Goal: Task Accomplishment & Management: Manage account settings

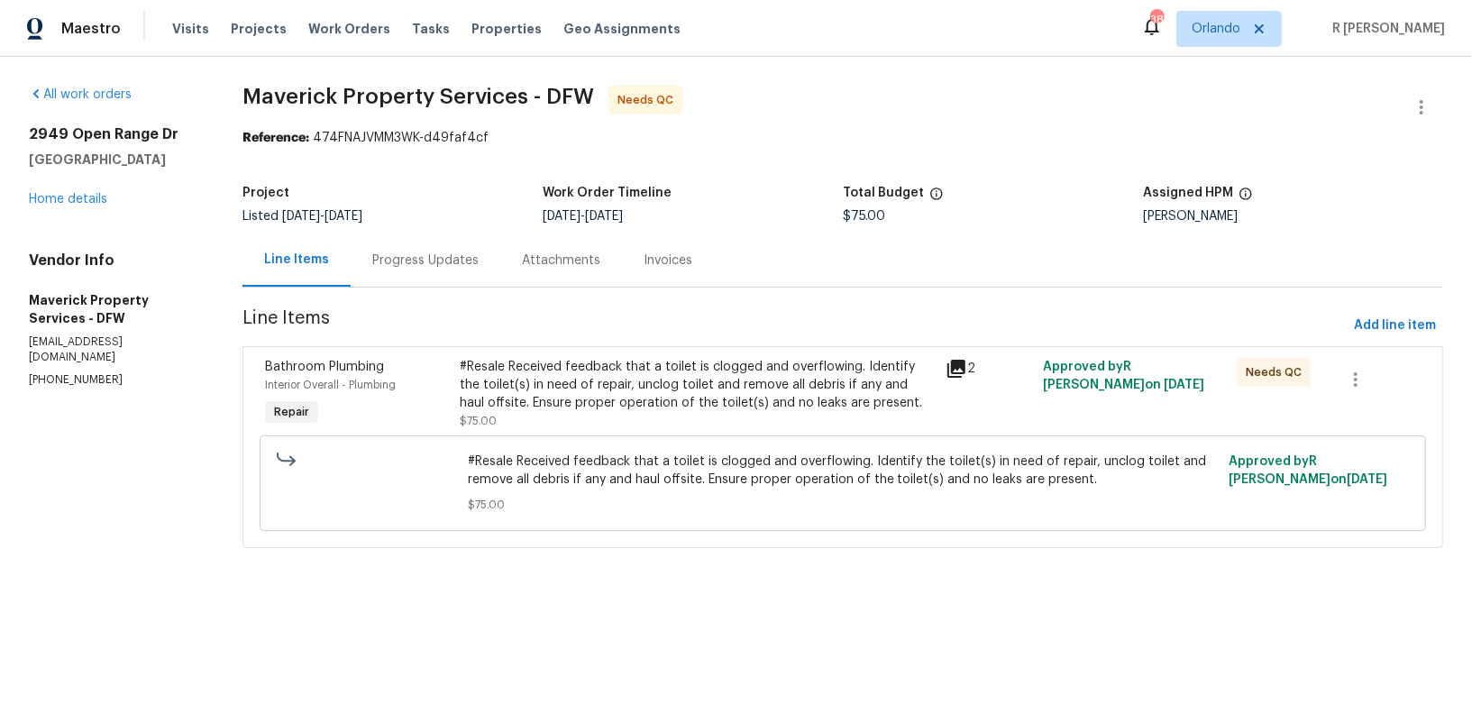
click at [500, 270] on div "Progress Updates" at bounding box center [426, 259] width 150 height 53
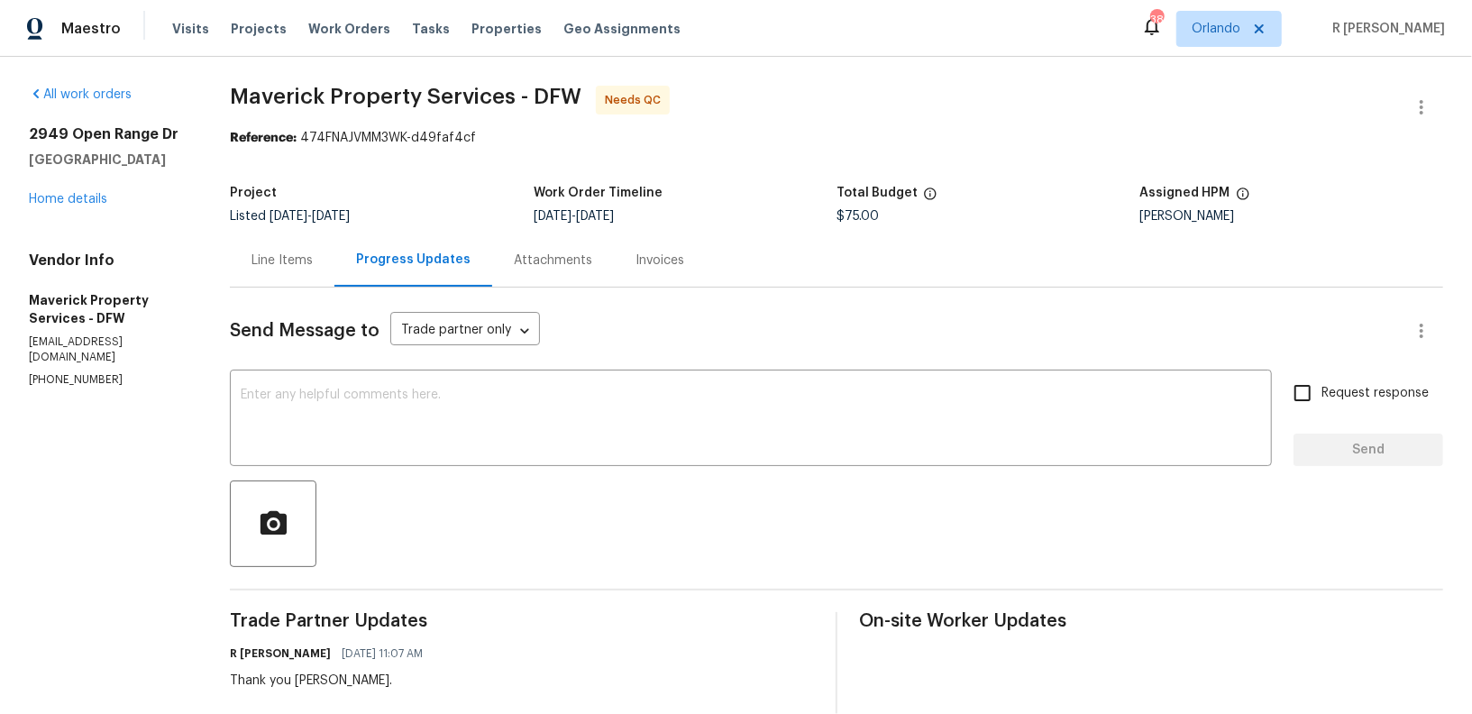
click at [313, 260] on div "Line Items" at bounding box center [281, 260] width 61 height 18
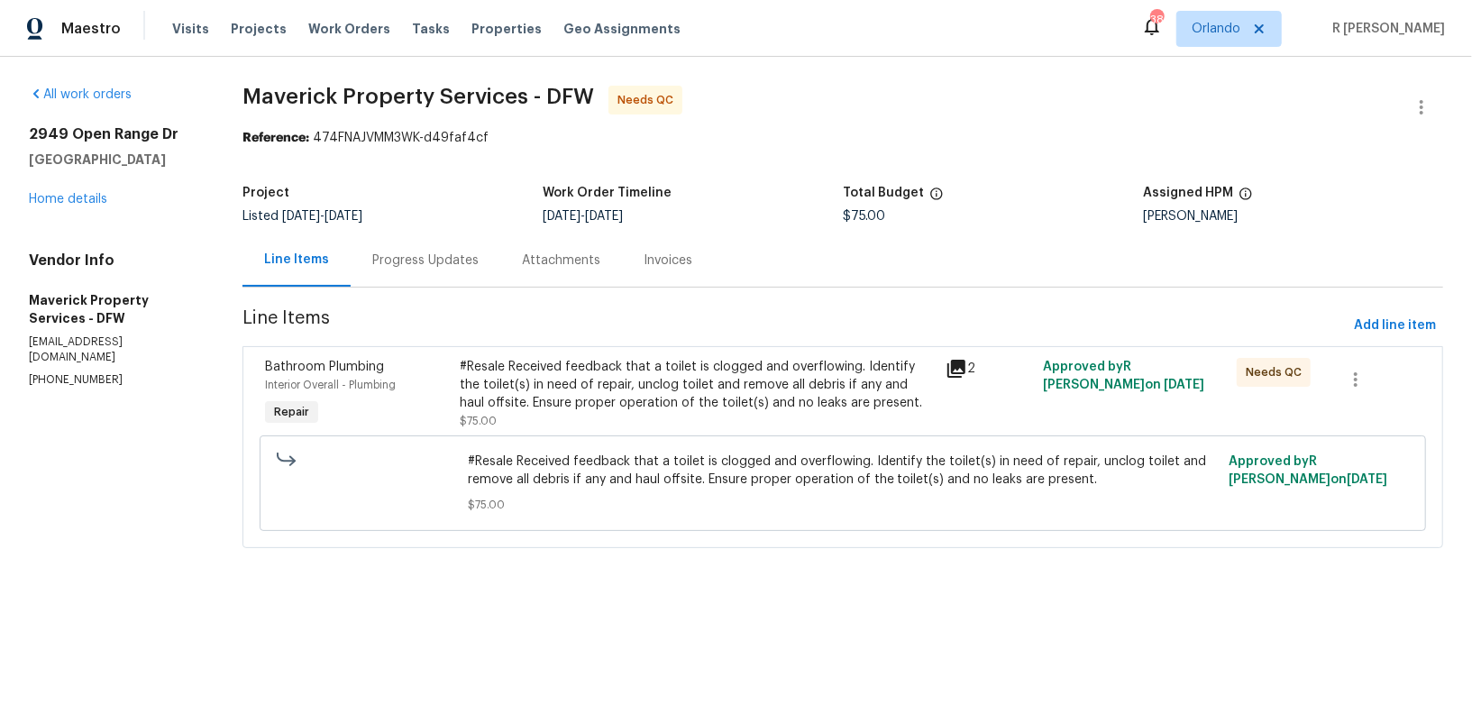
click at [722, 364] on div "#Resale Received feedback that a toilet is clogged and overflowing. Identify th…" at bounding box center [697, 385] width 475 height 54
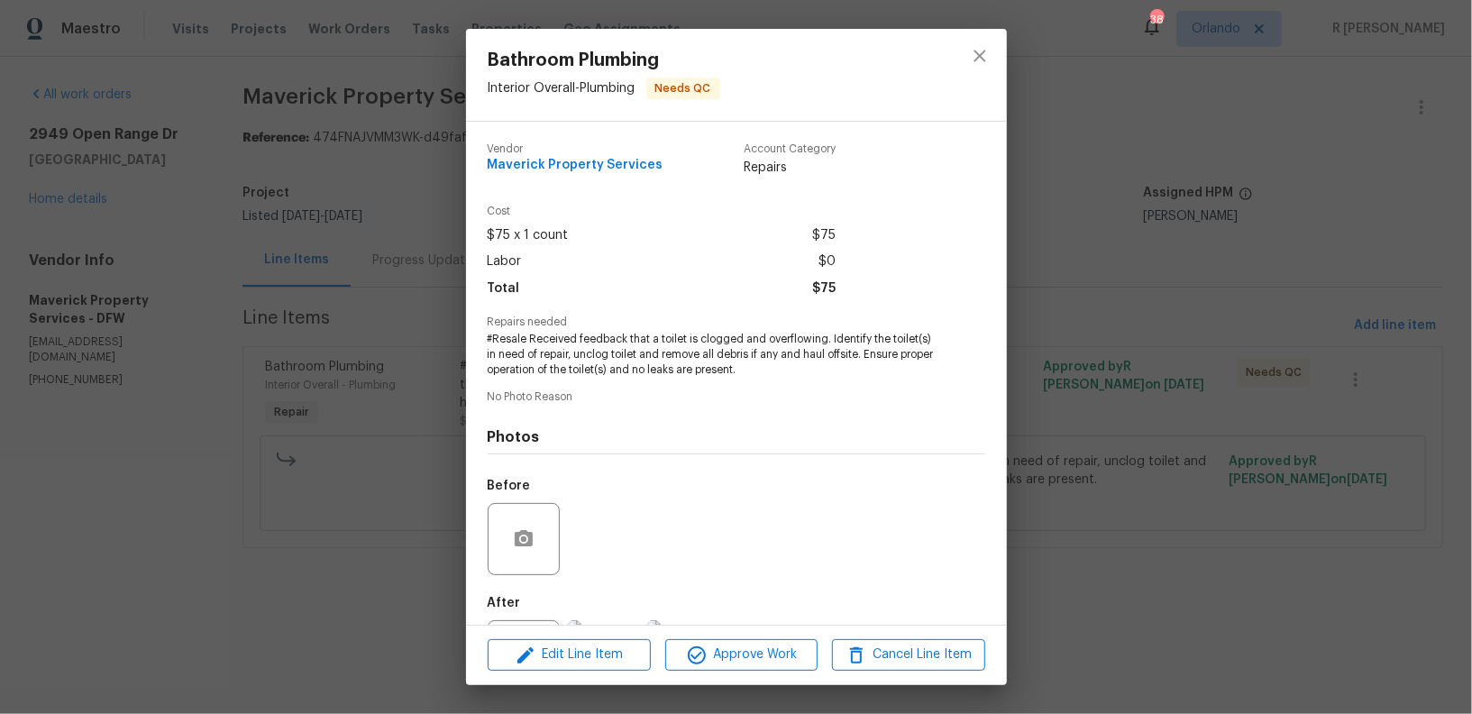
scroll to position [87, 0]
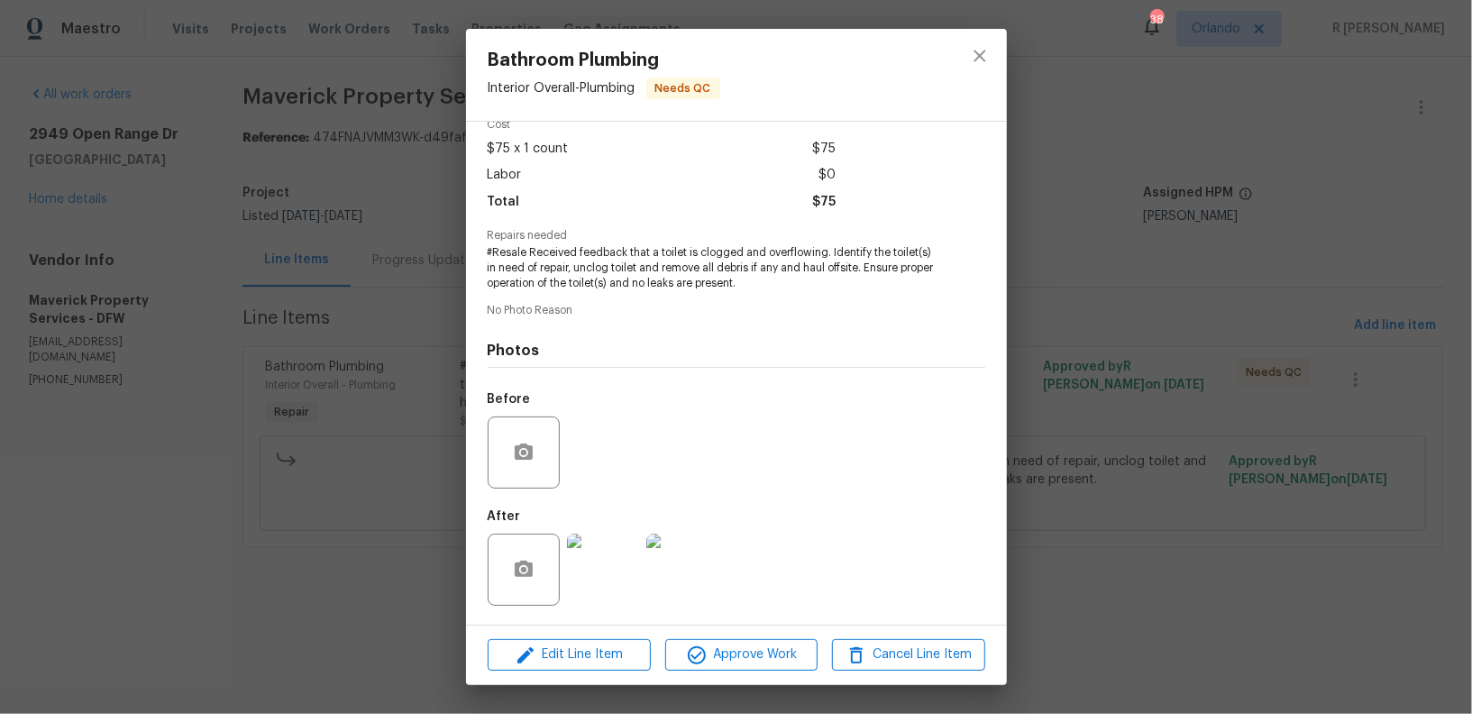
click at [615, 556] on img at bounding box center [603, 569] width 72 height 72
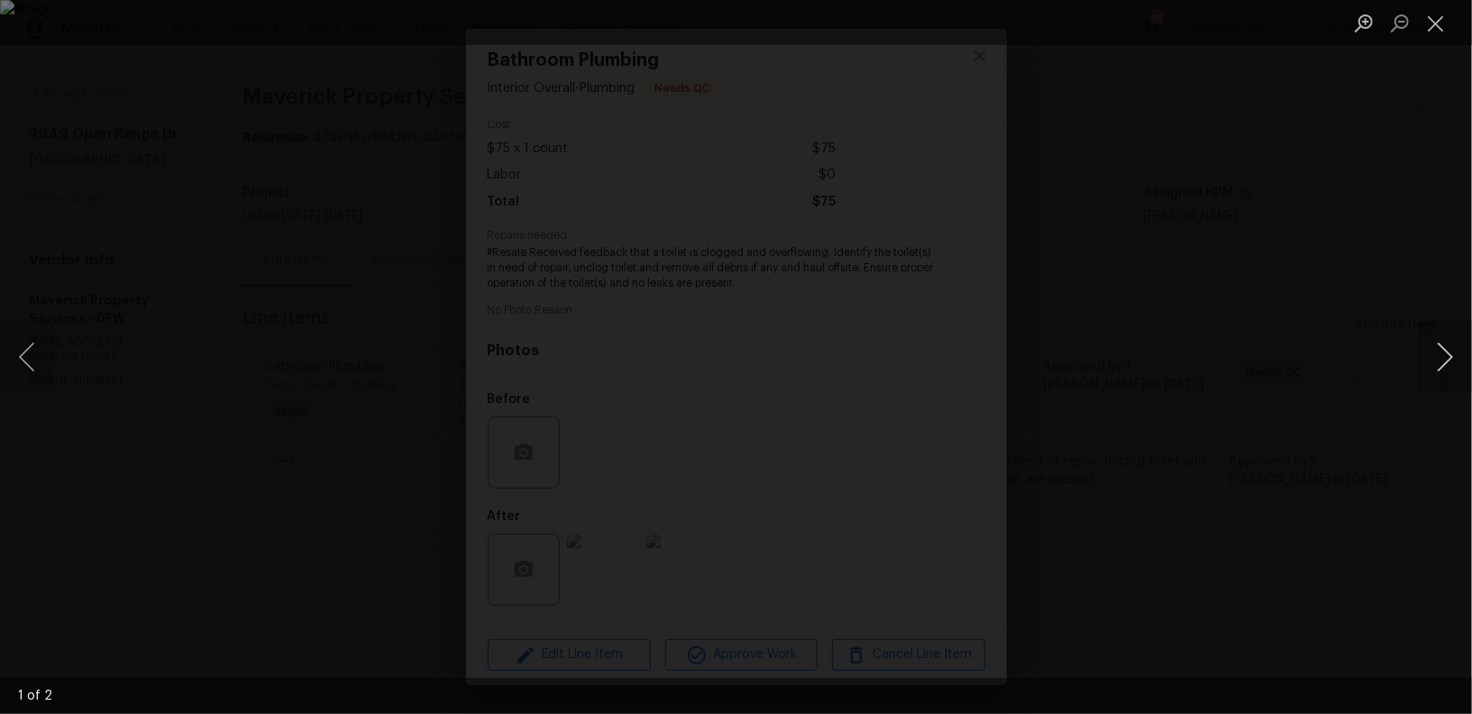
click at [1465, 346] on button "Next image" at bounding box center [1444, 357] width 54 height 72
click at [1447, 18] on button "Close lightbox" at bounding box center [1435, 23] width 36 height 32
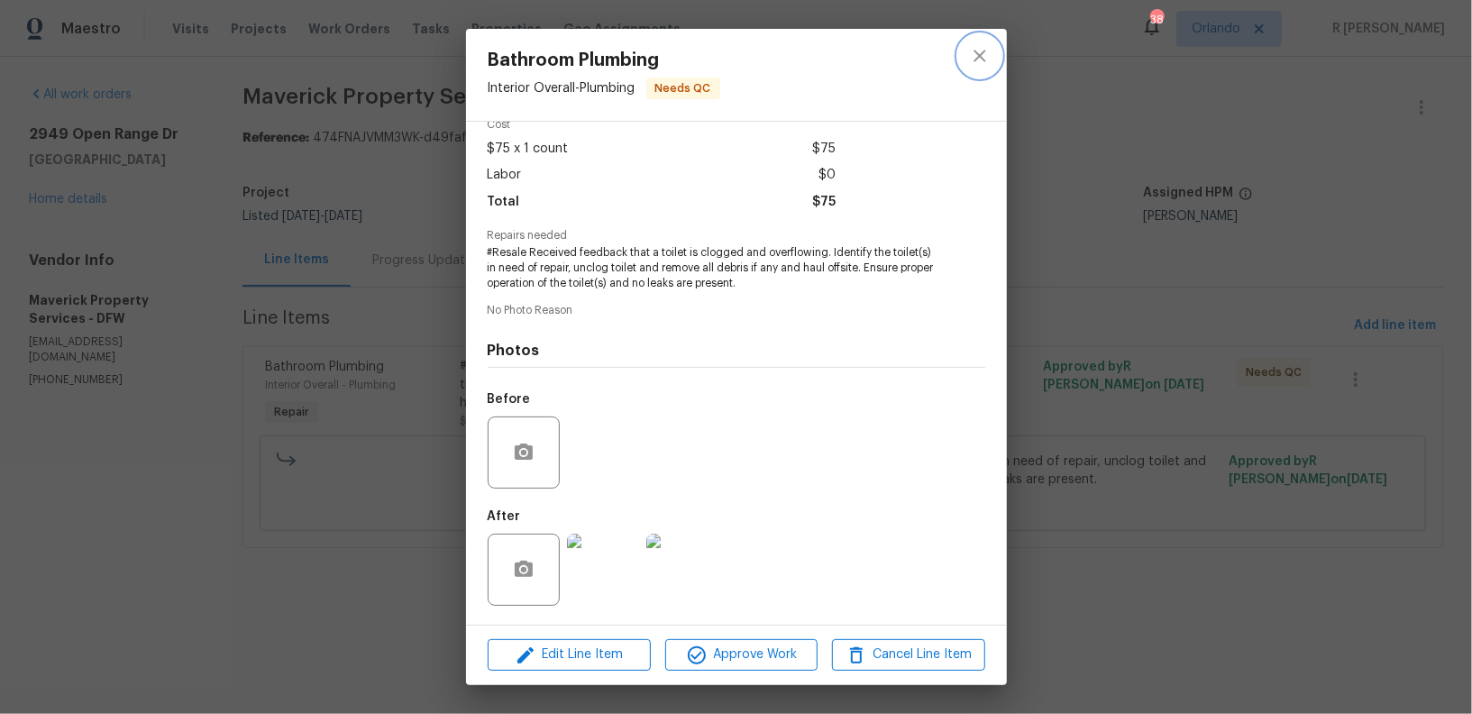
click at [986, 59] on icon "close" at bounding box center [980, 56] width 22 height 22
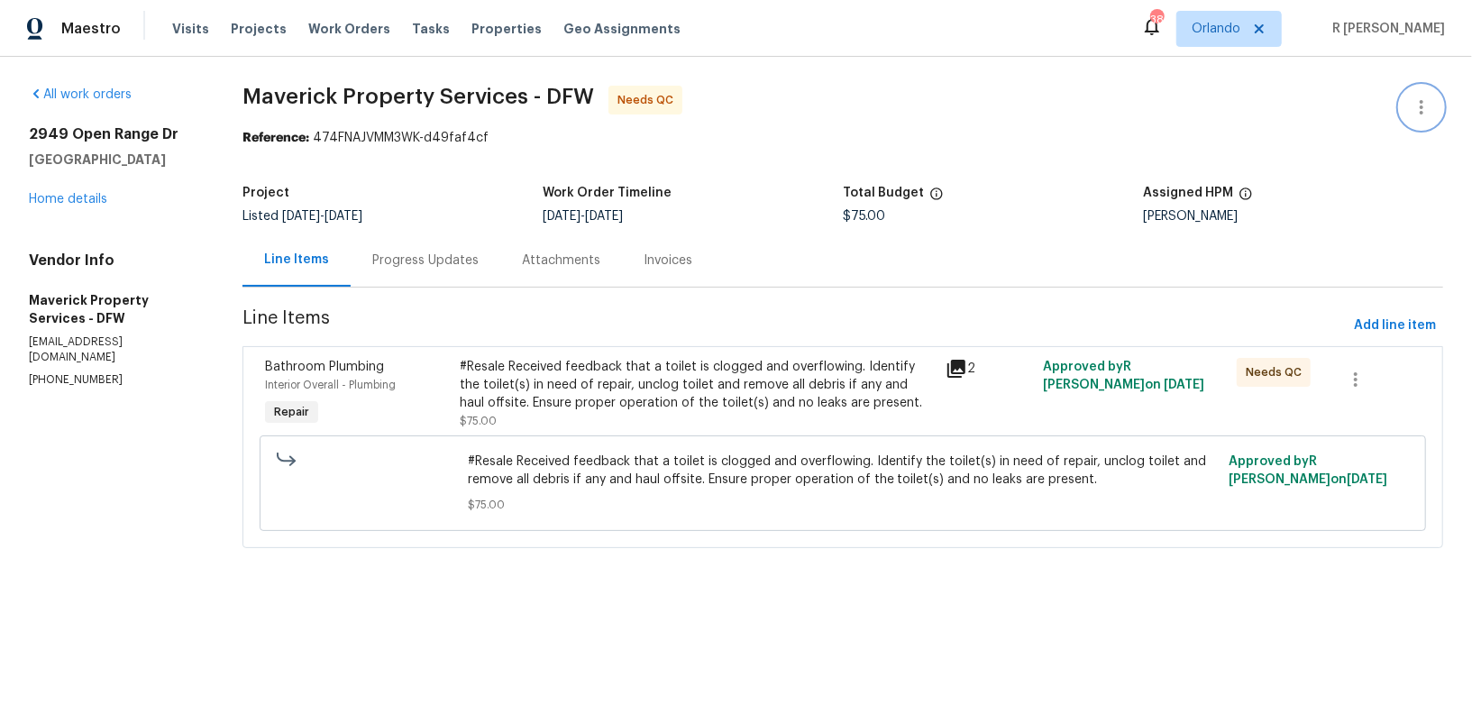
click at [1425, 113] on icon "button" at bounding box center [1421, 107] width 22 height 22
click at [1305, 104] on li "Edit" at bounding box center [1362, 107] width 195 height 30
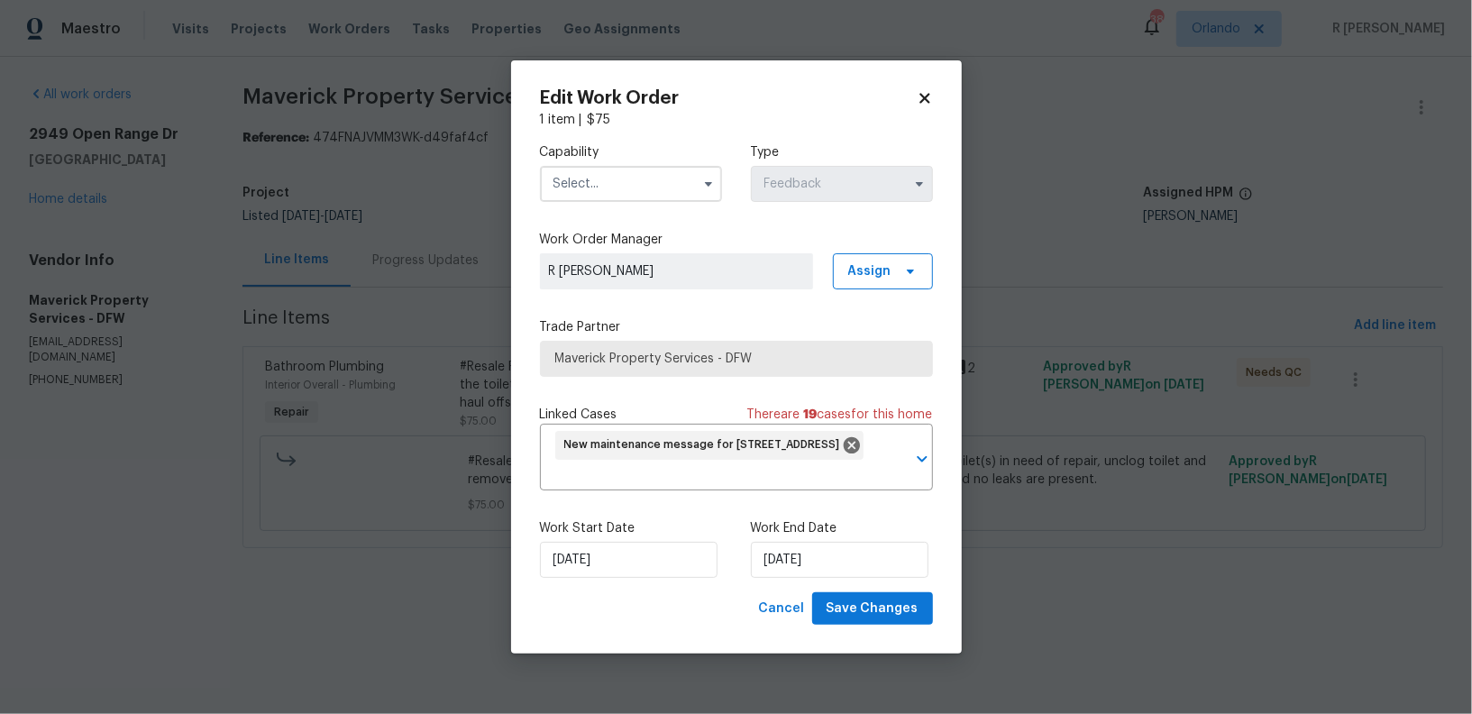
click at [613, 174] on input "text" at bounding box center [631, 184] width 182 height 36
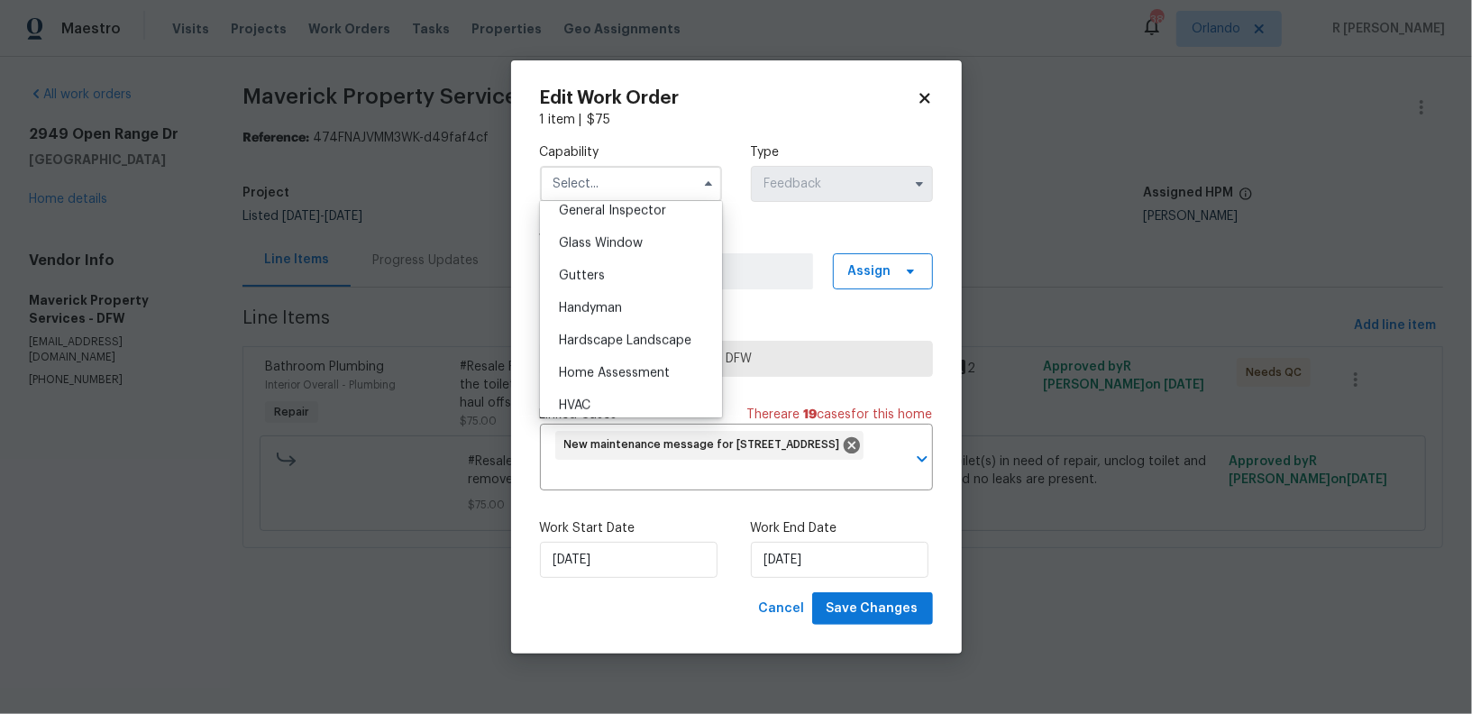
scroll to position [799, 0]
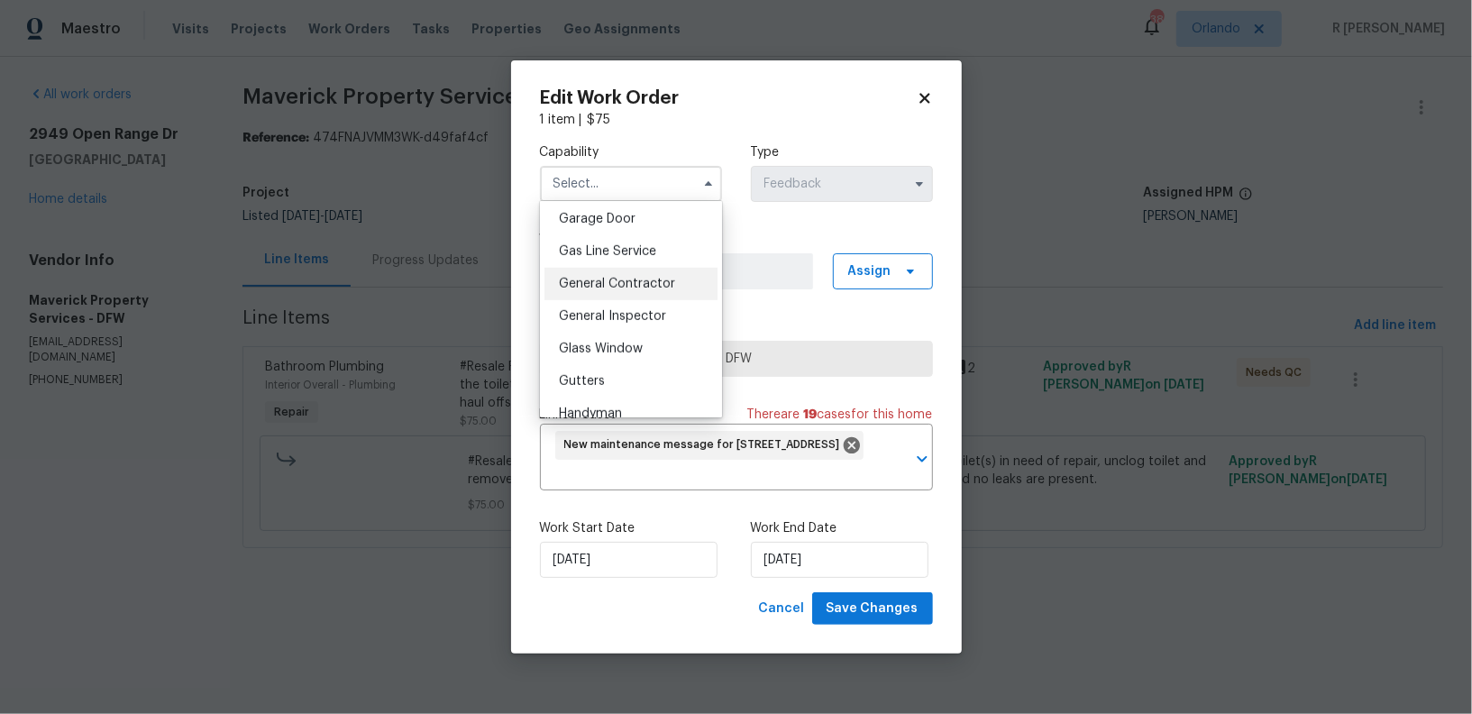
click at [614, 279] on span "General Contractor" at bounding box center [617, 284] width 116 height 13
type input "General Contractor"
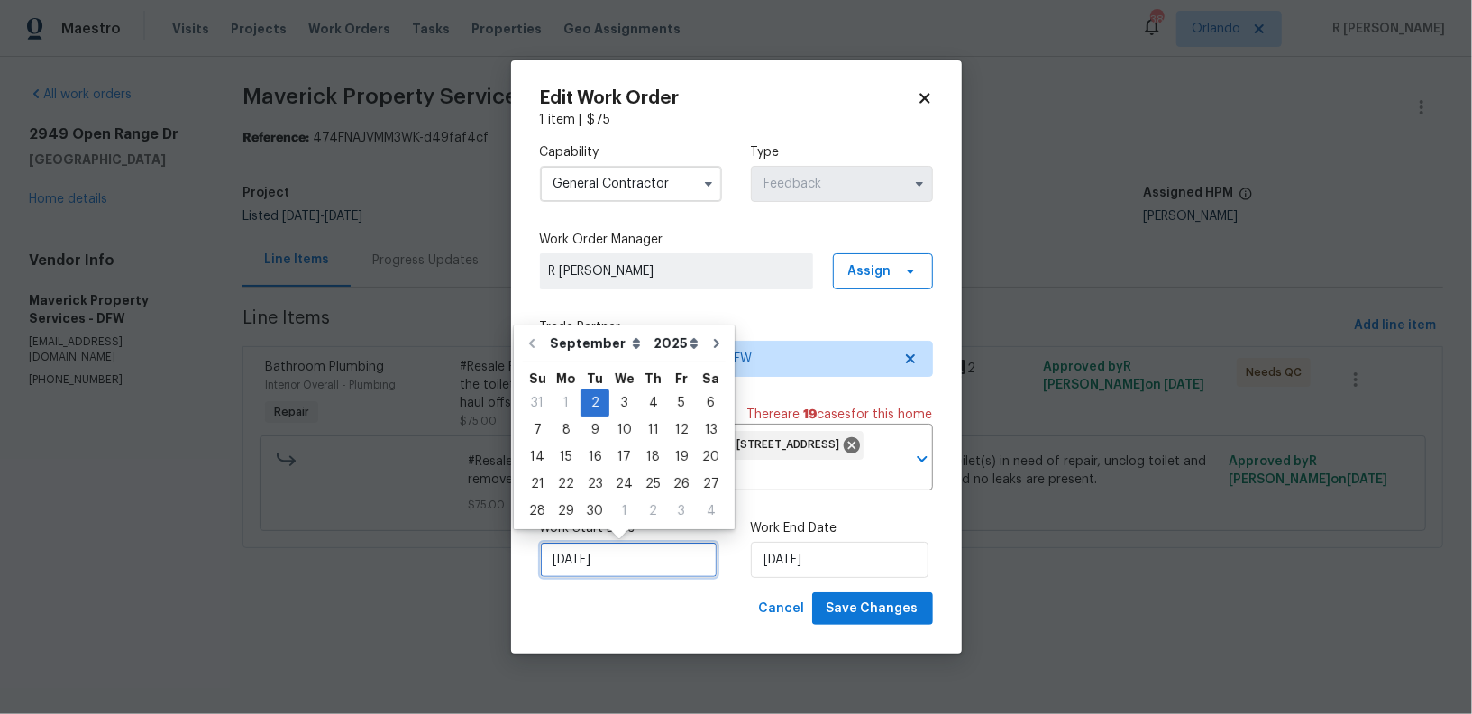
click at [594, 551] on input "02/09/2025" at bounding box center [629, 560] width 178 height 36
click at [616, 396] on div "3" at bounding box center [624, 402] width 30 height 25
type input "03/09/2025"
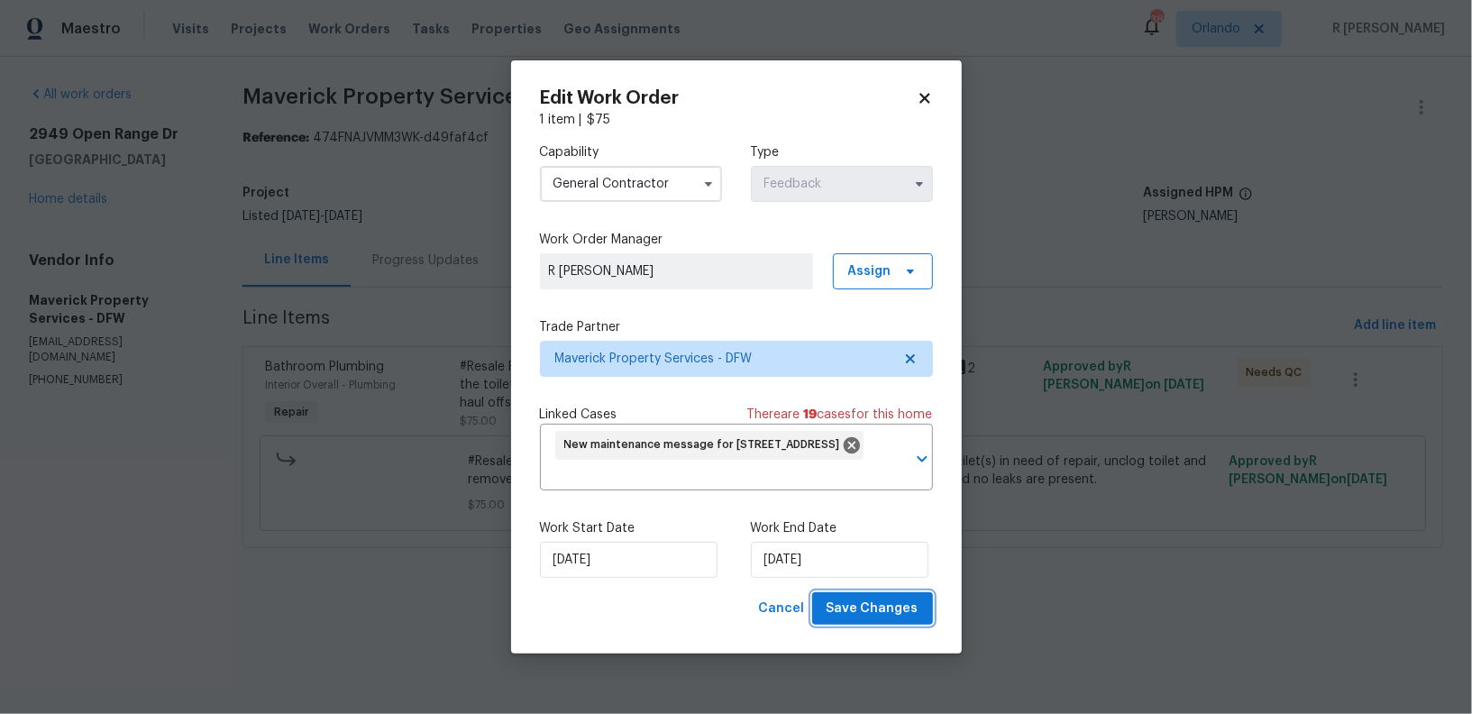
click at [889, 615] on span "Save Changes" at bounding box center [872, 608] width 92 height 23
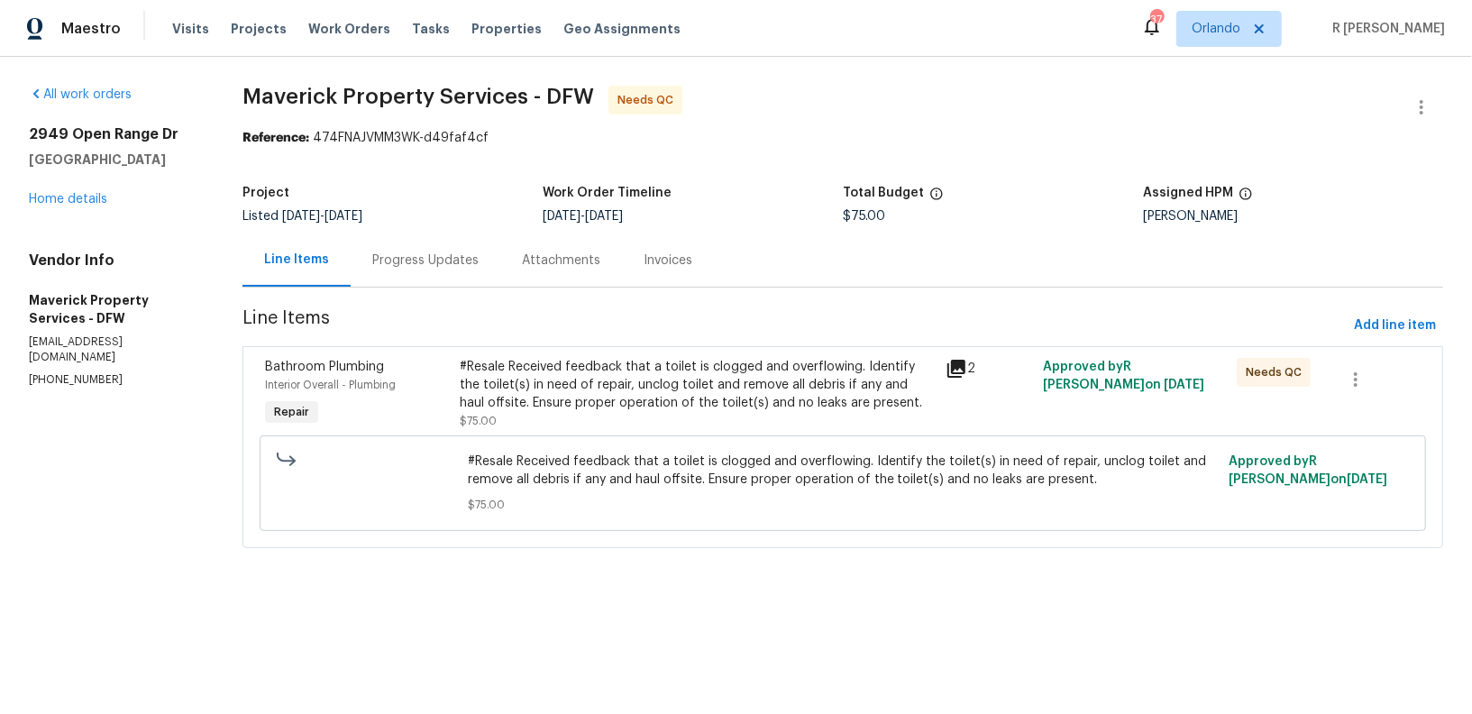
click at [720, 398] on div "#Resale Received feedback that a toilet is clogged and overflowing. Identify th…" at bounding box center [697, 385] width 475 height 54
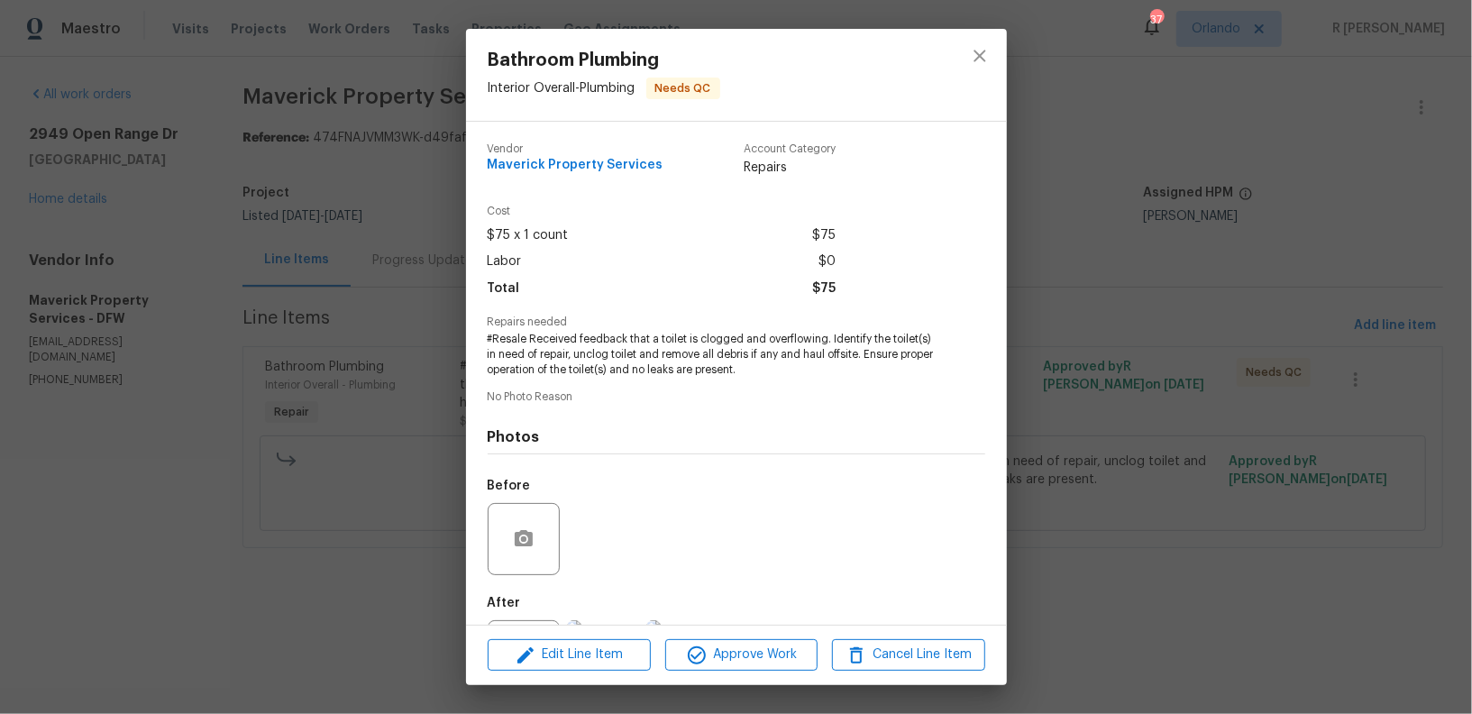
scroll to position [87, 0]
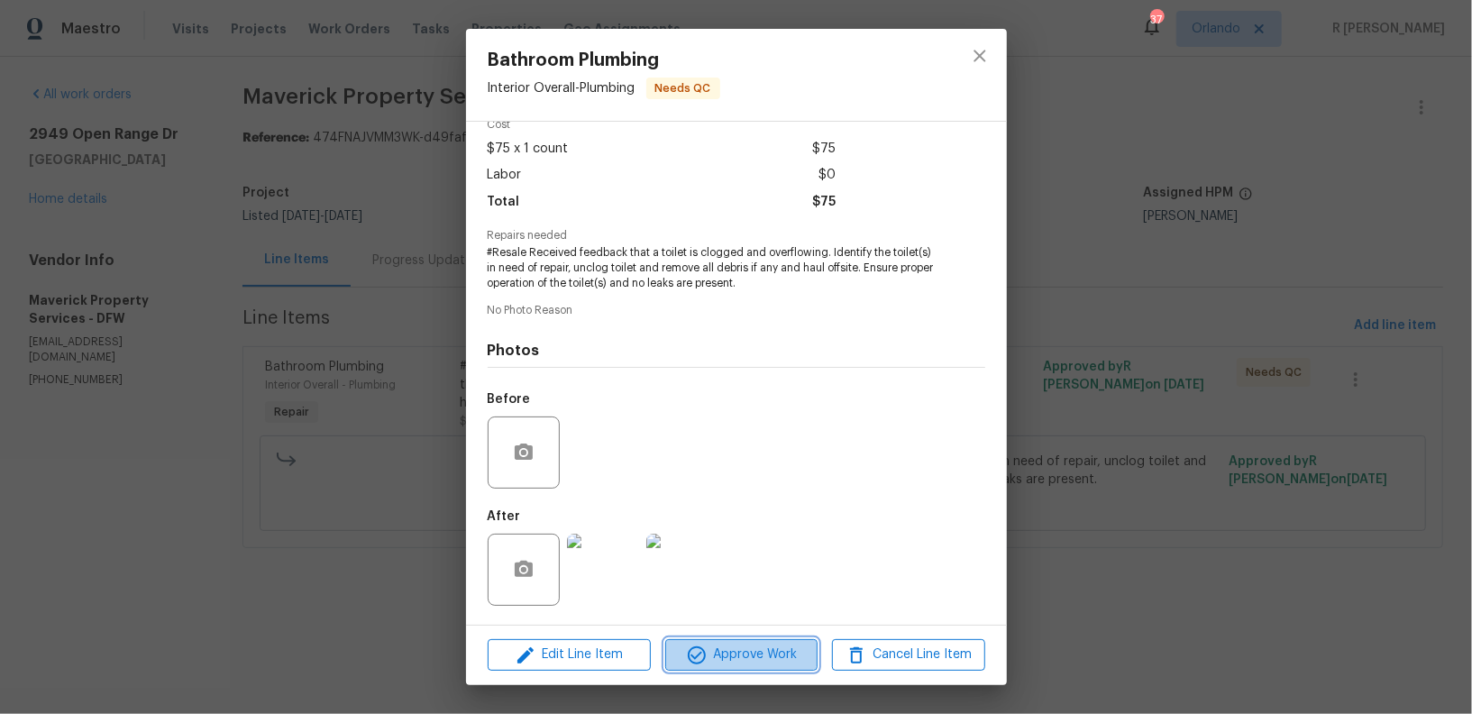
click at [732, 649] on span "Approve Work" at bounding box center [740, 654] width 141 height 23
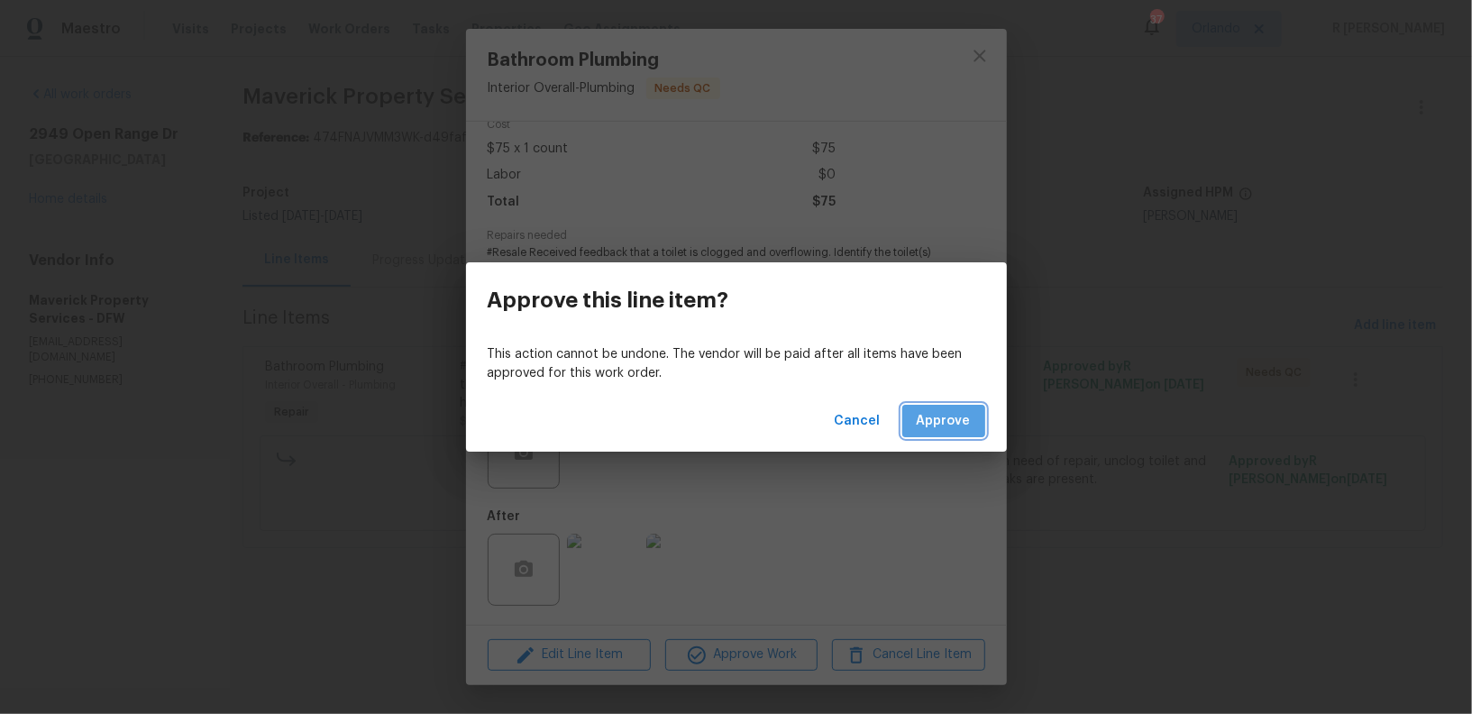
click at [965, 424] on span "Approve" at bounding box center [943, 421] width 54 height 23
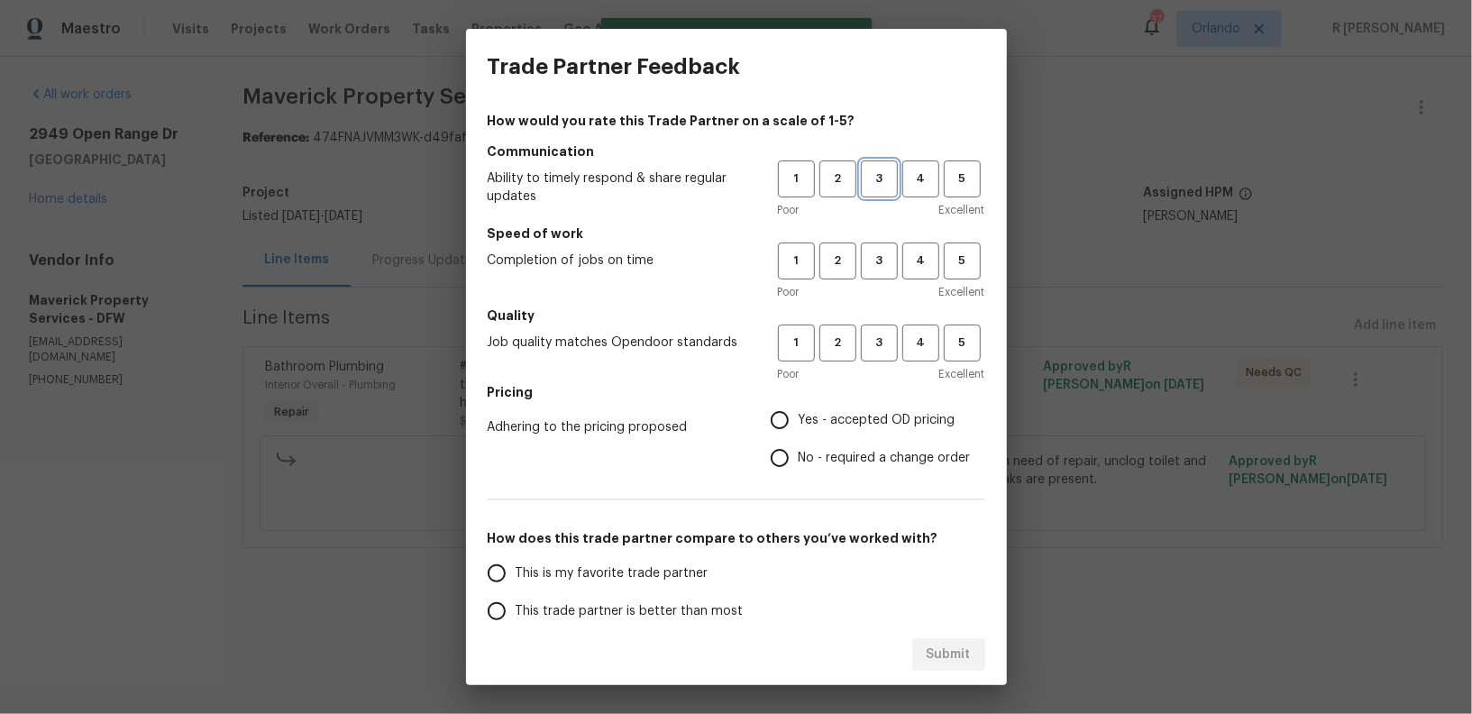
click at [886, 187] on span "3" at bounding box center [878, 179] width 33 height 21
click at [882, 280] on div "1 2 3 4 5 Poor Excellent" at bounding box center [881, 271] width 207 height 59
click at [878, 277] on button "3" at bounding box center [879, 260] width 37 height 37
click at [880, 341] on span "3" at bounding box center [878, 343] width 33 height 21
click at [828, 415] on span "Yes - accepted OD pricing" at bounding box center [876, 420] width 157 height 19
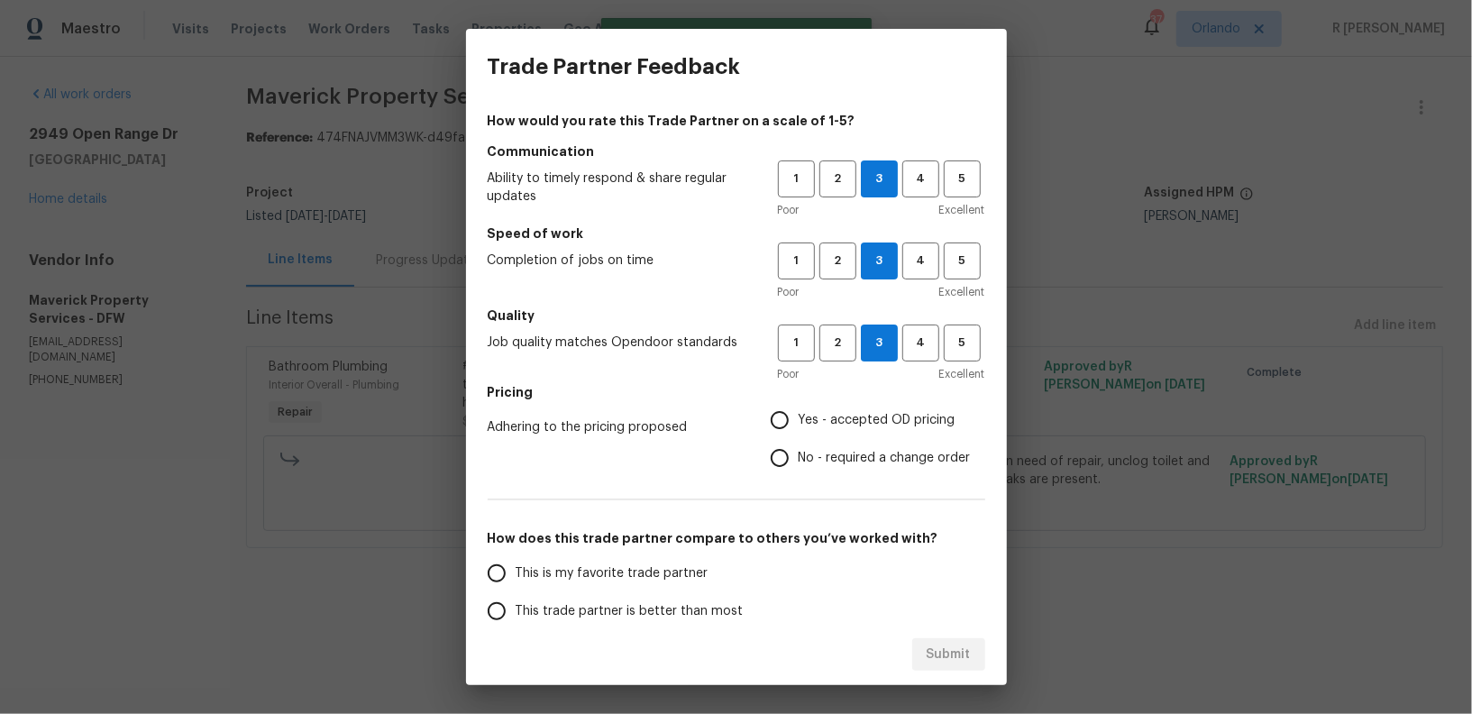
click at [798, 415] on input "Yes - accepted OD pricing" at bounding box center [780, 420] width 38 height 38
radio input "true"
click at [583, 610] on span "This trade partner is better than most" at bounding box center [629, 611] width 228 height 19
click at [515, 610] on input "This trade partner is better than most" at bounding box center [497, 611] width 38 height 38
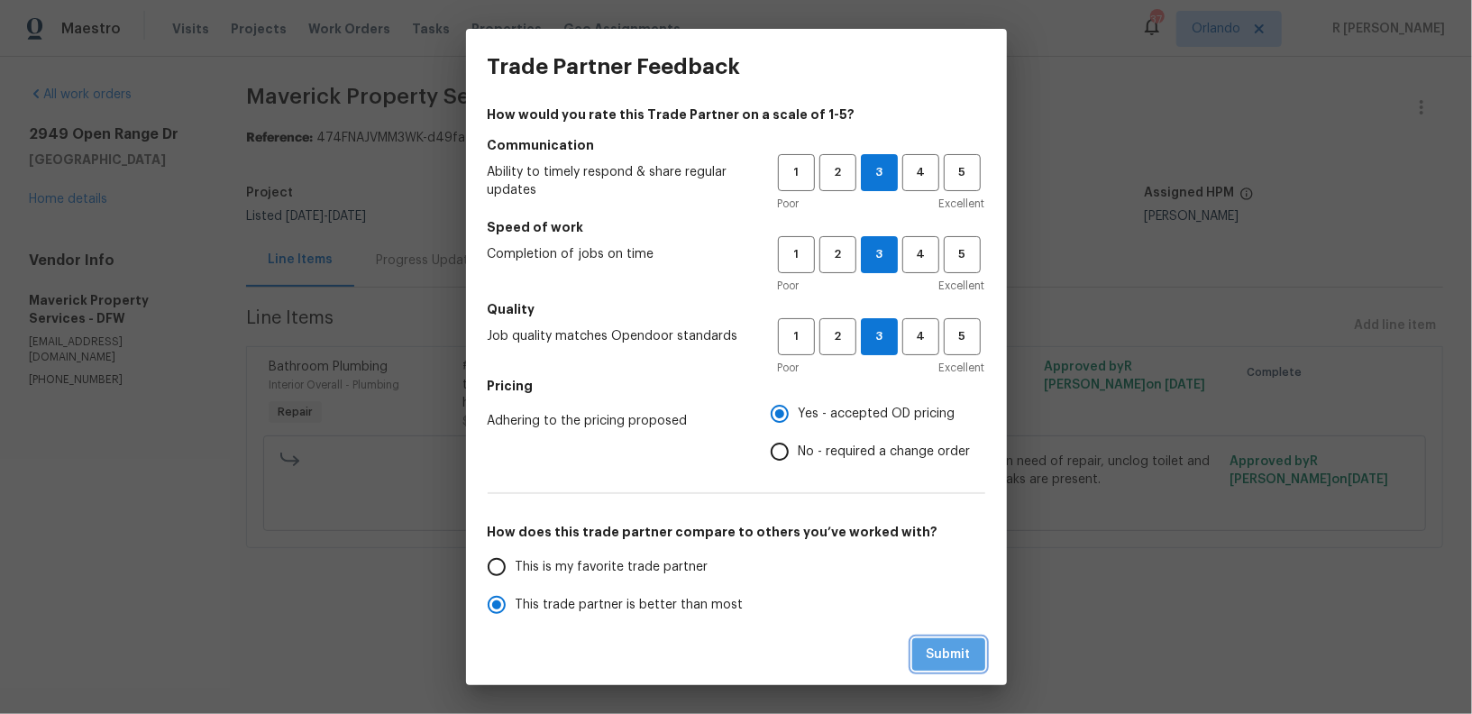
click at [953, 644] on span "Submit" at bounding box center [948, 654] width 44 height 23
radio input "true"
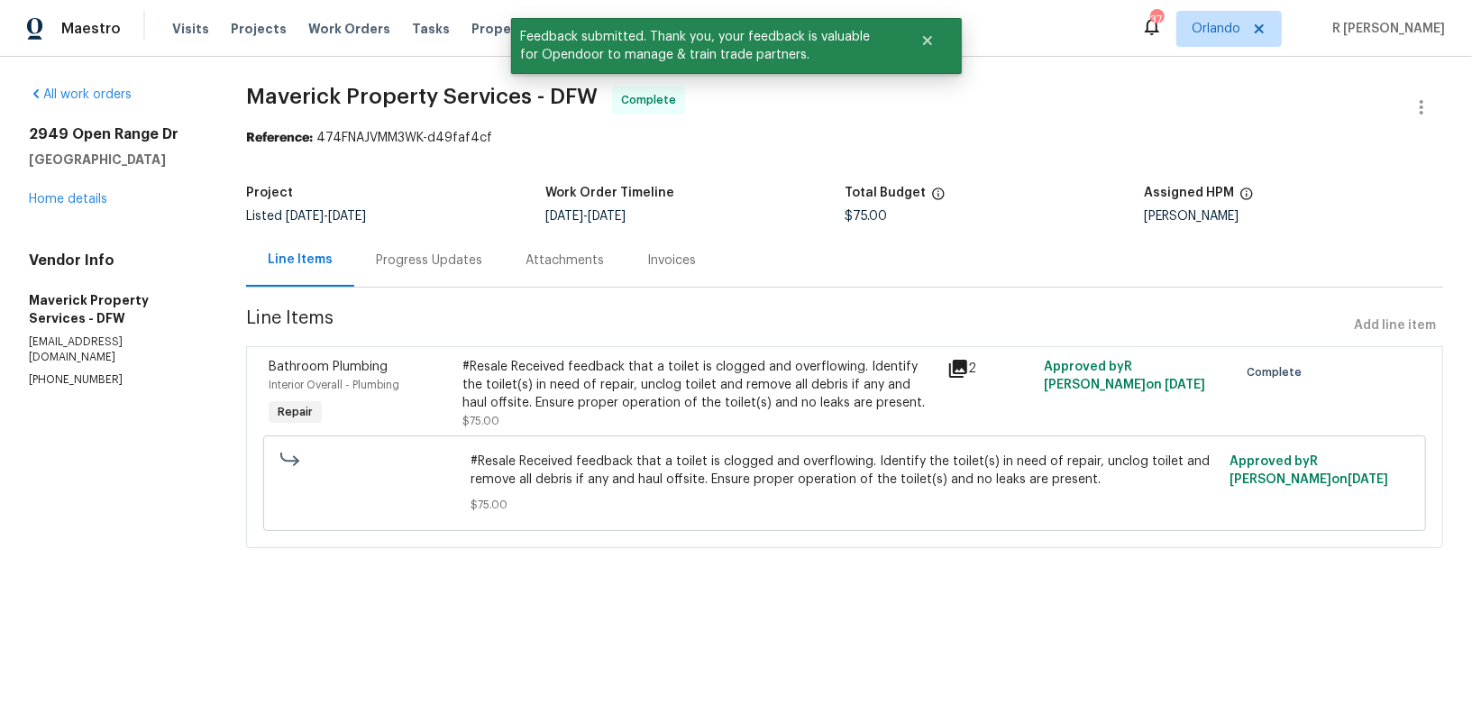
click at [479, 256] on div "Progress Updates" at bounding box center [429, 260] width 106 height 18
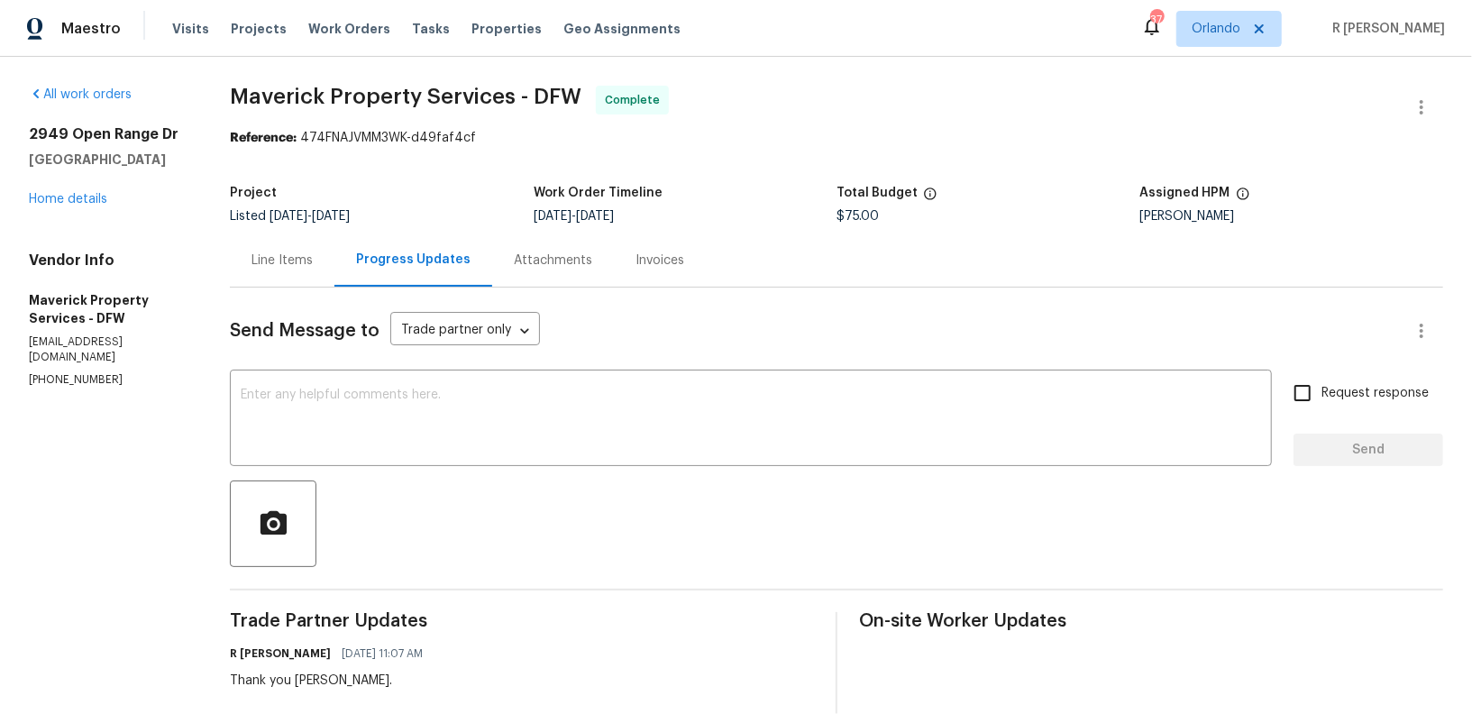
click at [508, 467] on div "Send Message to Trade partner only Trade partner only ​ x ​ Request response Se…" at bounding box center [836, 596] width 1213 height 618
click at [544, 396] on textarea at bounding box center [751, 419] width 1020 height 63
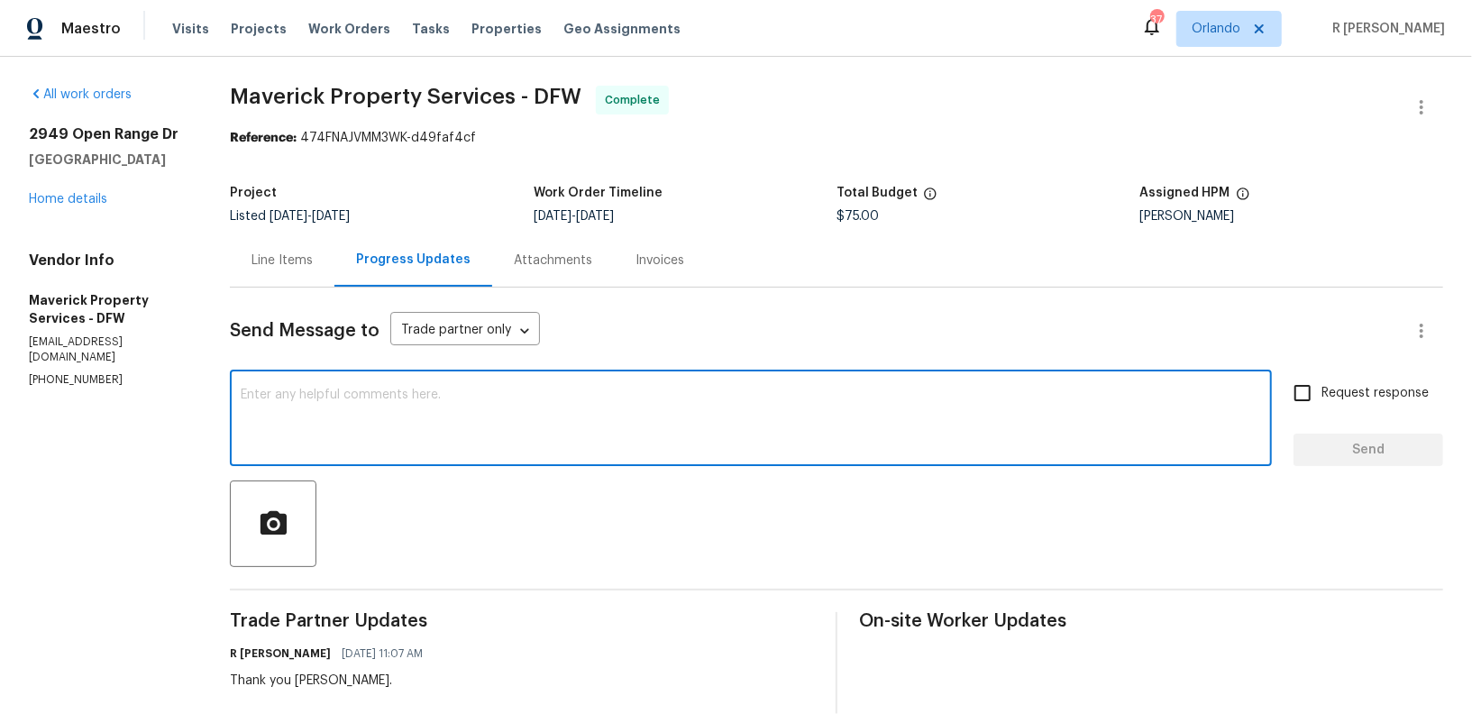
paste textarea "Hi Team, the work order has been approved. Kindly upload the detailed invoice. …"
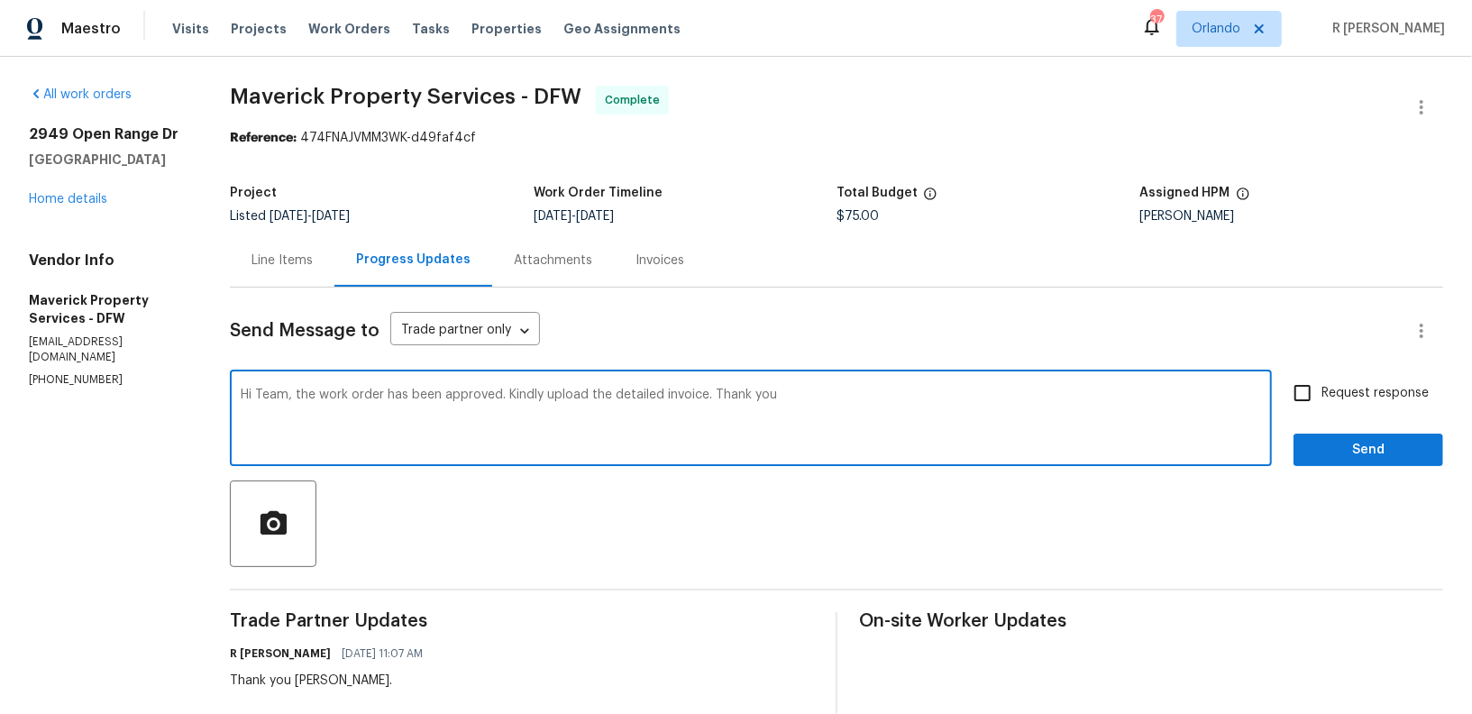
type textarea "Hi Team, the work order has been approved. Kindly upload the detailed invoice. …"
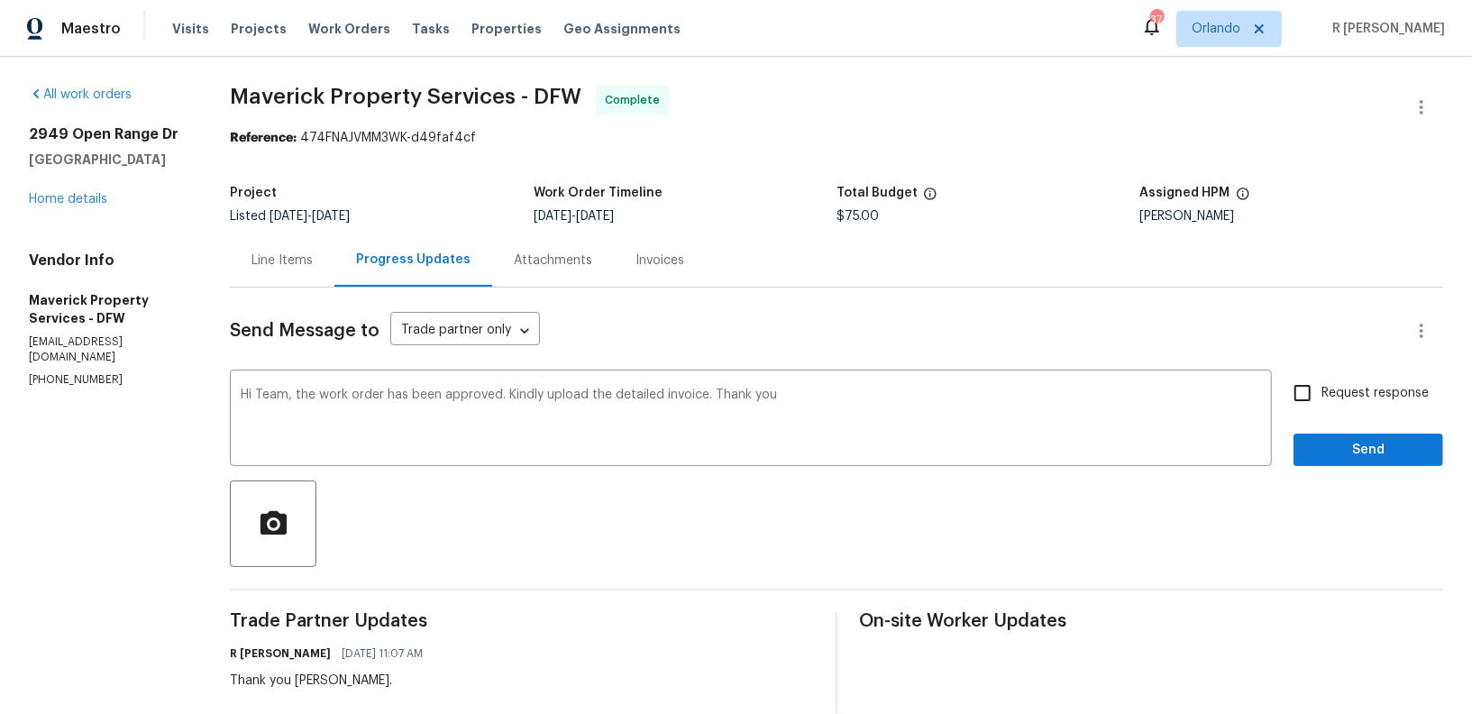
click at [1349, 405] on label "Request response" at bounding box center [1355, 393] width 145 height 38
click at [1321, 405] on input "Request response" at bounding box center [1302, 393] width 38 height 38
checkbox input "true"
click at [1356, 451] on span "Send" at bounding box center [1368, 450] width 121 height 23
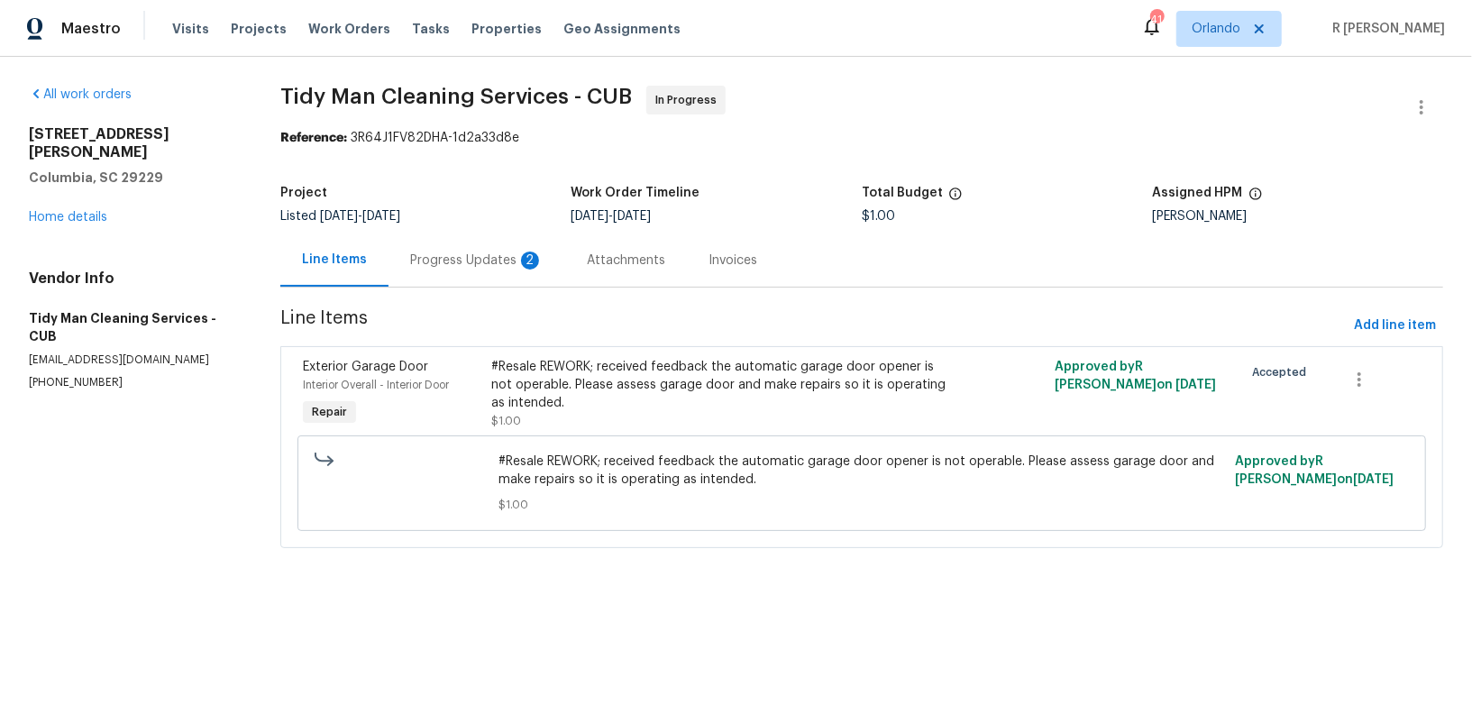
click at [477, 280] on div "Progress Updates 2" at bounding box center [476, 259] width 177 height 53
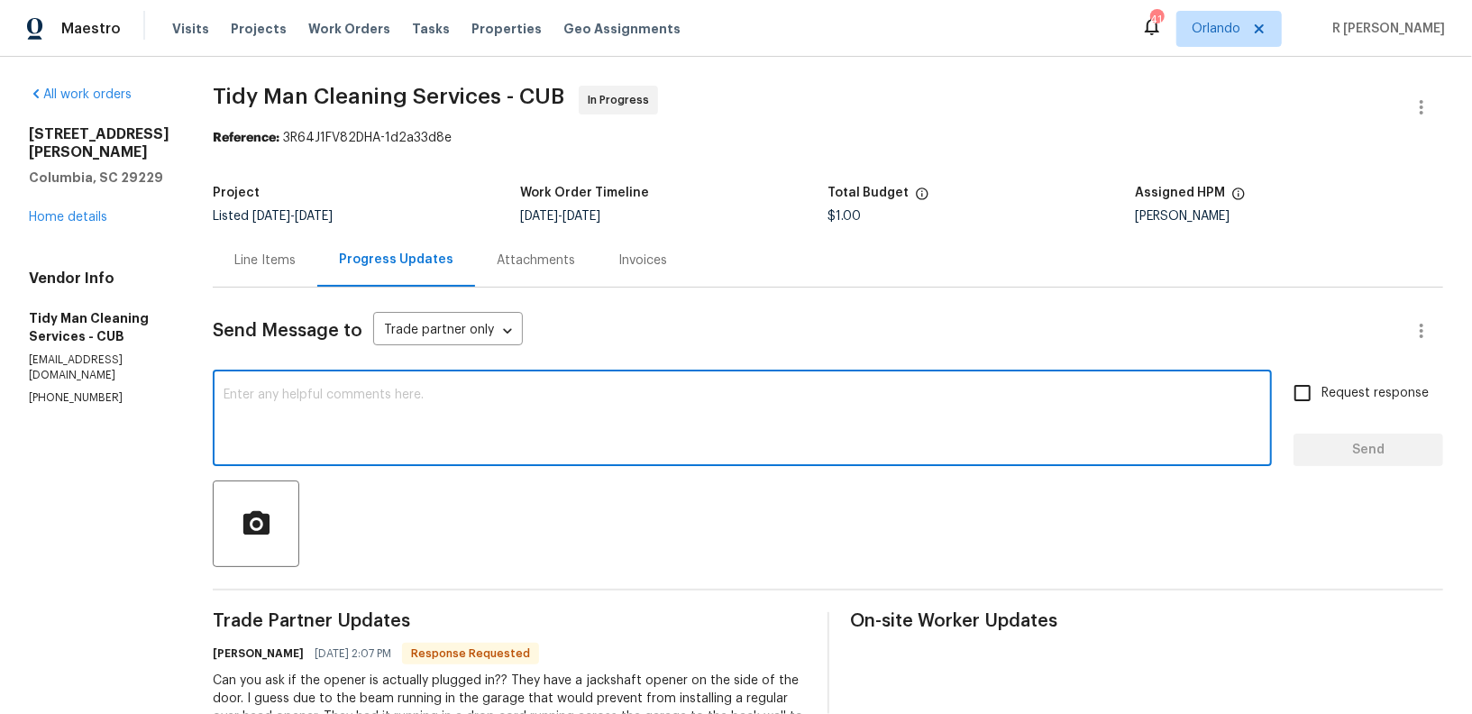
click at [391, 445] on textarea at bounding box center [741, 419] width 1037 height 63
type textarea "T"
type textarea "Let me check and get back to you asap."
click at [1389, 389] on span "Request response" at bounding box center [1374, 393] width 107 height 19
click at [1321, 389] on input "Request response" at bounding box center [1302, 393] width 38 height 38
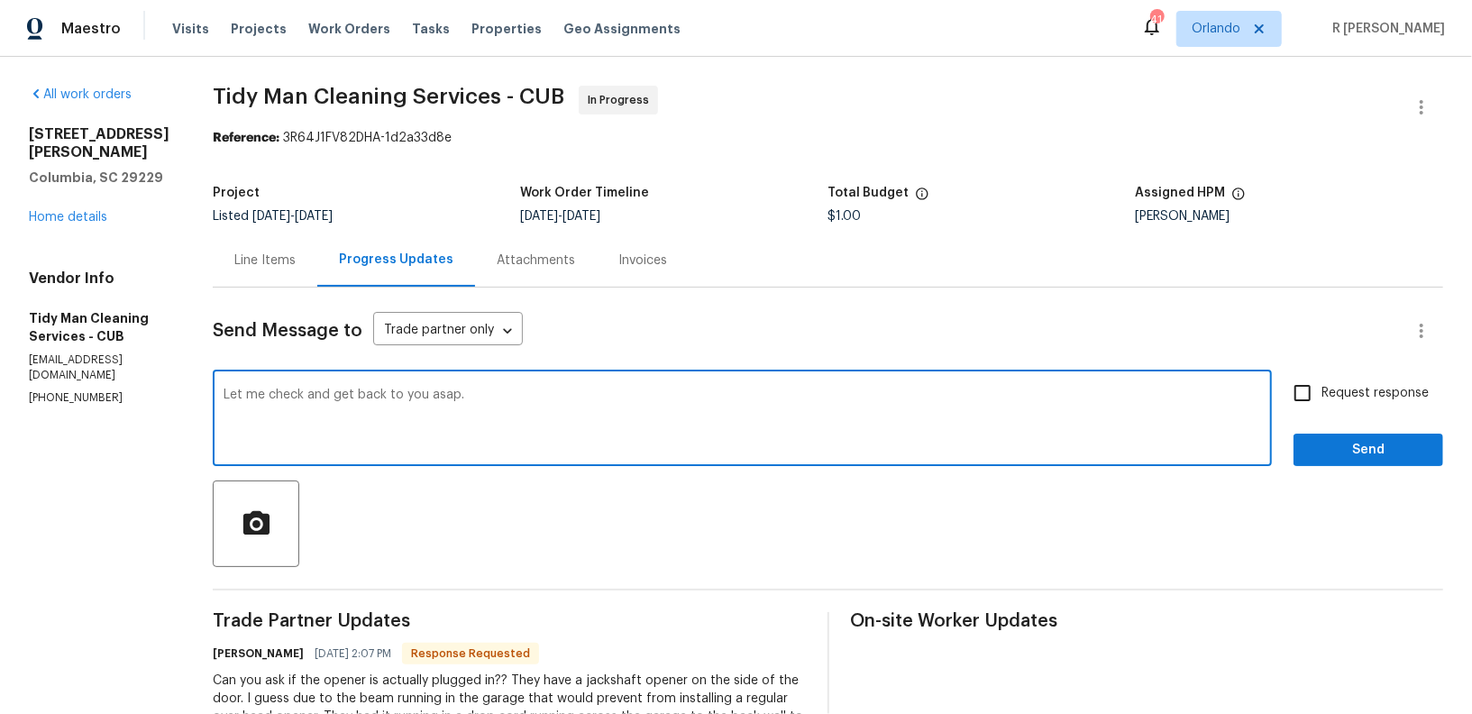
checkbox input "true"
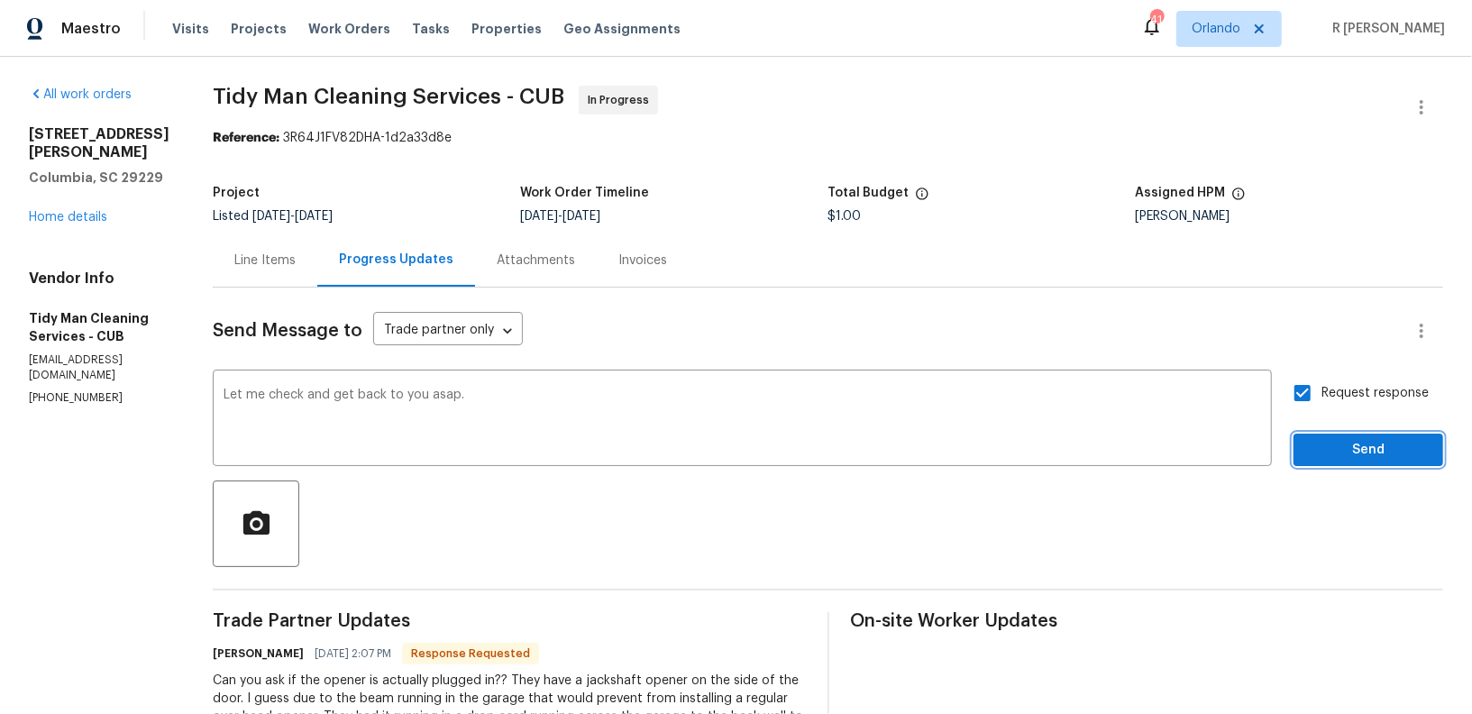
click at [1373, 446] on span "Send" at bounding box center [1368, 450] width 121 height 23
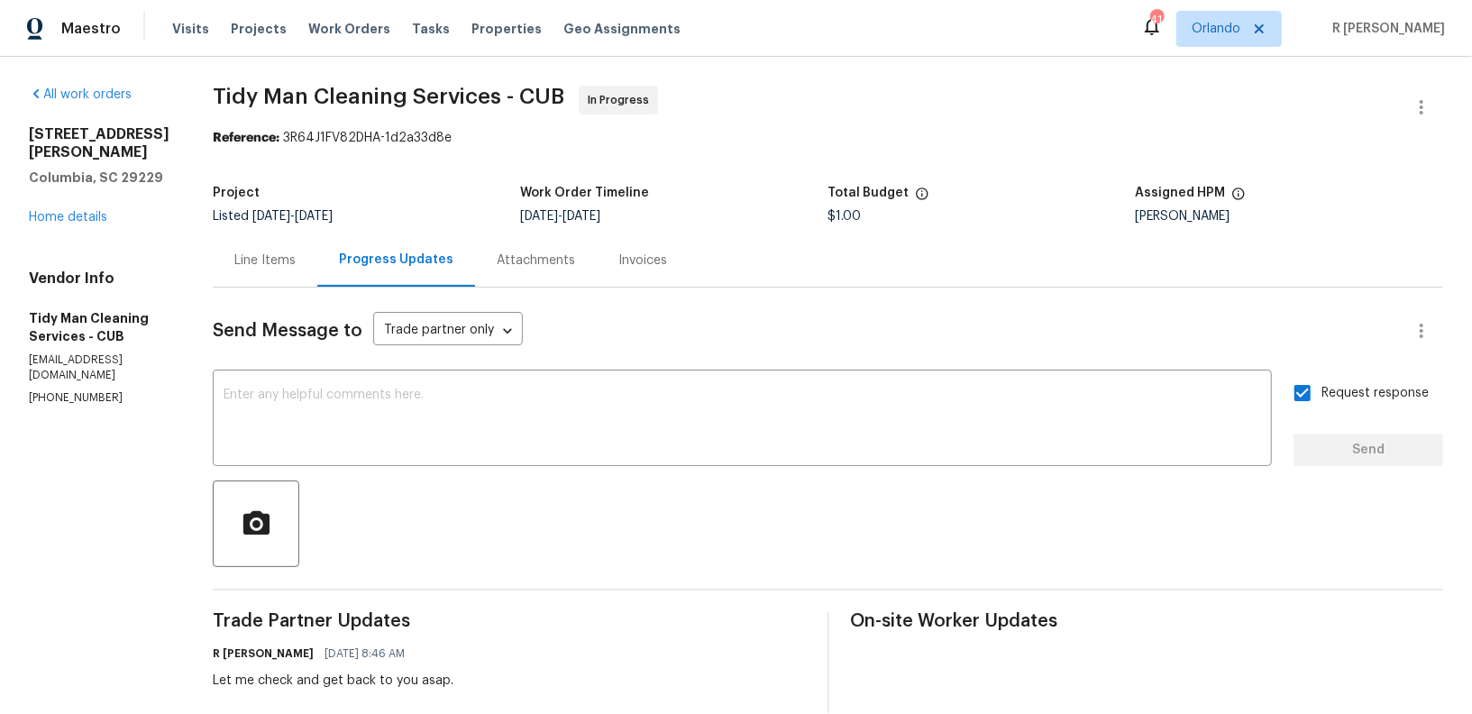
scroll to position [270, 0]
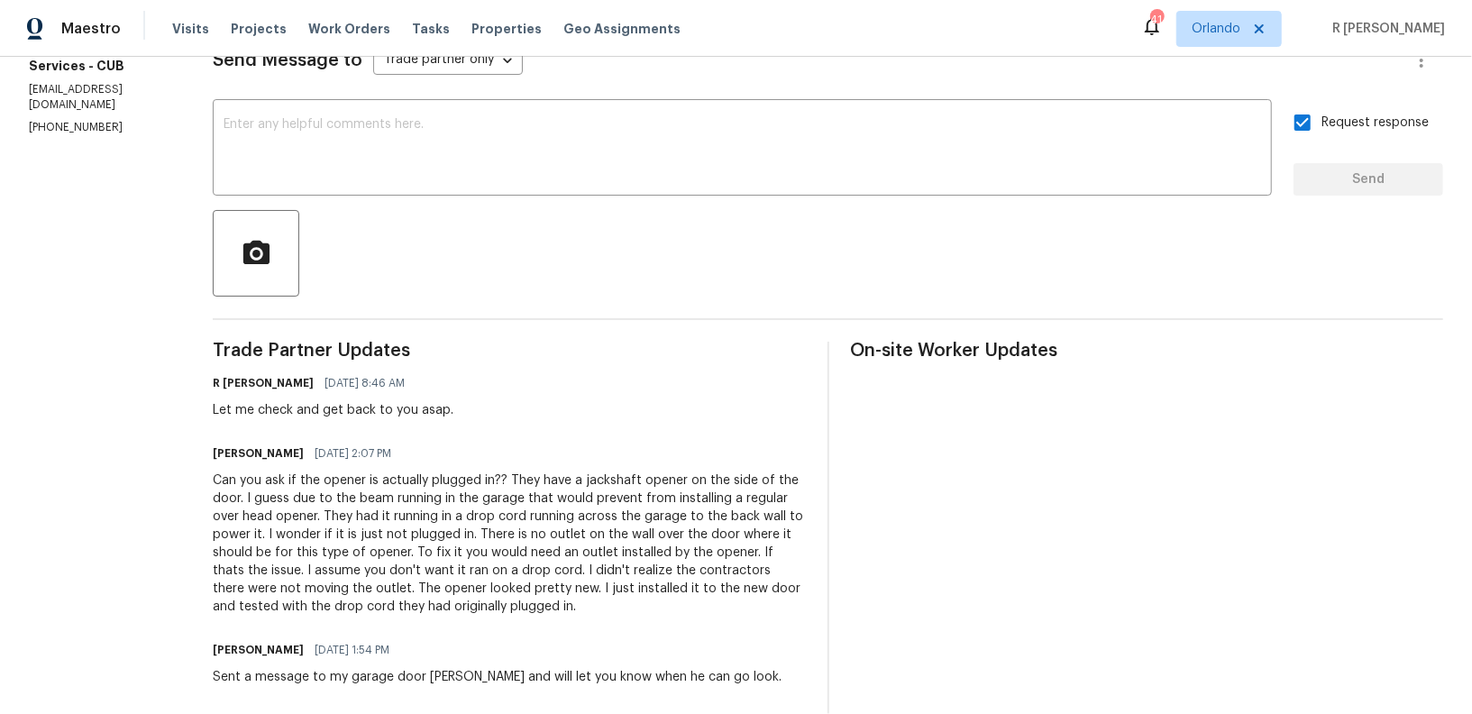
click at [364, 551] on div "Can you ask if the opener is actually plugged in?? They have a jackshaft opener…" at bounding box center [509, 543] width 593 height 144
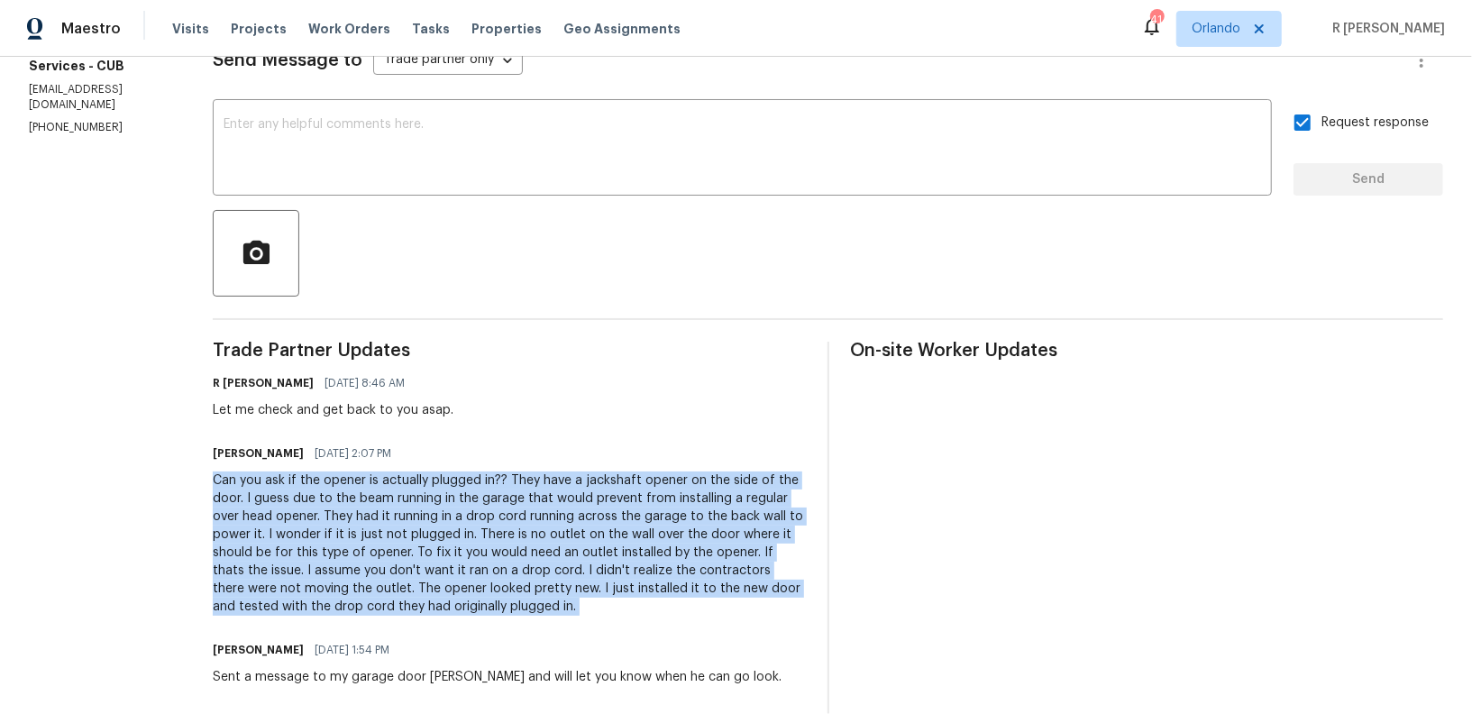
click at [364, 551] on div "Can you ask if the opener is actually plugged in?? They have a jackshaft opener…" at bounding box center [509, 543] width 593 height 144
copy div "Can you ask if the opener is actually plugged in?? They have a jackshaft opener…"
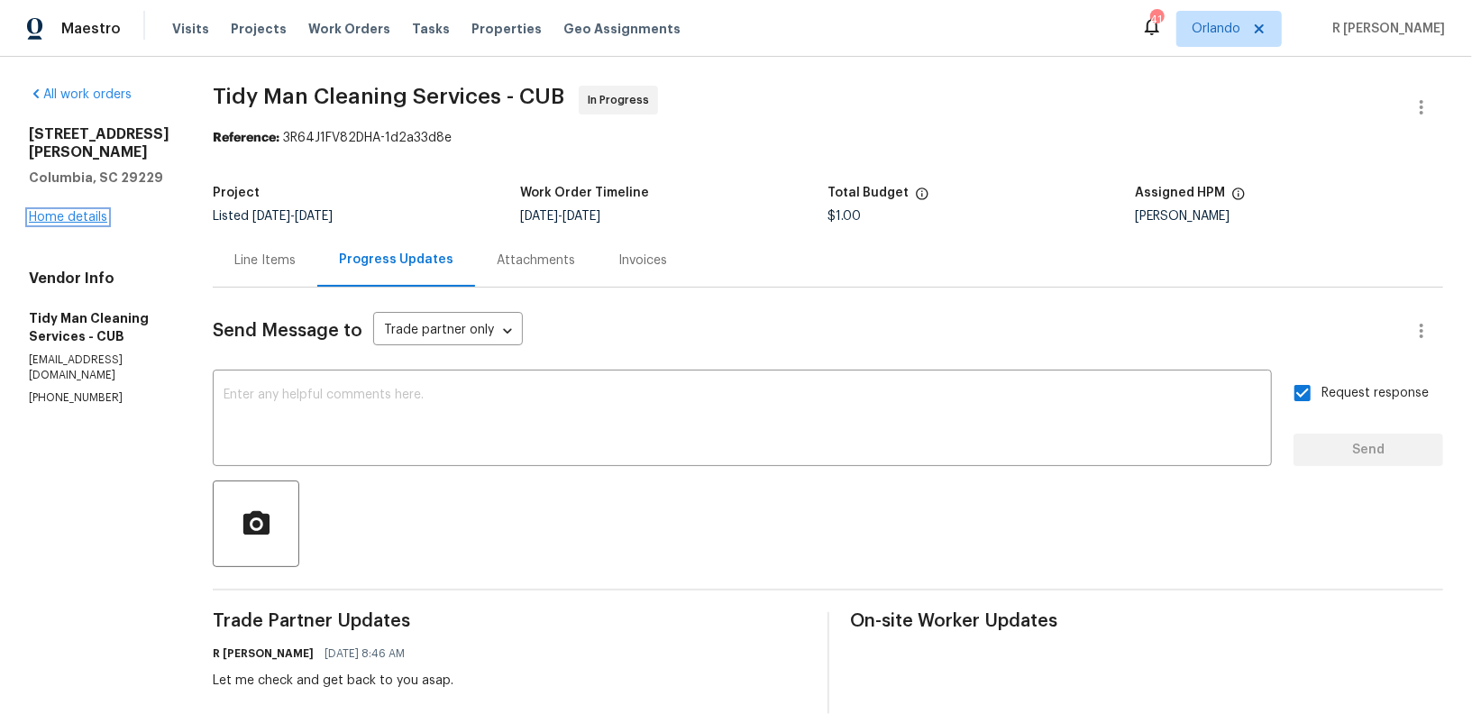
click at [54, 214] on link "Home details" at bounding box center [68, 217] width 78 height 13
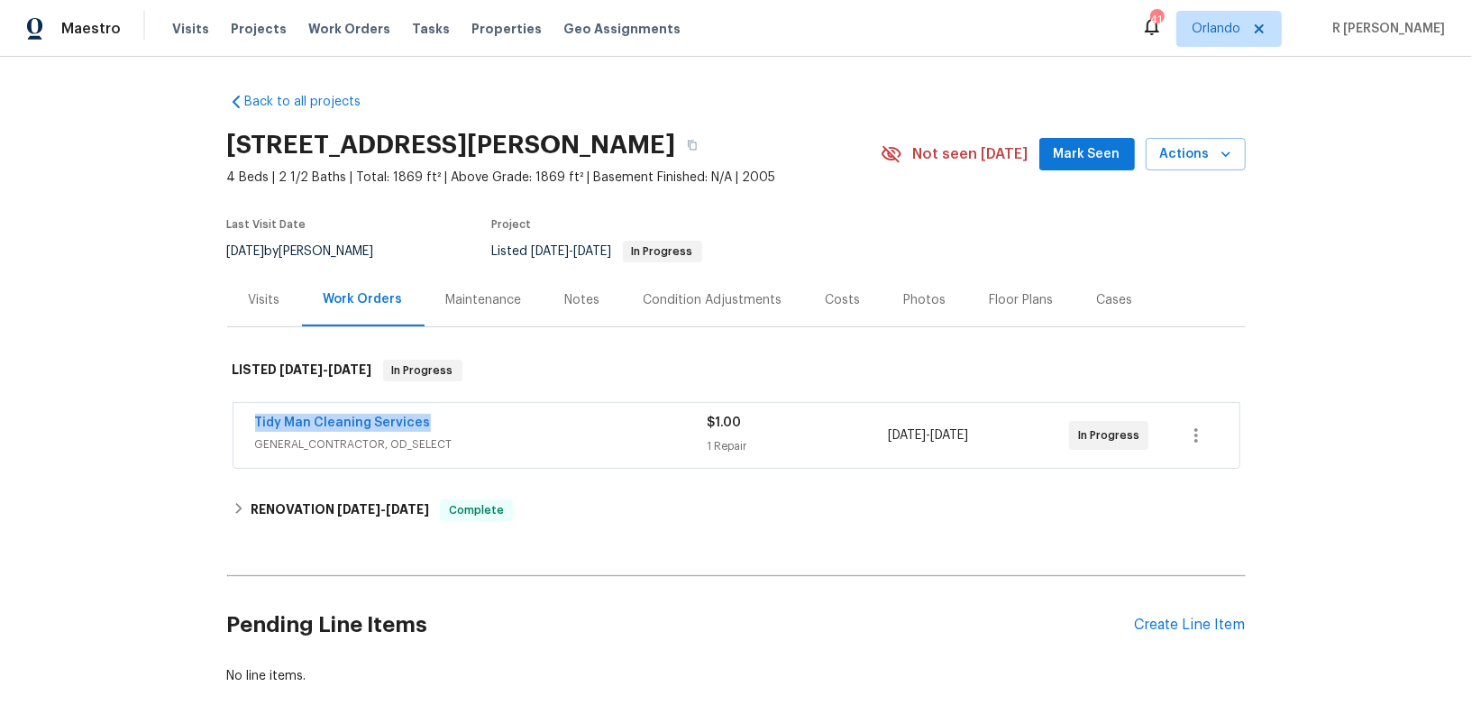
drag, startPoint x: 452, startPoint y: 423, endPoint x: 0, endPoint y: 417, distance: 452.4
click at [0, 417] on div "Back to all projects 605 Thornhill Dr, Columbia, SC 29229 4 Beds | 2 1/2 Baths …" at bounding box center [736, 385] width 1472 height 657
copy link "Tidy Man Cleaning Services"
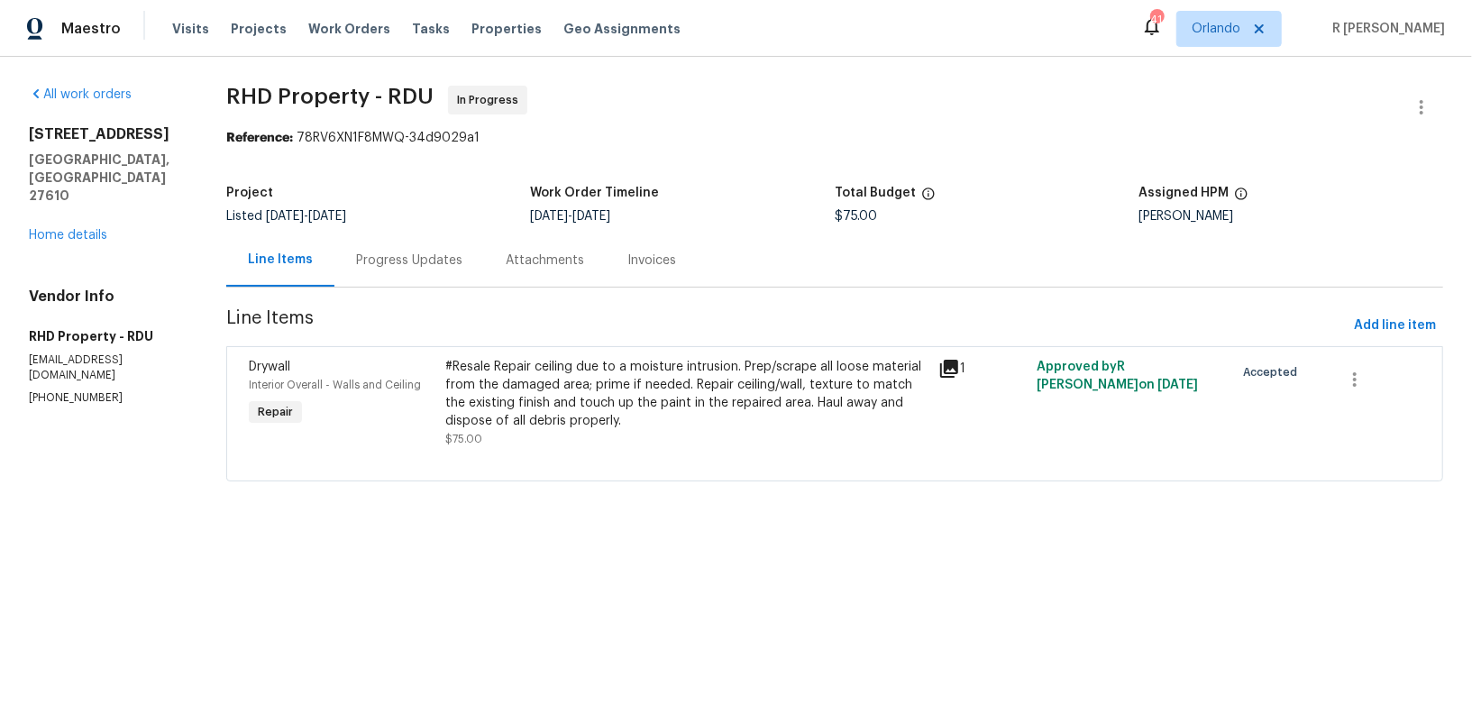
click at [596, 407] on div "#Resale Repair ceiling due to a moisture intrusion. Prep/scrape all loose mater…" at bounding box center [686, 394] width 482 height 72
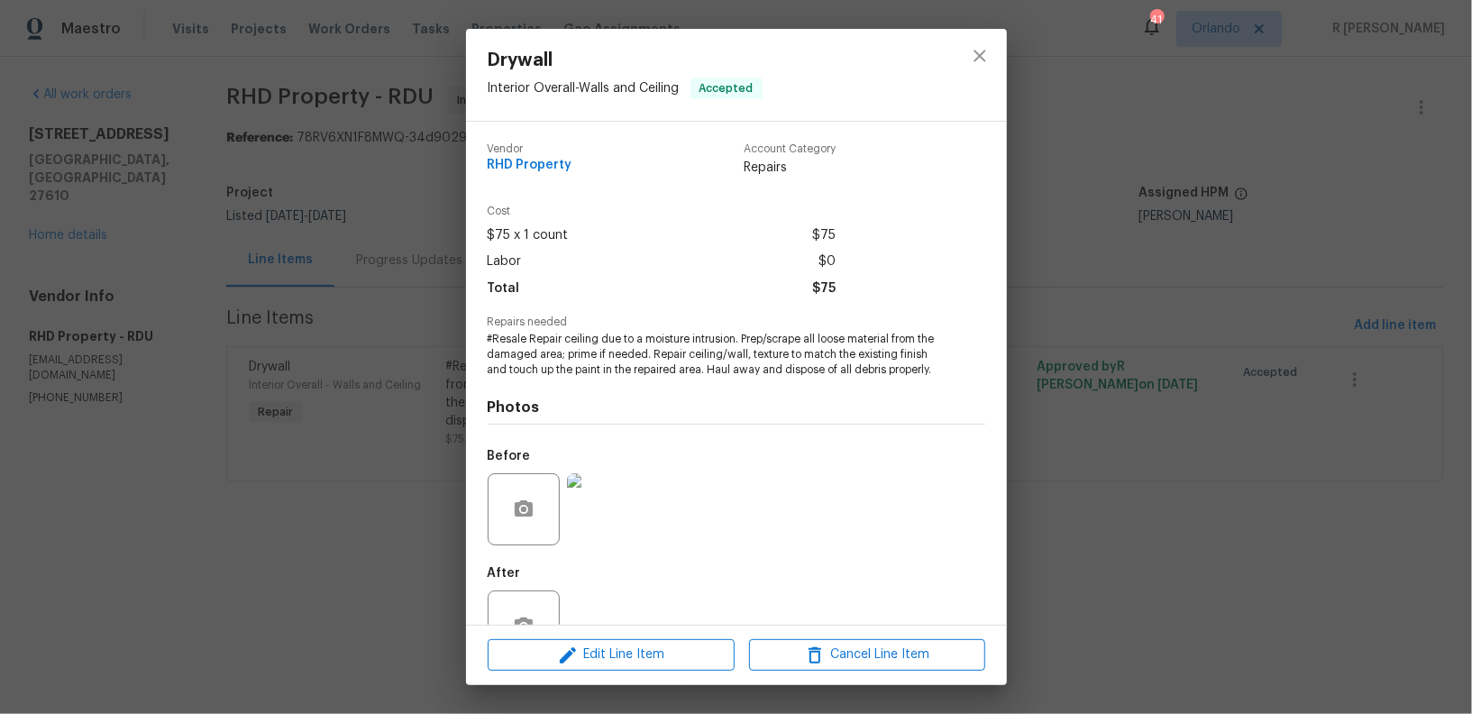
scroll to position [71, 0]
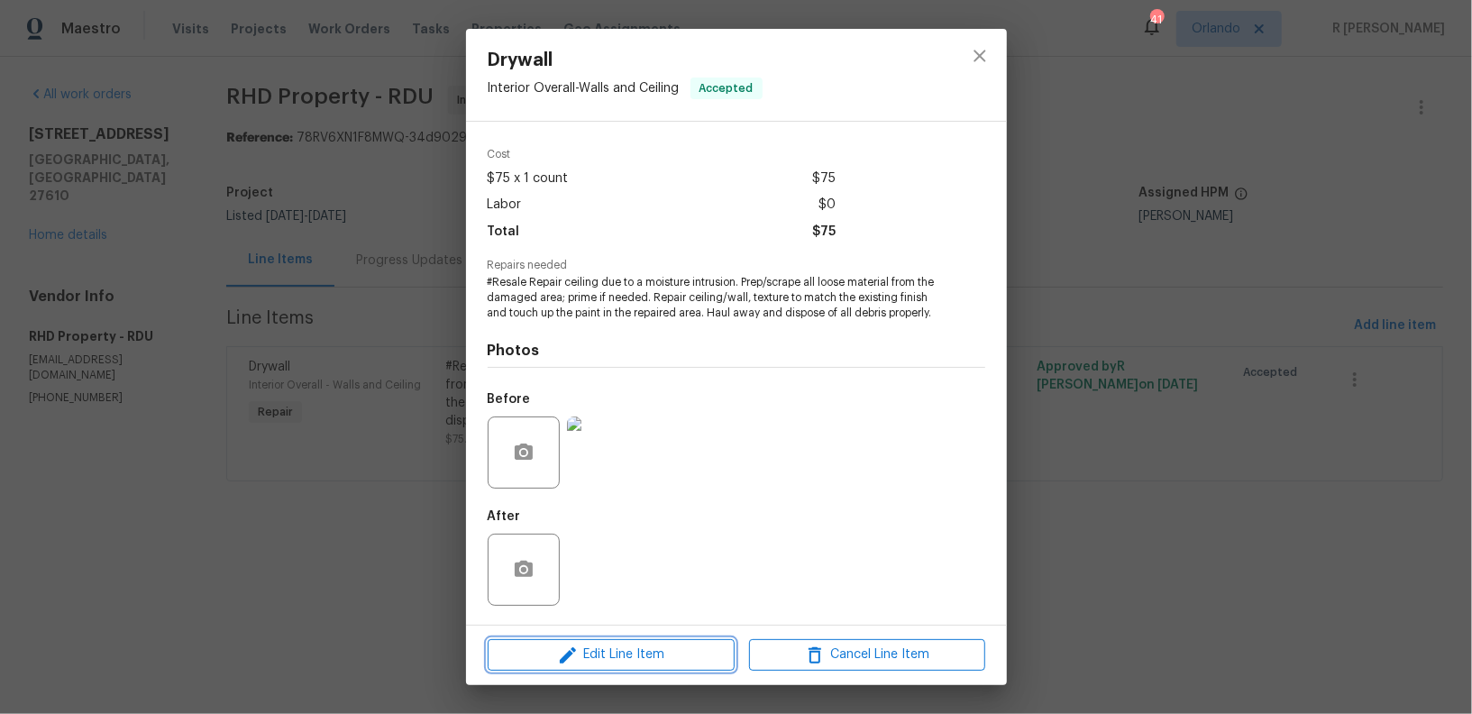
click at [613, 667] on button "Edit Line Item" at bounding box center [611, 655] width 247 height 32
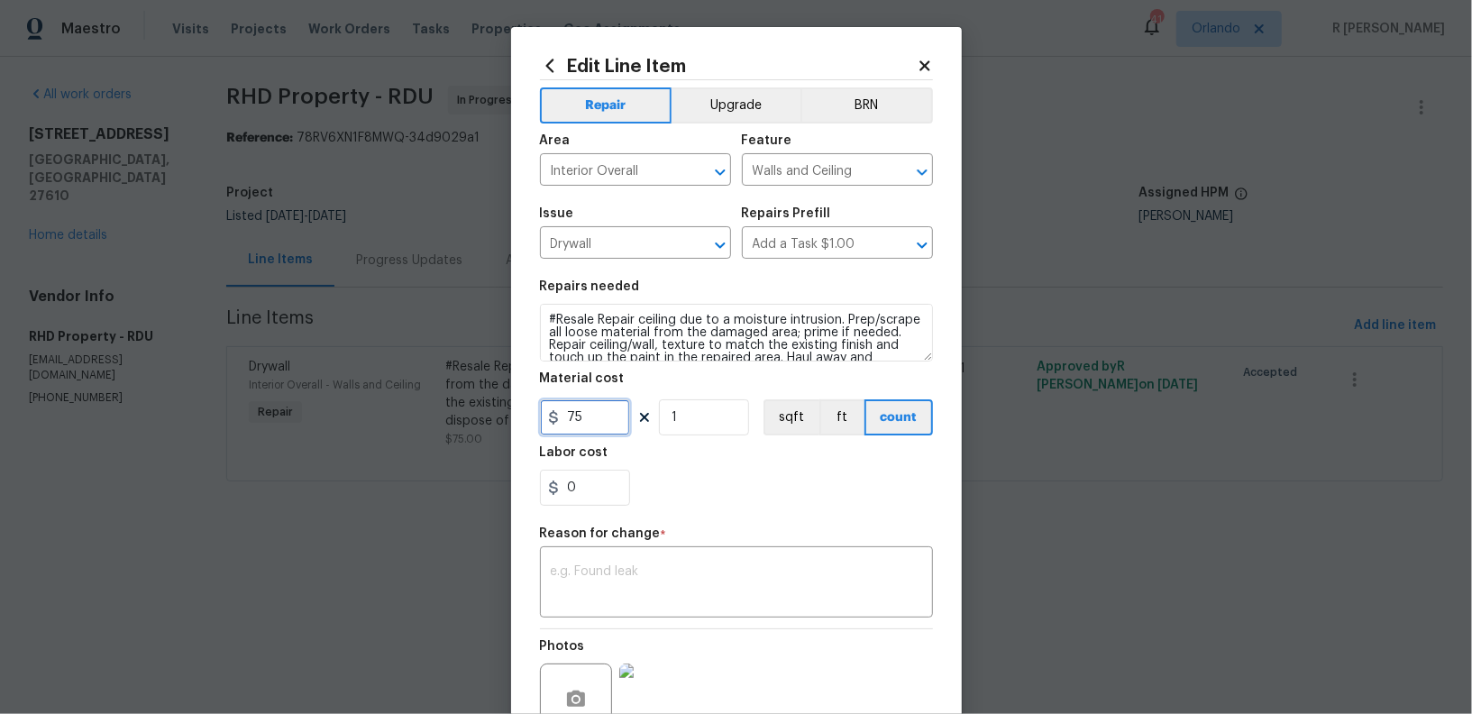
click at [604, 423] on input "75" at bounding box center [585, 417] width 90 height 36
type input "750"
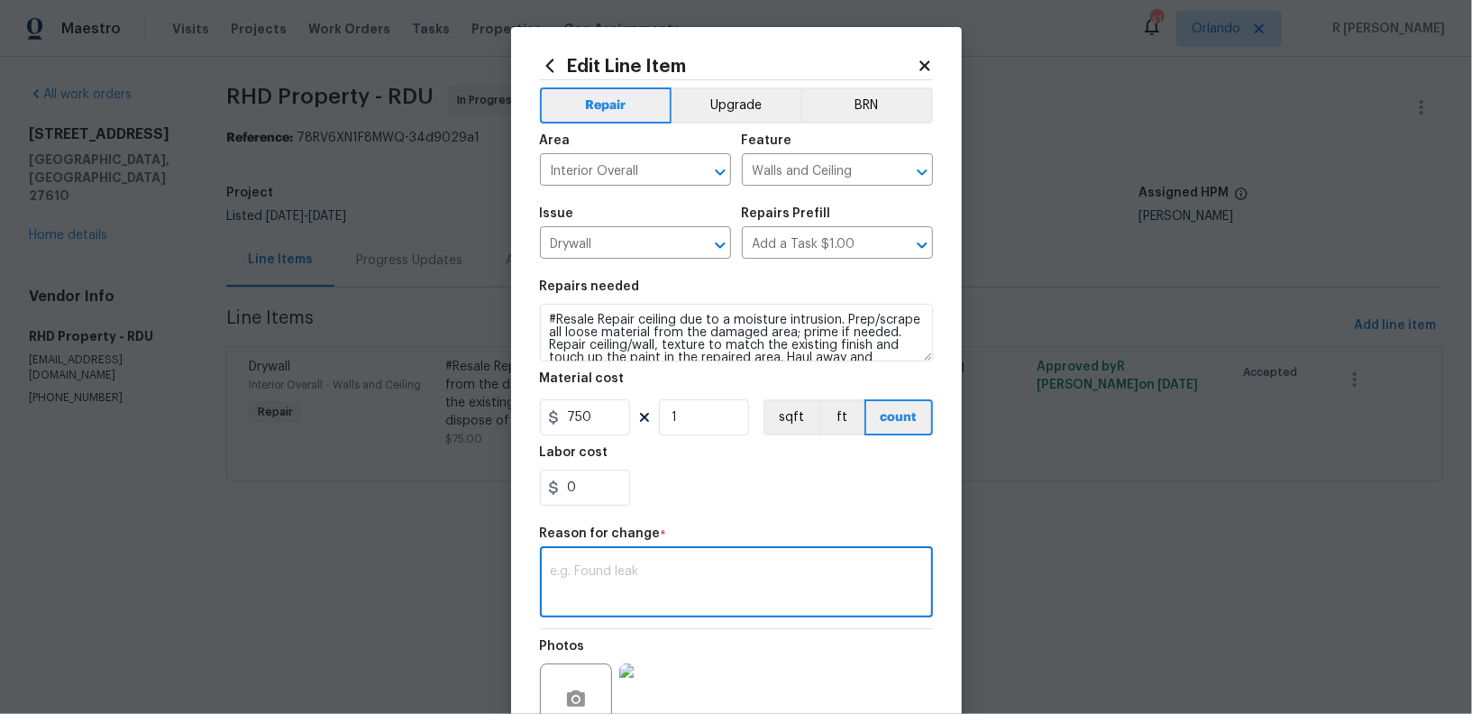
click at [654, 579] on textarea at bounding box center [736, 584] width 371 height 38
paste textarea "(YK) Updated cost per BR team approval."
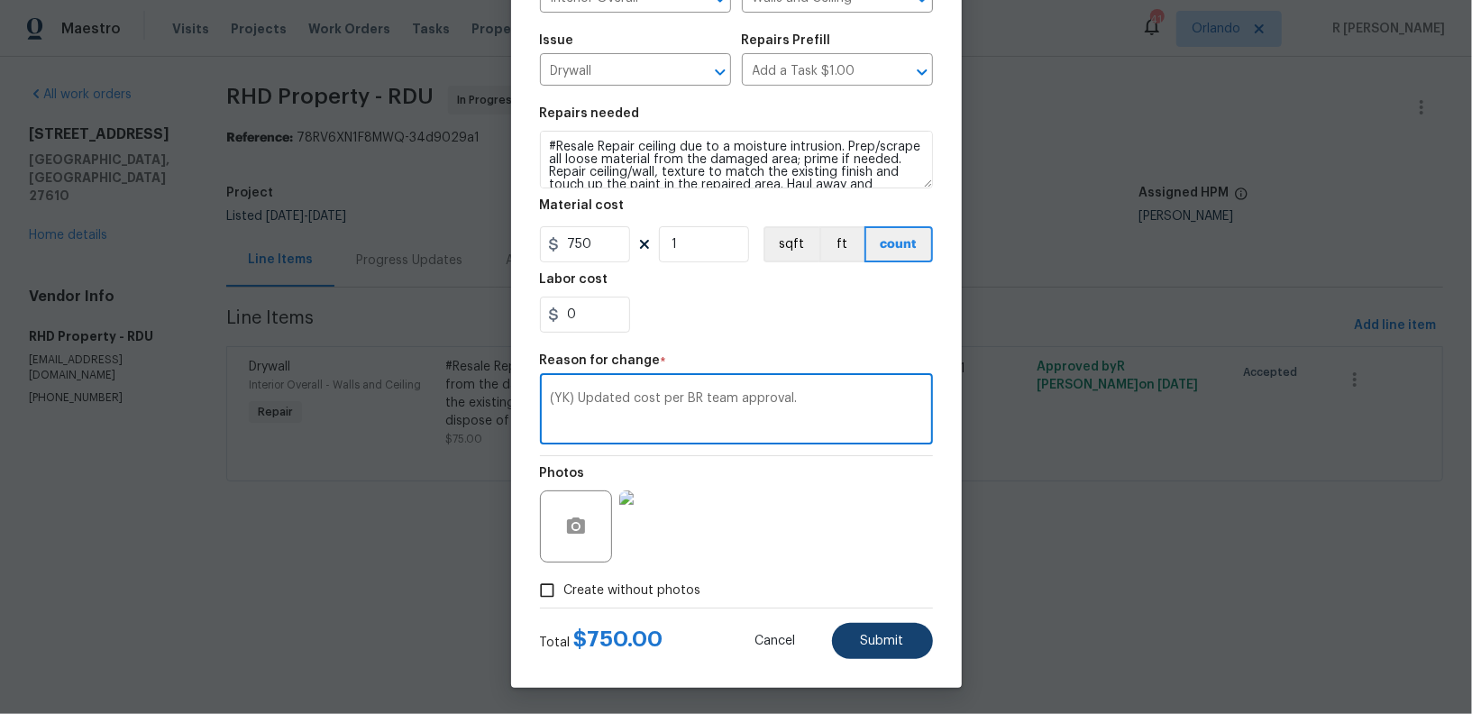
type textarea "(YK) Updated cost per BR team approval."
click at [889, 646] on span "Submit" at bounding box center [882, 641] width 43 height 14
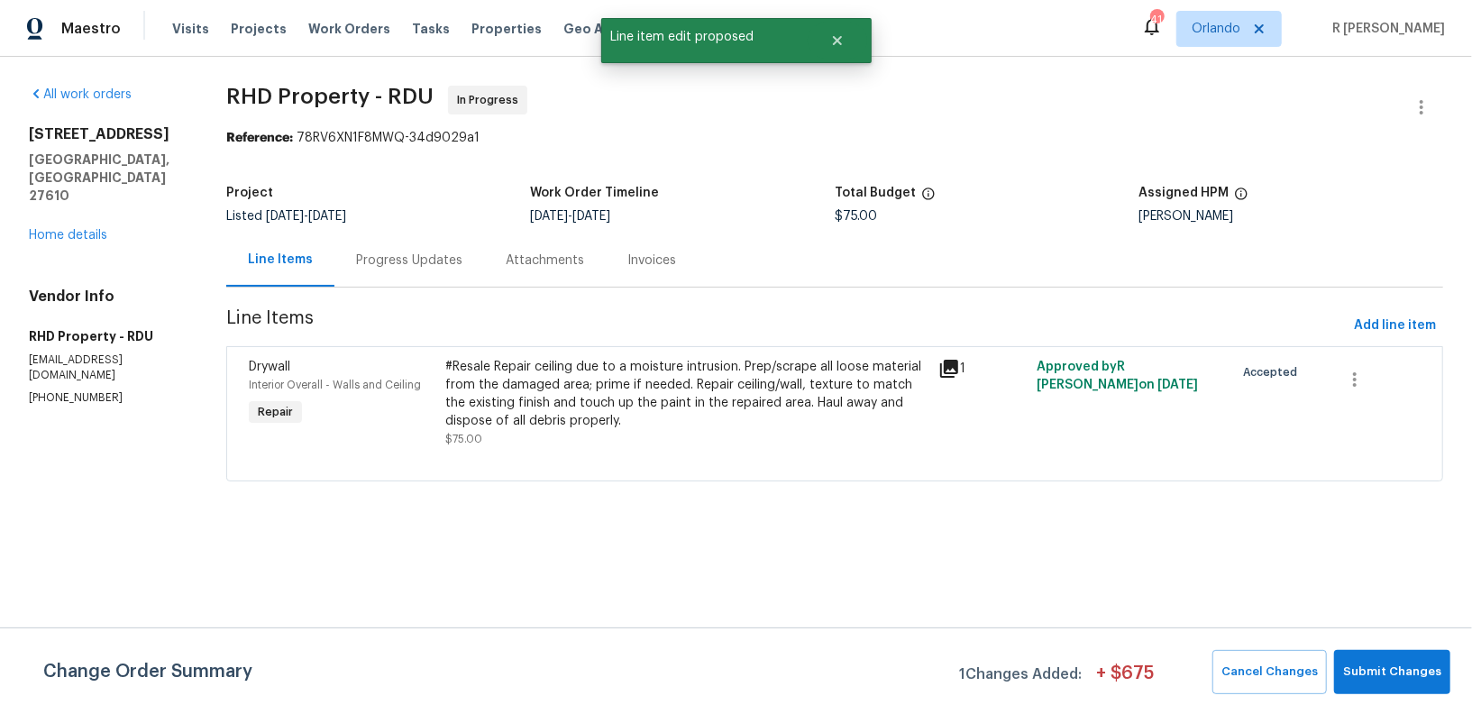
scroll to position [0, 0]
click at [1375, 667] on span "Submit Changes" at bounding box center [1392, 671] width 98 height 21
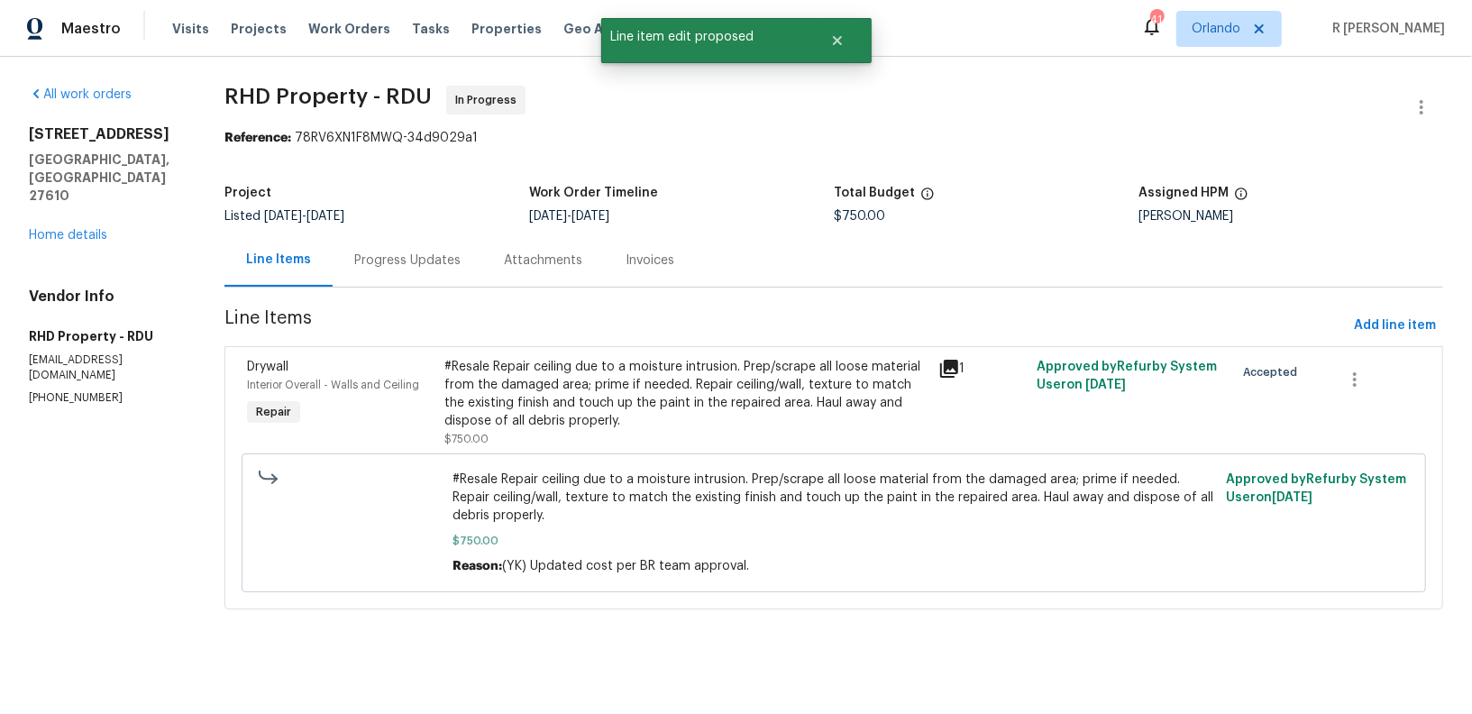
click at [427, 268] on div "Progress Updates" at bounding box center [407, 260] width 106 height 18
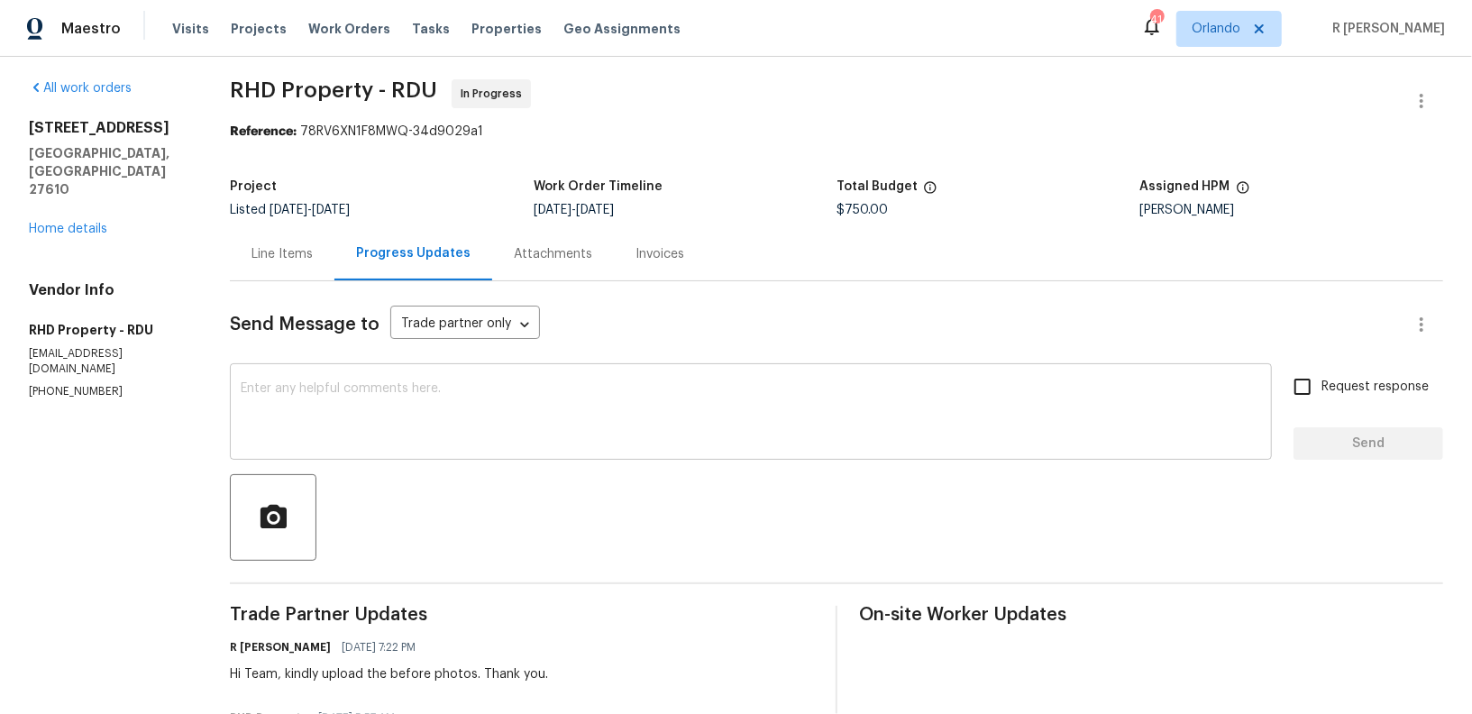
scroll to position [5, 0]
click at [506, 442] on textarea at bounding box center [751, 414] width 1020 height 63
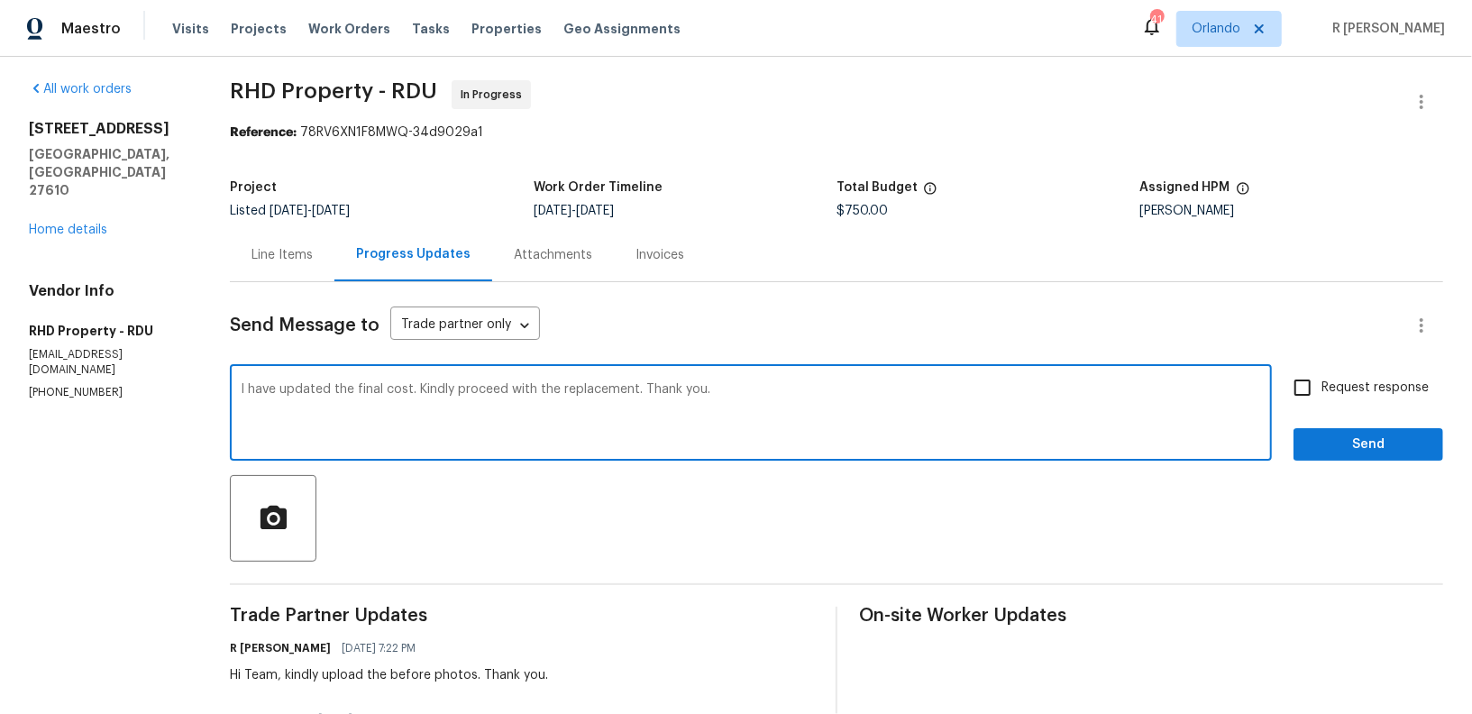
type textarea "I have updated the final cost. Kindly proceed with the replacement. Thank you."
click at [1370, 448] on span "Send" at bounding box center [1368, 444] width 121 height 23
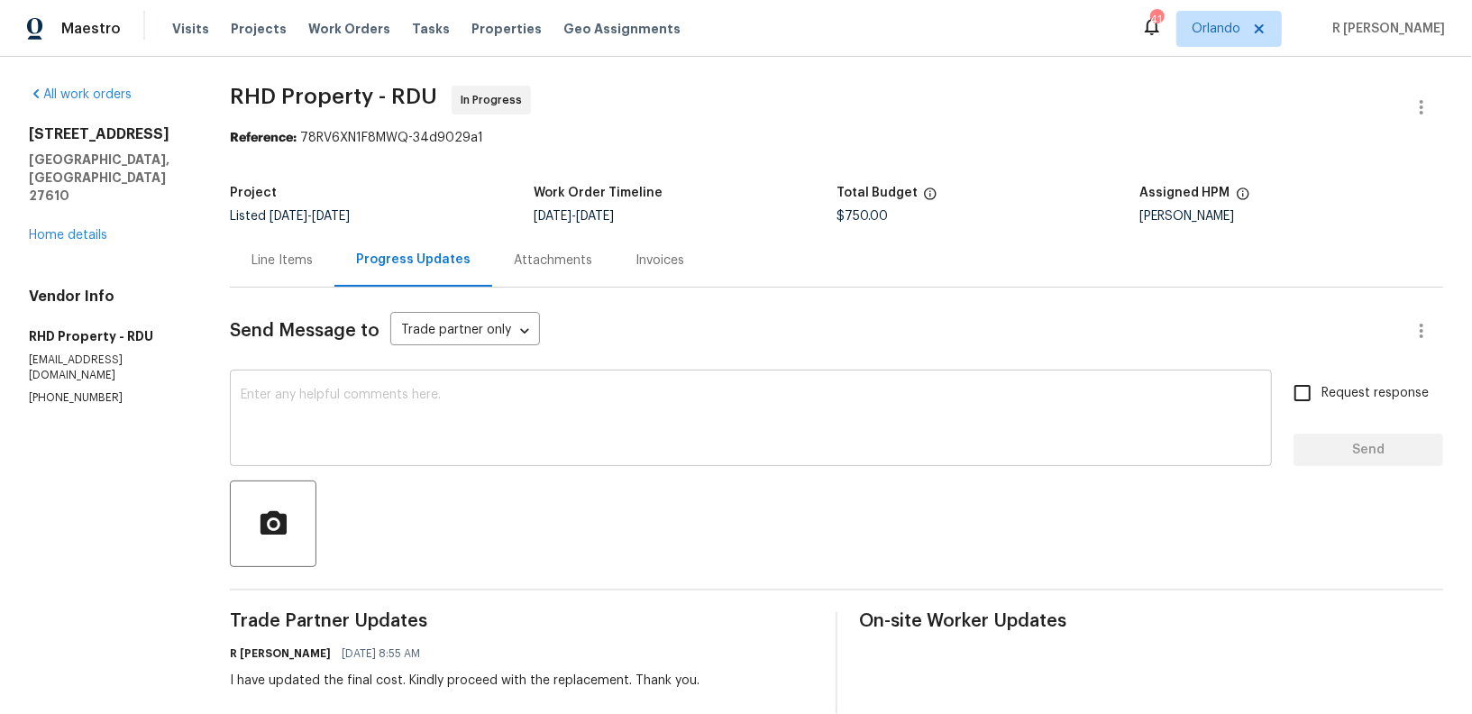
click at [478, 451] on div "x ​" at bounding box center [751, 420] width 1042 height 92
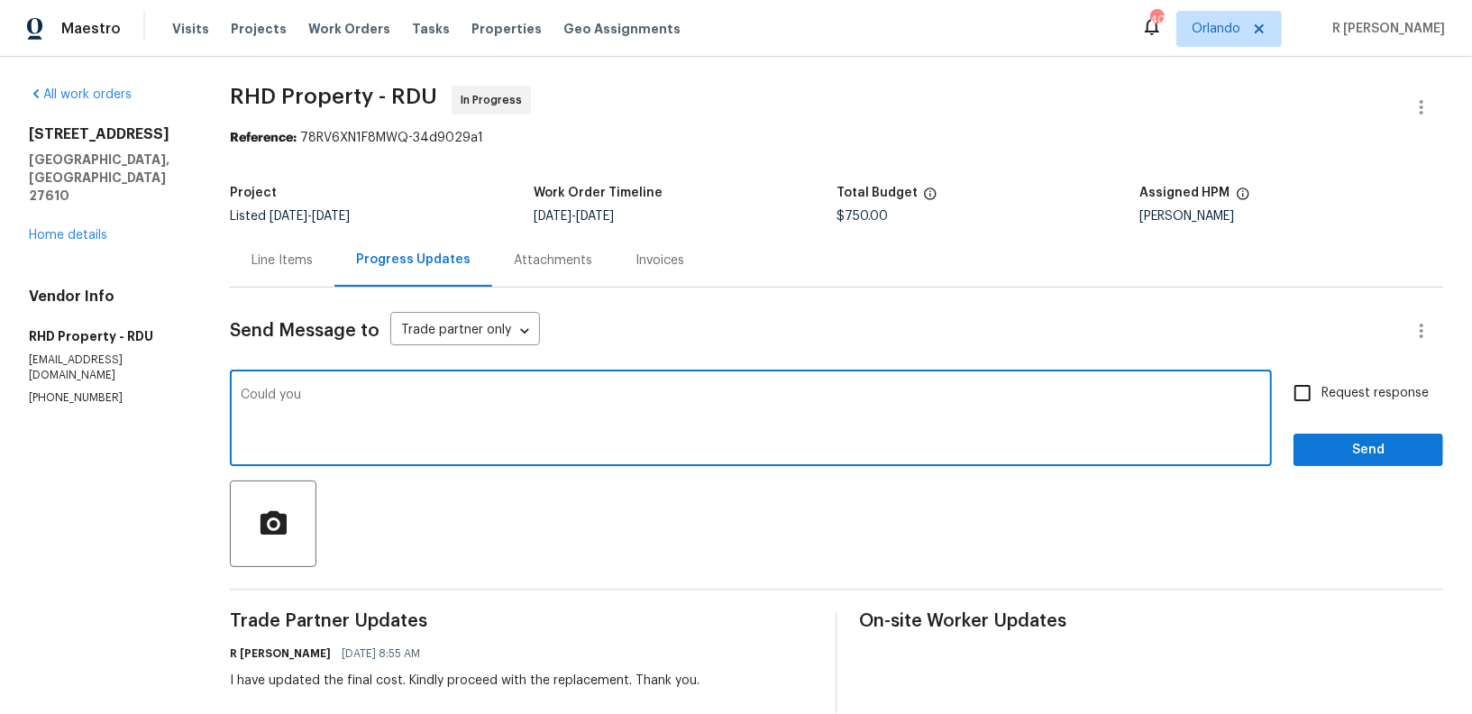
paste textarea "see if the drywall is still wet with a moisture meter and if they can do a quic…"
type textarea "Could you see if the drywall is still wet with a moisture meter and if they can…"
paste textarea "Could you please check the drywall with a moisture meter to confirm if it’s sti…"
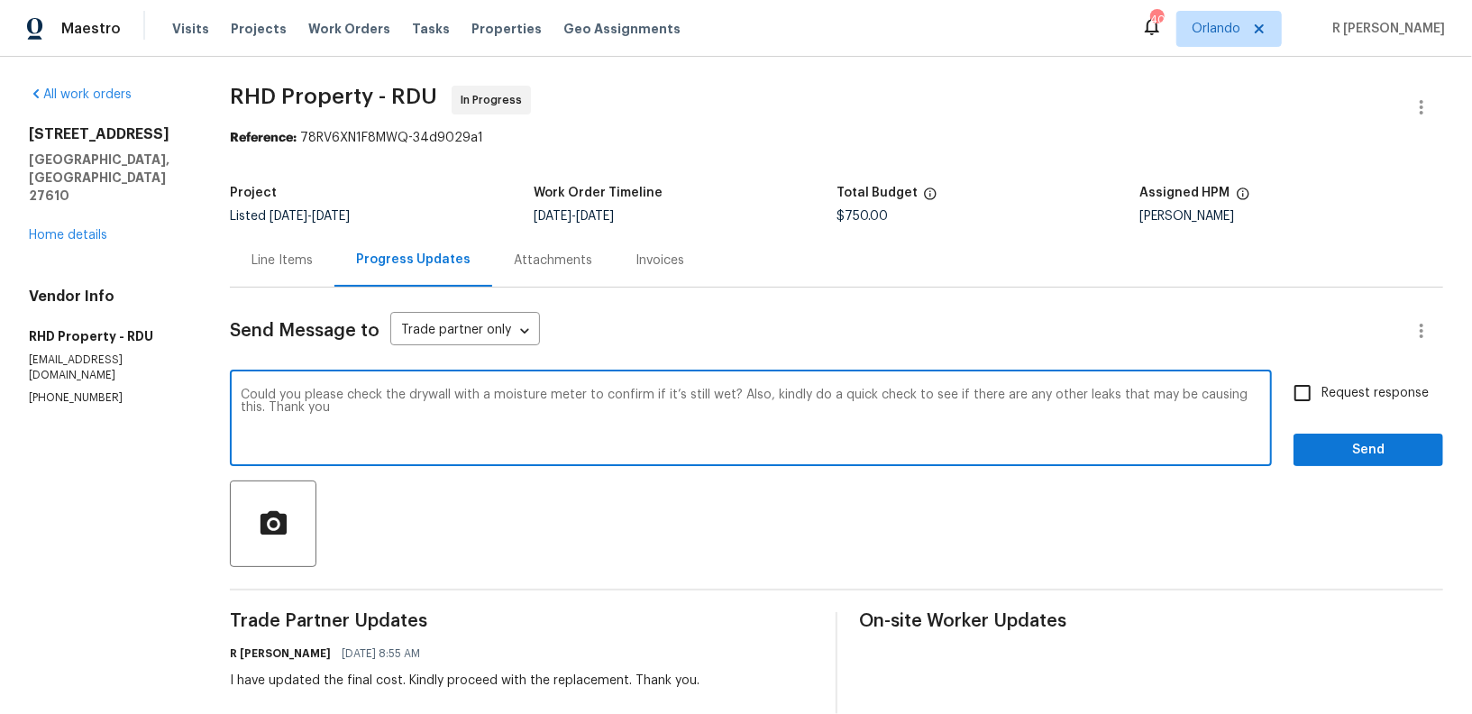
type textarea "Could you please check the drywall with a moisture meter to confirm if it’s sti…"
click at [1354, 395] on span "Request response" at bounding box center [1374, 393] width 107 height 19
click at [1321, 395] on input "Request response" at bounding box center [1302, 393] width 38 height 38
checkbox input "true"
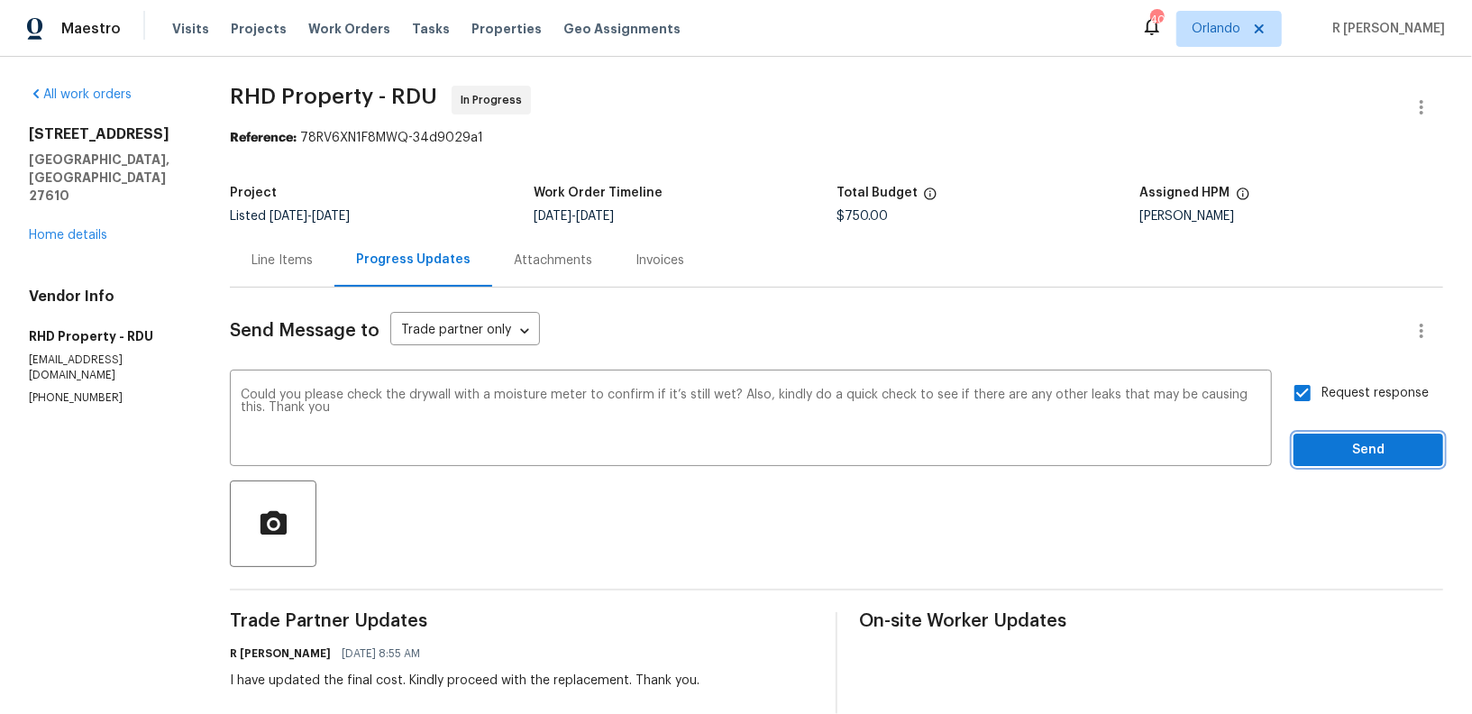
click at [1354, 448] on span "Send" at bounding box center [1368, 450] width 121 height 23
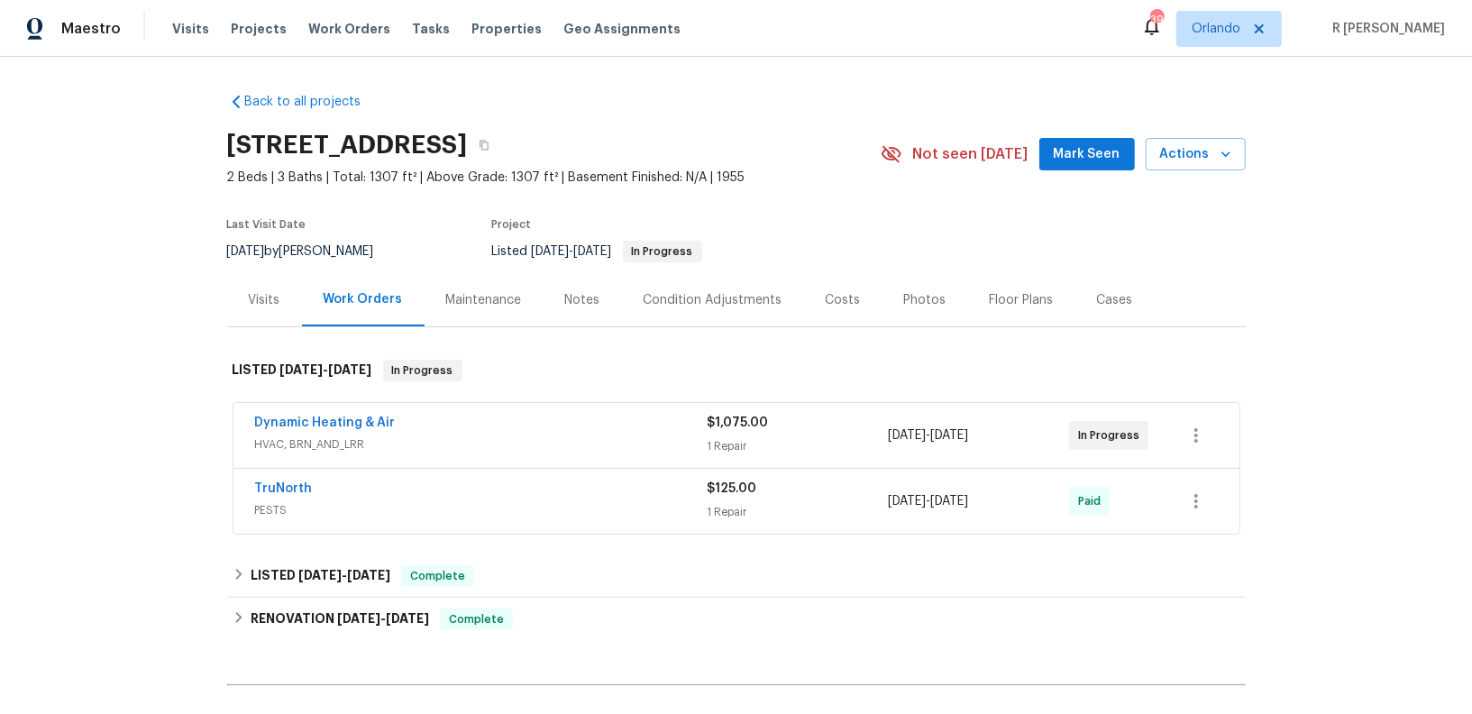
click at [523, 444] on span "HVAC, BRN_AND_LRR" at bounding box center [481, 444] width 452 height 18
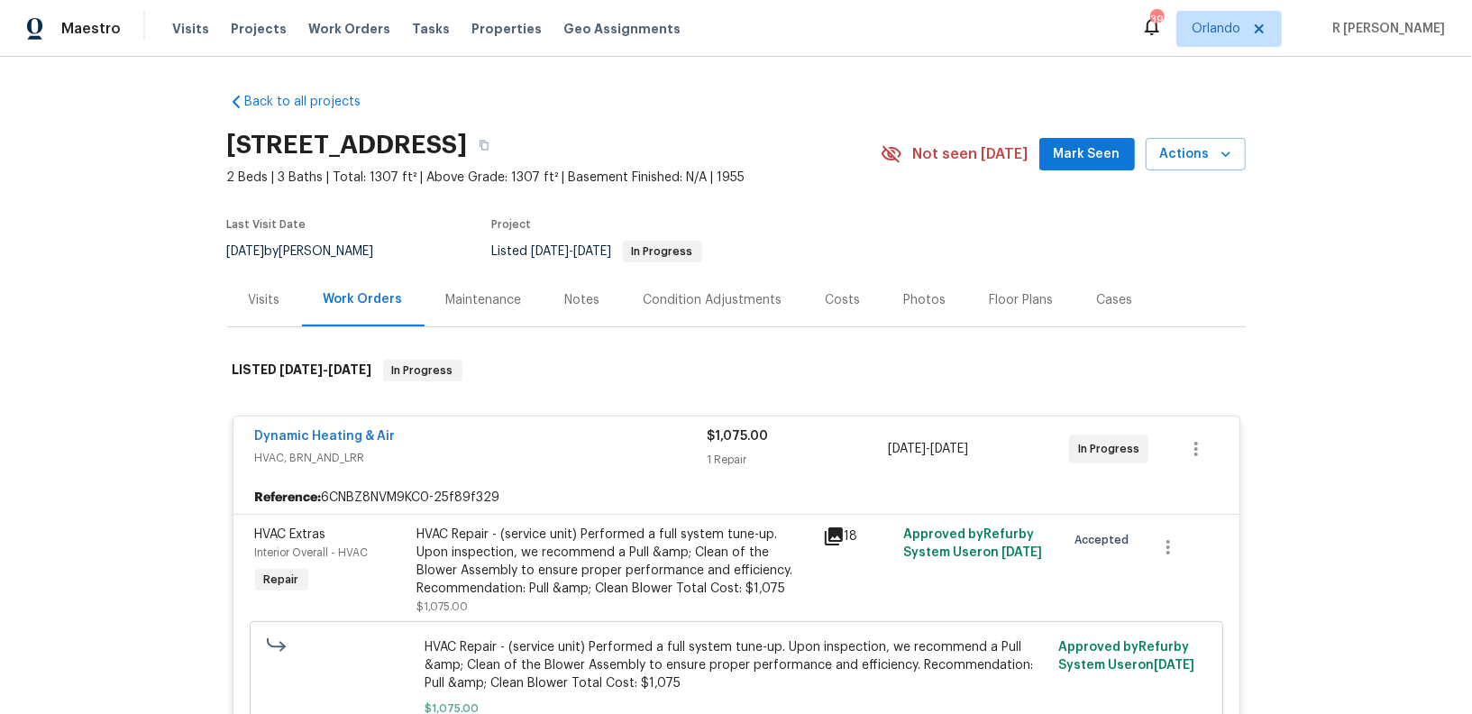
click at [604, 474] on div "Dynamic Heating & Air HVAC, BRN_AND_LRR $1,075.00 1 Repair [DATE] - [DATE] In P…" at bounding box center [736, 448] width 1006 height 65
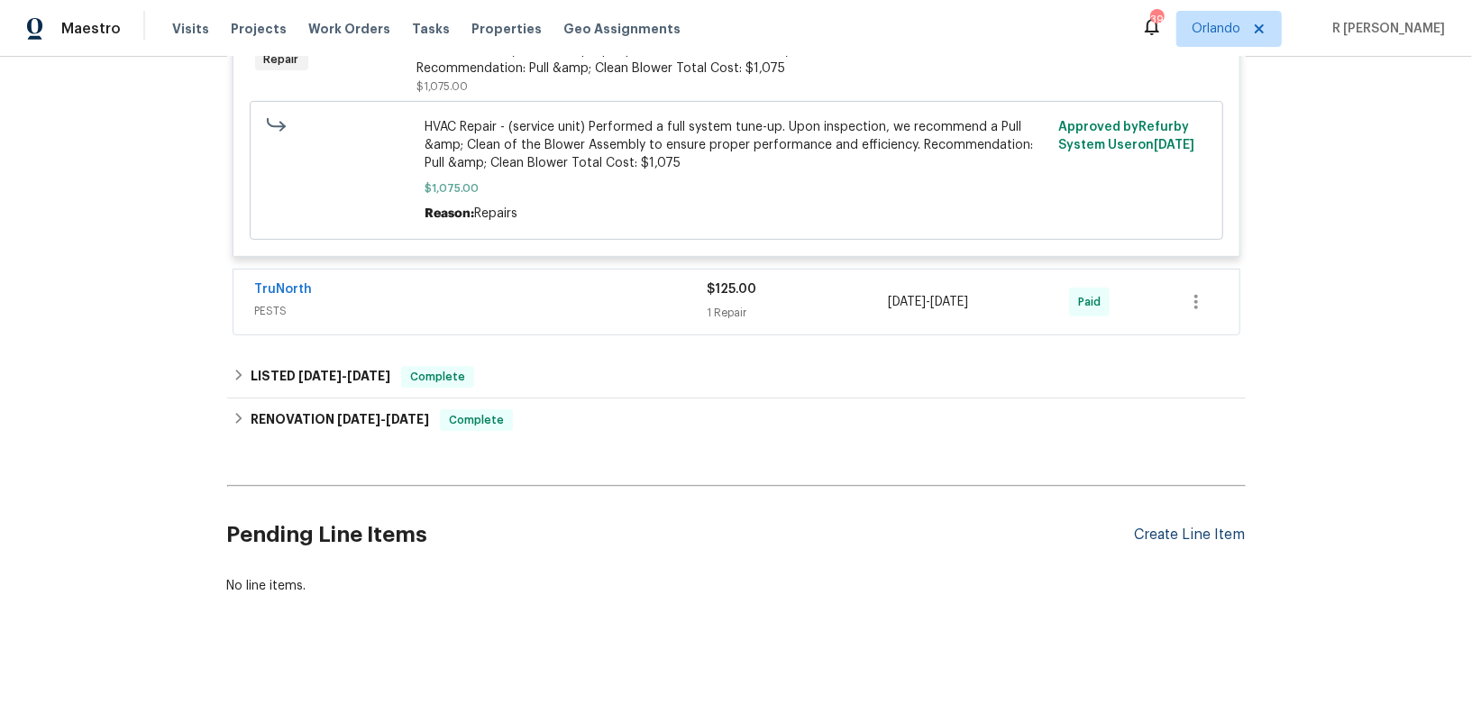
click at [1142, 526] on div "Create Line Item" at bounding box center [1190, 534] width 111 height 17
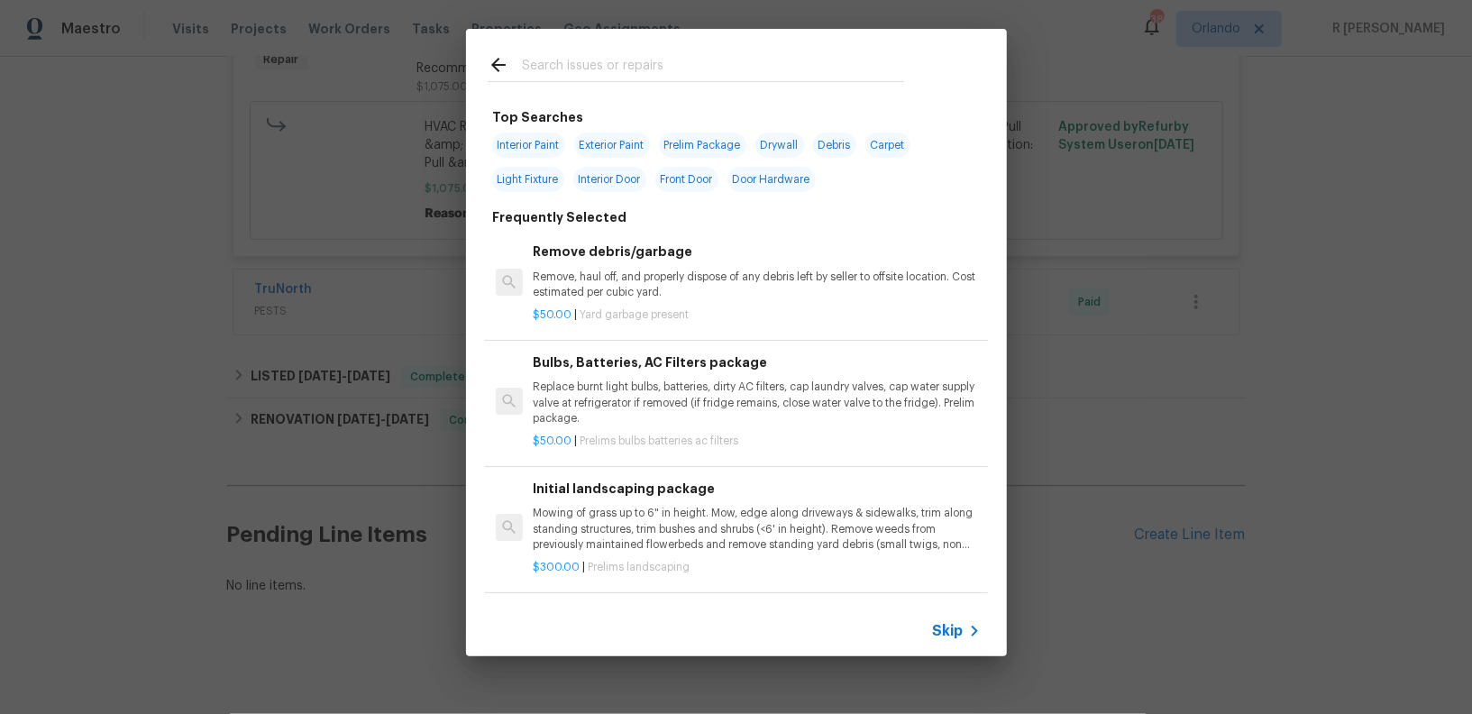
click at [651, 78] on input "text" at bounding box center [713, 67] width 382 height 27
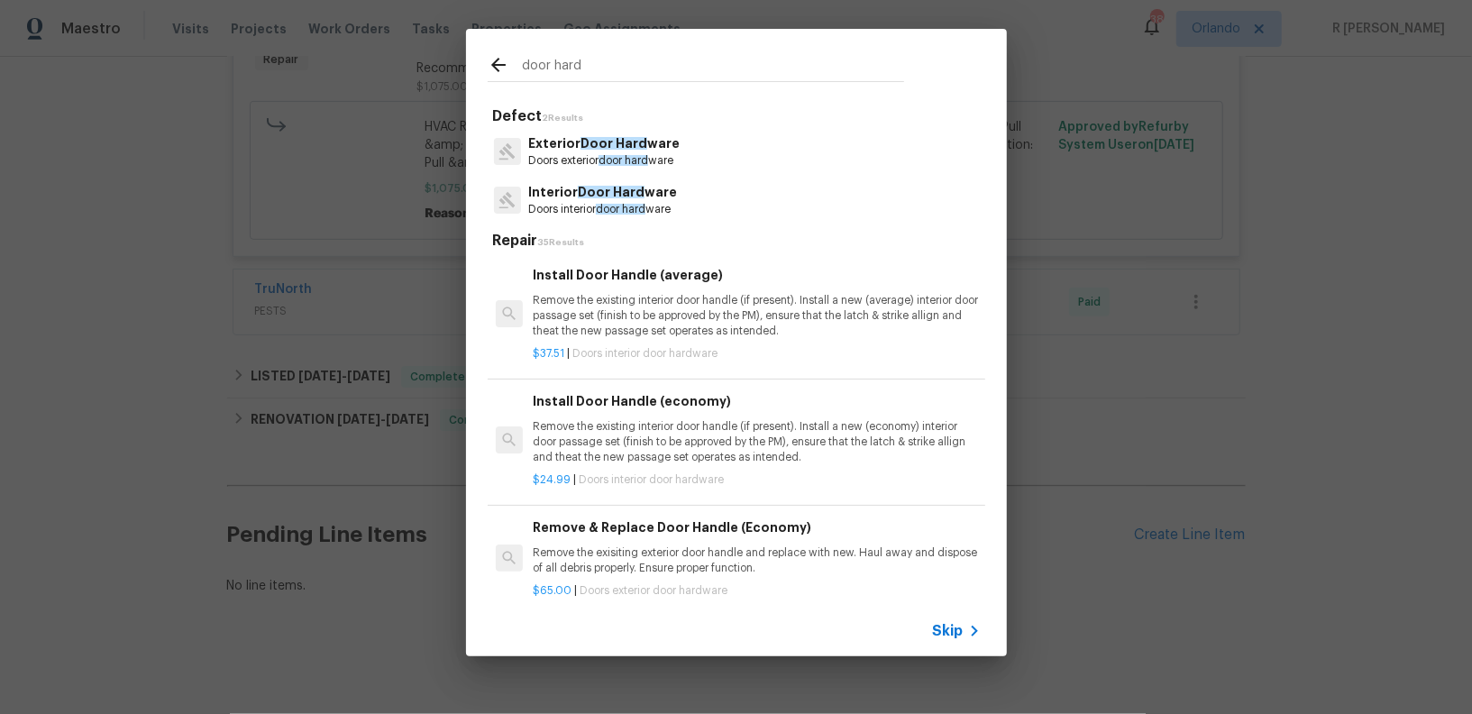
type input "door hard"
click at [642, 196] on p "Interior Door Hard ware" at bounding box center [602, 192] width 149 height 19
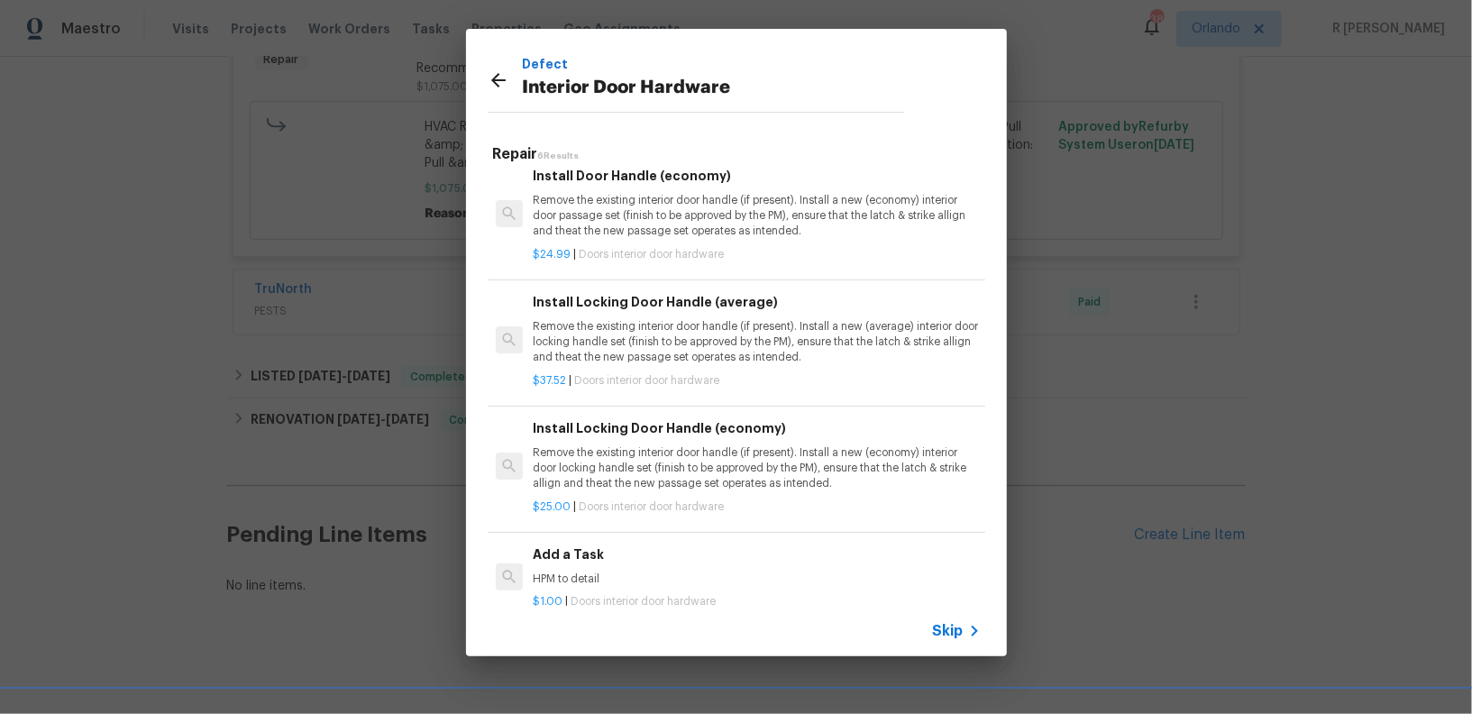
scroll to position [244, 0]
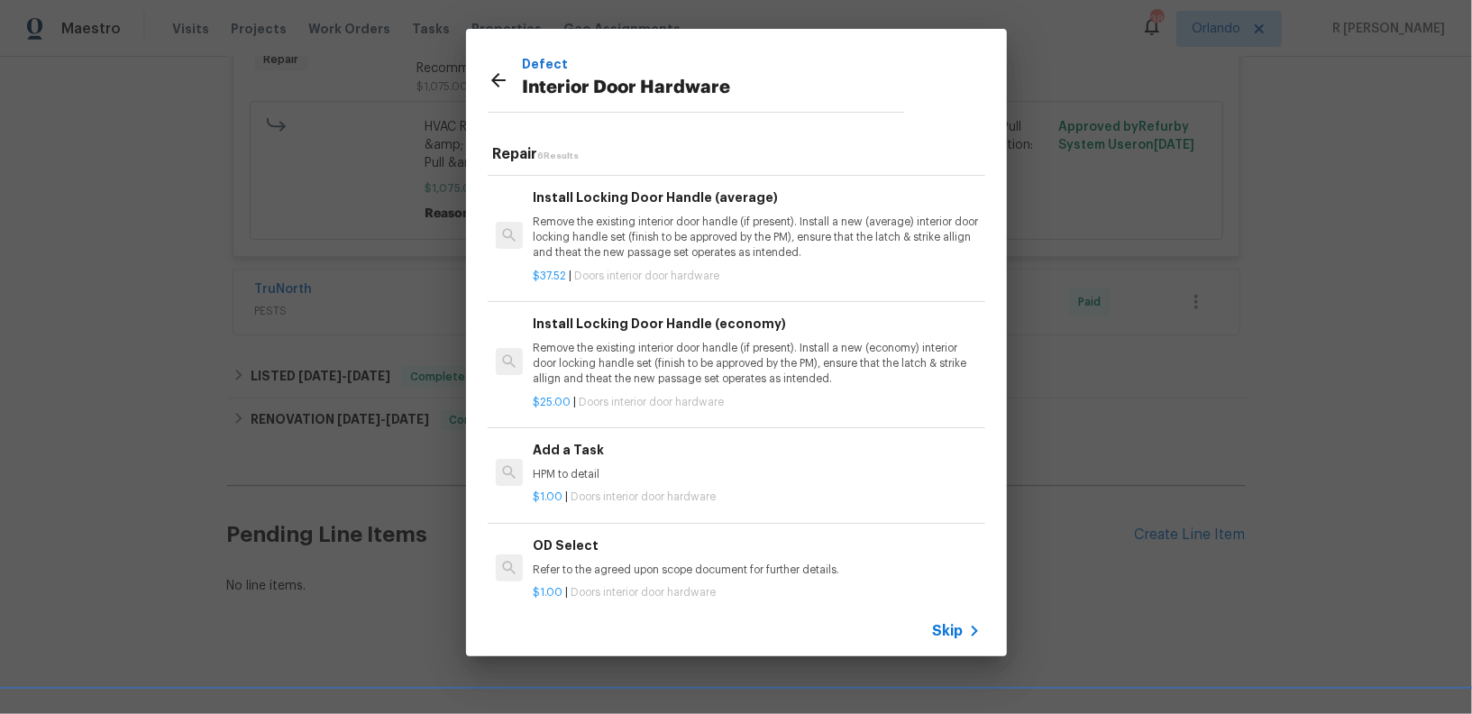
click at [582, 476] on p "HPM to detail" at bounding box center [756, 474] width 447 height 15
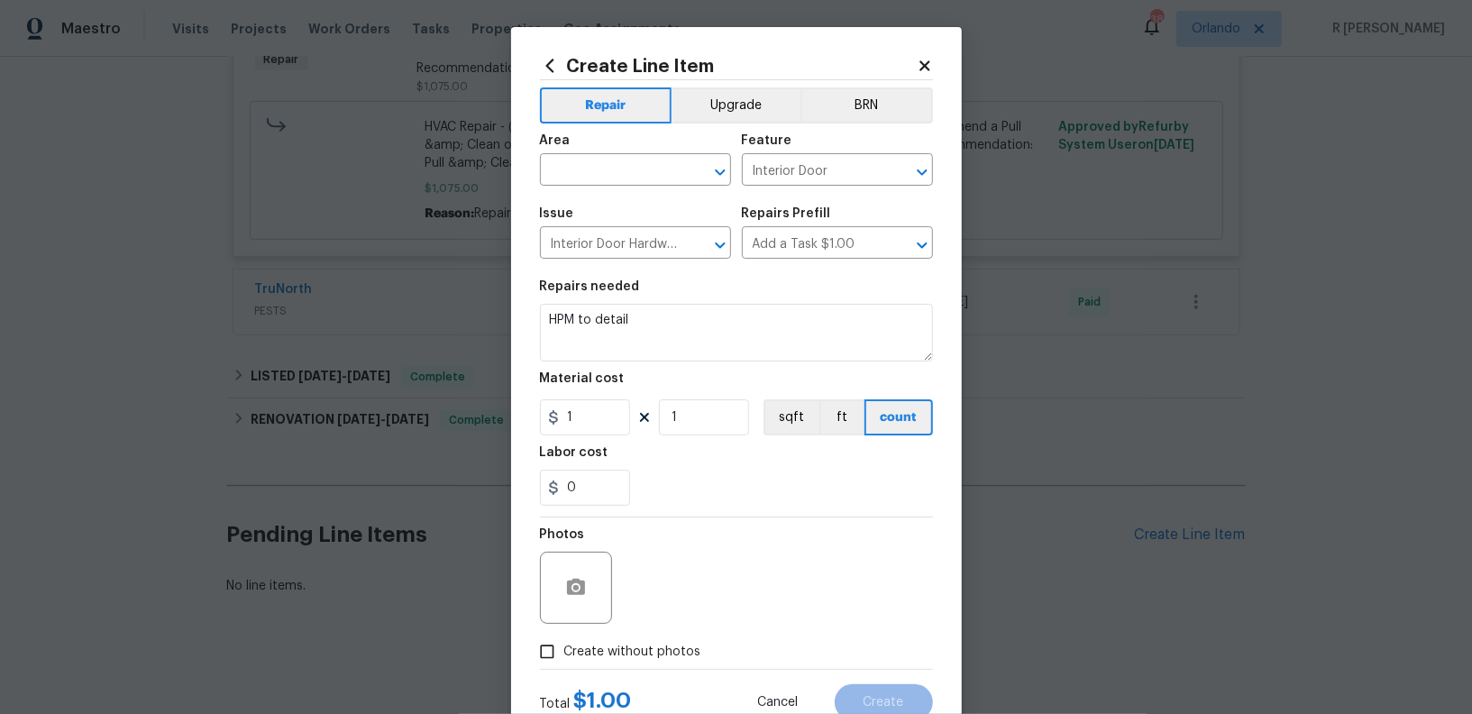
click at [568, 129] on span "Area ​" at bounding box center [635, 159] width 191 height 73
click at [619, 173] on input "text" at bounding box center [610, 172] width 141 height 28
click at [620, 246] on li "Interior Overall" at bounding box center [635, 242] width 191 height 30
type input "Interior Overall"
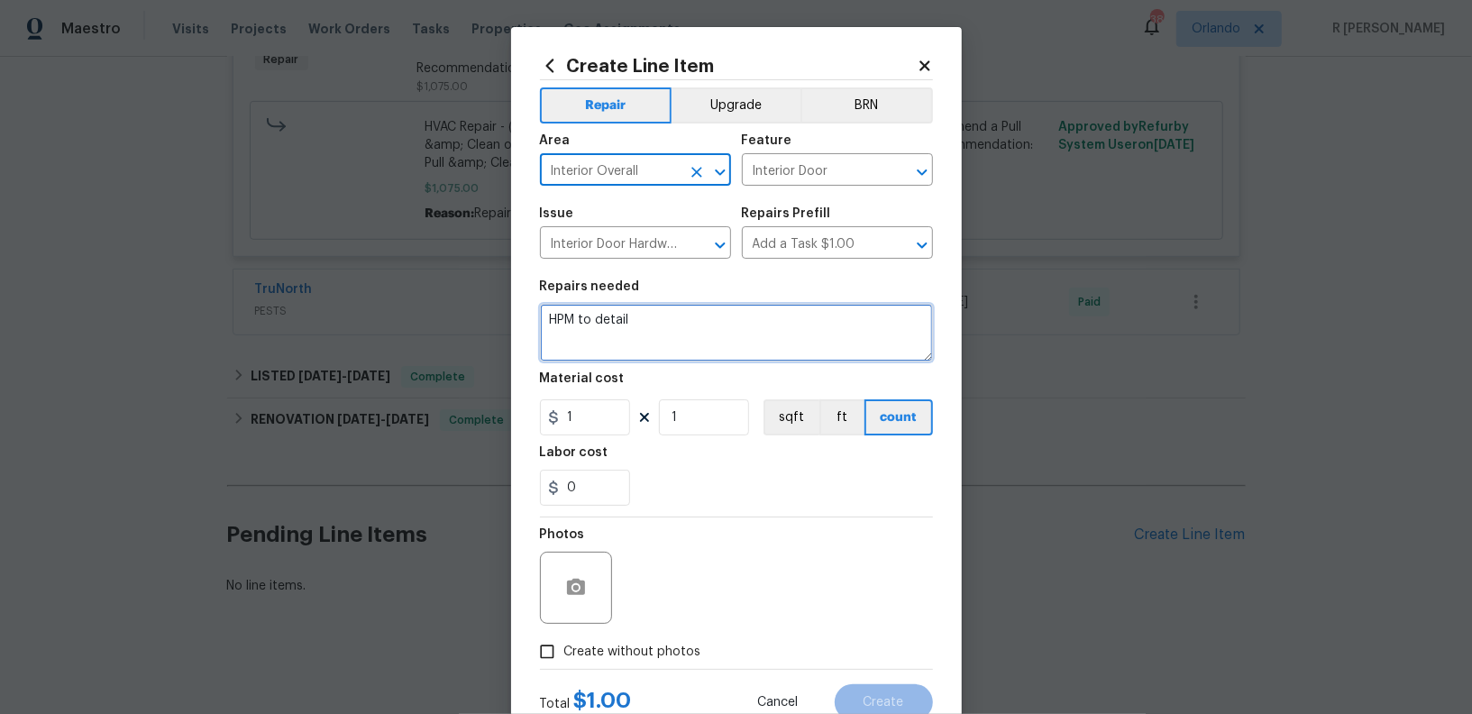
click at [653, 342] on textarea "HPM to detail" at bounding box center [736, 333] width 393 height 58
paste textarea "Received feedback the door in the laundry room leading to the storage room next…"
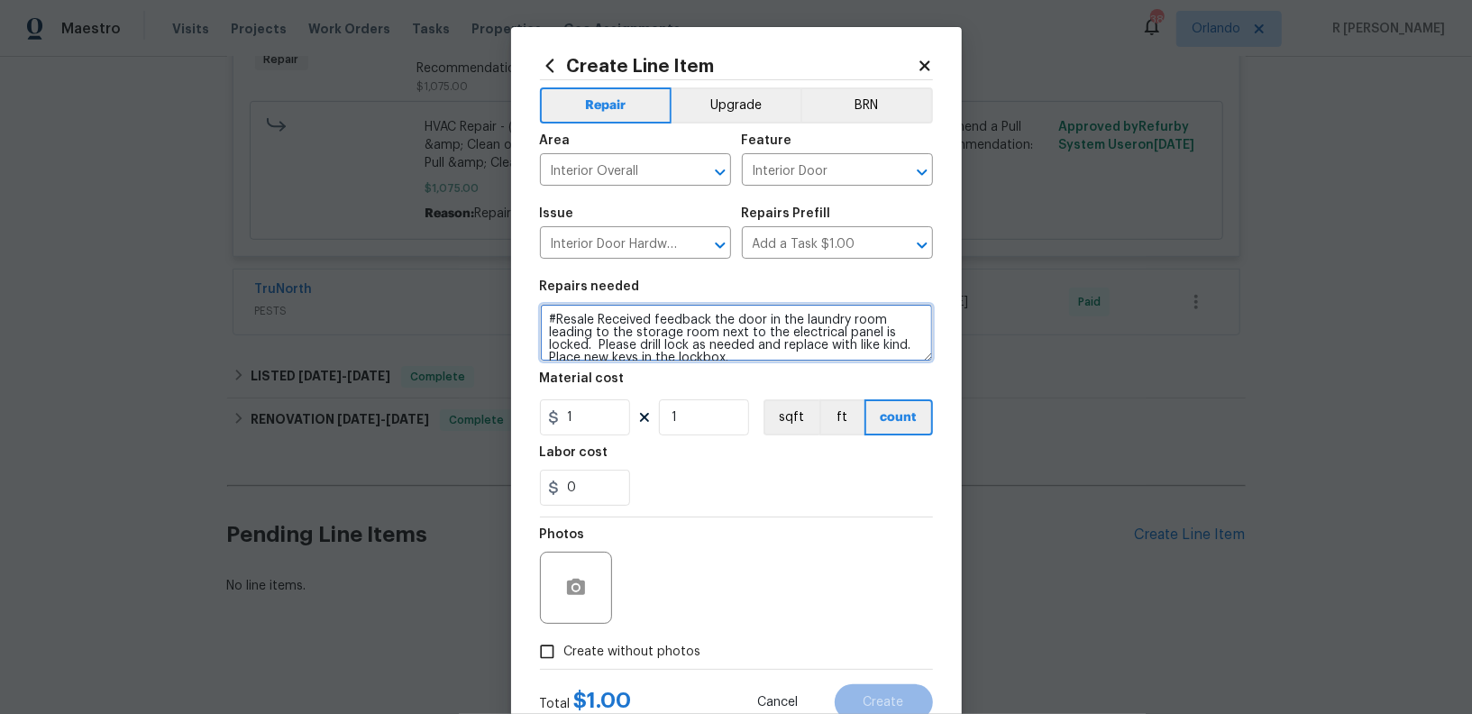
scroll to position [4, 0]
type textarea "#Resale Received feedback the door in the laundry room leading to the storage r…"
click at [606, 418] on input "1" at bounding box center [585, 417] width 90 height 36
type input "148.26"
click at [667, 567] on div "Photos" at bounding box center [736, 575] width 393 height 117
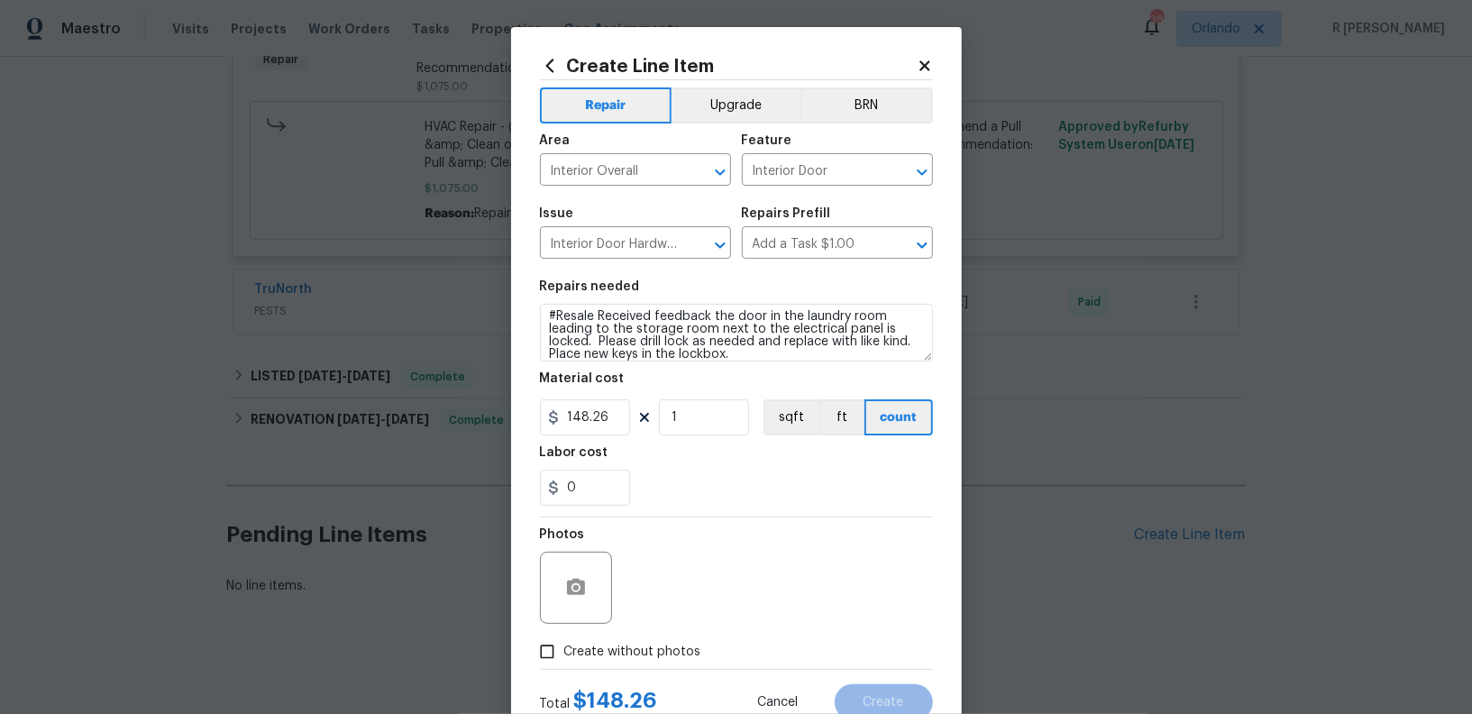
scroll to position [61, 0]
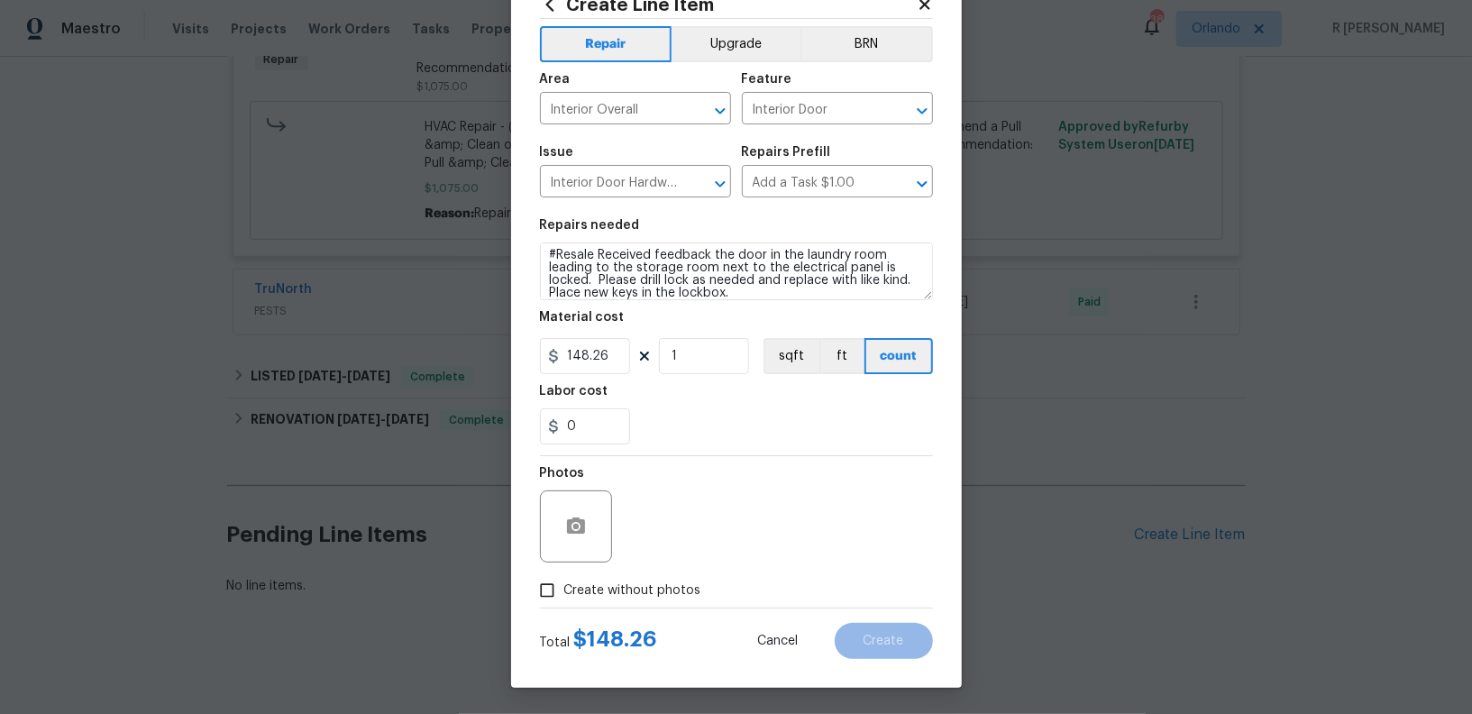
click at [635, 587] on span "Create without photos" at bounding box center [632, 590] width 137 height 19
click at [564, 587] on input "Create without photos" at bounding box center [547, 590] width 34 height 34
click at [573, 527] on circle "button" at bounding box center [574, 526] width 5 height 5
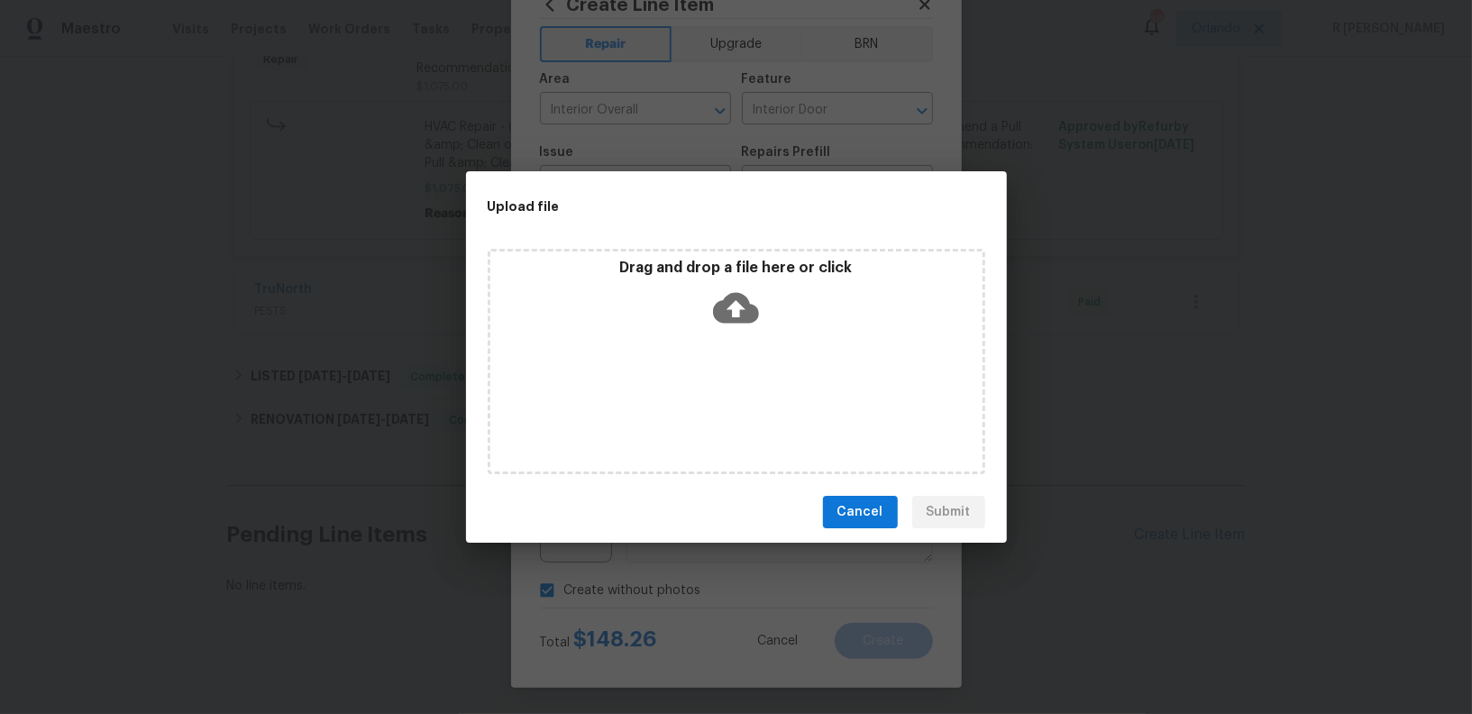
click at [745, 298] on icon at bounding box center [736, 308] width 46 height 31
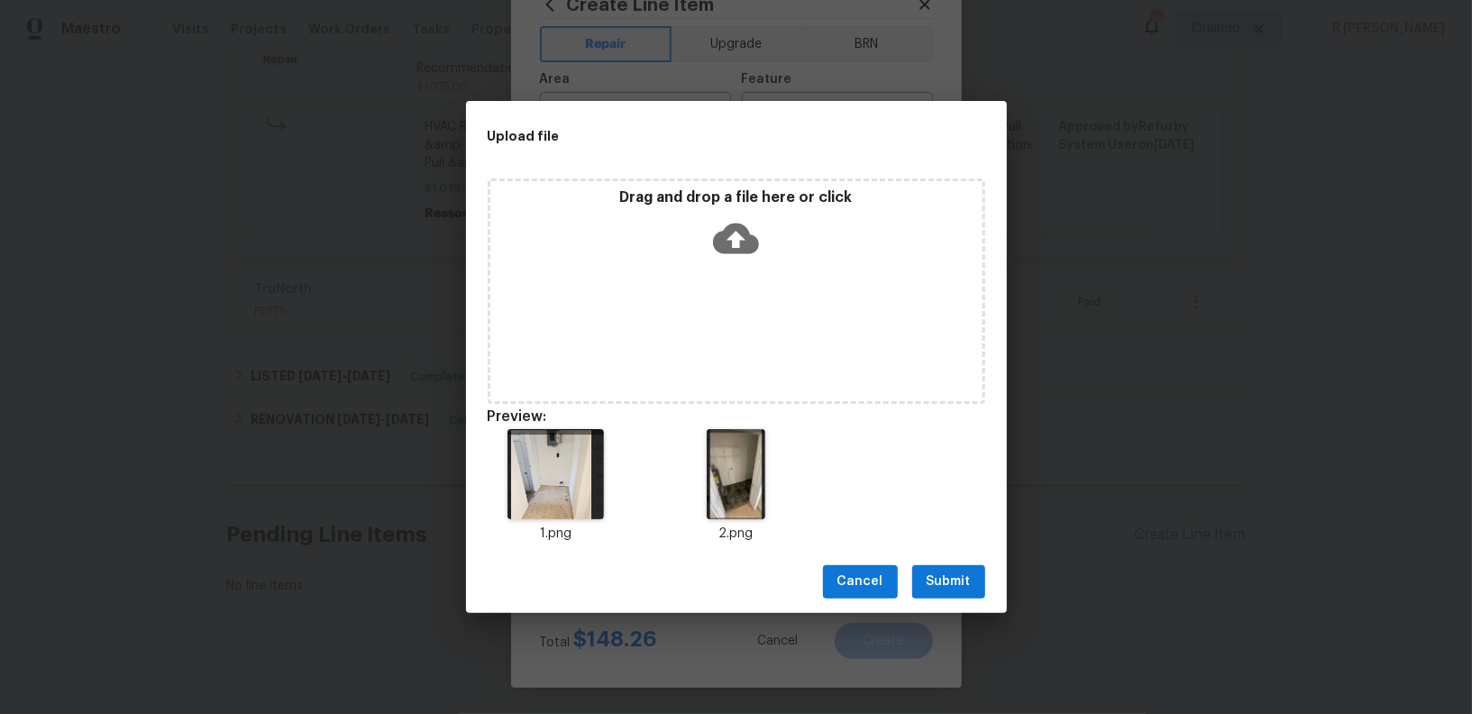
click at [949, 593] on button "Submit" at bounding box center [948, 581] width 73 height 33
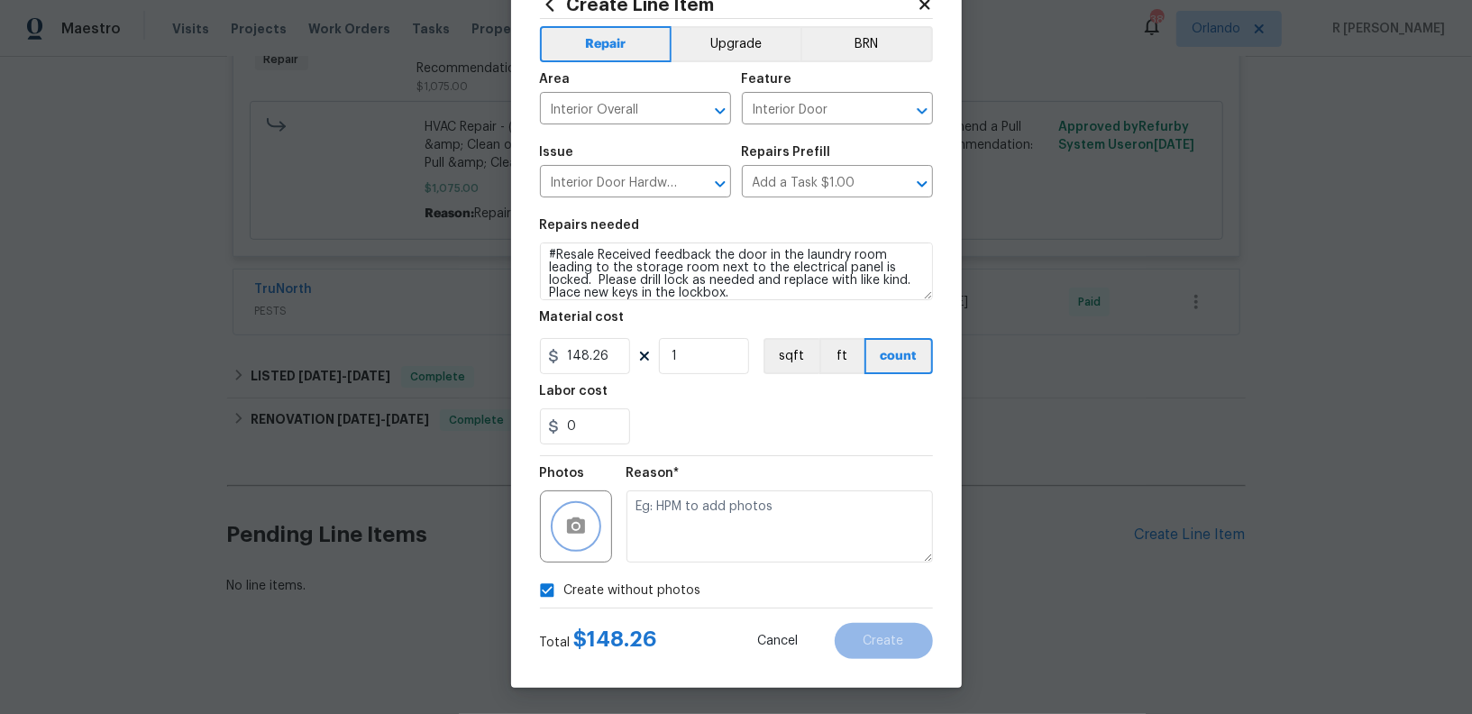
checkbox input "false"
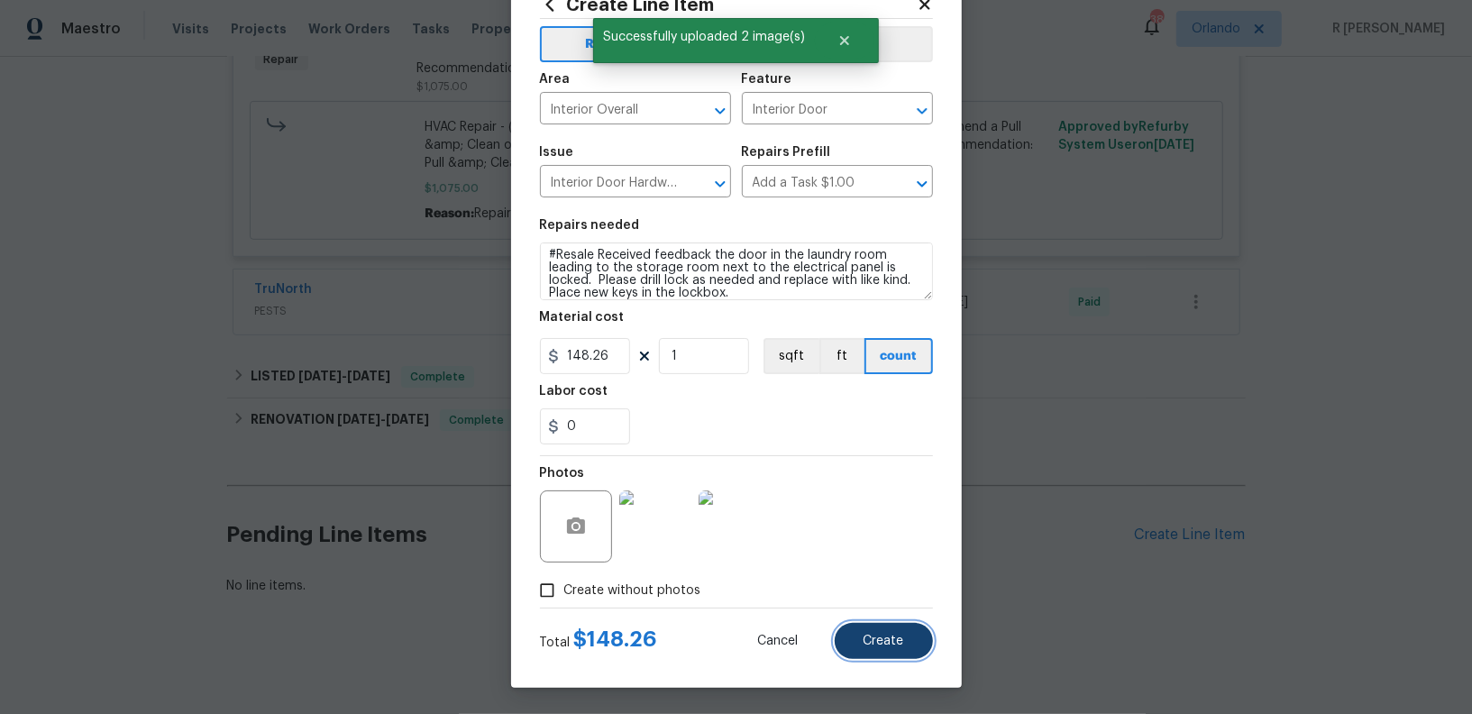
click at [874, 640] on span "Create" at bounding box center [883, 641] width 41 height 14
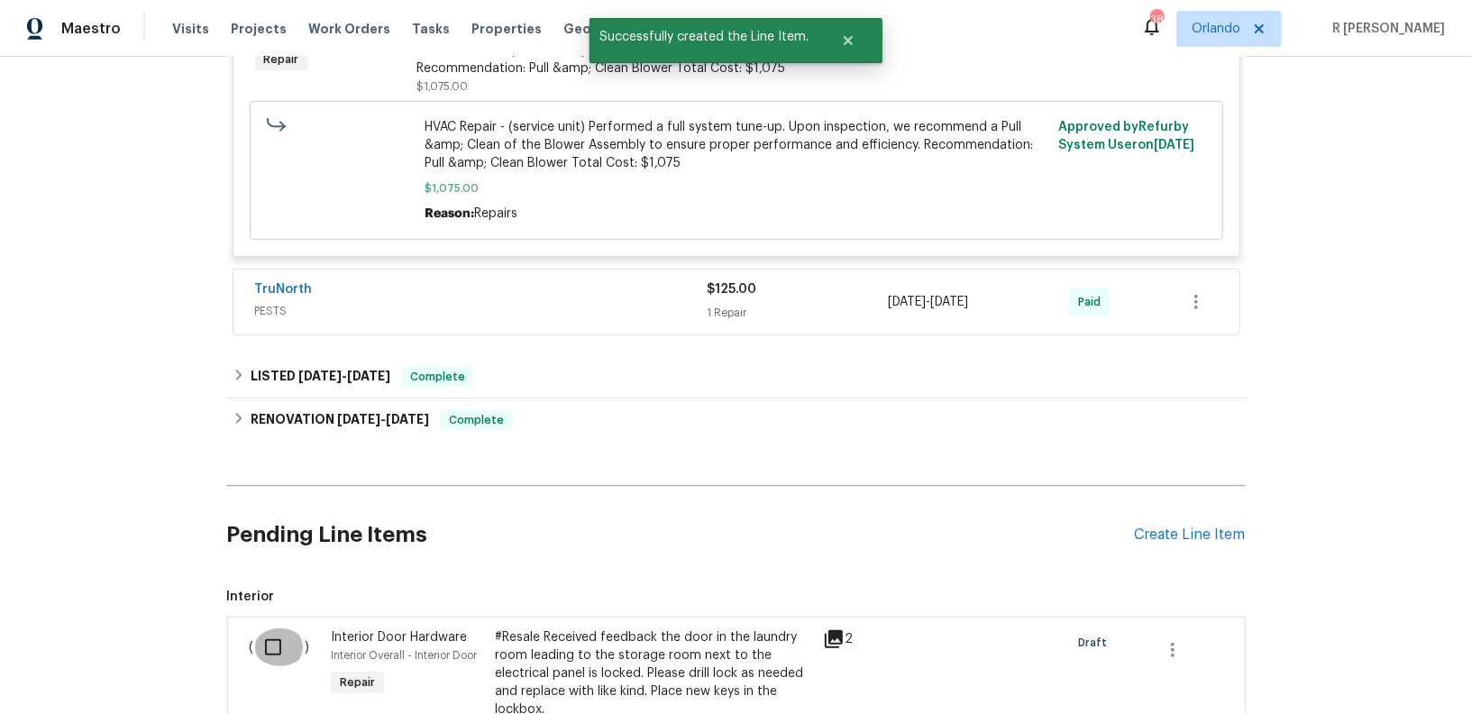
click at [274, 644] on input "checkbox" at bounding box center [279, 647] width 51 height 38
checkbox input "true"
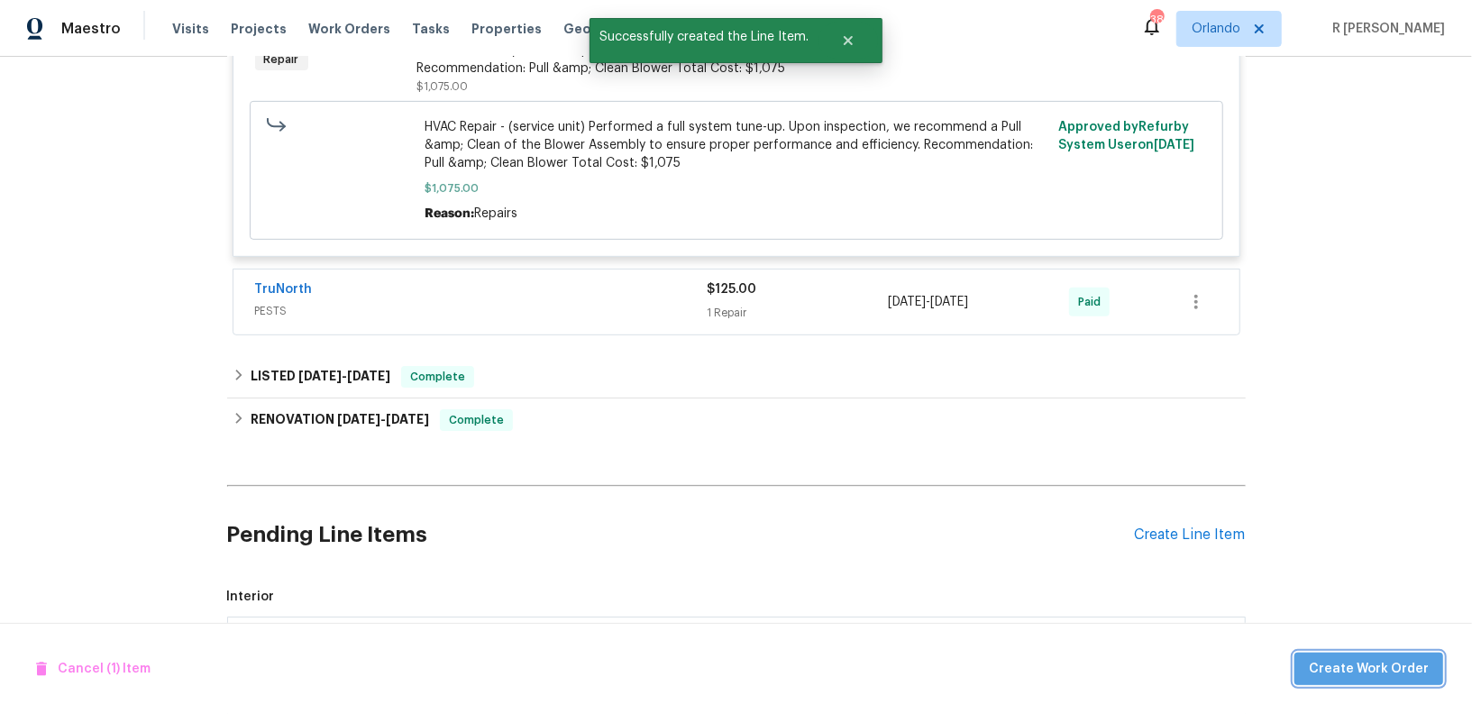
click at [1406, 672] on span "Create Work Order" at bounding box center [1368, 669] width 120 height 23
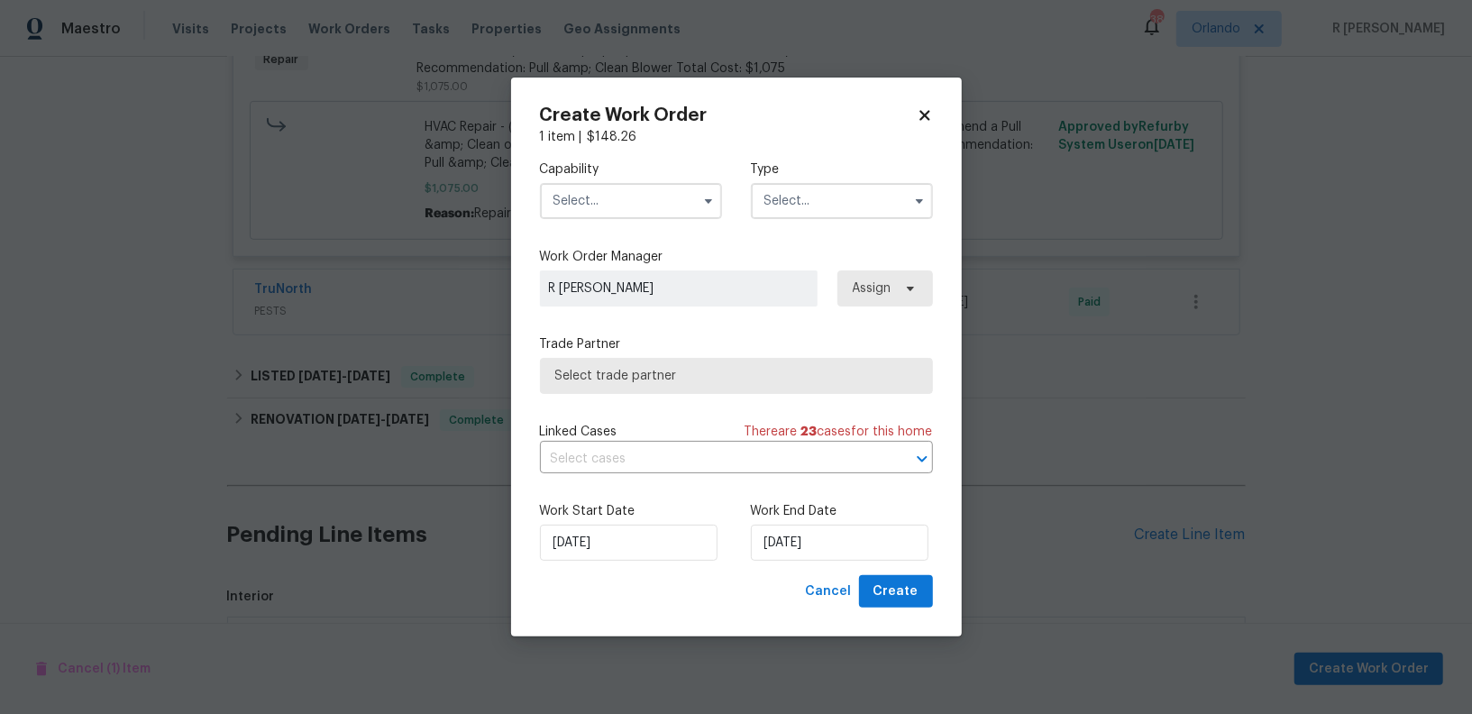
click at [665, 187] on input "text" at bounding box center [631, 201] width 182 height 36
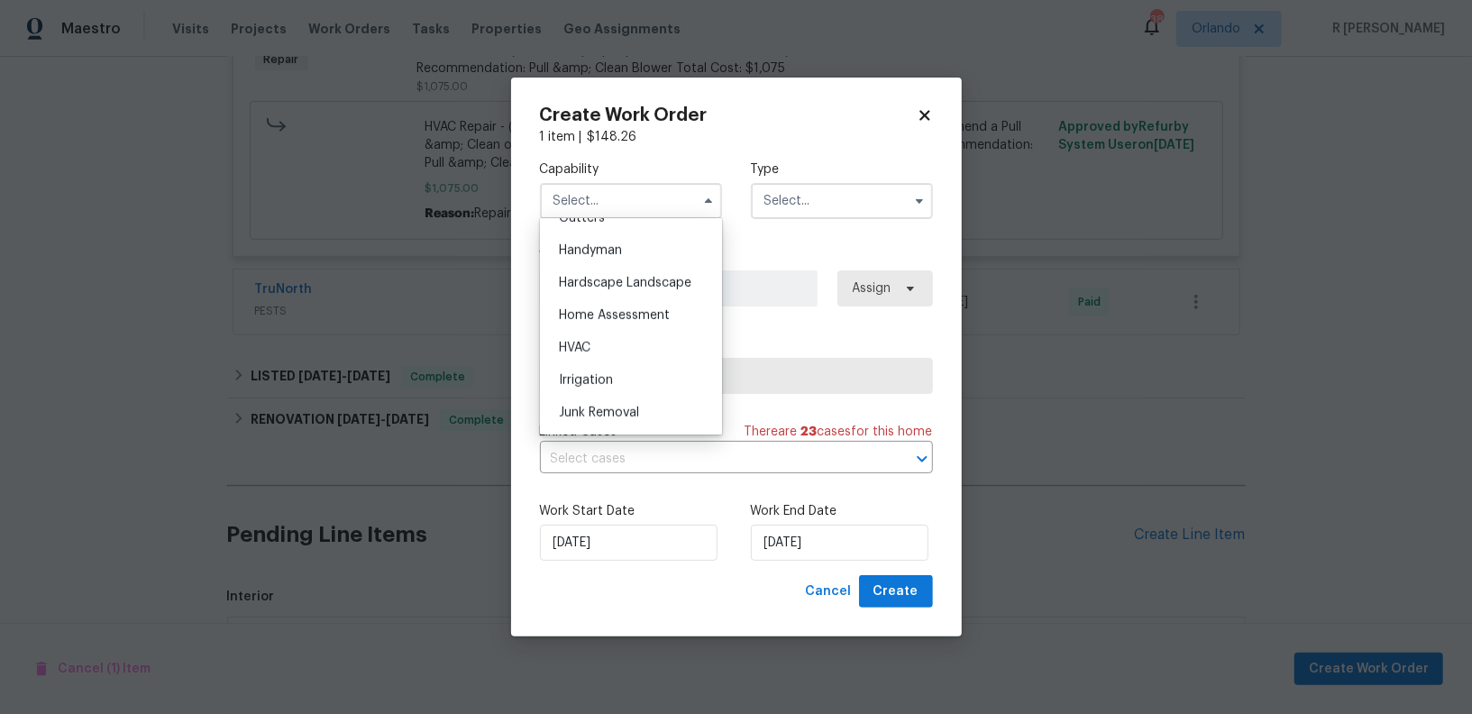
scroll to position [940, 0]
click at [632, 286] on div "Handyman" at bounding box center [630, 290] width 173 height 32
type input "Handyman"
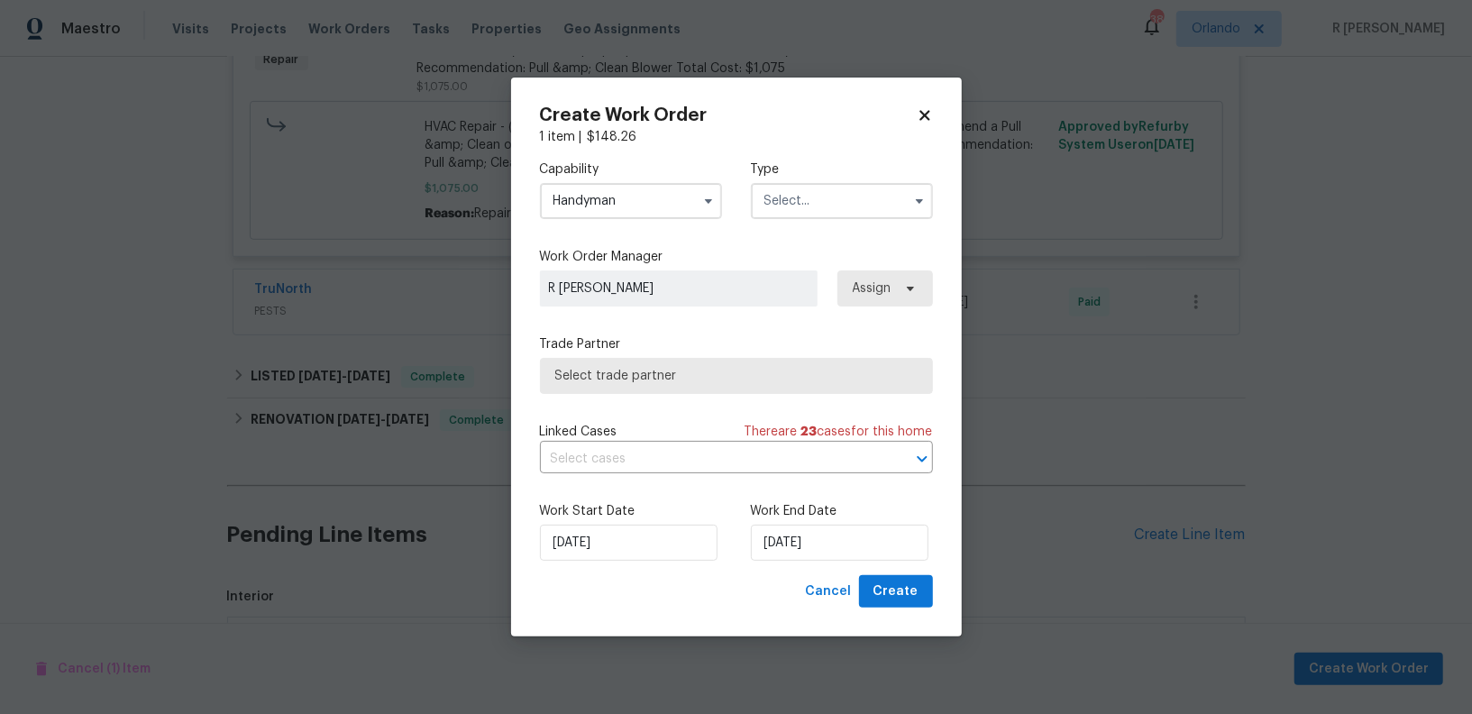
click at [861, 194] on input "text" at bounding box center [842, 201] width 182 height 36
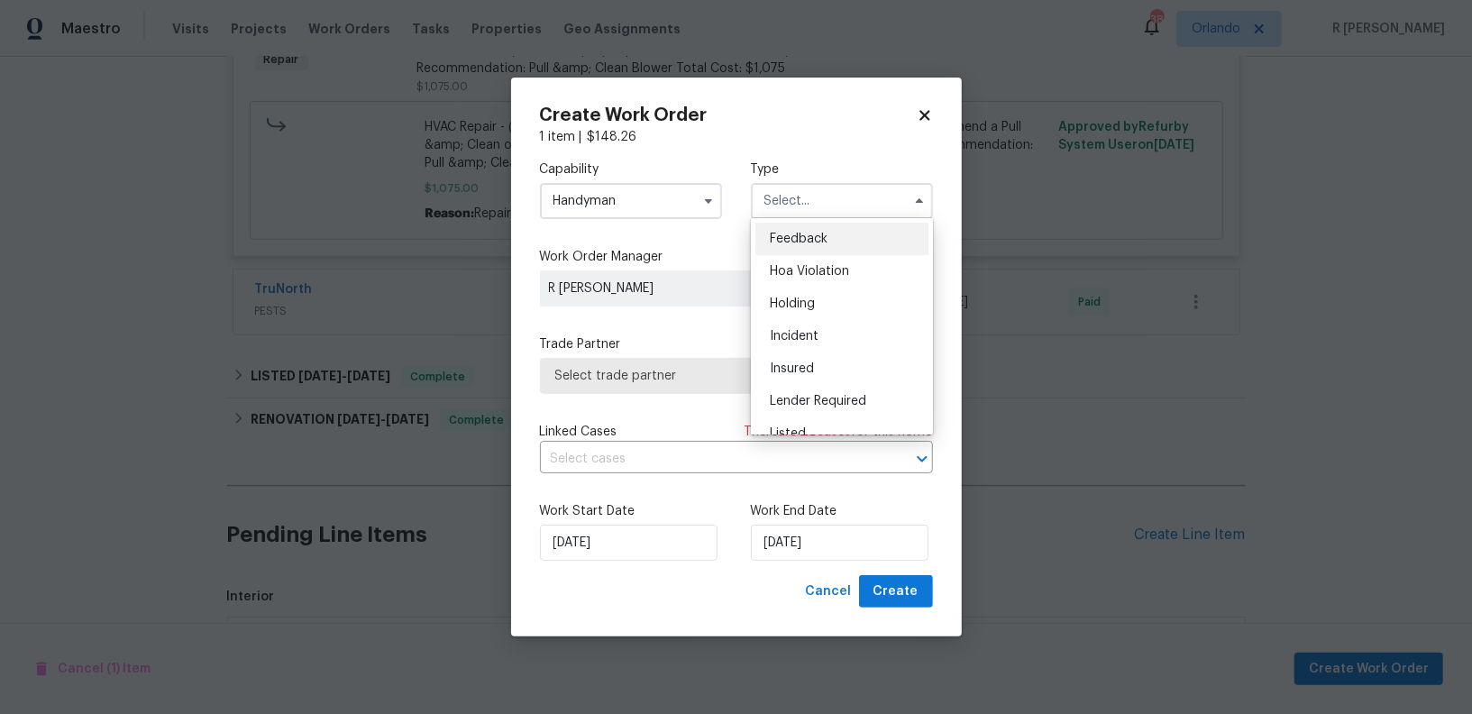
click at [836, 236] on div "Feedback" at bounding box center [841, 239] width 173 height 32
type input "Feedback"
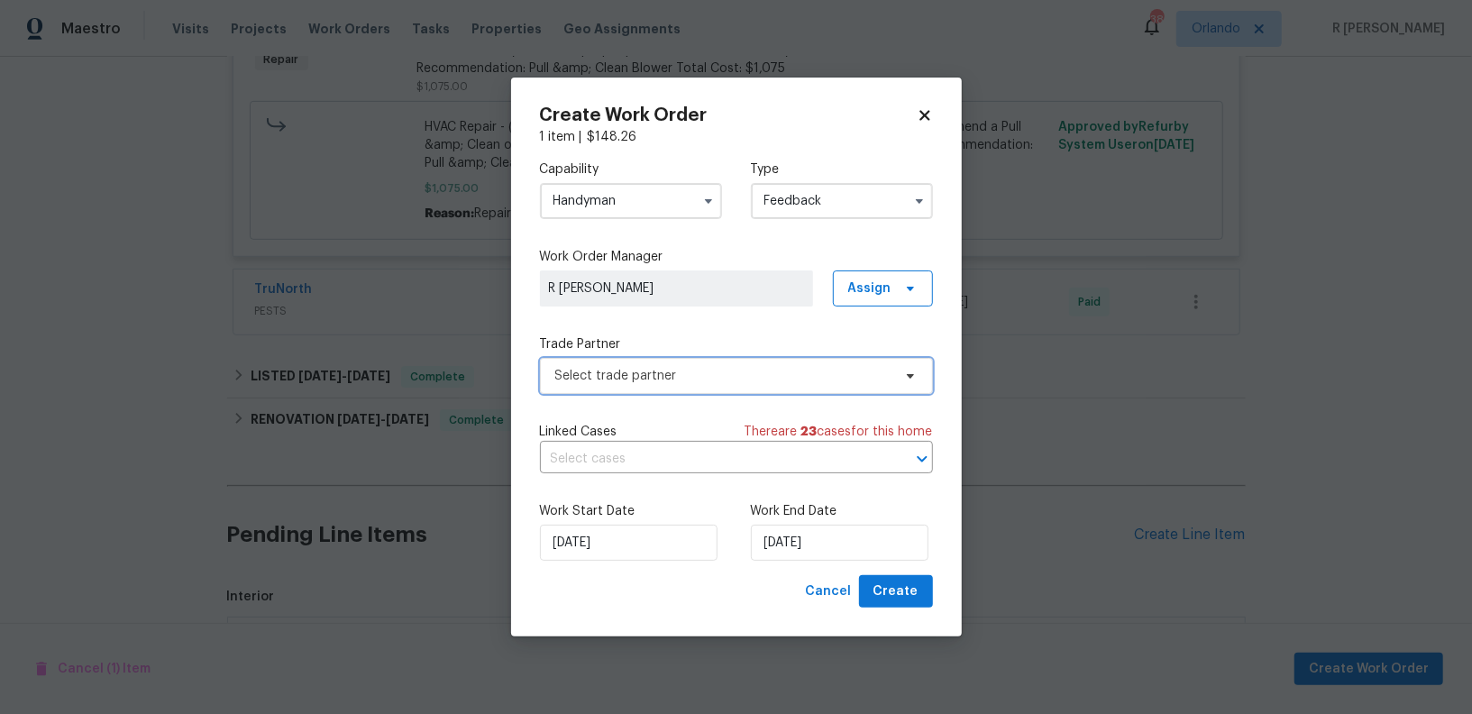
click at [638, 378] on span "Select trade partner" at bounding box center [723, 376] width 336 height 18
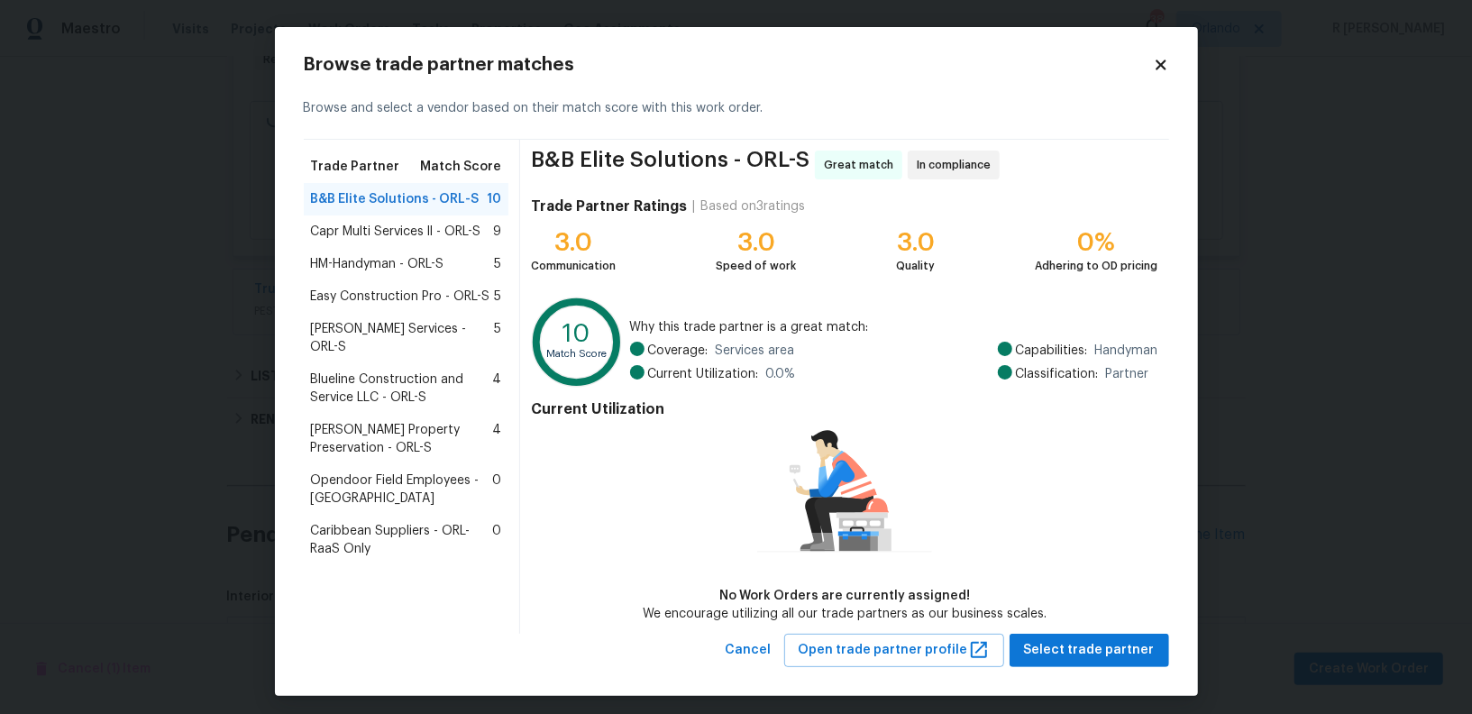
scroll to position [6, 0]
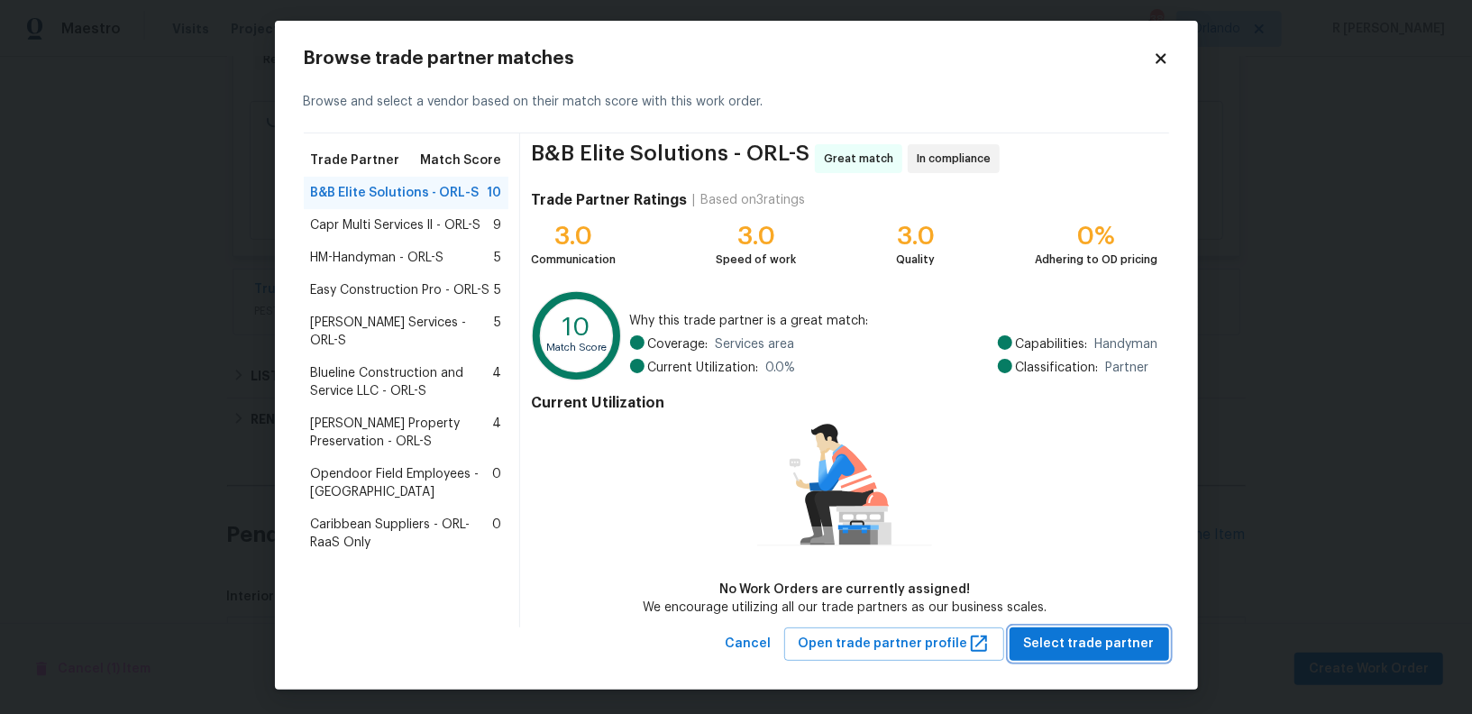
click at [1108, 633] on span "Select trade partner" at bounding box center [1089, 644] width 131 height 23
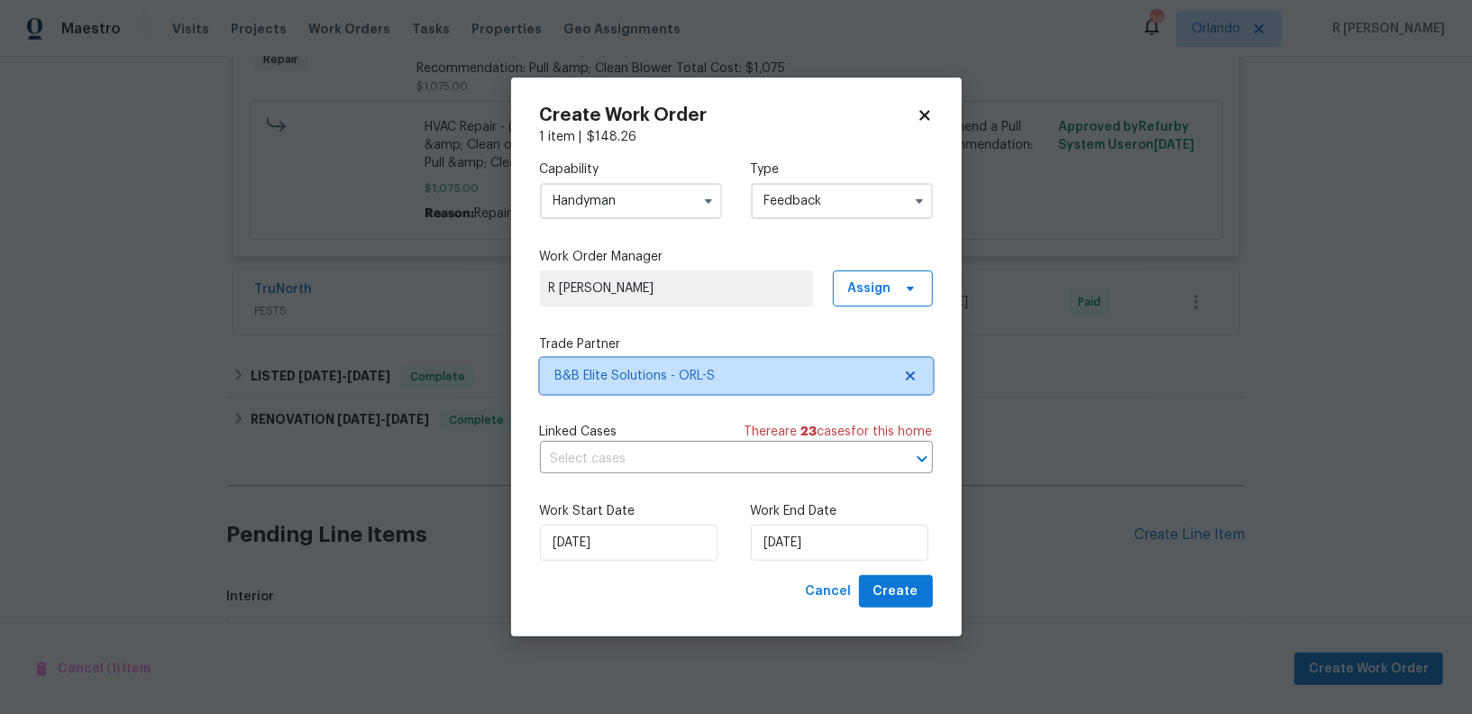
scroll to position [0, 0]
checkbox input "false"
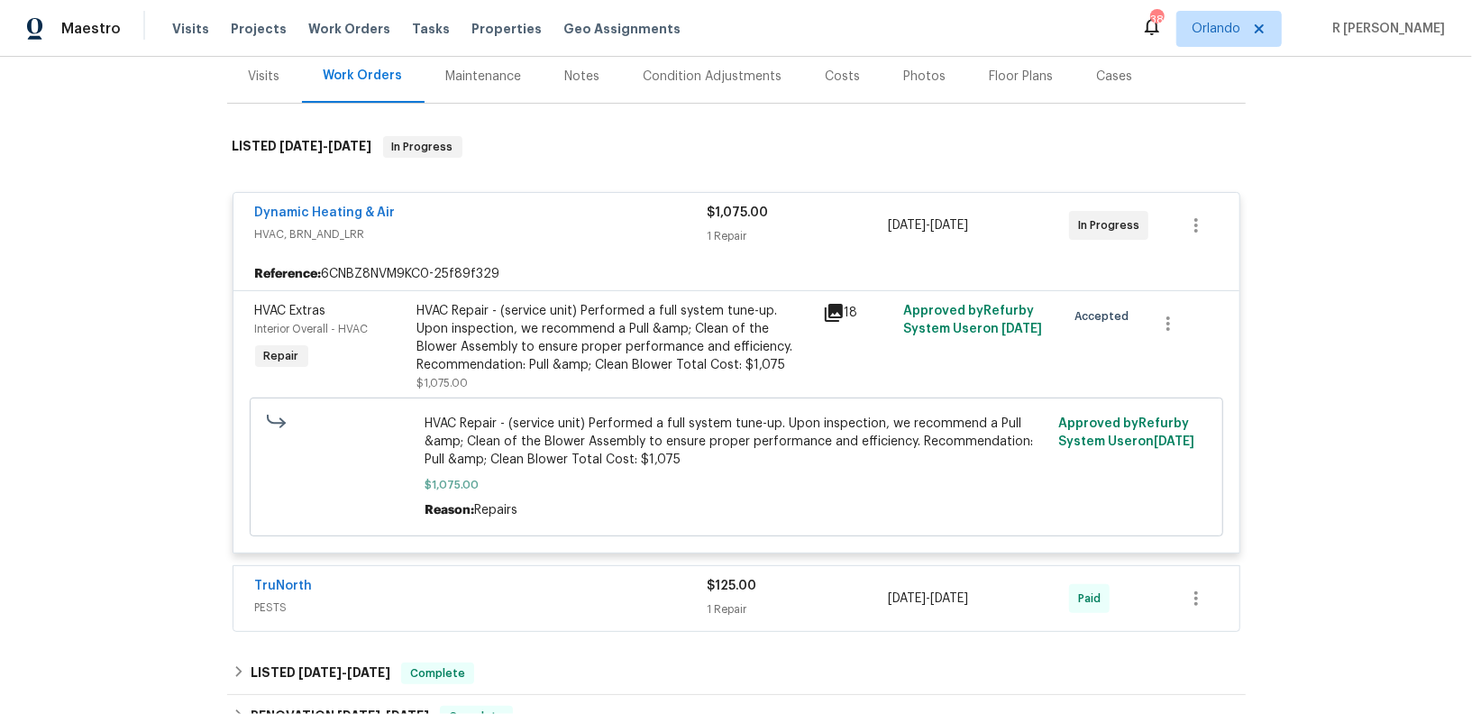
scroll to position [231, 0]
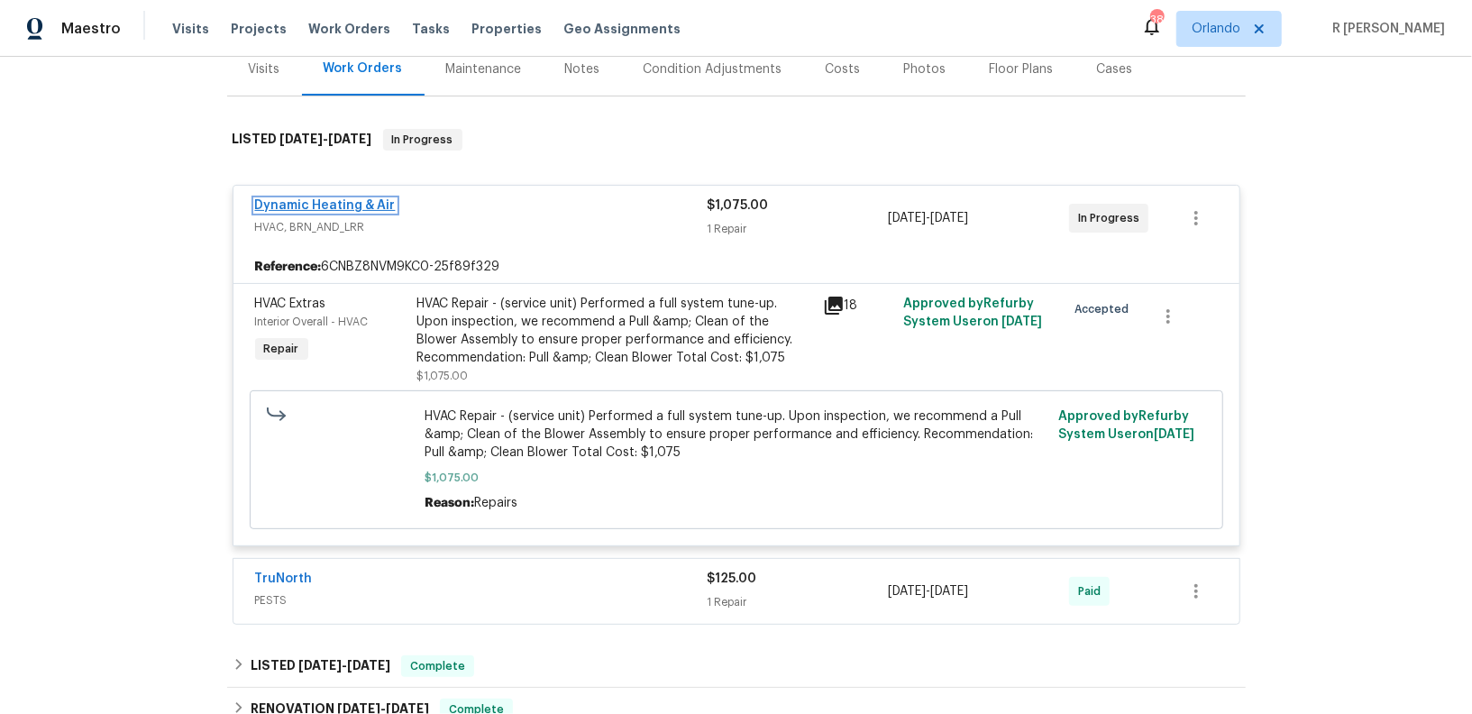
click at [324, 205] on link "Dynamic Heating & Air" at bounding box center [325, 205] width 141 height 13
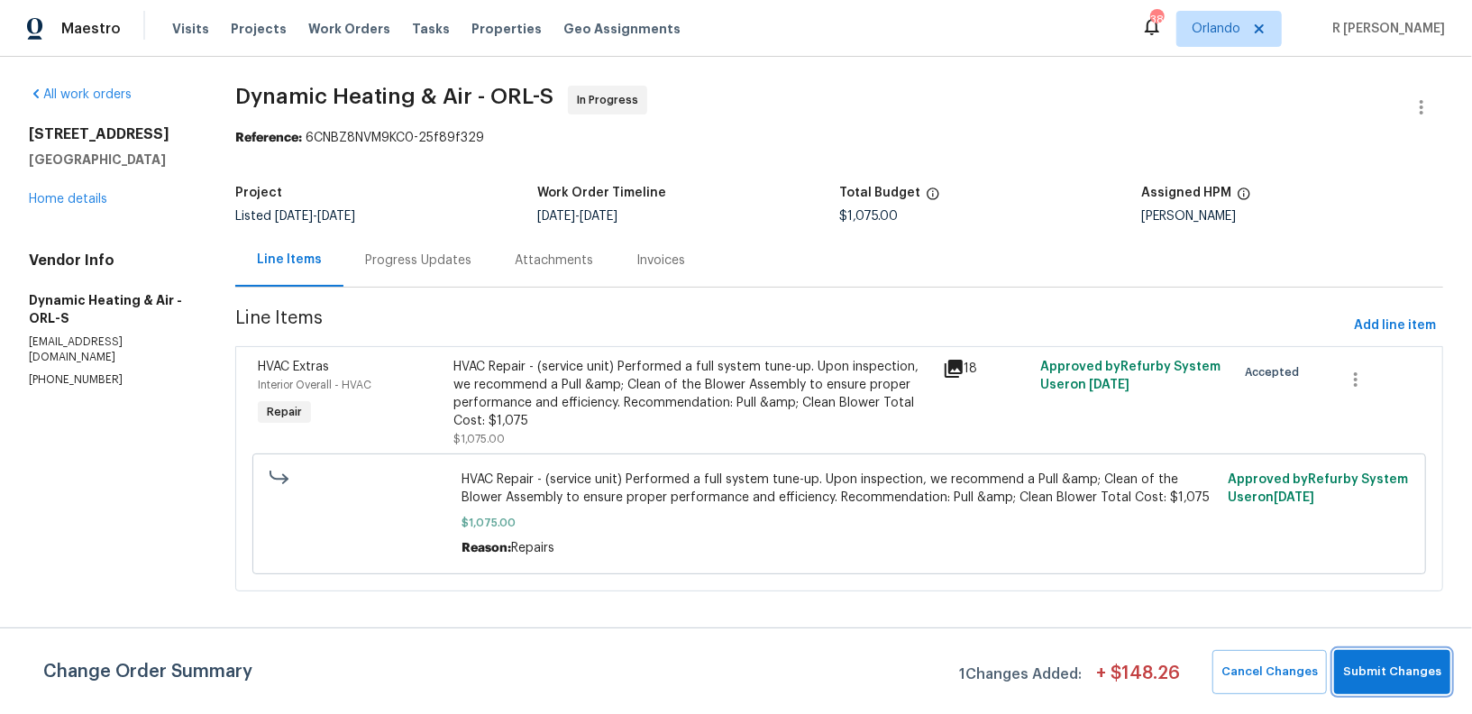
click at [1388, 679] on span "Submit Changes" at bounding box center [1392, 671] width 98 height 21
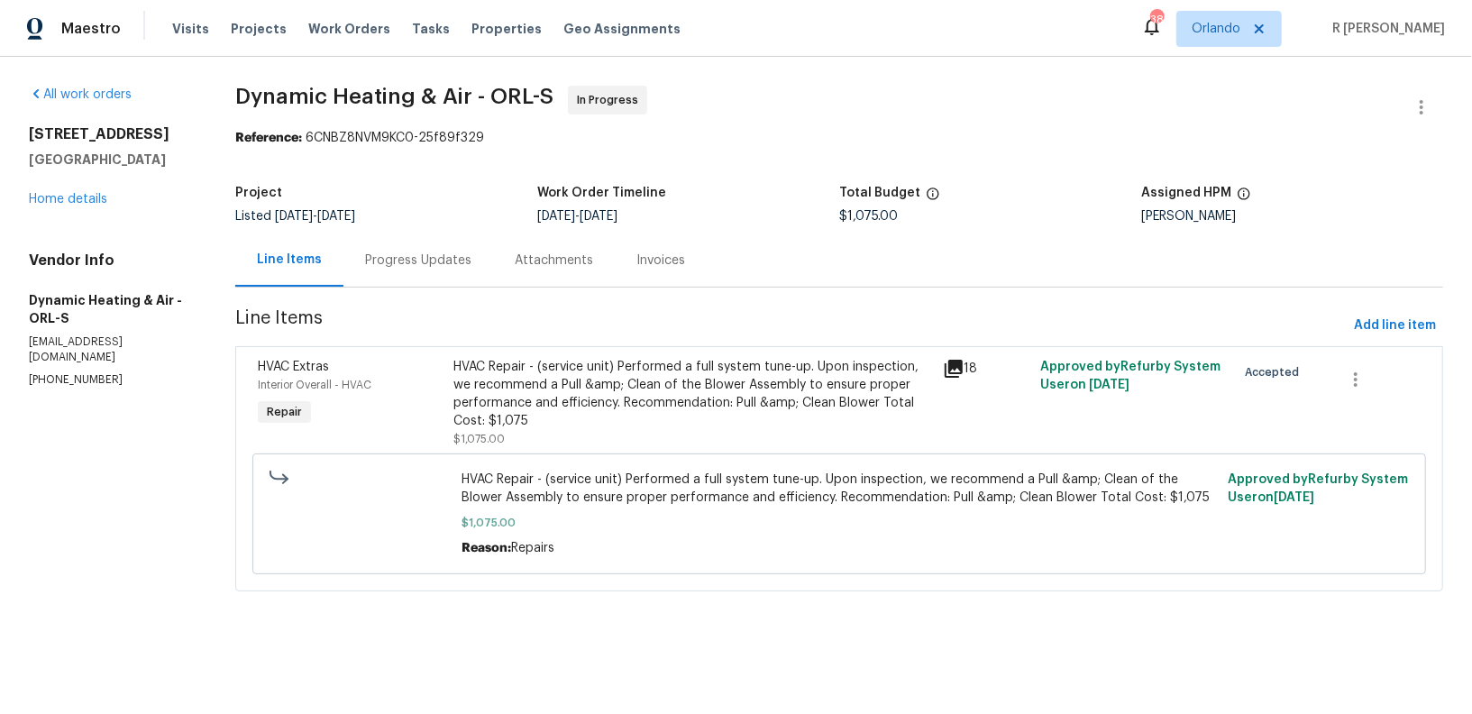
click at [417, 266] on div "Progress Updates" at bounding box center [418, 260] width 106 height 18
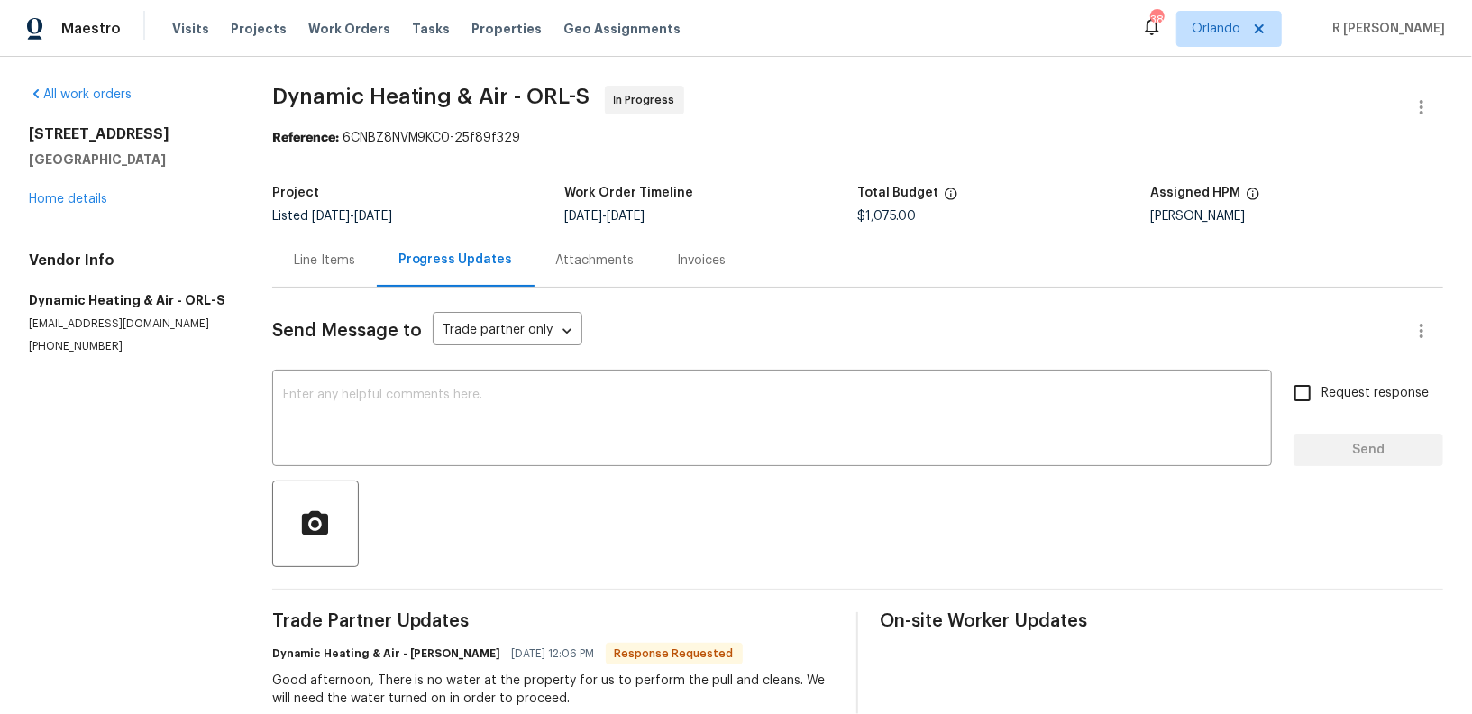
click at [76, 212] on div "All work orders 1249 12th St Clermont, FL 34711 Home details Vendor Info Dynami…" at bounding box center [129, 220] width 200 height 269
click at [75, 202] on link "Home details" at bounding box center [68, 199] width 78 height 13
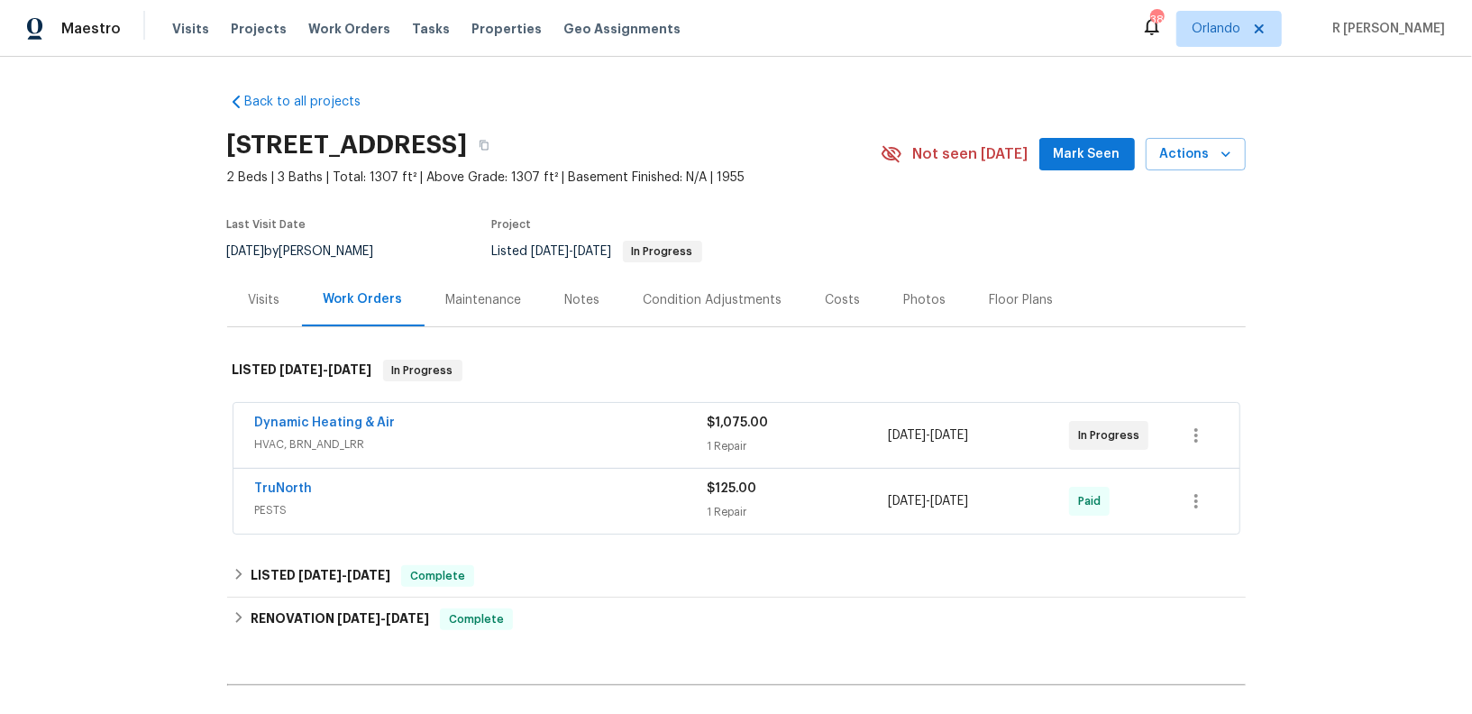
scroll to position [374, 0]
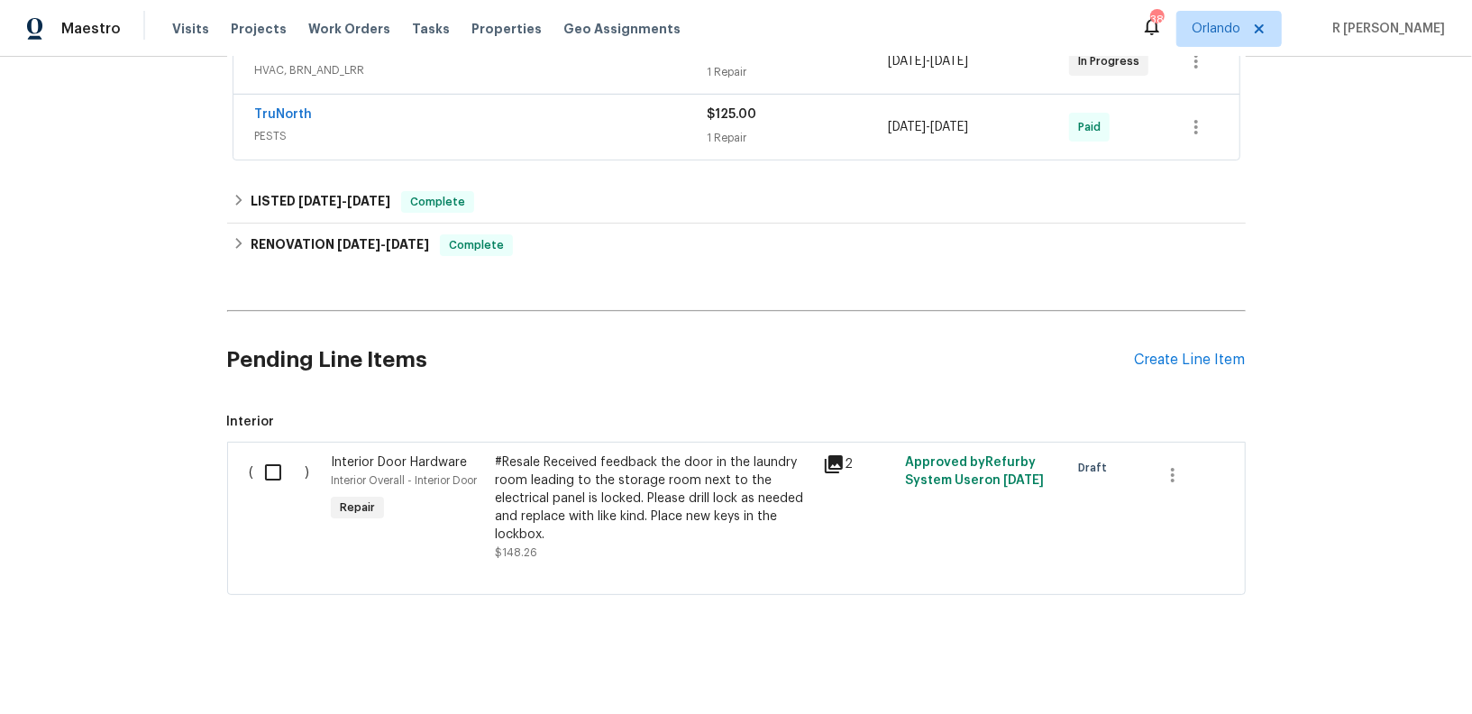
click at [275, 462] on input "checkbox" at bounding box center [279, 472] width 51 height 38
checkbox input "true"
click at [1381, 664] on span "Create Work Order" at bounding box center [1368, 669] width 120 height 23
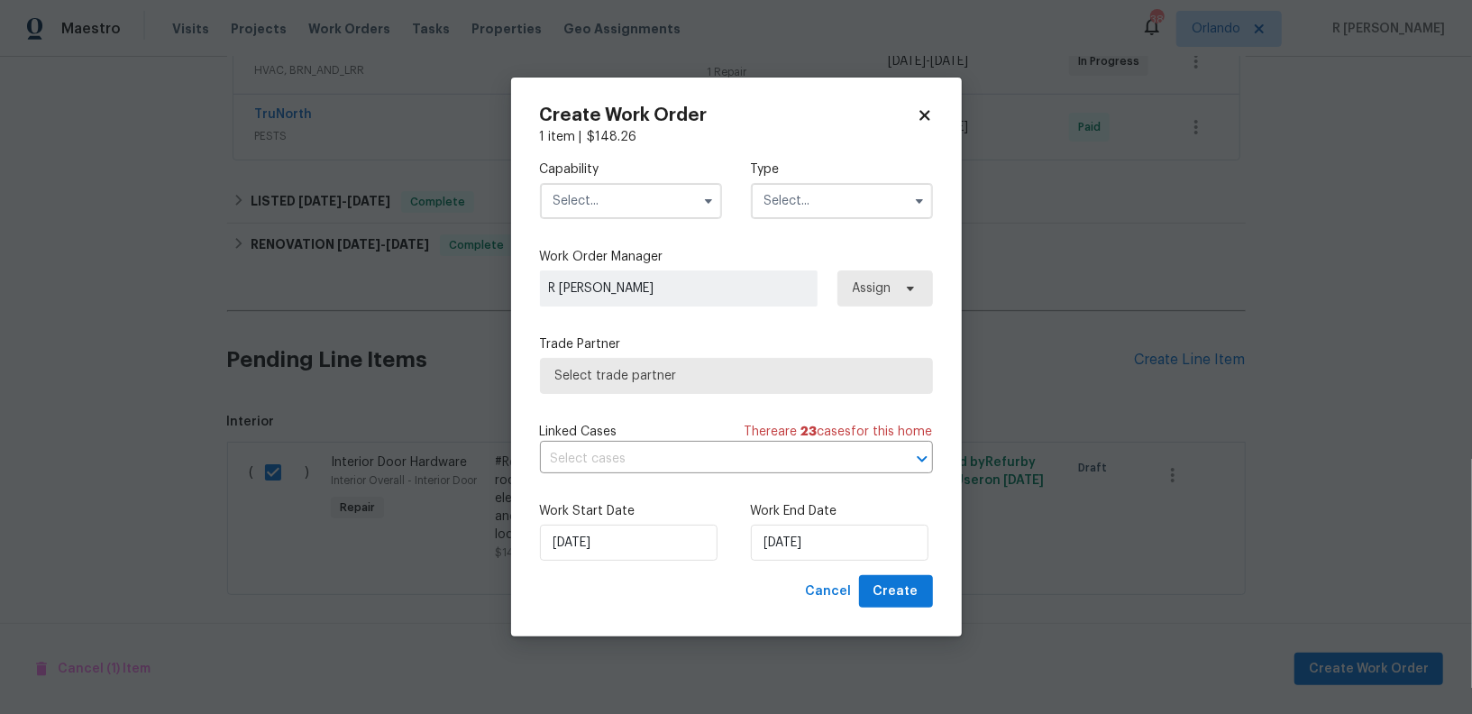
click at [637, 207] on input "text" at bounding box center [631, 201] width 182 height 36
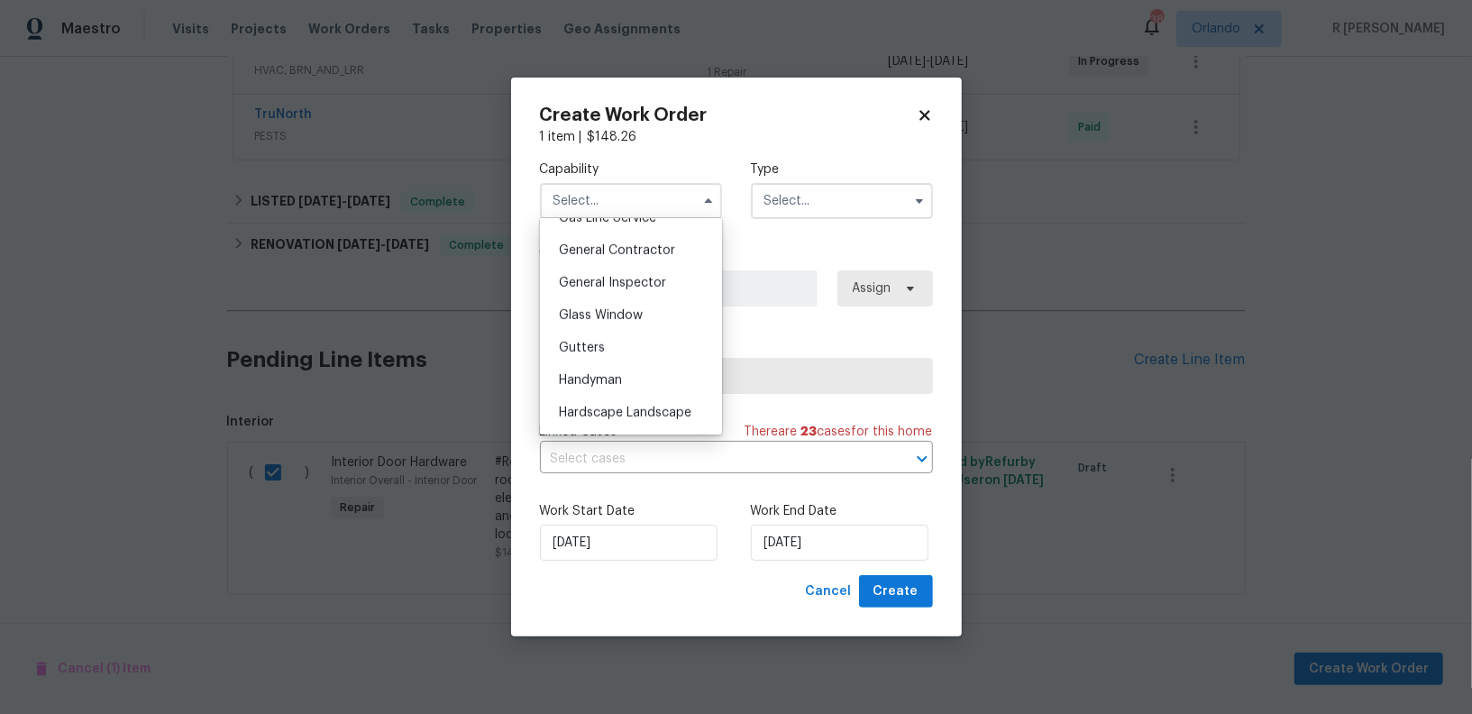
scroll to position [898, 0]
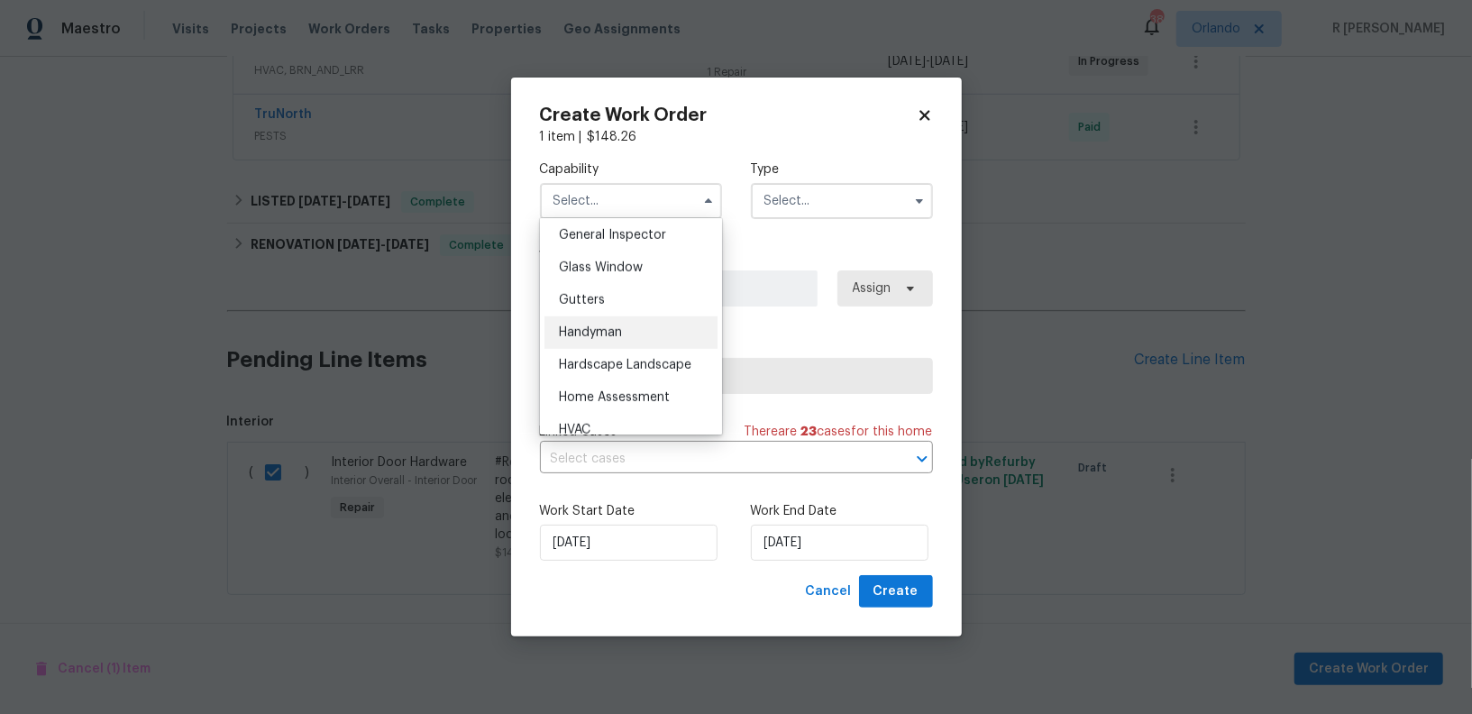
click at [639, 328] on div "Handyman" at bounding box center [630, 332] width 173 height 32
type input "Handyman"
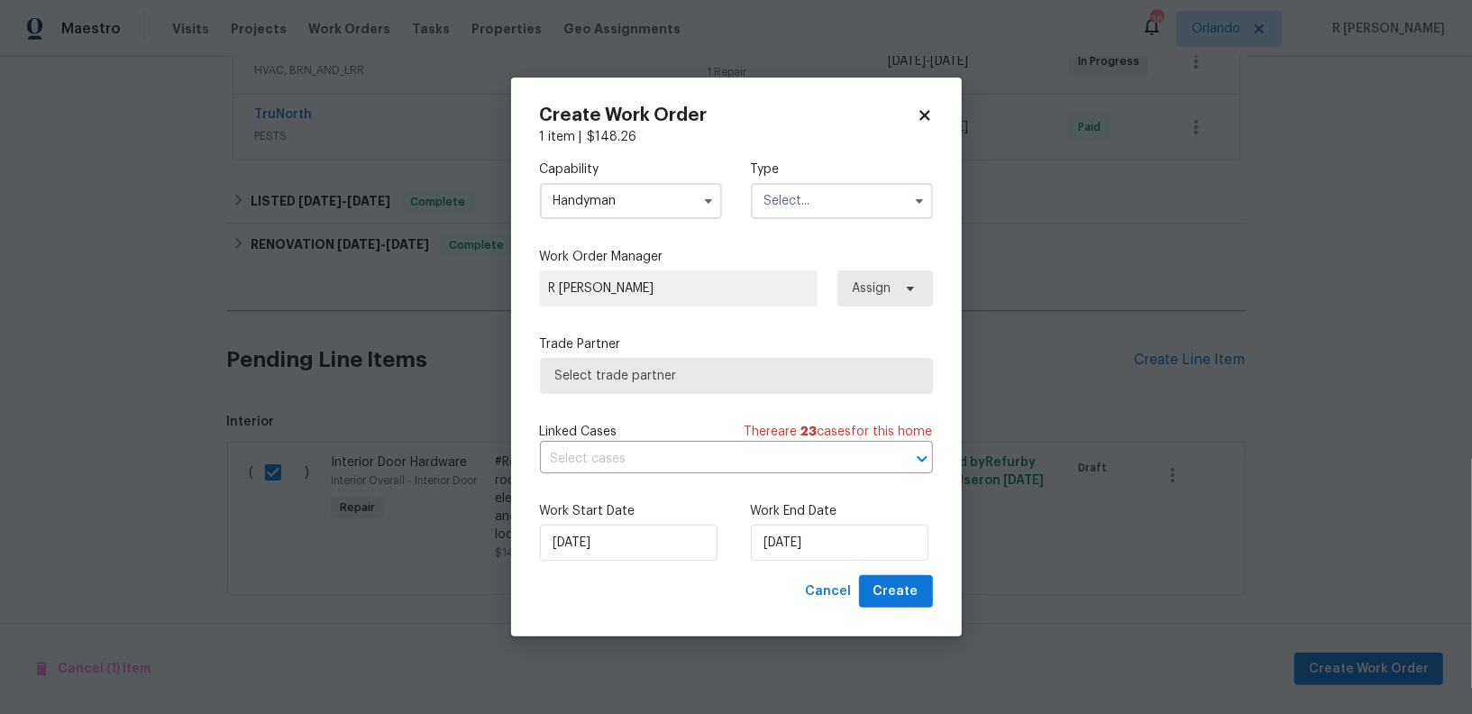
click at [822, 209] on input "text" at bounding box center [842, 201] width 182 height 36
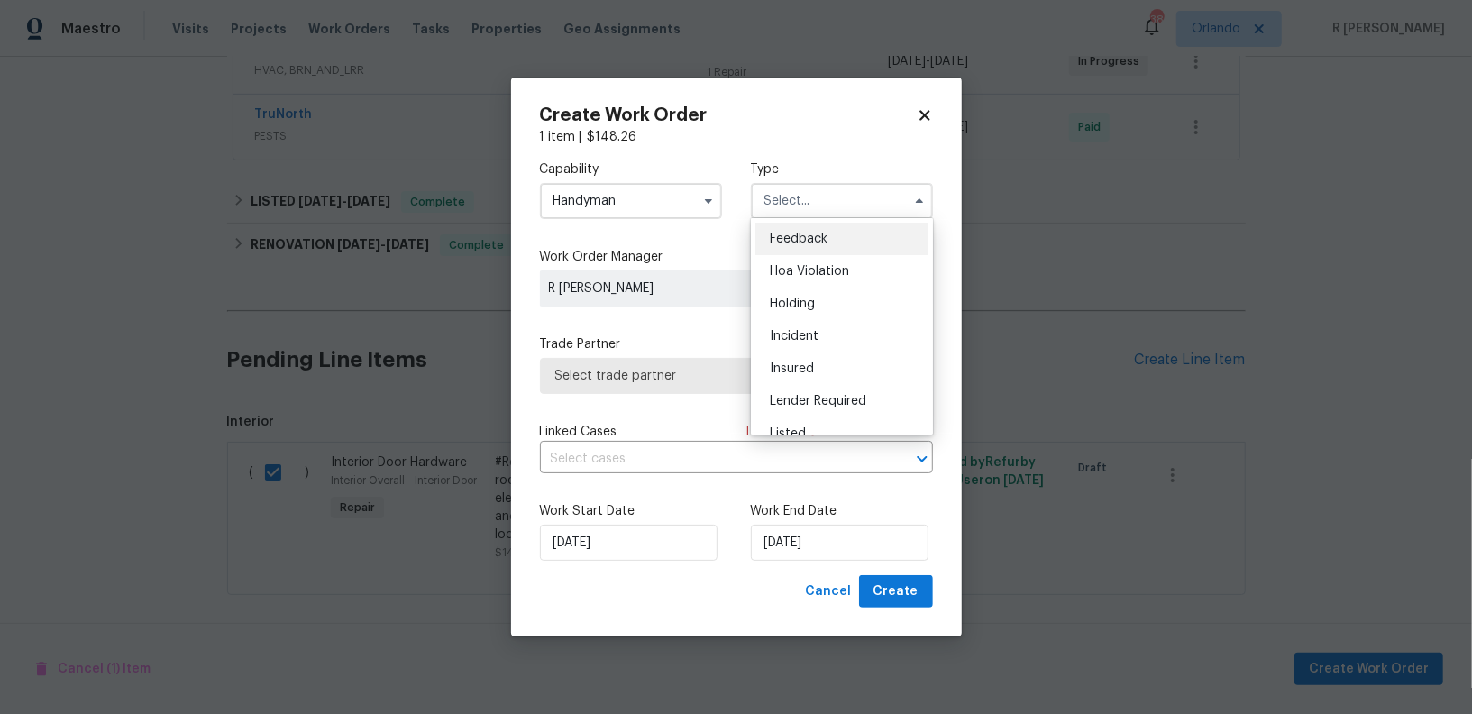
click at [807, 247] on div "Feedback" at bounding box center [841, 239] width 173 height 32
type input "Feedback"
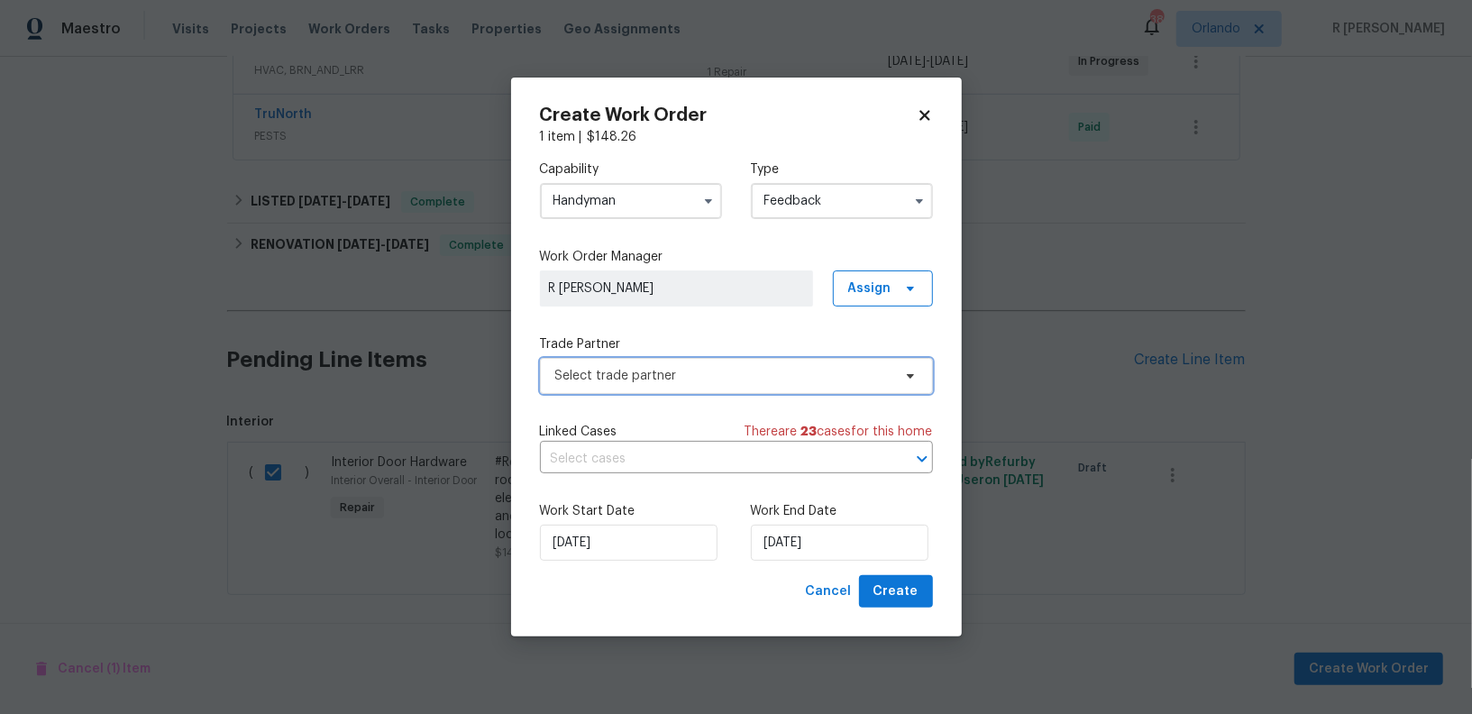
click at [633, 372] on span "Select trade partner" at bounding box center [723, 376] width 336 height 18
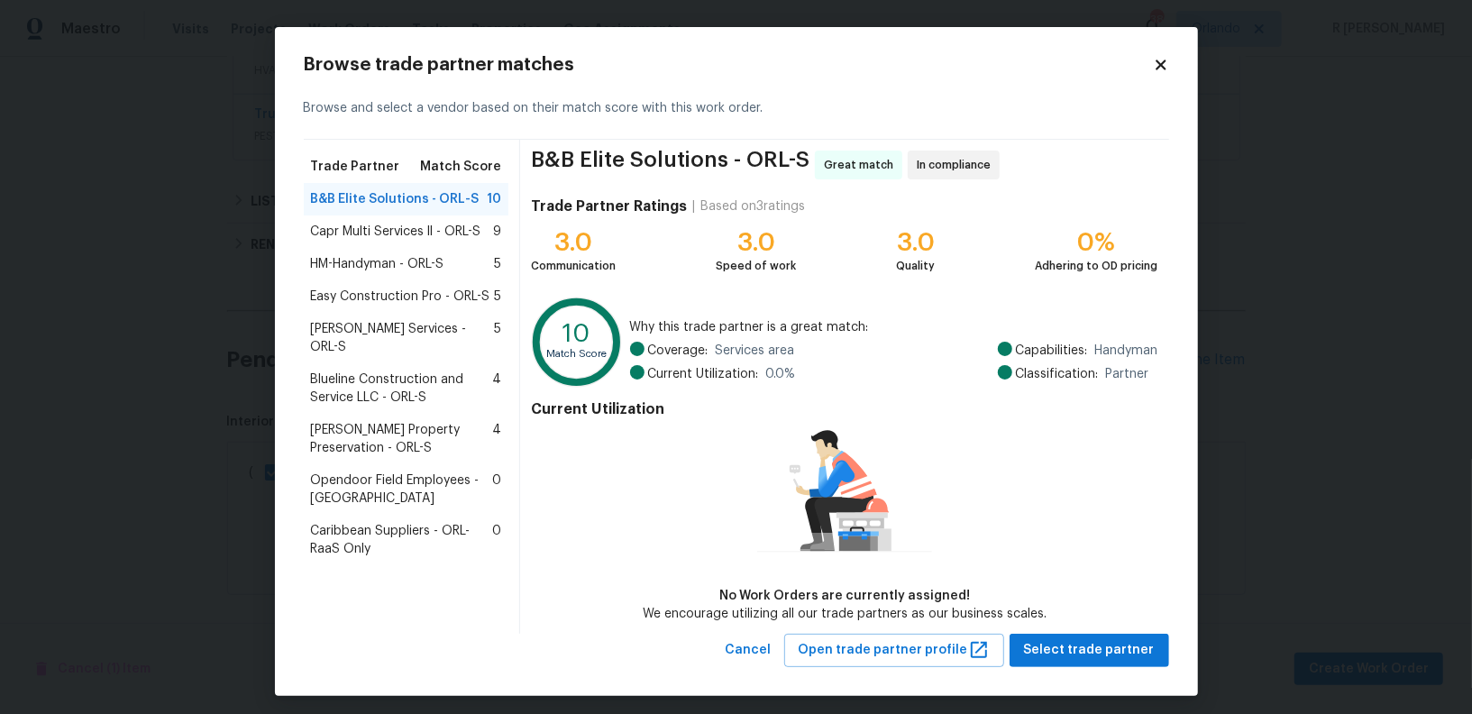
click at [420, 370] on span "Blueline Construction and Service LLC - ORL-S" at bounding box center [402, 388] width 182 height 36
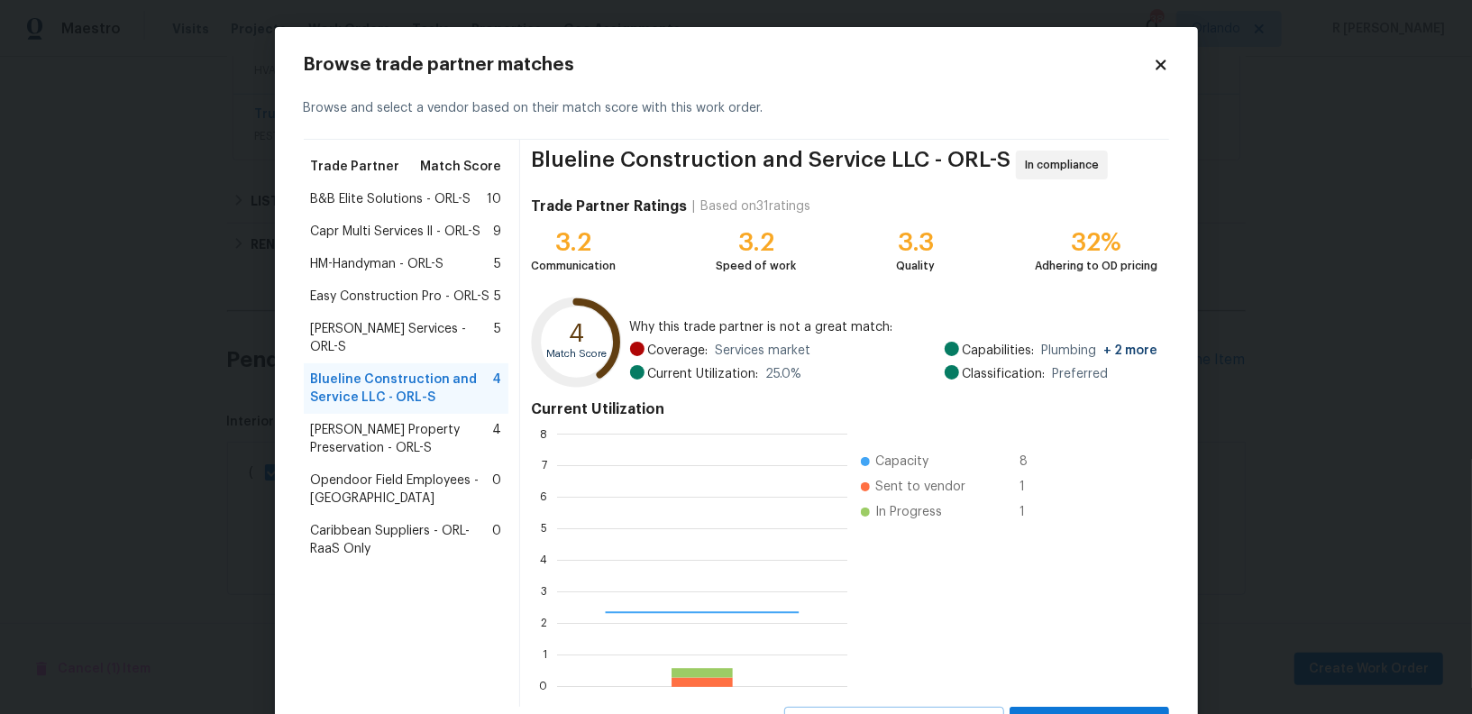
scroll to position [252, 290]
click at [379, 201] on span "B&B Elite Solutions - ORL-S" at bounding box center [391, 199] width 160 height 18
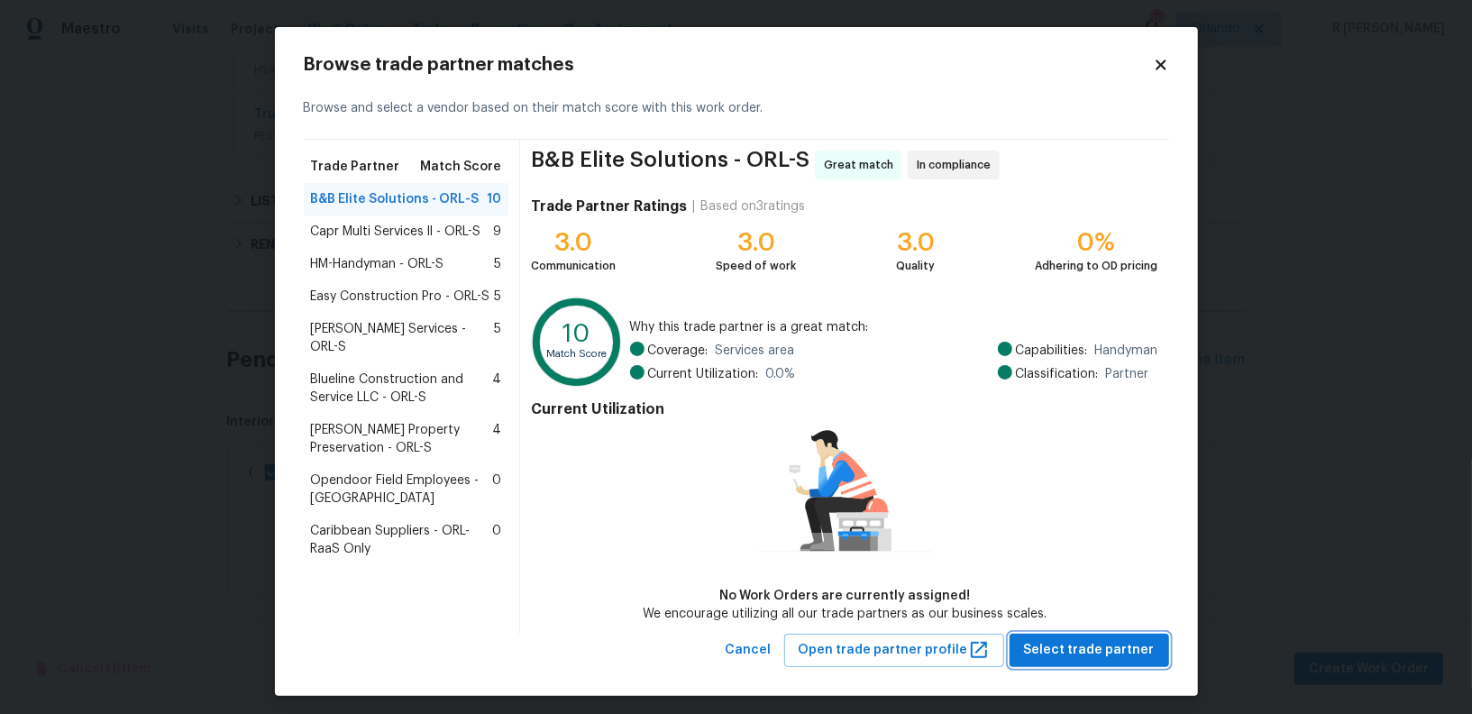
click at [1102, 641] on span "Select trade partner" at bounding box center [1089, 650] width 131 height 23
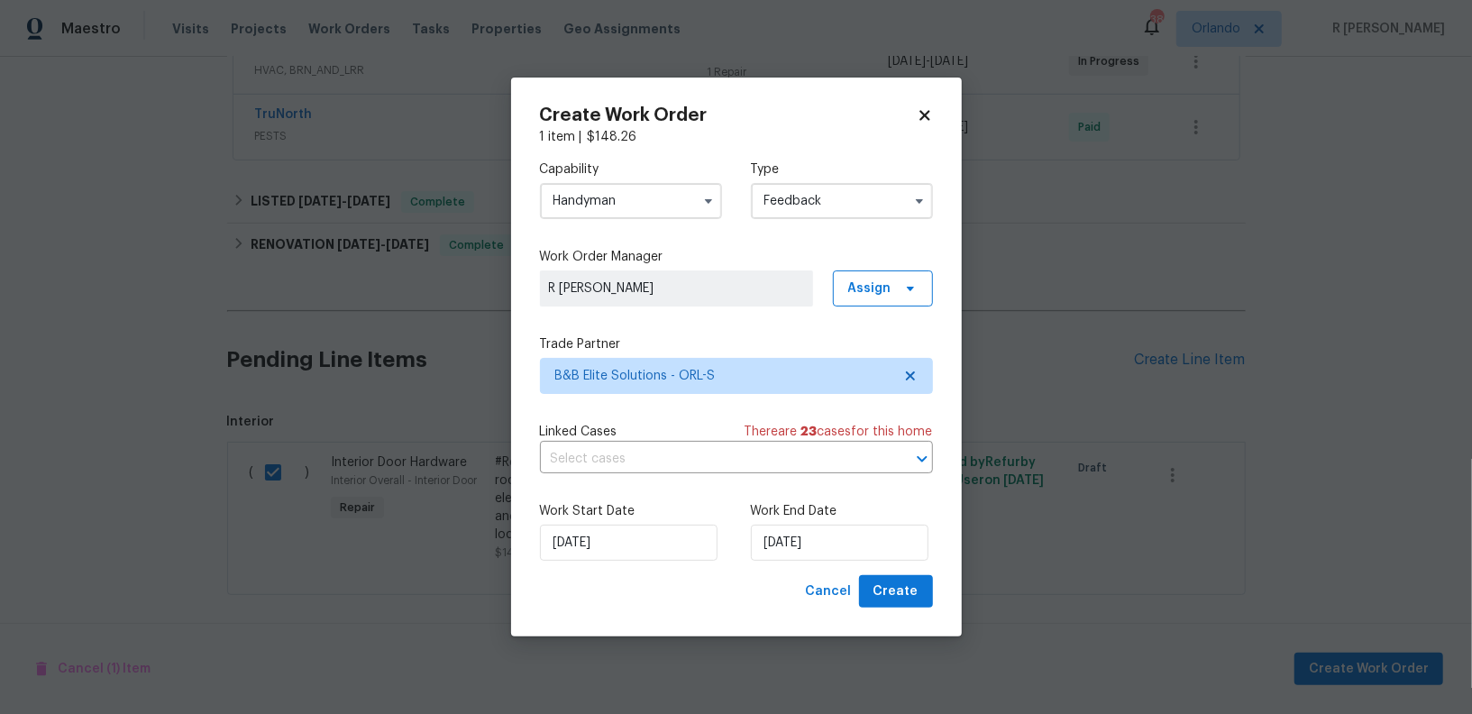
click at [797, 561] on div "Work Start Date 04/09/2025 Work End Date 04/09/2025" at bounding box center [736, 531] width 393 height 87
click at [795, 530] on input "[DATE]" at bounding box center [840, 542] width 178 height 36
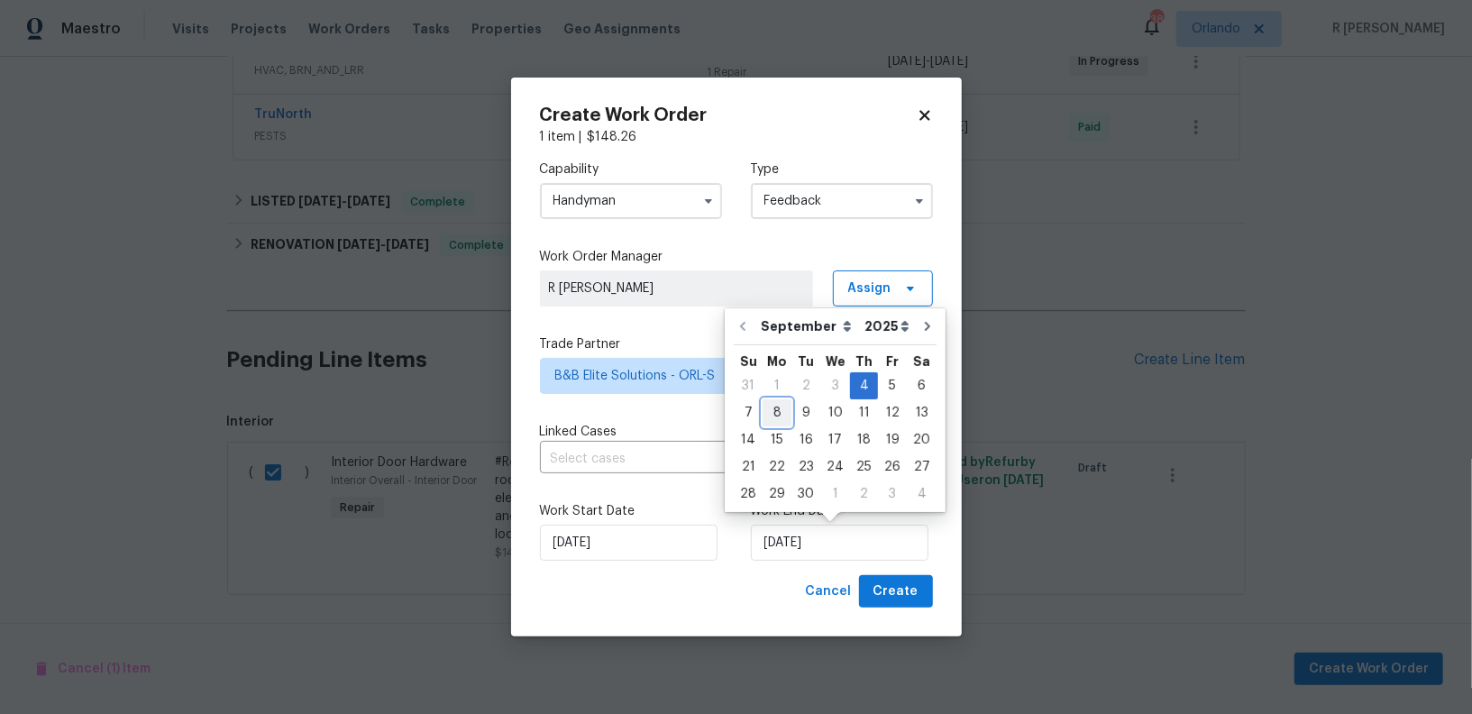
click at [781, 416] on div "8" at bounding box center [776, 412] width 29 height 25
type input "[DATE]"
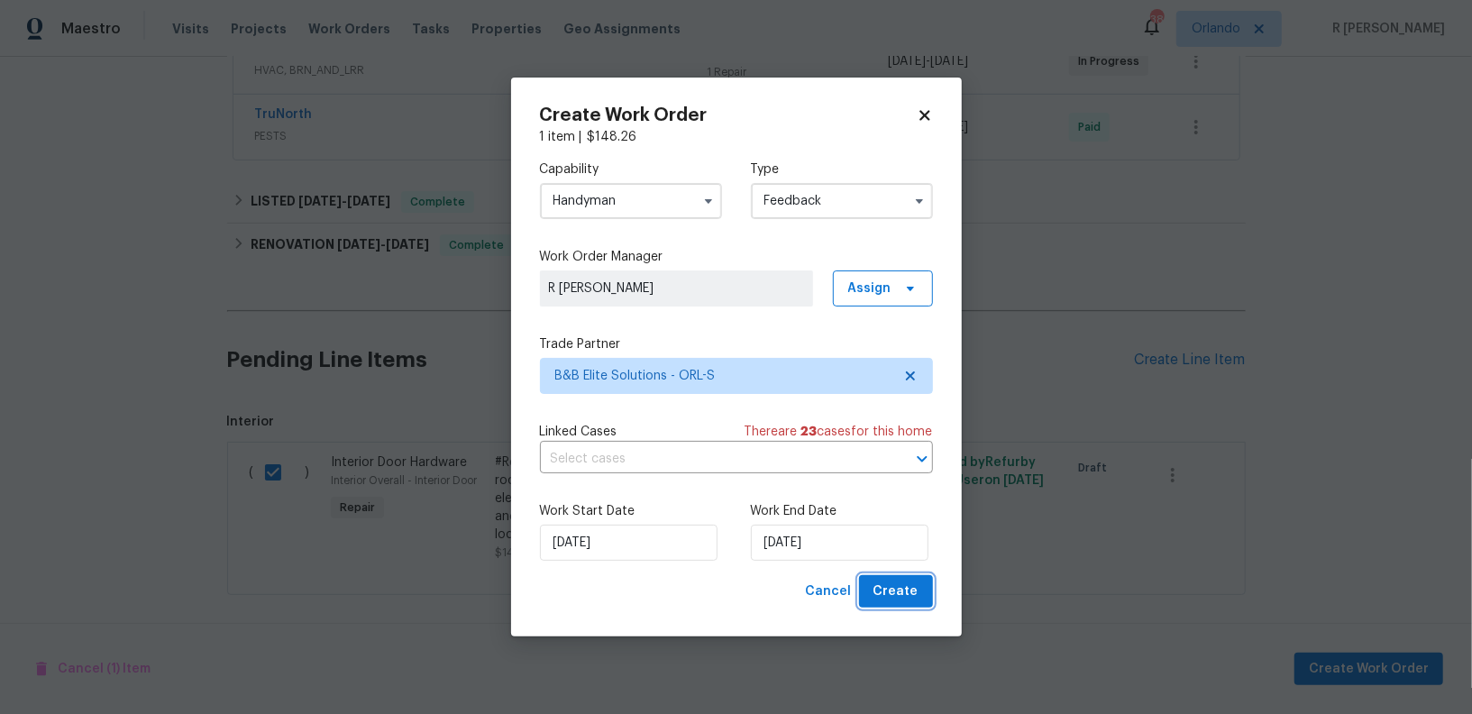
click at [909, 599] on span "Create" at bounding box center [895, 591] width 45 height 23
checkbox input "false"
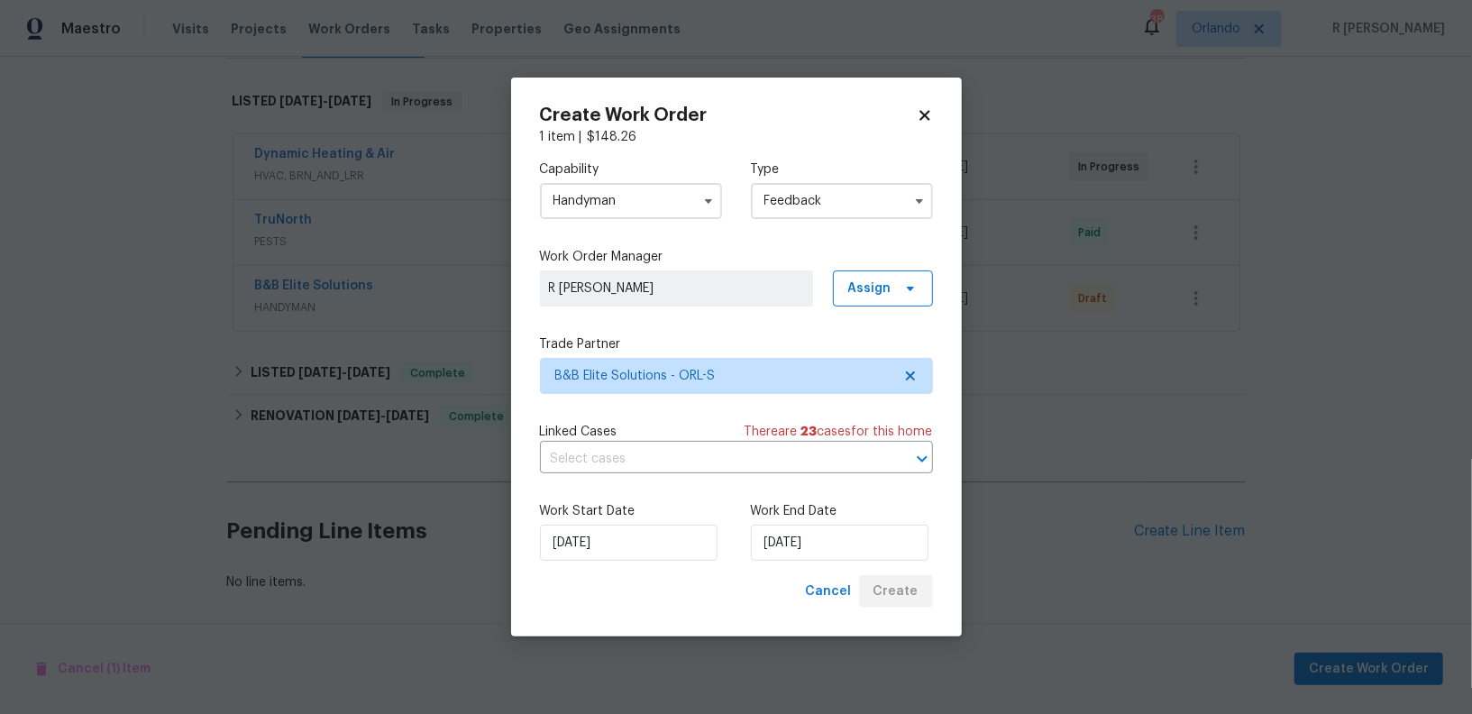
scroll to position [264, 0]
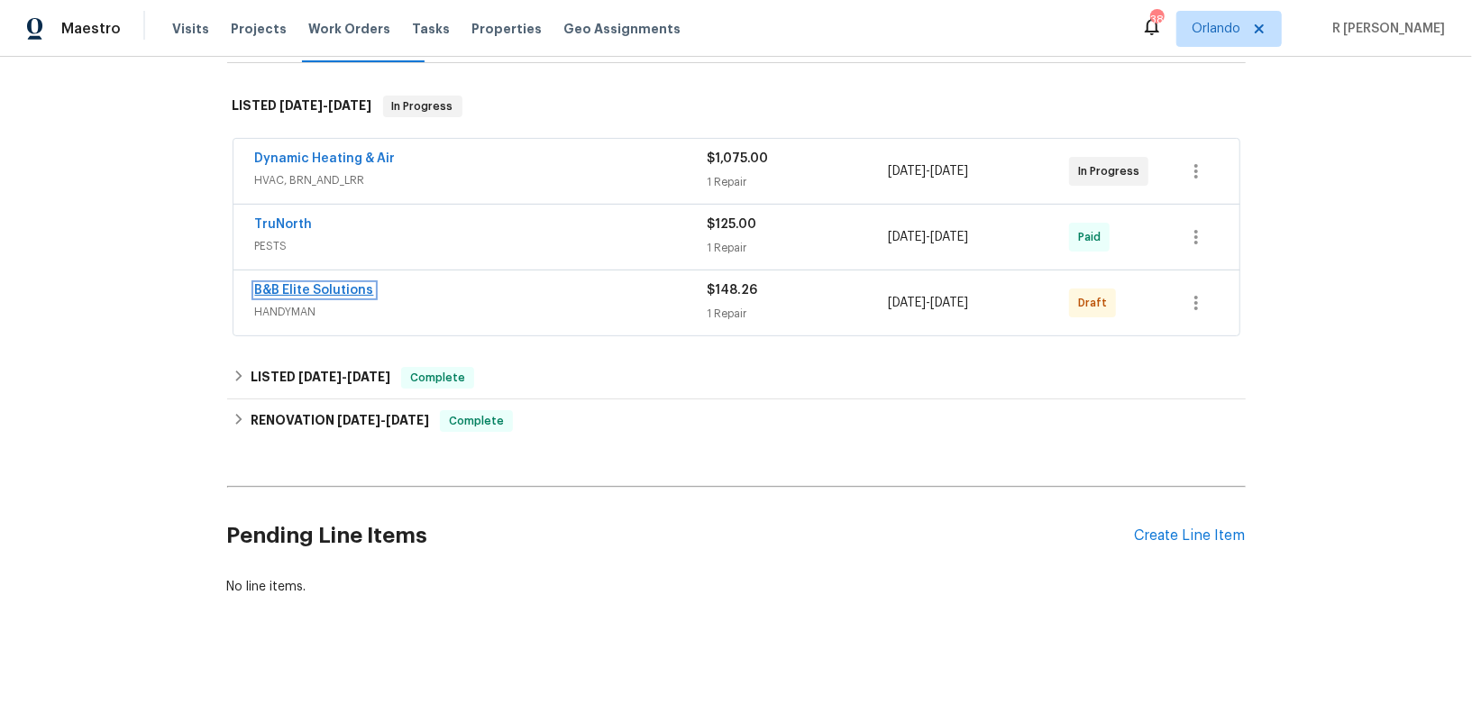
click at [346, 292] on link "B&B Elite Solutions" at bounding box center [314, 290] width 119 height 13
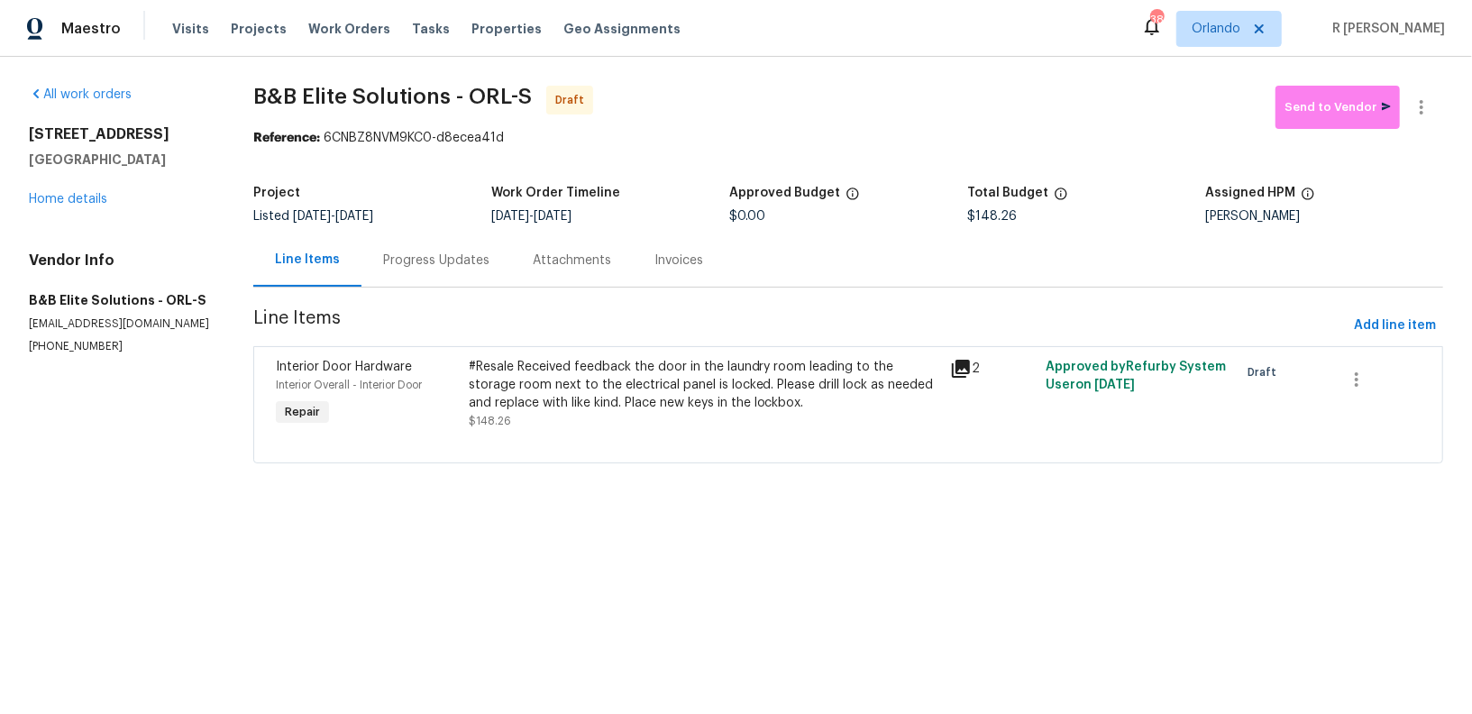
click at [579, 373] on div "#Resale Received feedback the door in the laundry room leading to the storage r…" at bounding box center [704, 385] width 470 height 54
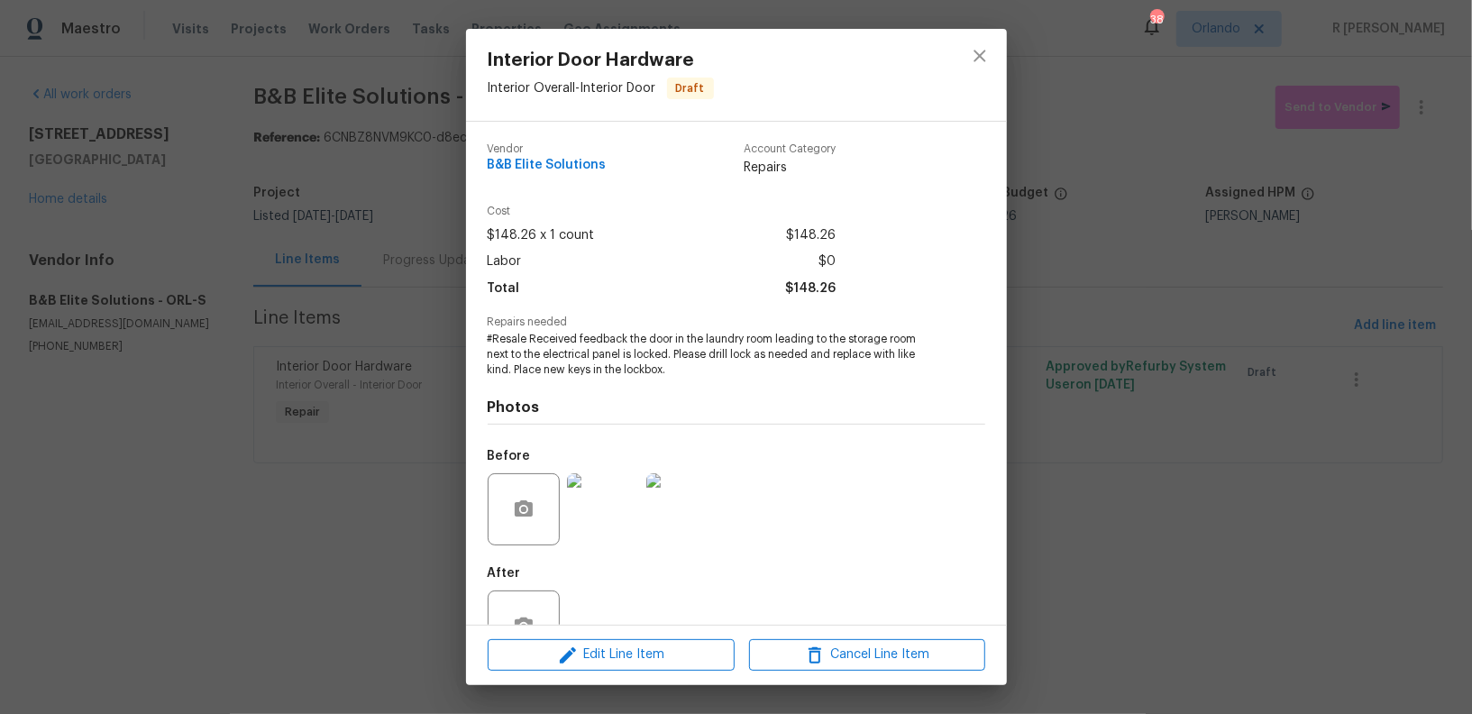
click at [606, 382] on div "Photos Before After" at bounding box center [736, 525] width 497 height 296
click at [594, 359] on span "#Resale Received feedback the door in the laundry room leading to the storage r…" at bounding box center [712, 354] width 448 height 45
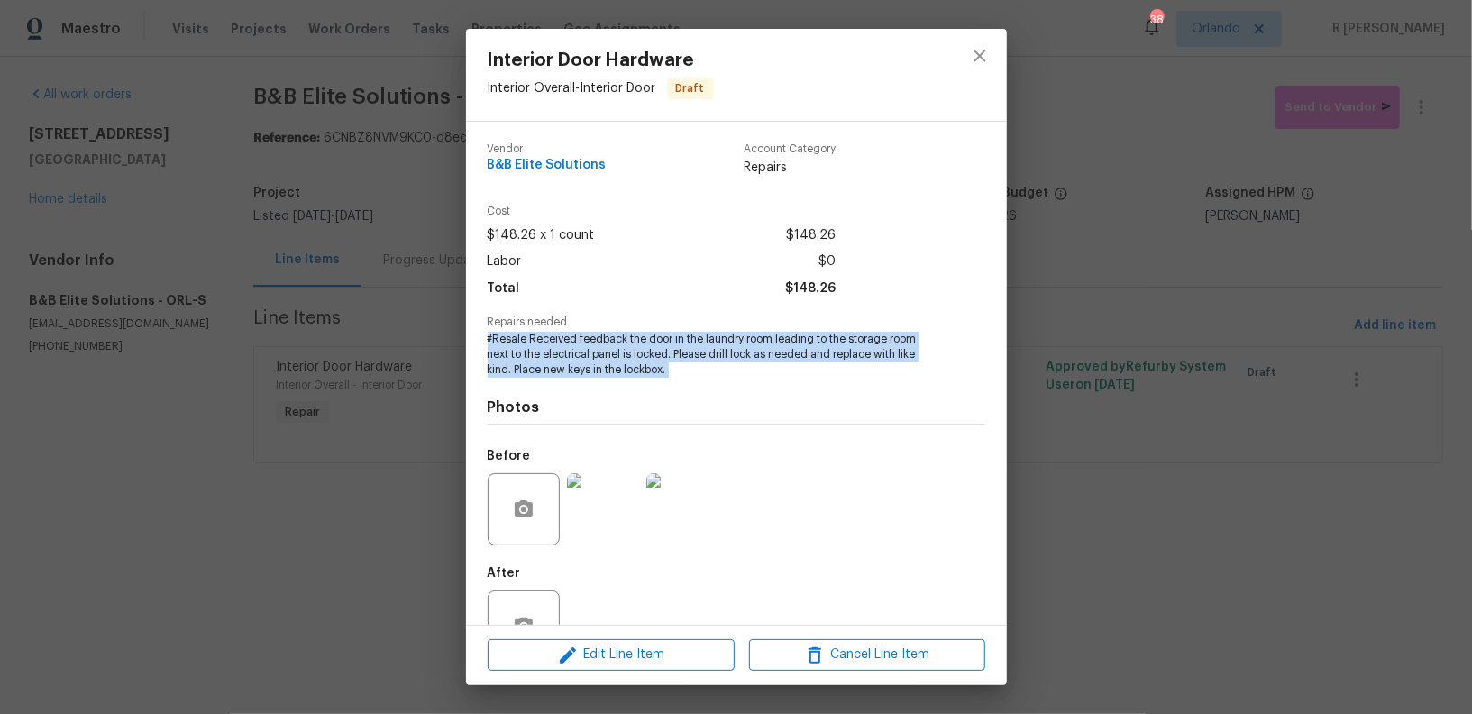
click at [594, 359] on span "#Resale Received feedback the door in the laundry room leading to the storage r…" at bounding box center [712, 354] width 448 height 45
copy span "#Resale Received feedback the door in the laundry room leading to the storage r…"
click at [981, 62] on icon "close" at bounding box center [980, 56] width 22 height 22
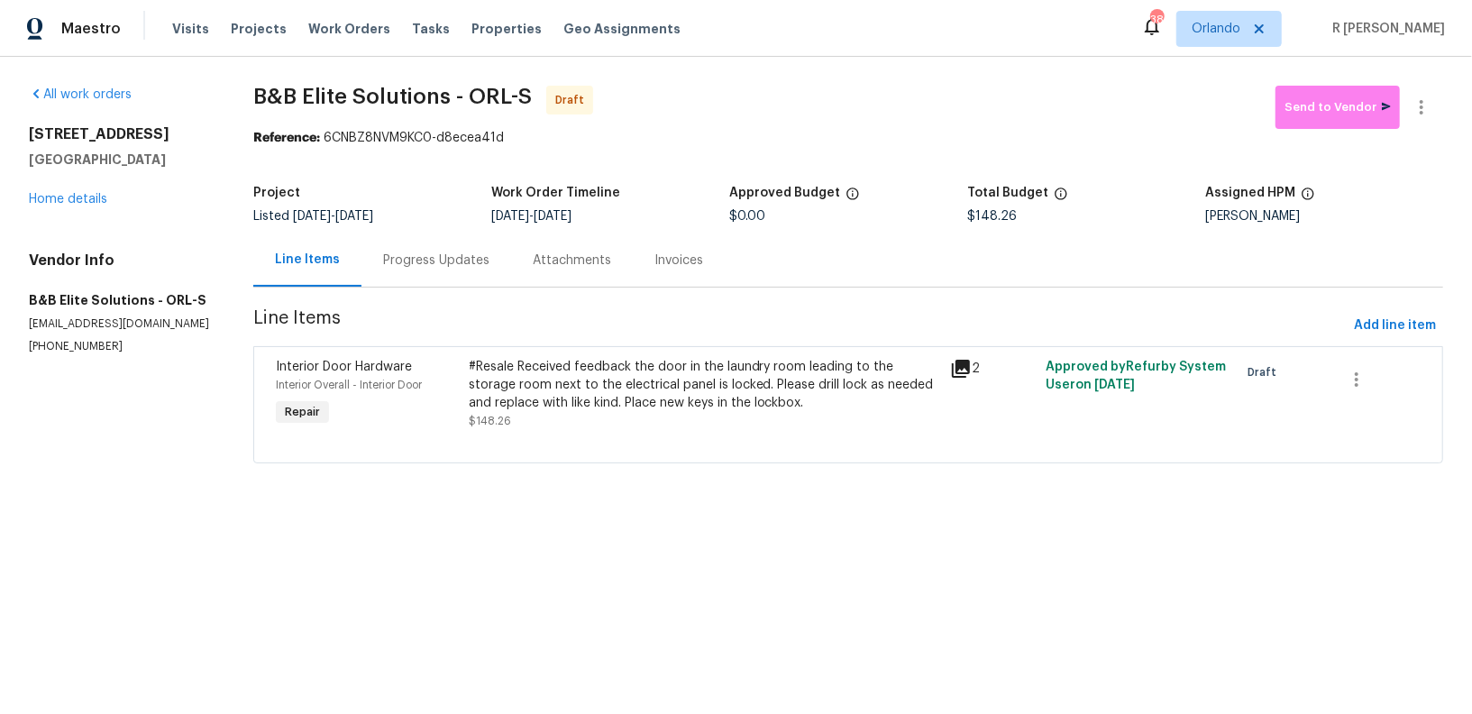
click at [409, 279] on div "Progress Updates" at bounding box center [436, 259] width 150 height 53
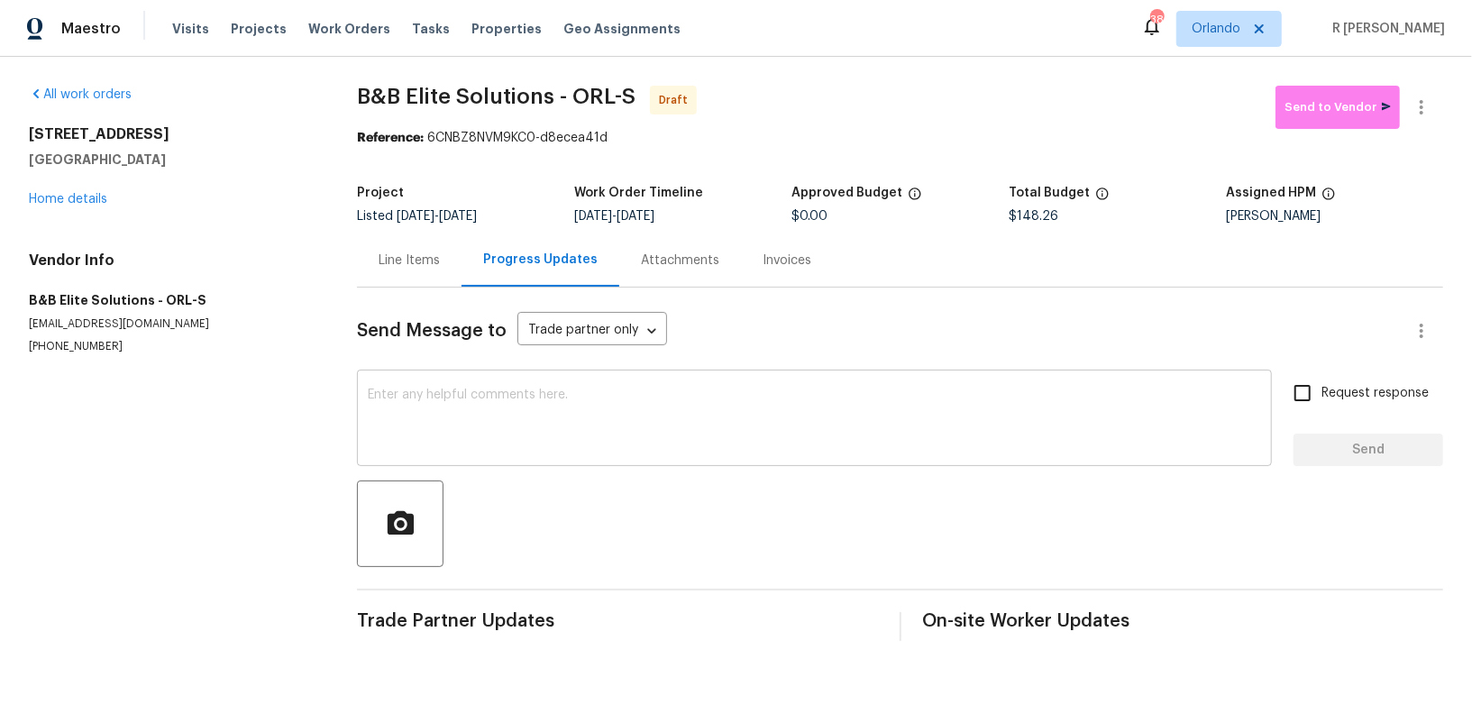
click at [613, 408] on textarea at bounding box center [814, 419] width 893 height 63
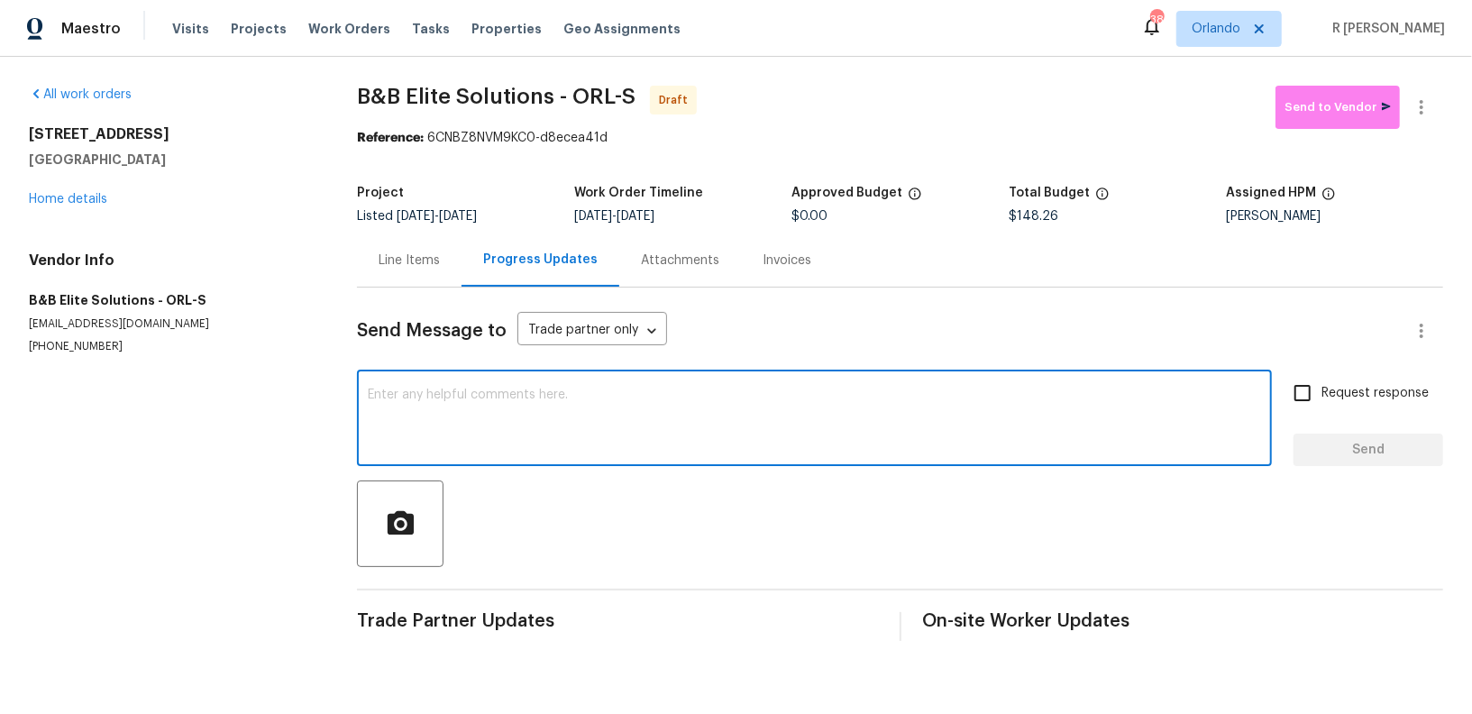
paste textarea "Hi this is (Yogesh) with Opendoor. I’m confirming you received the WO for the p…"
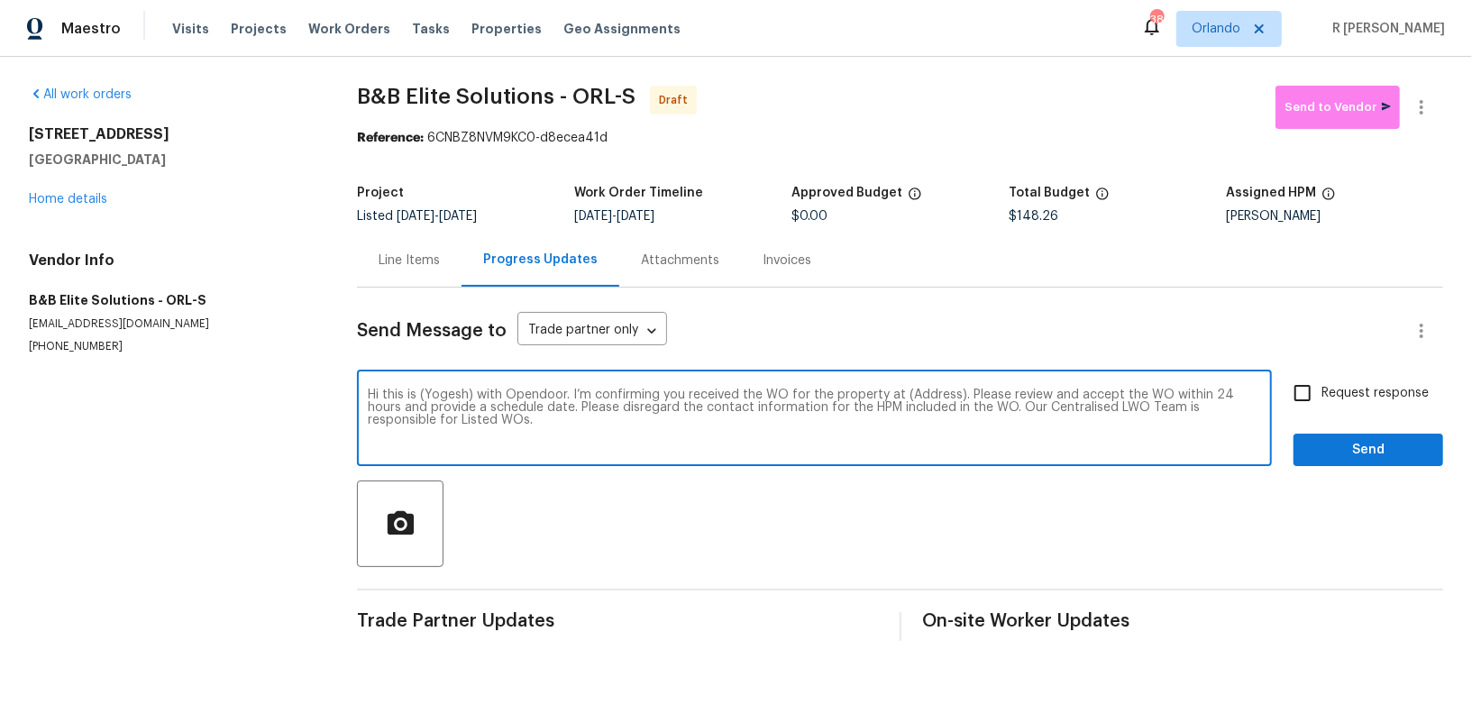
click at [922, 396] on textarea "Hi this is (Yogesh) with Opendoor. I’m confirming you received the WO for the p…" at bounding box center [814, 419] width 893 height 63
paste textarea "1249 12th St, Clermont, FL 34711"
type textarea "Hi this is (Yogesh) with Opendoor. I’m confirming you received the WO for the p…"
click at [1336, 387] on span "Request response" at bounding box center [1374, 393] width 107 height 19
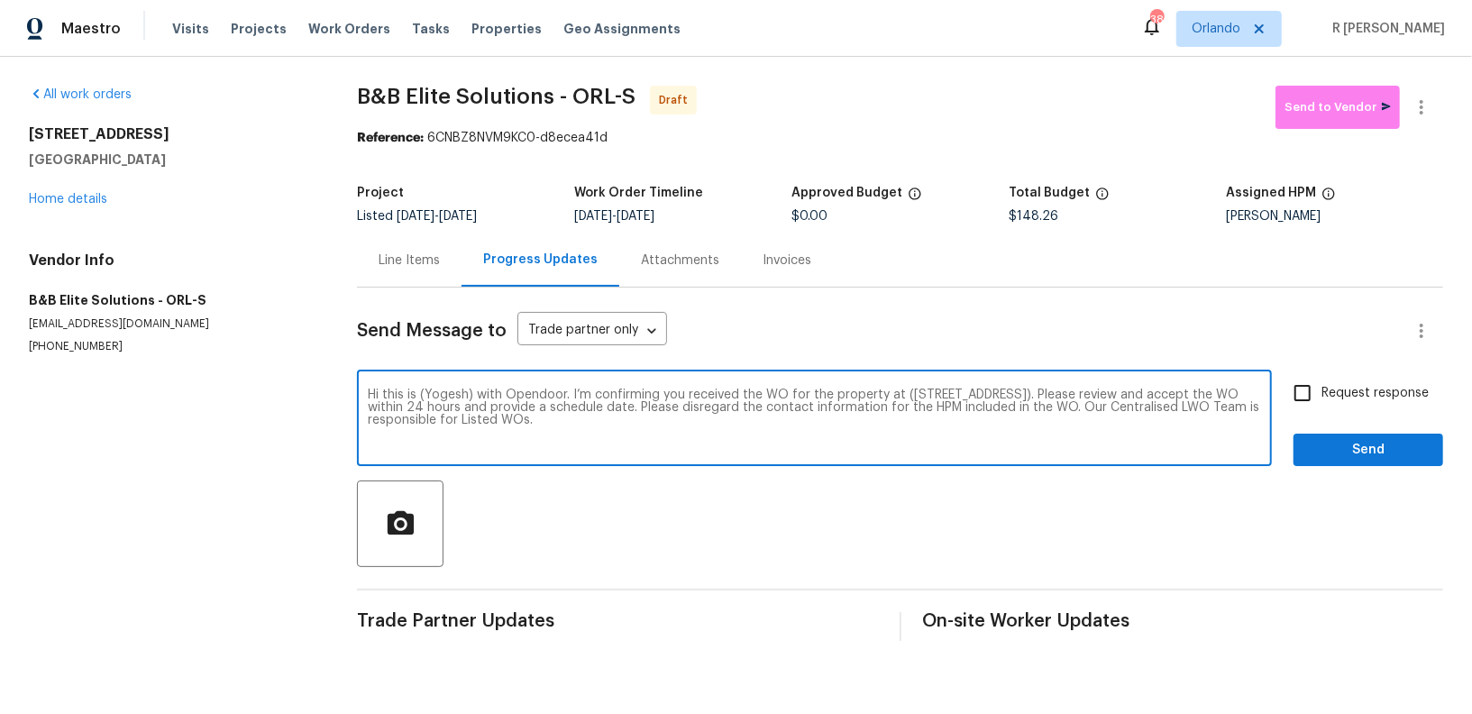
click at [1321, 387] on input "Request response" at bounding box center [1302, 393] width 38 height 38
checkbox input "true"
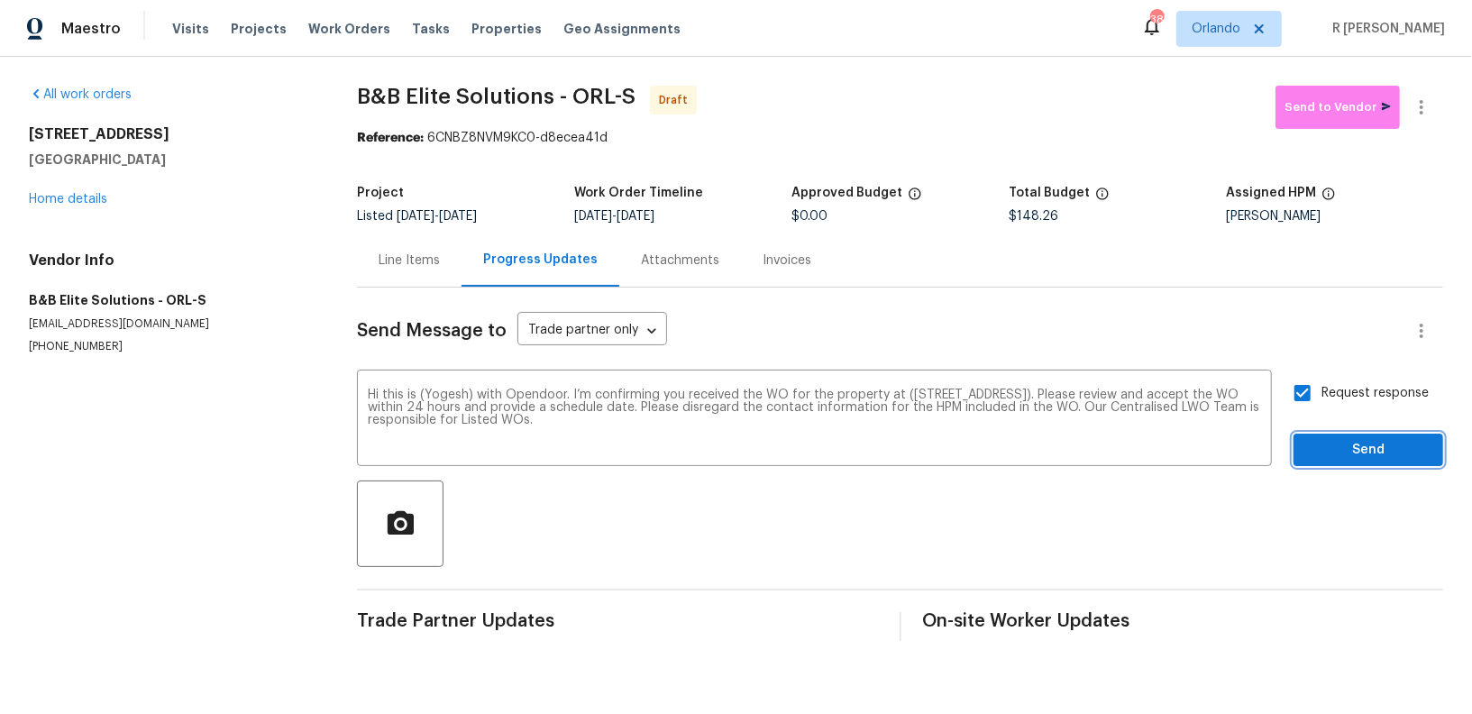
click at [1335, 450] on span "Send" at bounding box center [1368, 450] width 121 height 23
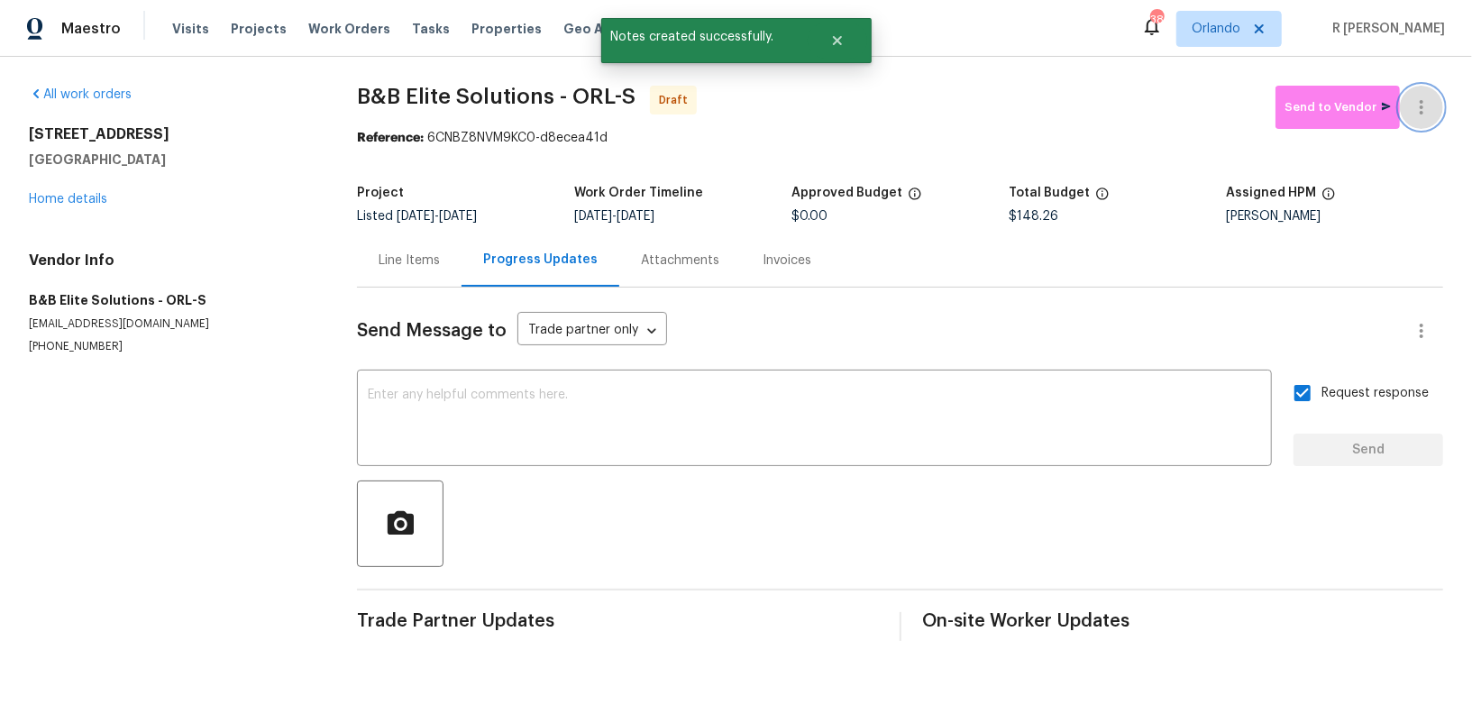
click at [1425, 104] on icon "button" at bounding box center [1421, 107] width 22 height 22
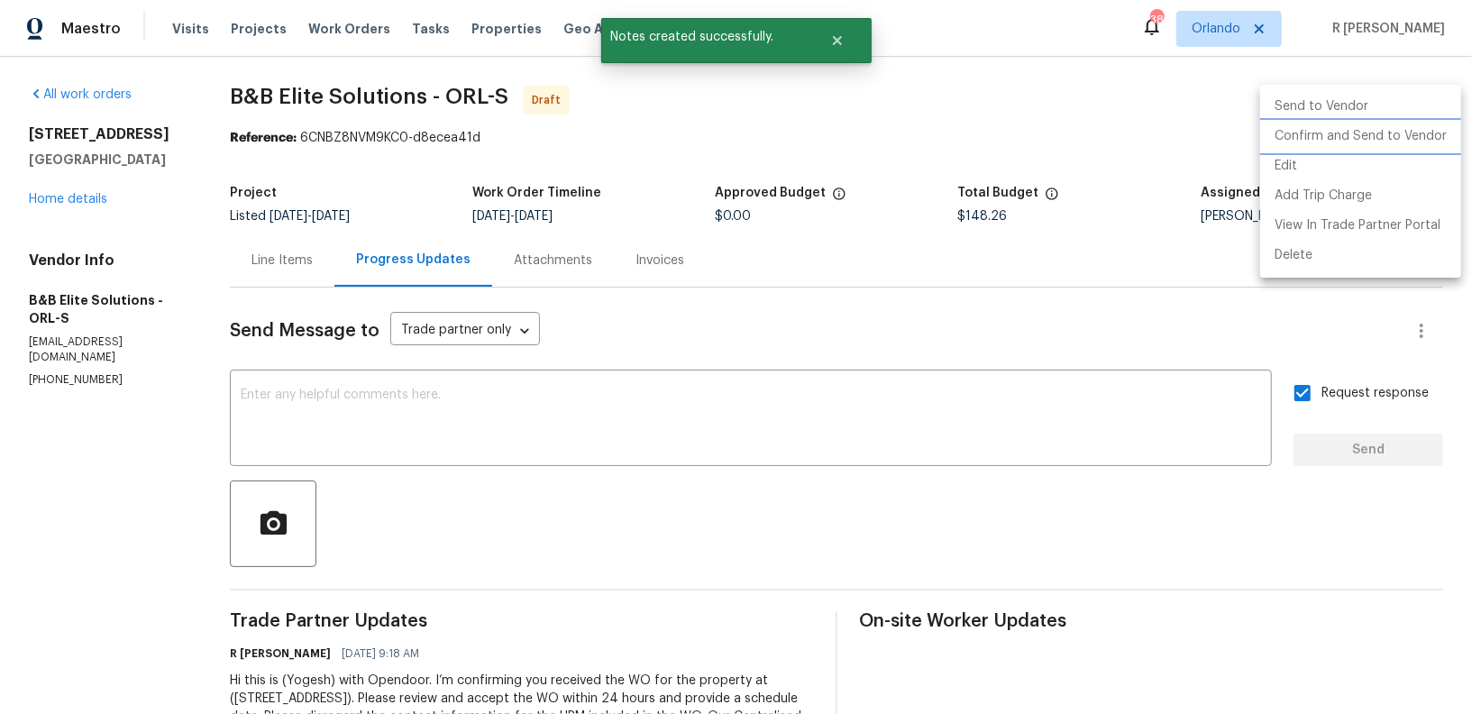
click at [1353, 142] on li "Confirm and Send to Vendor" at bounding box center [1360, 137] width 201 height 30
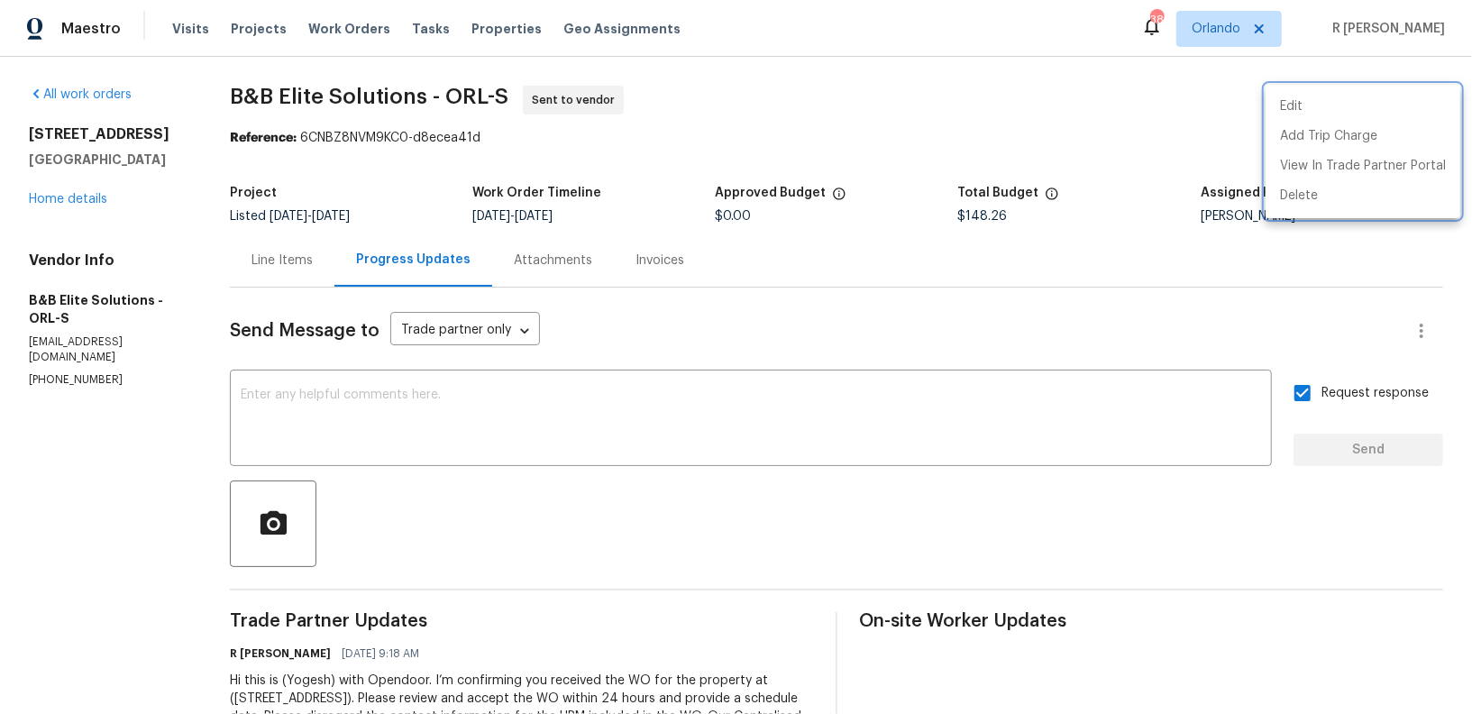
click at [96, 198] on div at bounding box center [736, 357] width 1472 height 714
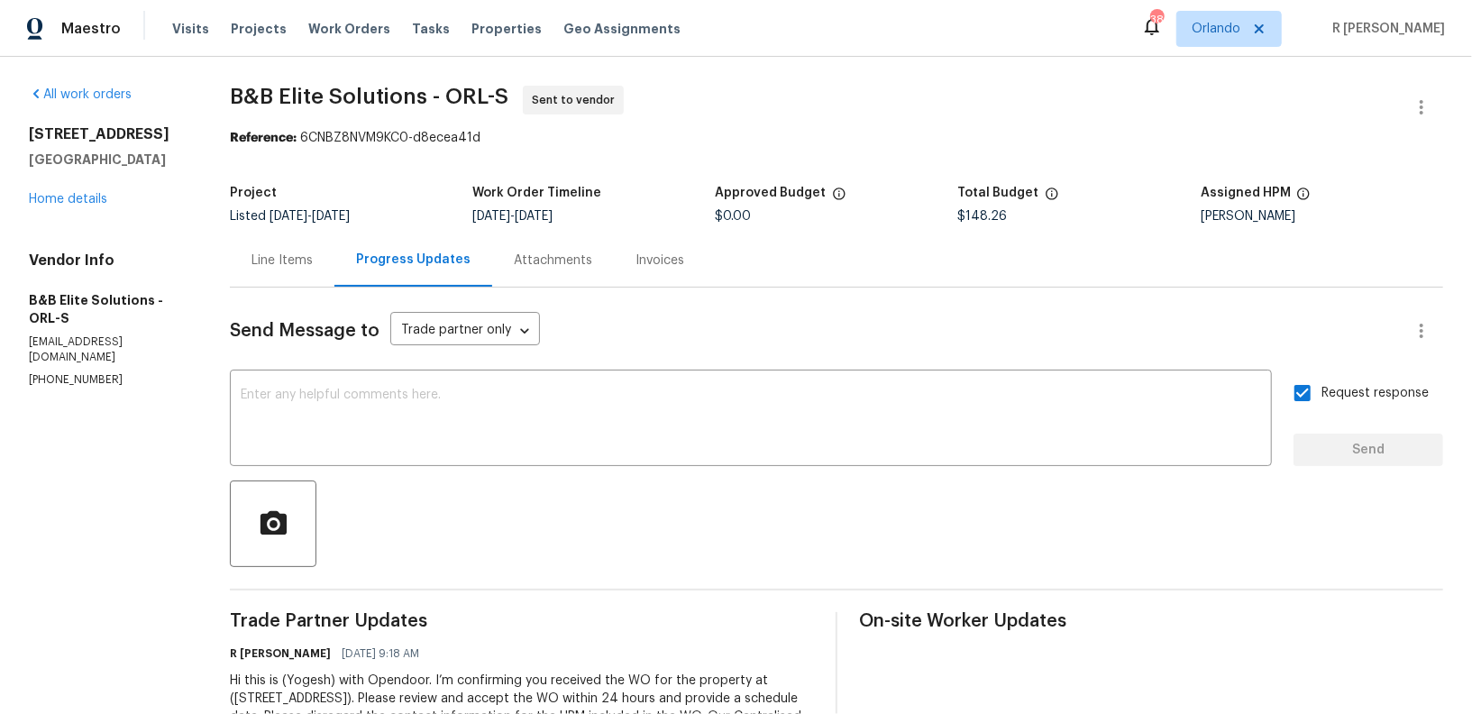
click at [79, 212] on div "All work orders 1249 12th St Clermont, FL 34711 Home details Vendor Info B&B El…" at bounding box center [108, 237] width 158 height 302
click at [46, 201] on link "Home details" at bounding box center [68, 199] width 78 height 13
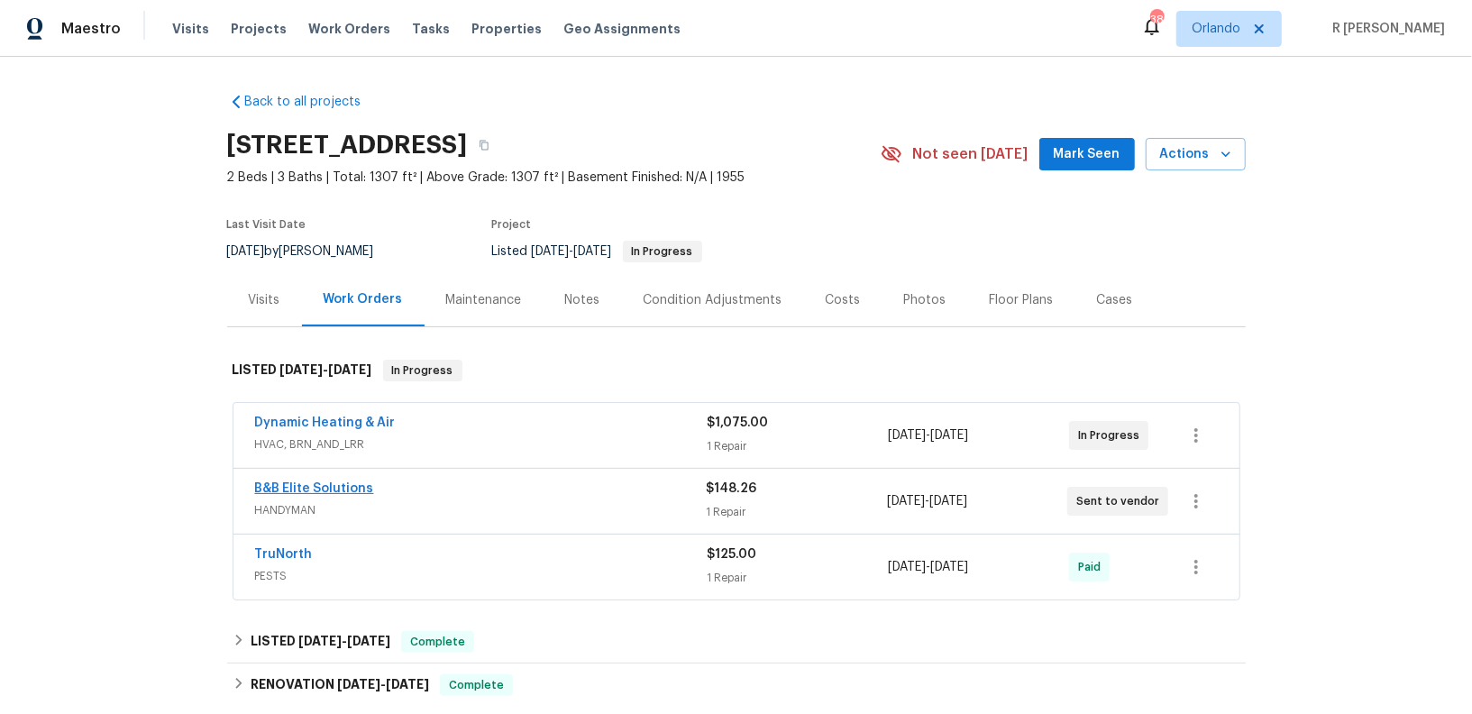
drag, startPoint x: 407, startPoint y: 486, endPoint x: 300, endPoint y: 486, distance: 107.2
click at [300, 486] on div "B&B Elite Solutions" at bounding box center [480, 490] width 451 height 22
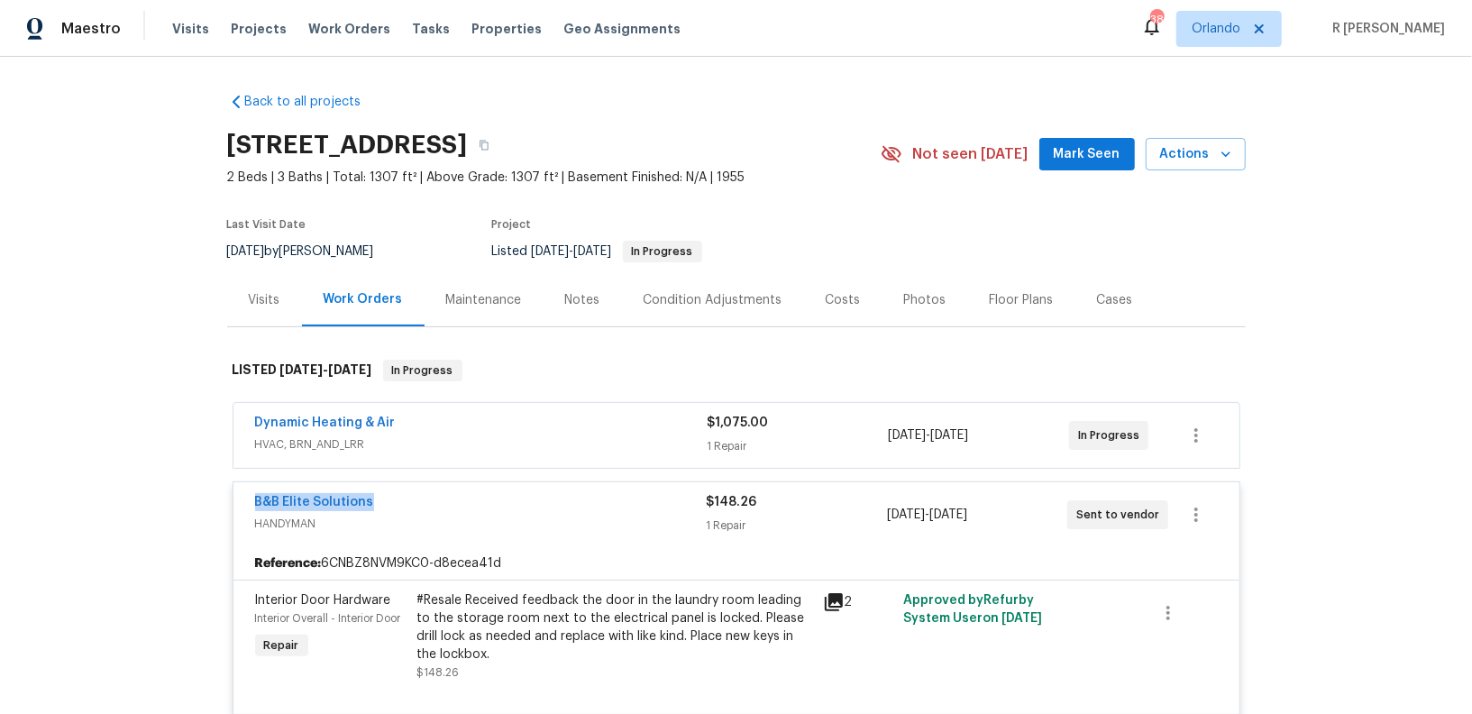
drag, startPoint x: 402, startPoint y: 492, endPoint x: 114, endPoint y: 493, distance: 288.4
click at [114, 493] on div "Back to all projects 1249 12th St, Clermont, FL 34711 2 Beds | 3 Baths | Total:…" at bounding box center [736, 385] width 1472 height 657
copy link "B&B Elite Solutions"
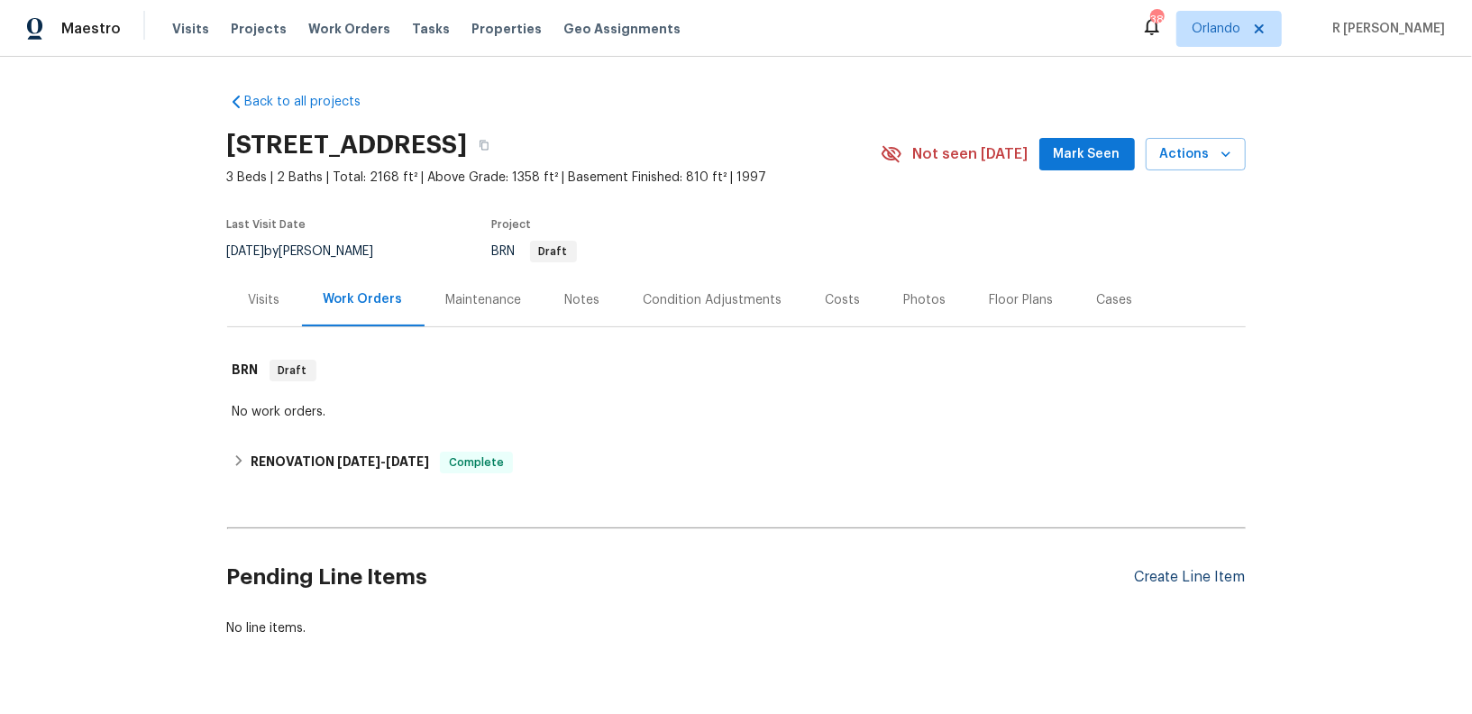
click at [1177, 583] on div "Create Line Item" at bounding box center [1190, 577] width 111 height 17
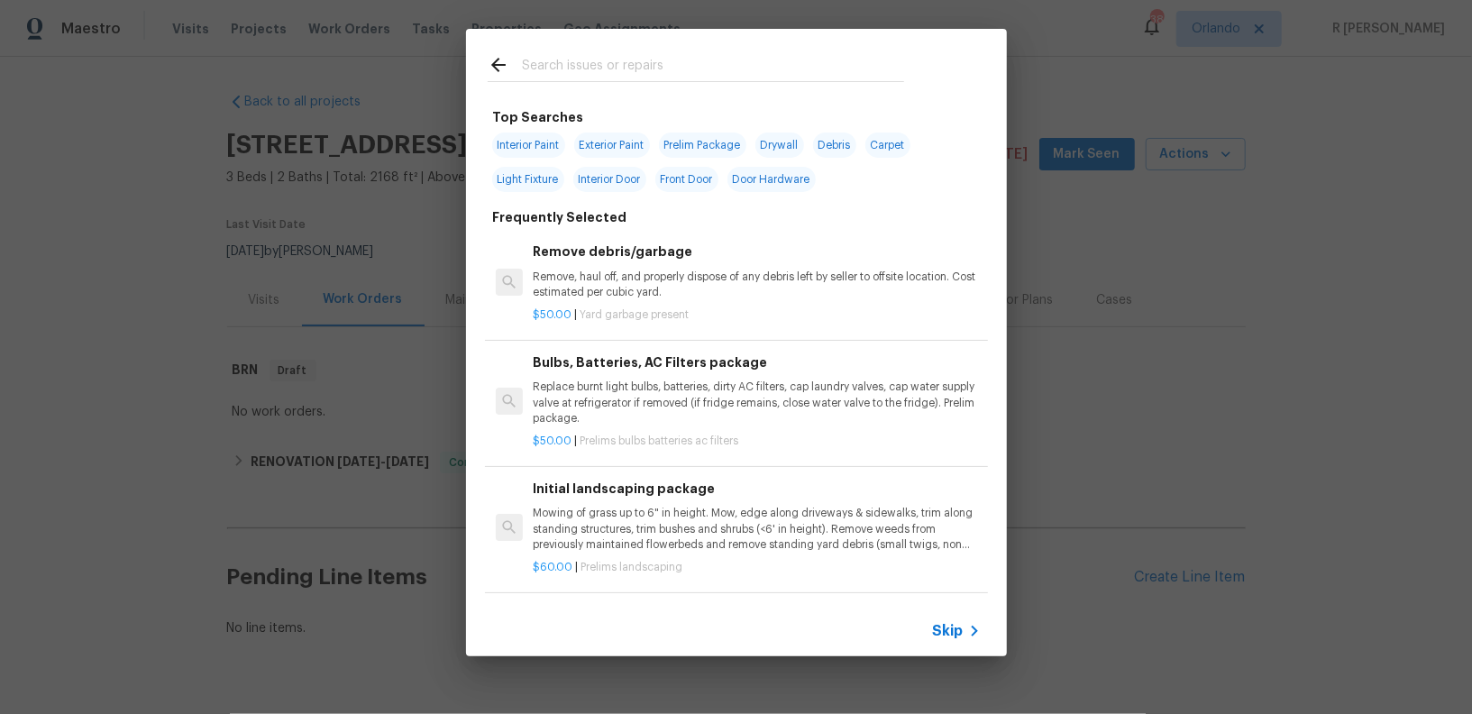
click at [706, 59] on input "text" at bounding box center [713, 67] width 382 height 27
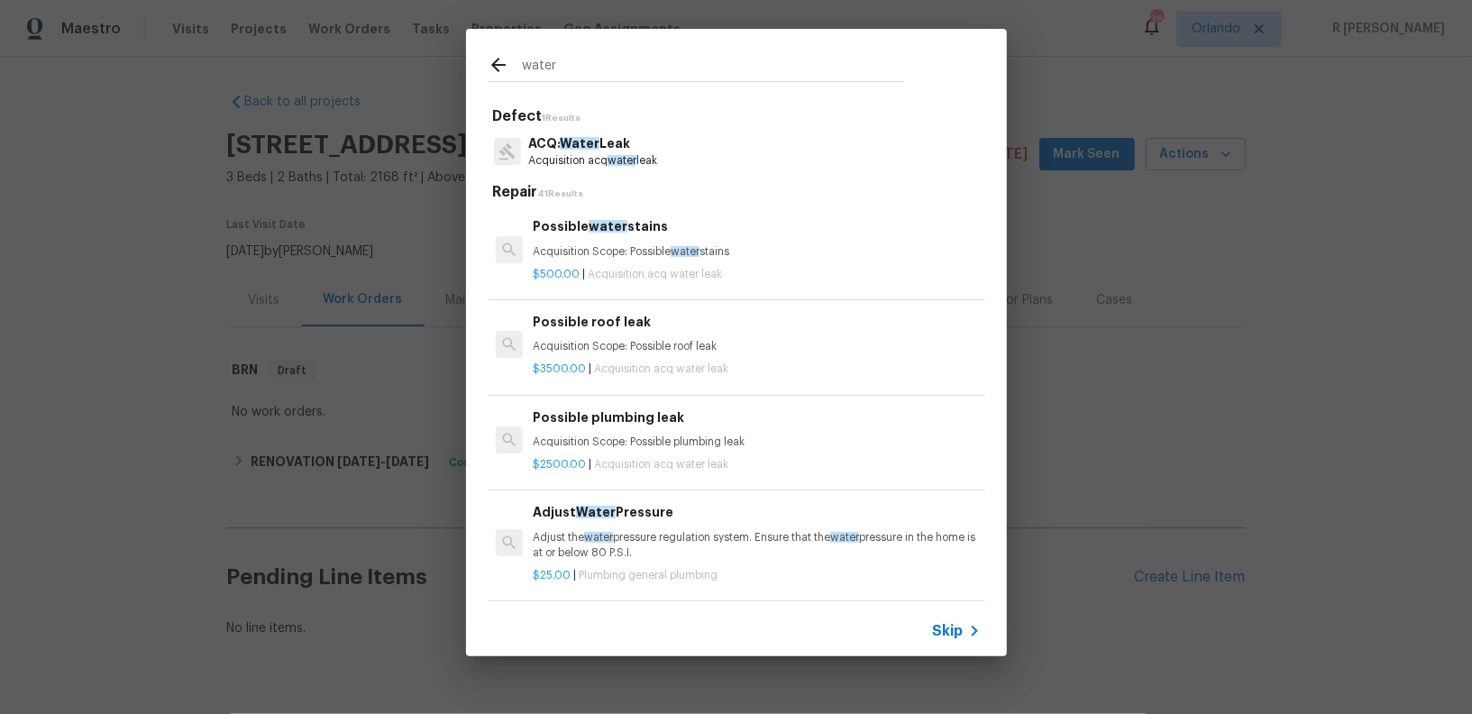
type input "water"
click at [654, 420] on h6 "Possible plumbing leak" at bounding box center [756, 417] width 447 height 20
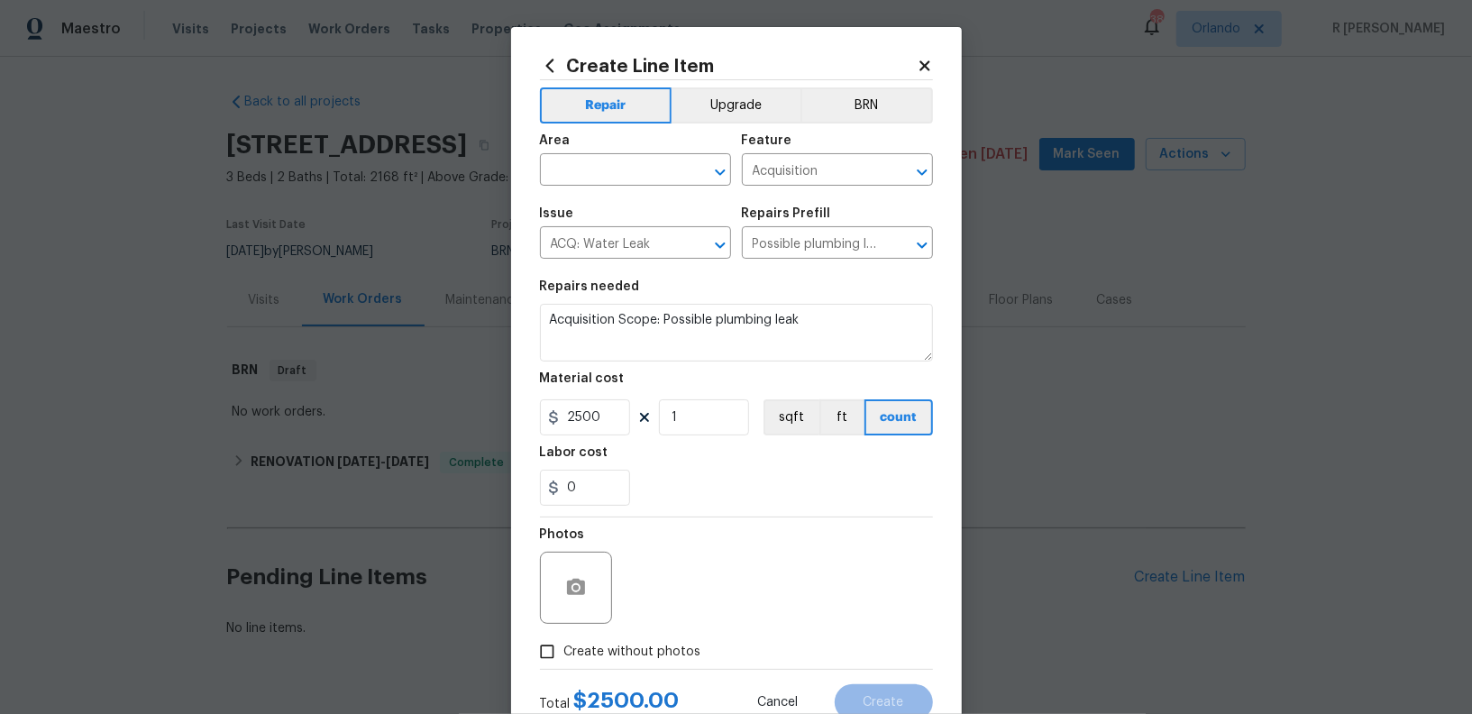
click at [657, 187] on span "Area ​" at bounding box center [635, 159] width 191 height 73
click at [641, 179] on input "text" at bounding box center [610, 172] width 141 height 28
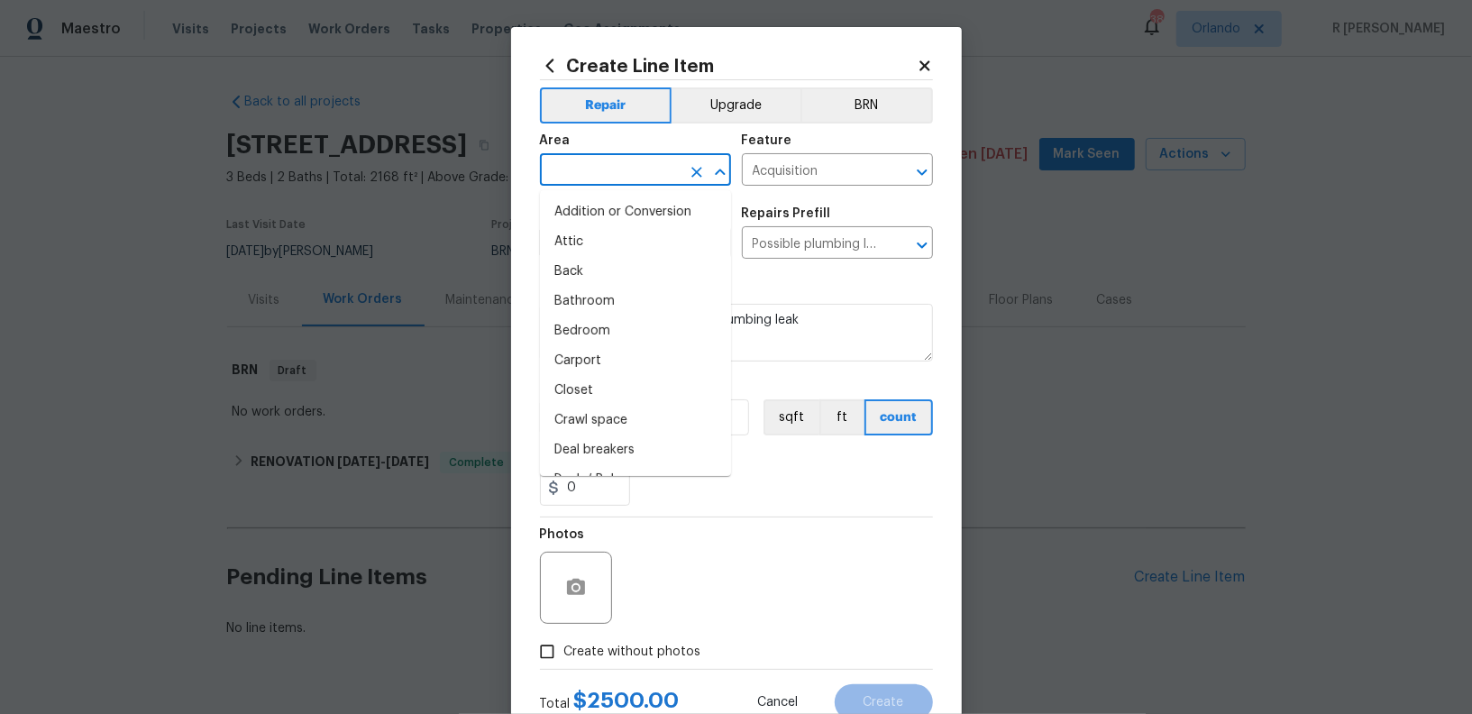
click at [927, 60] on icon at bounding box center [924, 65] width 10 height 10
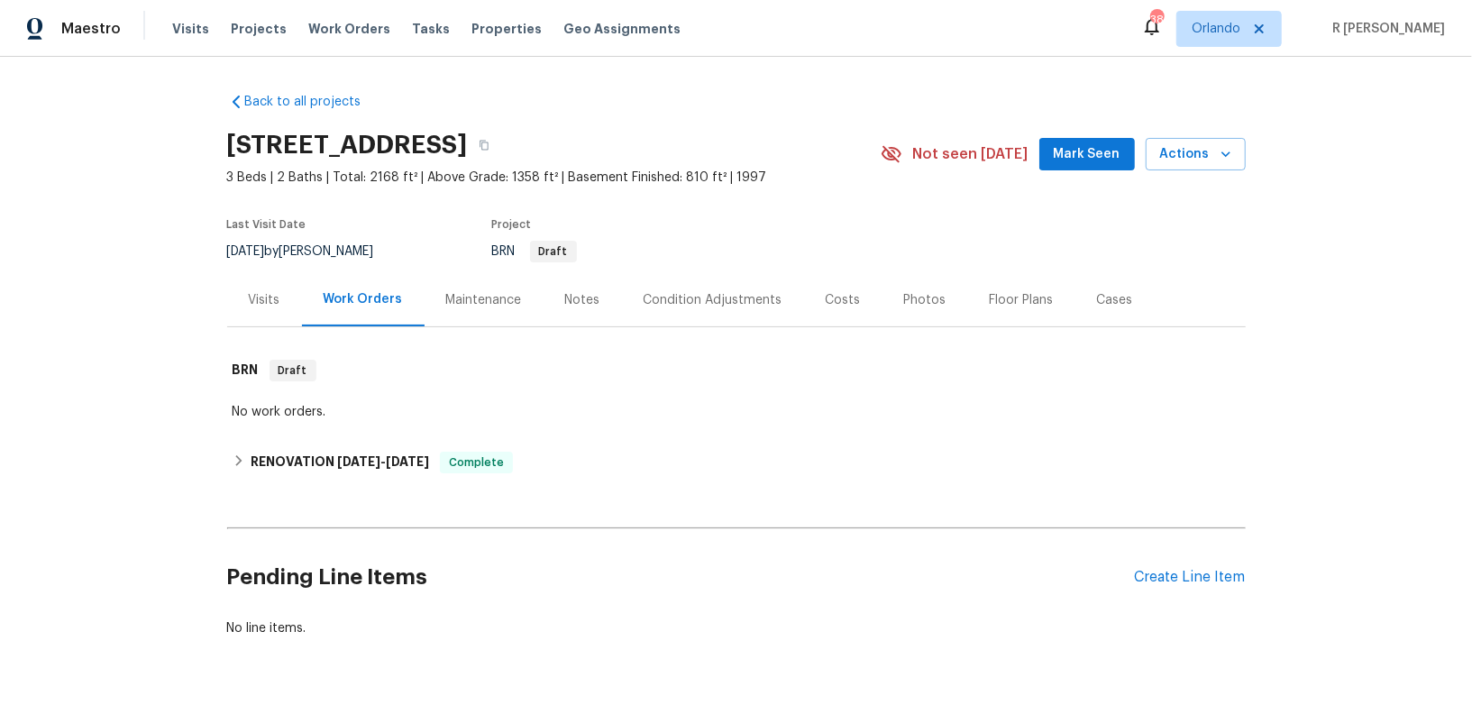
click at [1182, 564] on div "Pending Line Items Create Line Item" at bounding box center [736, 577] width 1018 height 84
click at [1173, 570] on div "Create Line Item" at bounding box center [1190, 577] width 111 height 17
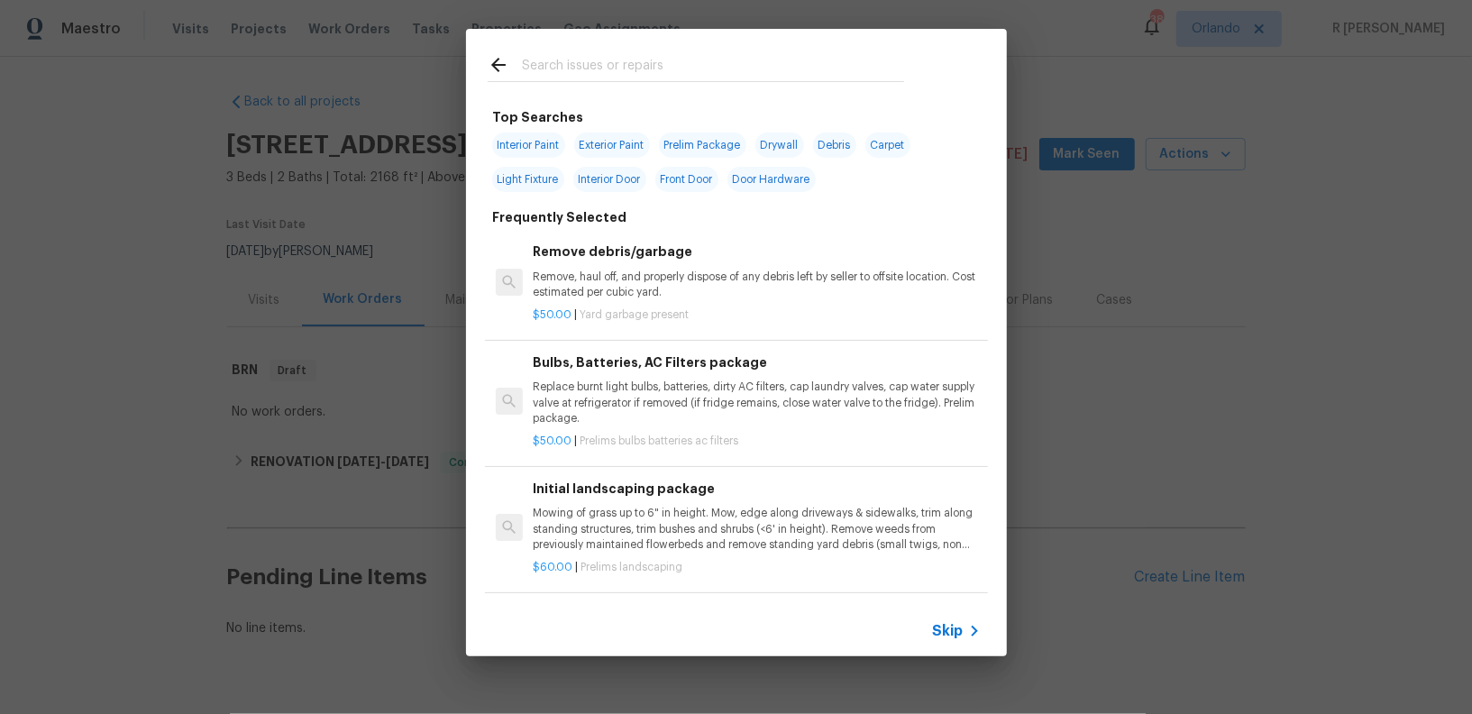
click at [670, 58] on input "text" at bounding box center [713, 67] width 382 height 27
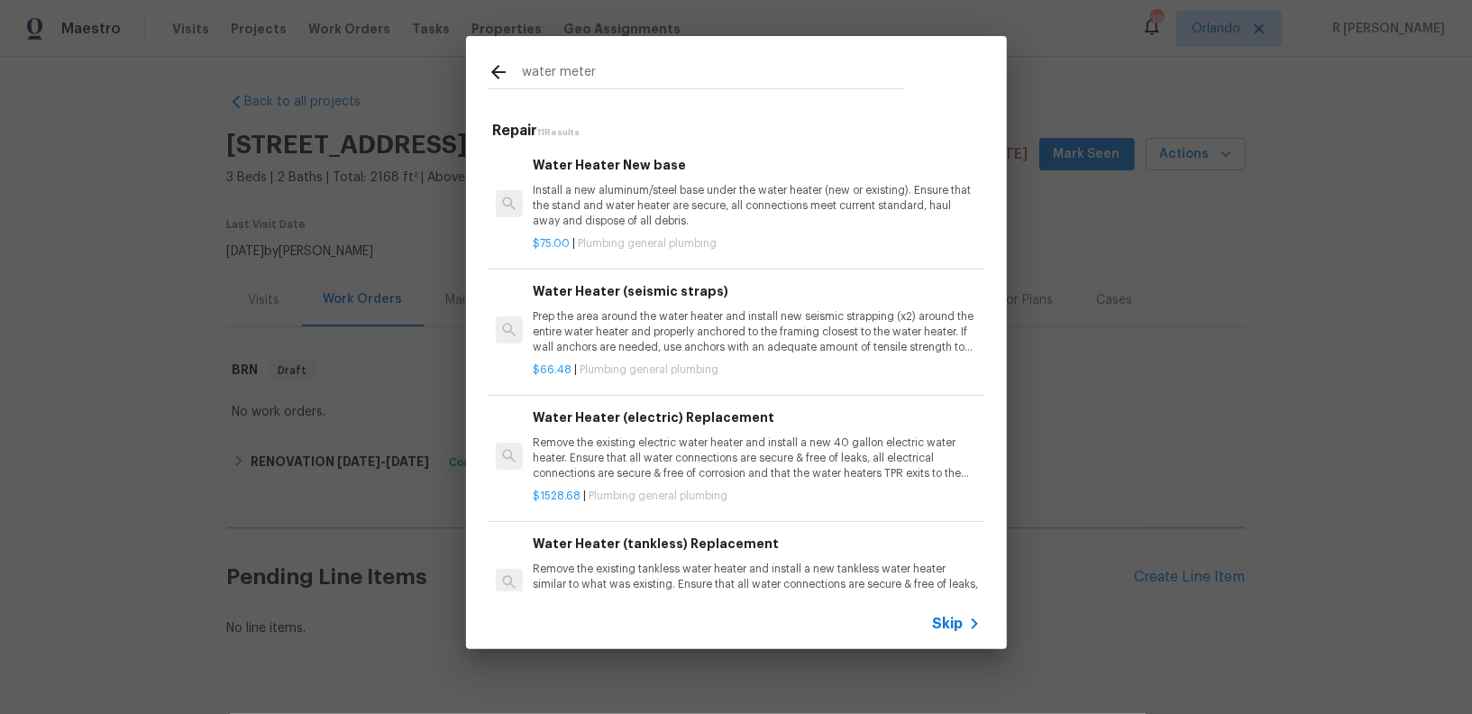
click at [676, 87] on input "water meter" at bounding box center [713, 74] width 382 height 27
type input "plum"
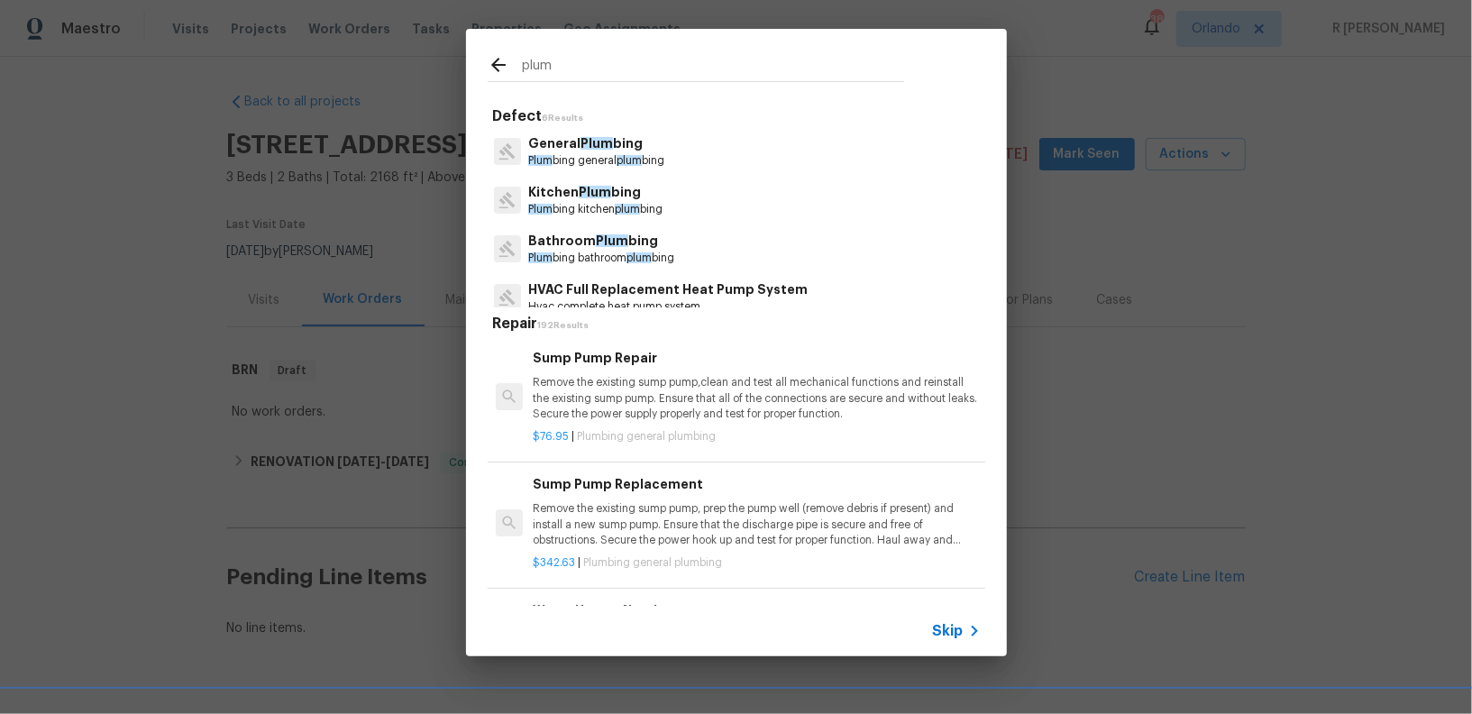
click at [595, 157] on p "Plum bing general plum bing" at bounding box center [596, 160] width 136 height 15
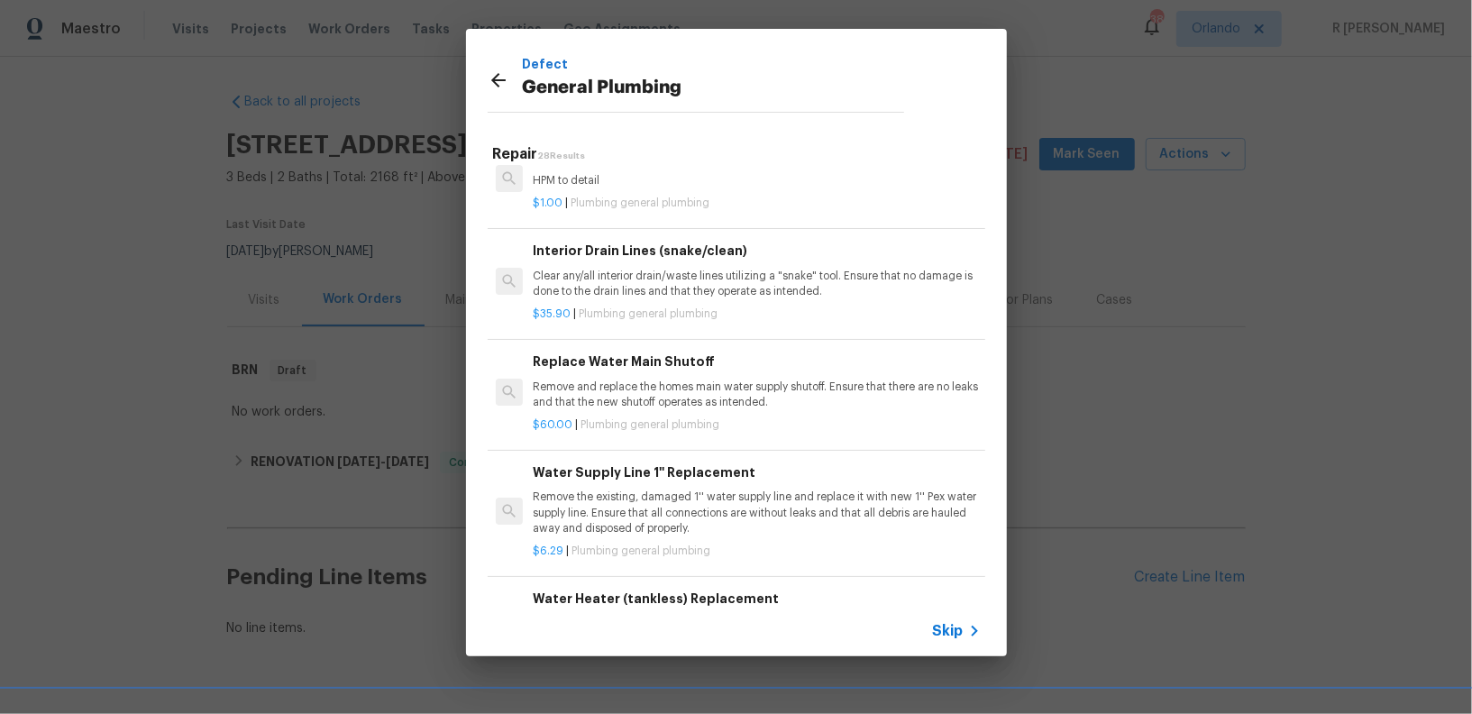
scroll to position [2237, 0]
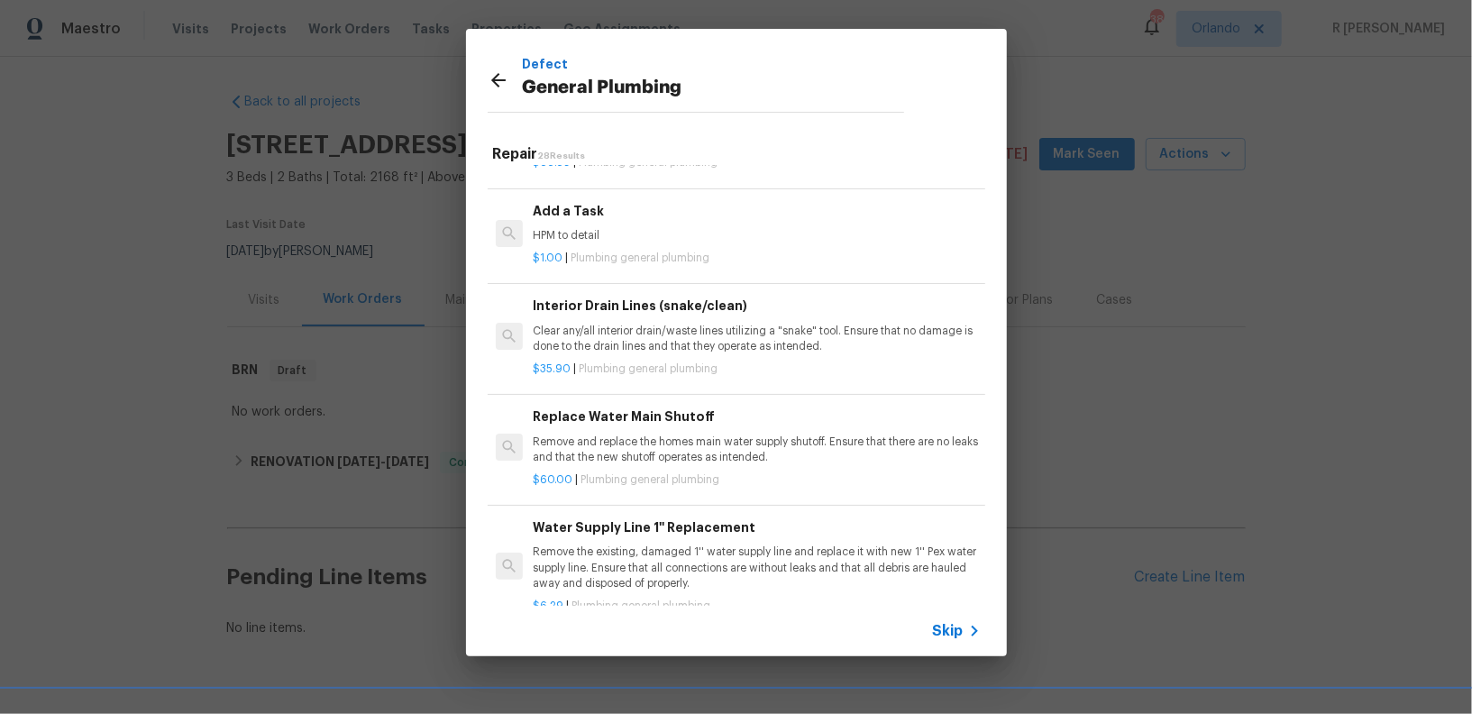
click at [608, 206] on h6 "Add a Task" at bounding box center [756, 211] width 447 height 20
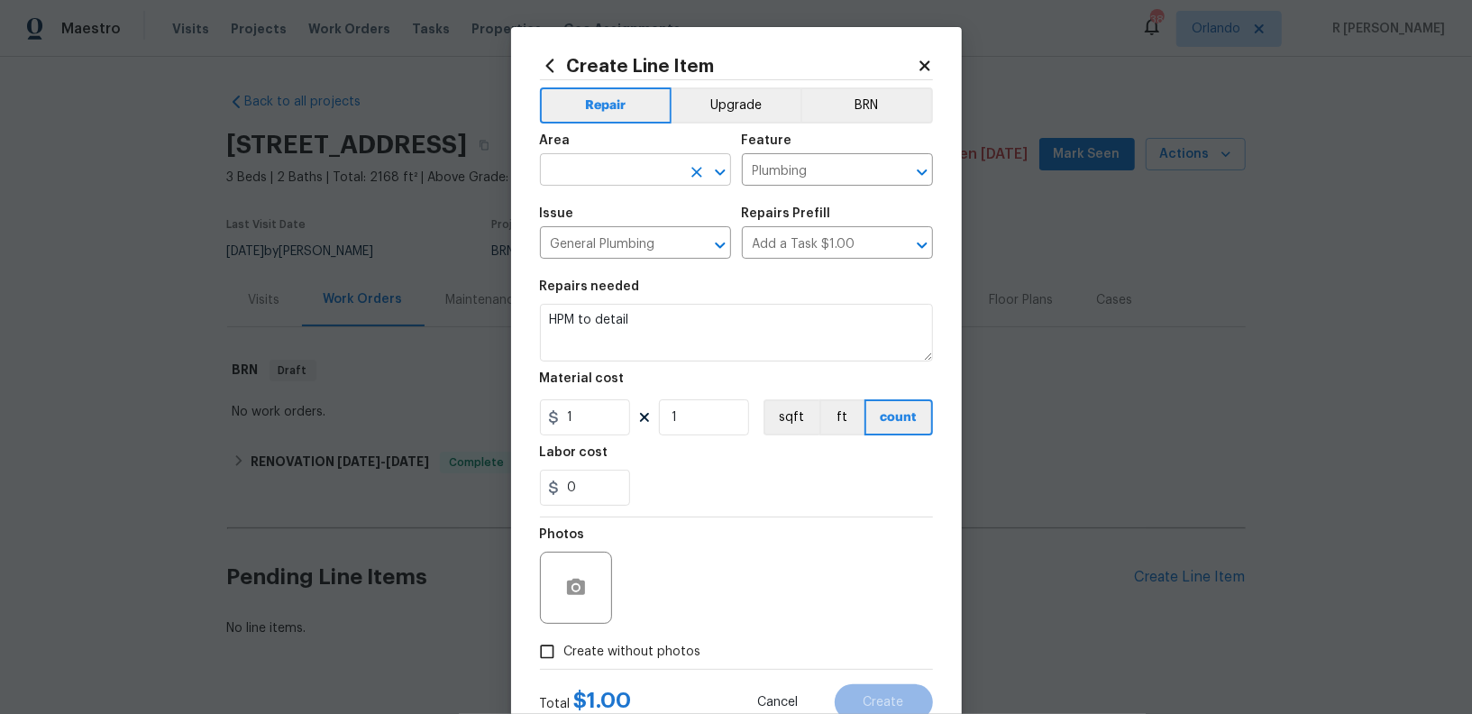
click at [624, 168] on input "text" at bounding box center [610, 172] width 141 height 28
click at [634, 213] on li "Exterior Overall" at bounding box center [635, 212] width 191 height 30
type input "Exterior Overall"
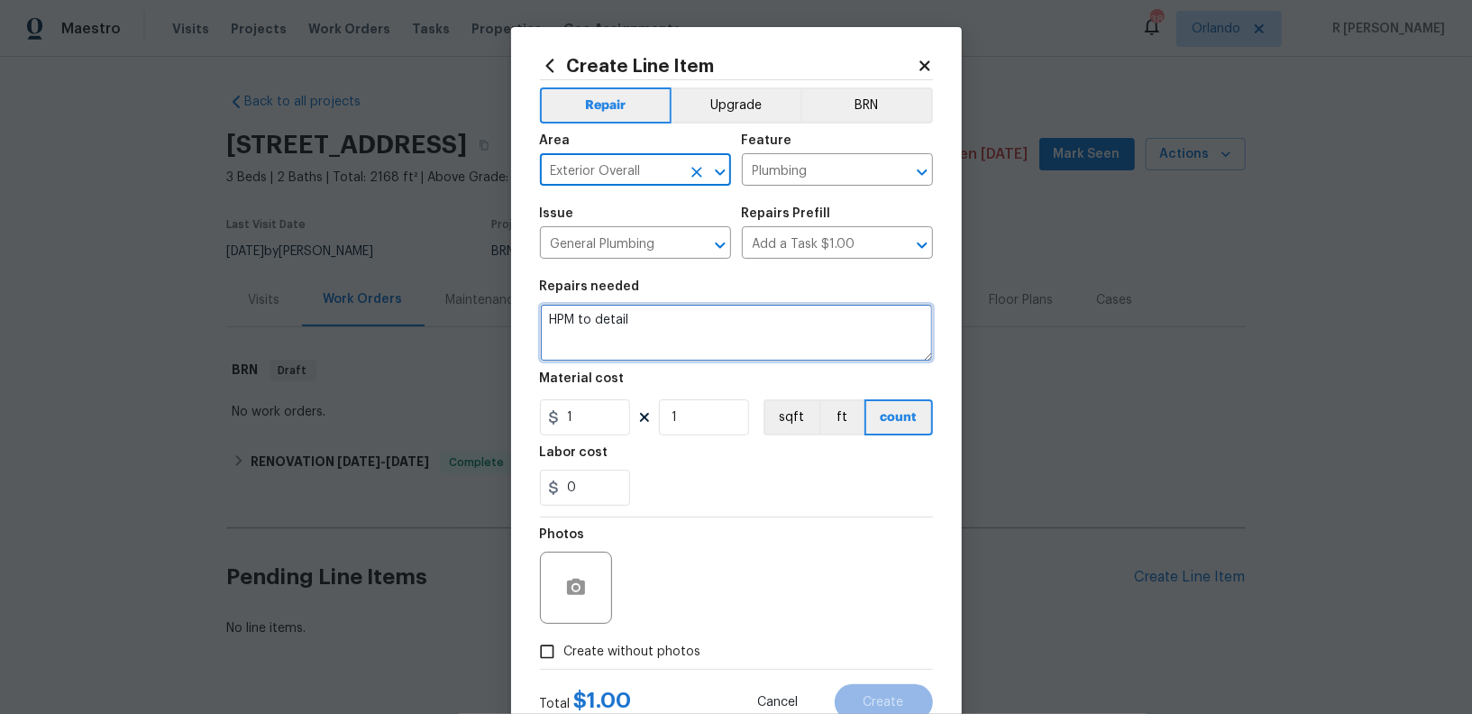
click at [675, 324] on textarea "HPM to detail" at bounding box center [736, 333] width 393 height 58
paste textarea "The water pressure is very low in the home and we need to confirm the source. I…"
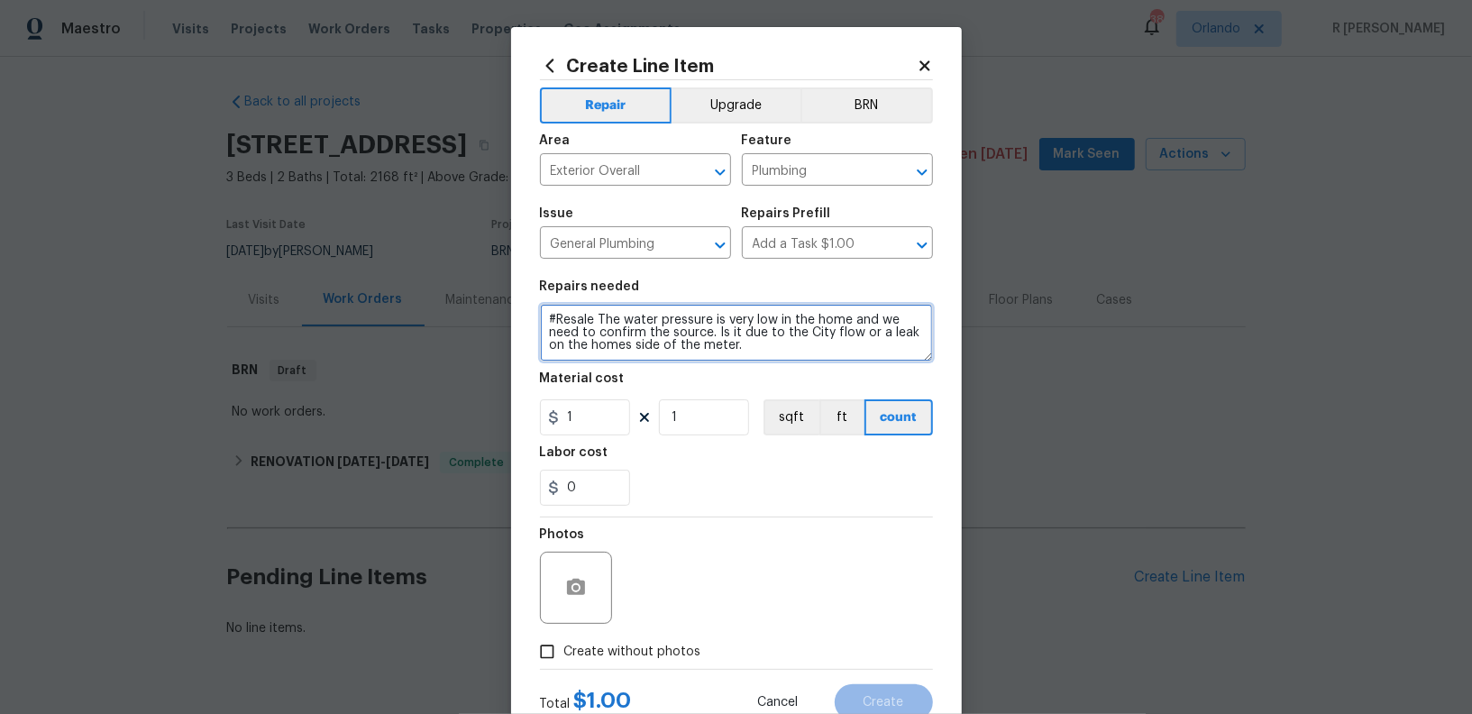
type textarea "#Resale The water pressure is very low in the home and we need to confirm the s…"
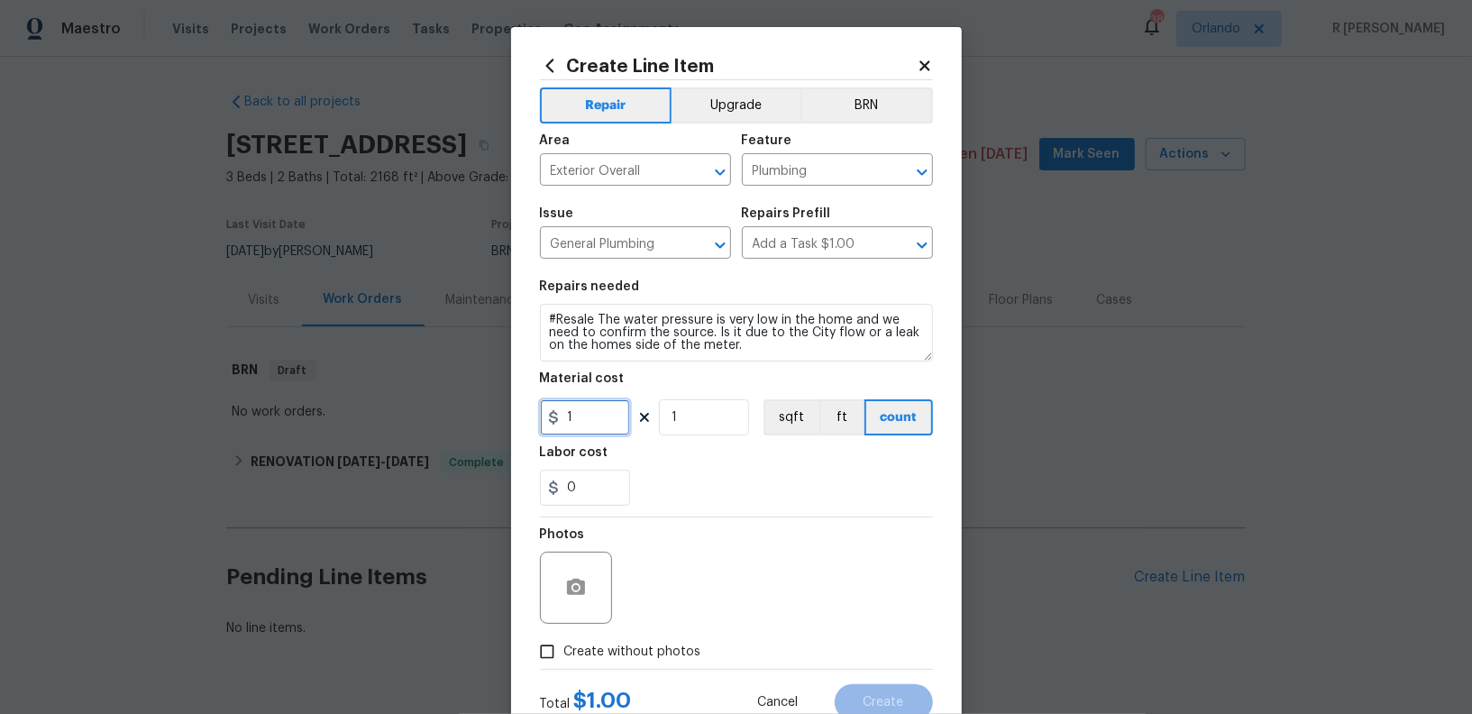
click at [609, 418] on input "1" at bounding box center [585, 417] width 90 height 36
type input "125"
click at [642, 647] on span "Create without photos" at bounding box center [632, 651] width 137 height 19
click at [564, 647] on input "Create without photos" at bounding box center [547, 651] width 34 height 34
checkbox input "true"
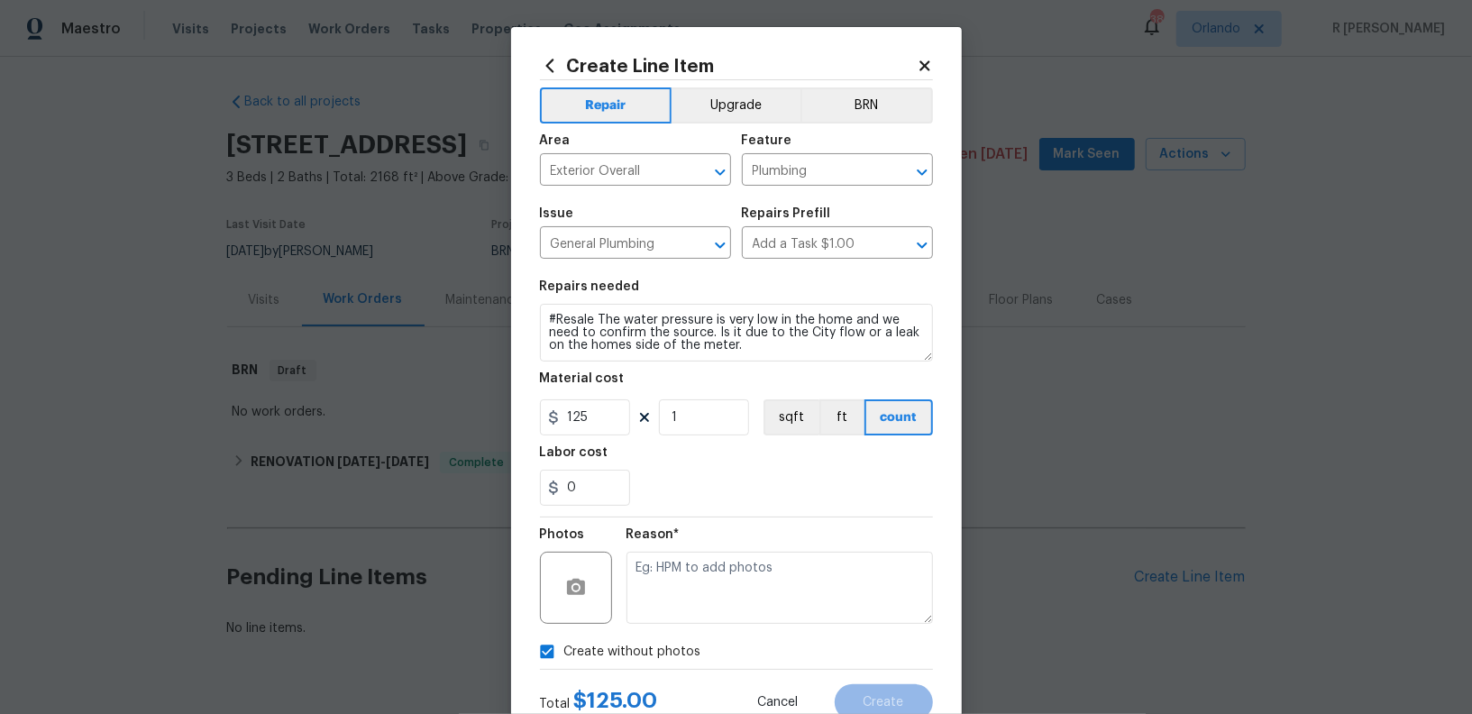
drag, startPoint x: 602, startPoint y: 600, endPoint x: 592, endPoint y: 600, distance: 9.9
click at [602, 600] on div at bounding box center [576, 587] width 72 height 72
click at [741, 597] on textarea at bounding box center [779, 587] width 306 height 72
click at [898, 691] on button "Create" at bounding box center [883, 702] width 98 height 36
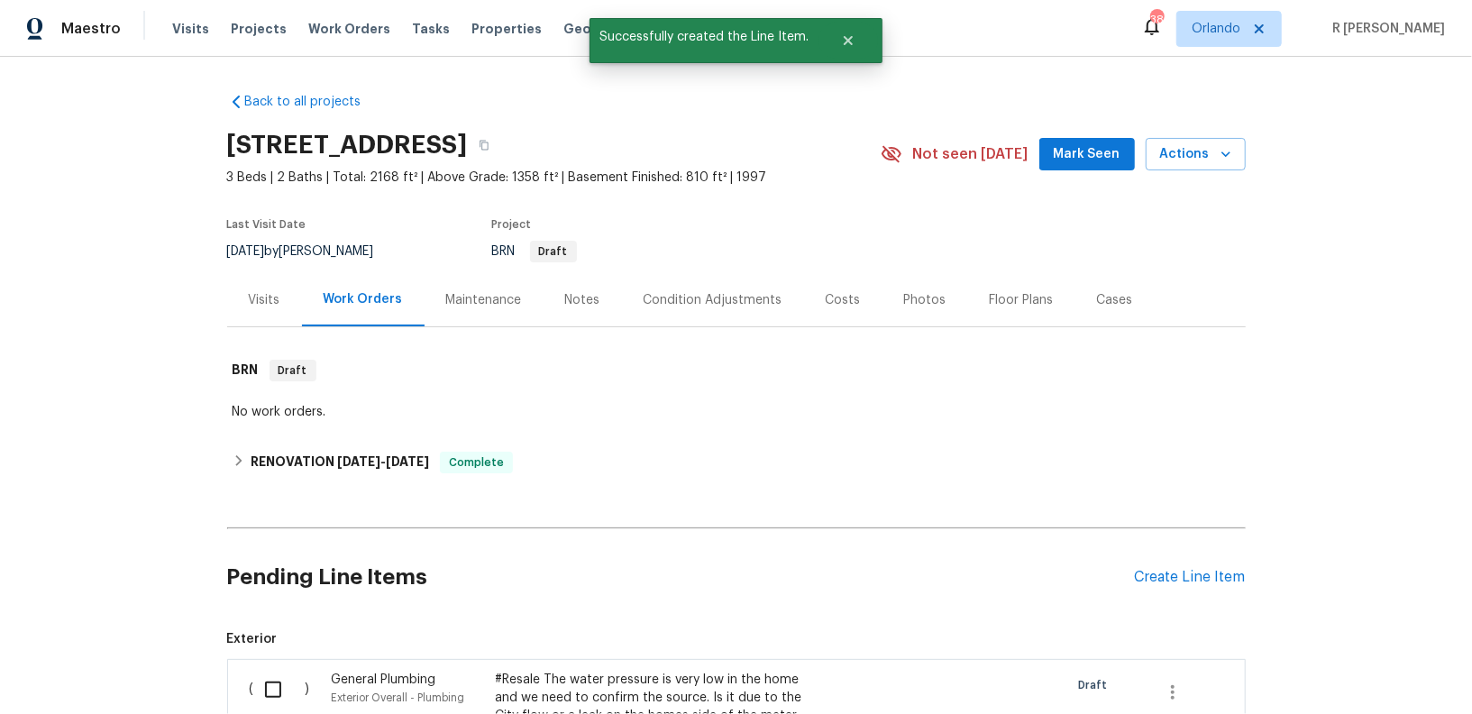
scroll to position [267, 0]
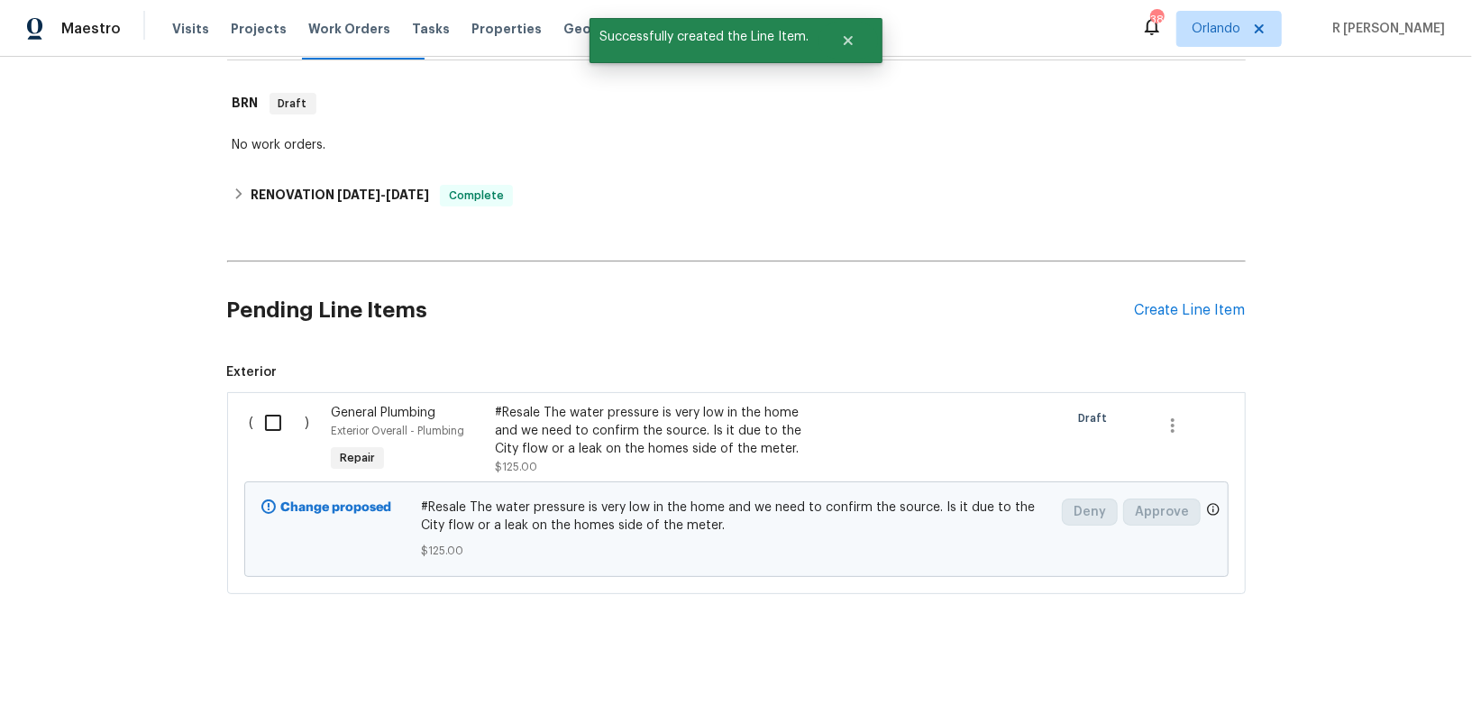
click at [270, 425] on input "checkbox" at bounding box center [279, 423] width 51 height 38
checkbox input "true"
click at [1411, 665] on span "Create Work Order" at bounding box center [1368, 669] width 120 height 23
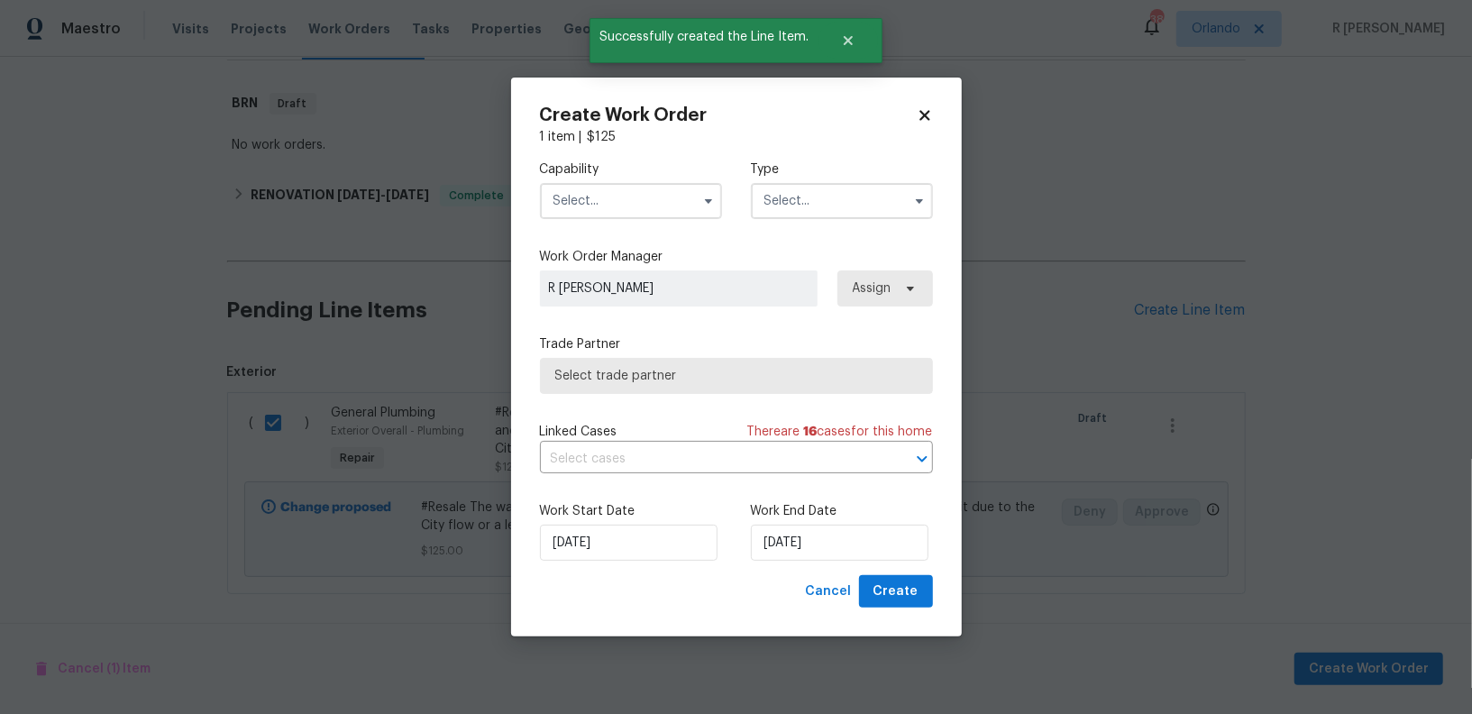
click at [609, 210] on input "text" at bounding box center [631, 201] width 182 height 36
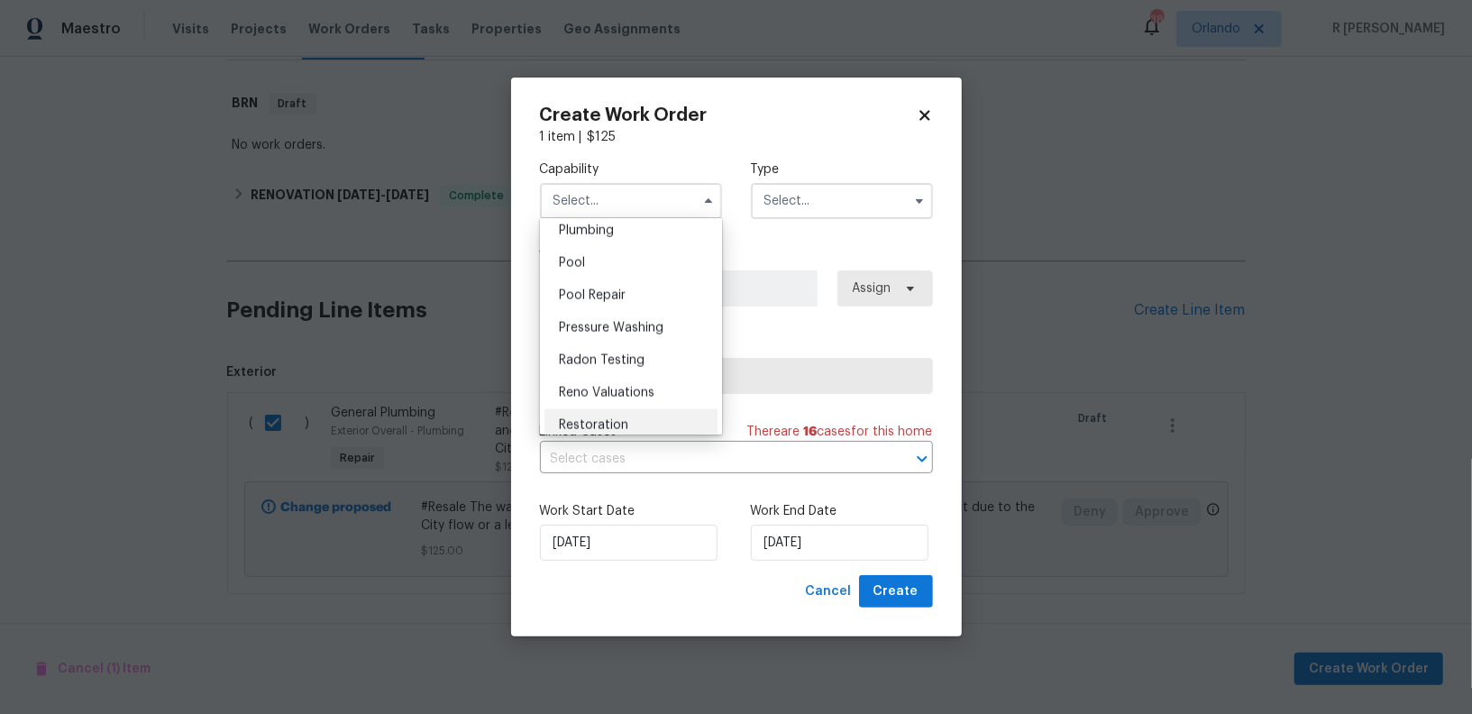
scroll to position [1571, 0]
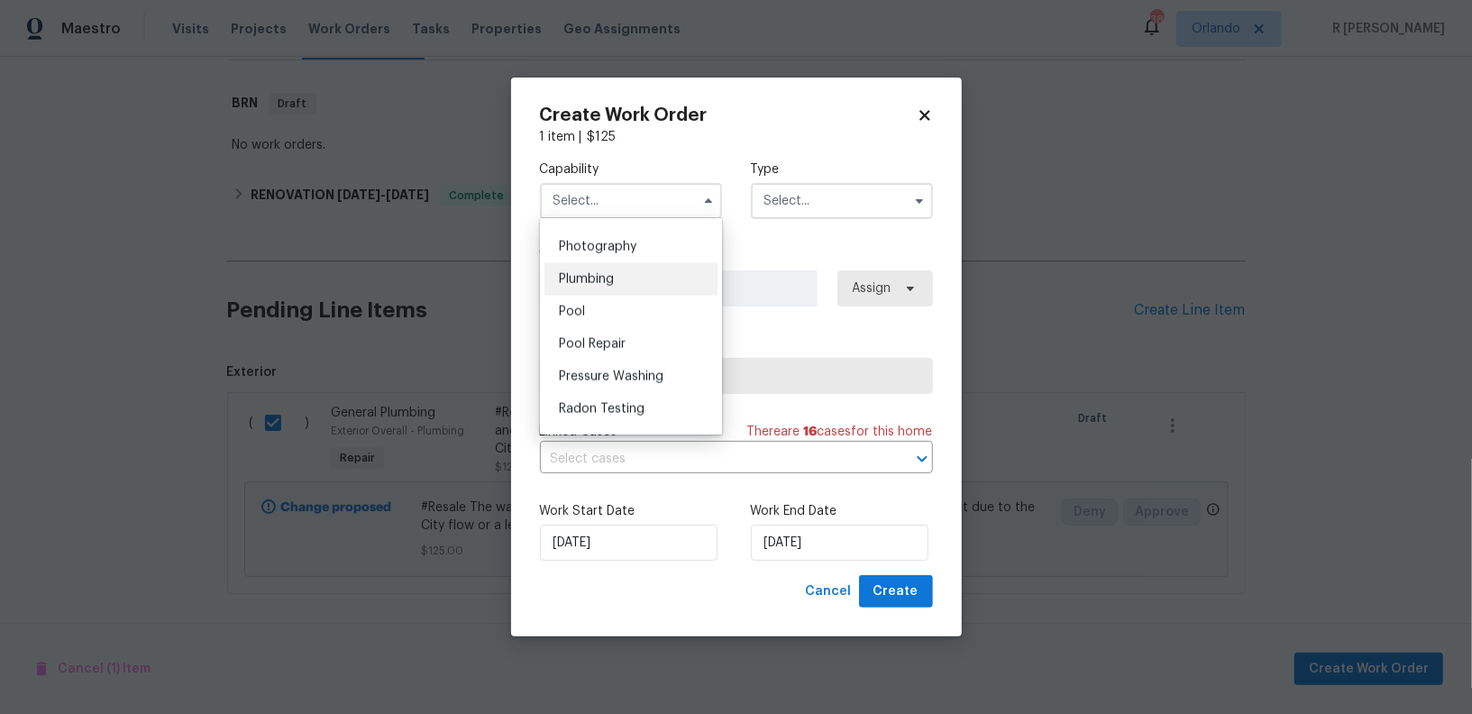
click at [611, 279] on span "Plumbing" at bounding box center [586, 279] width 55 height 13
type input "Plumbing"
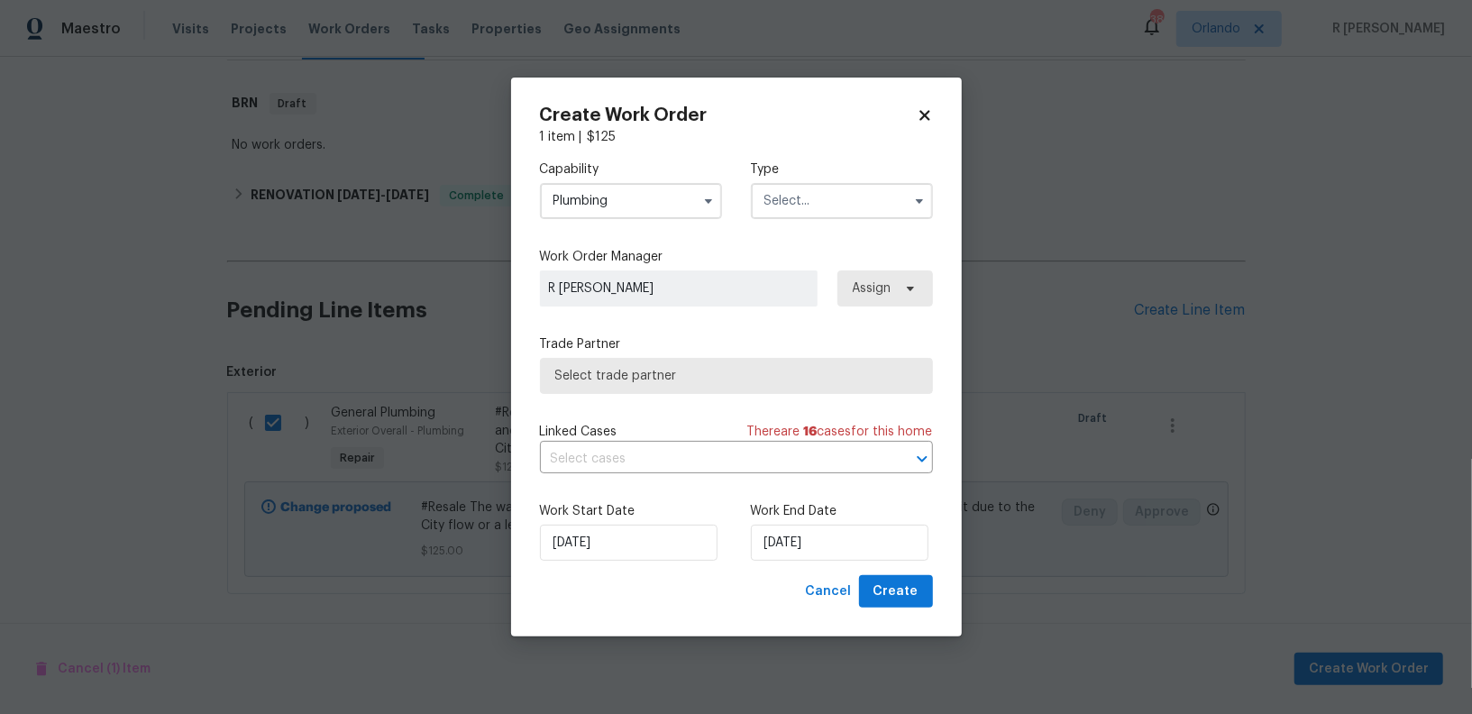
click at [806, 199] on input "text" at bounding box center [842, 201] width 182 height 36
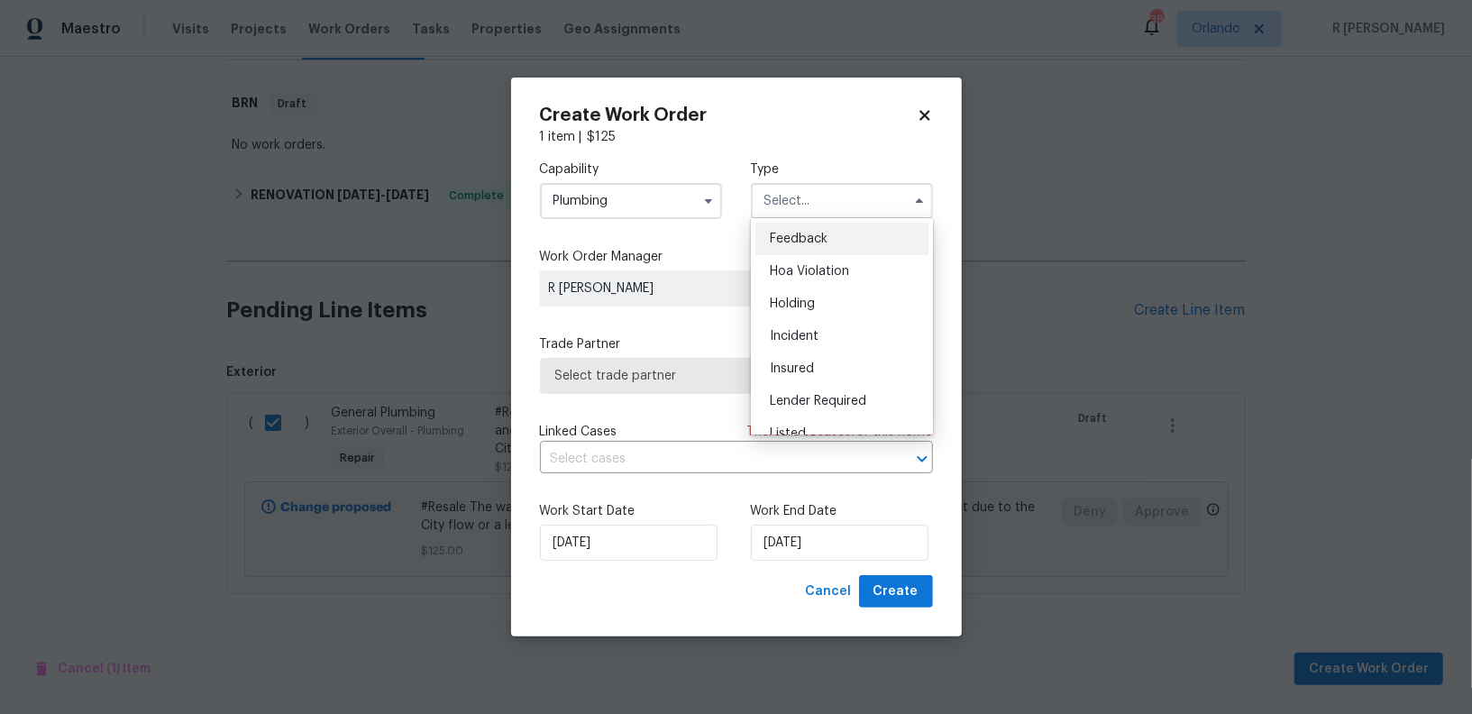
click at [807, 242] on span "Feedback" at bounding box center [799, 238] width 58 height 13
type input "Feedback"
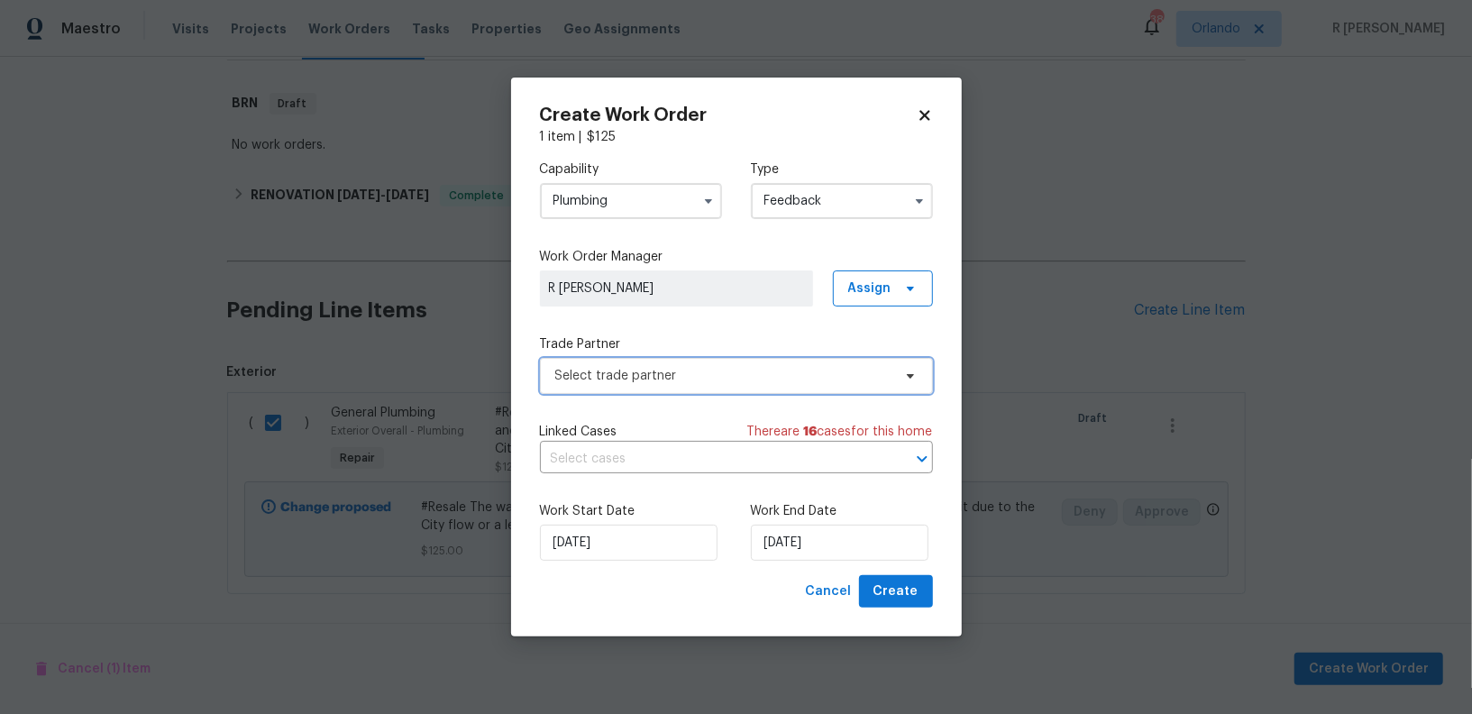
click at [694, 379] on span "Select trade partner" at bounding box center [723, 376] width 336 height 18
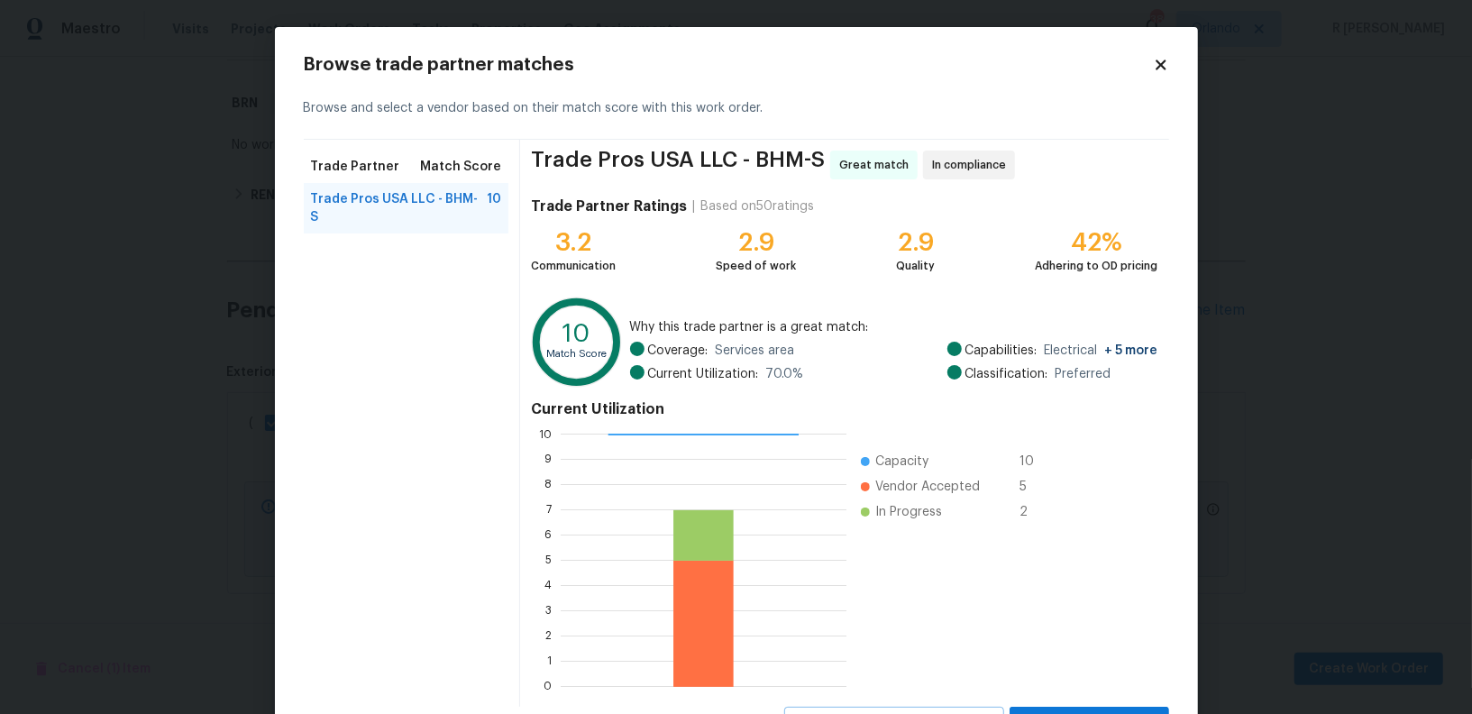
scroll to position [80, 0]
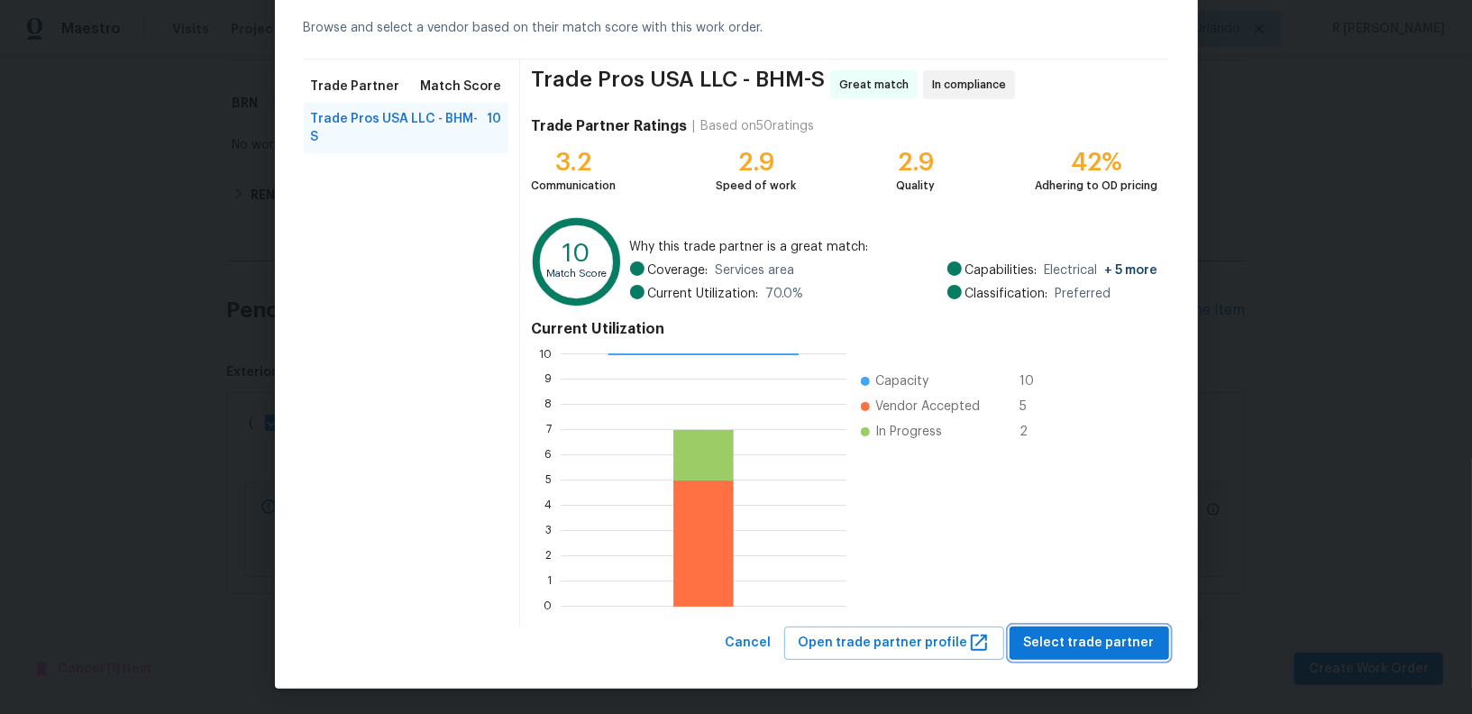
click at [1090, 641] on span "Select trade partner" at bounding box center [1089, 643] width 131 height 23
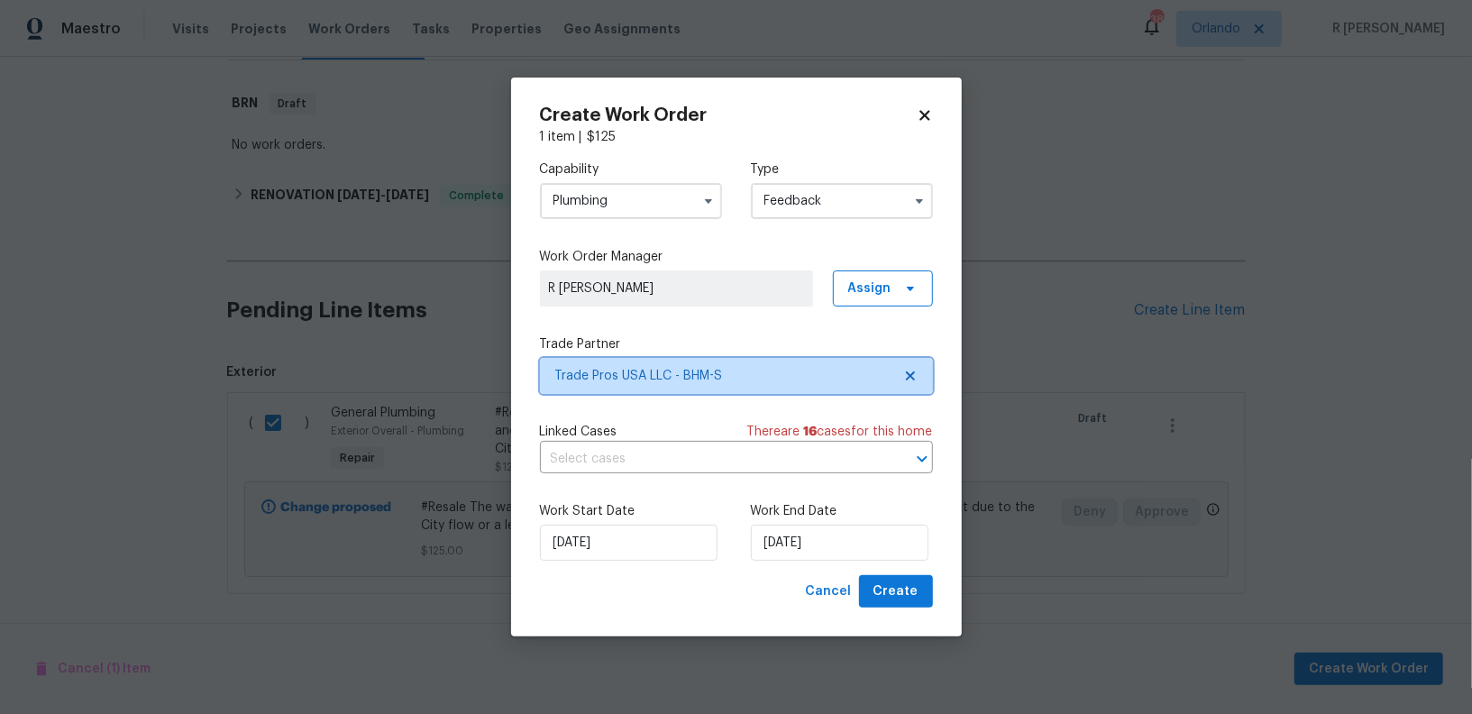
scroll to position [0, 0]
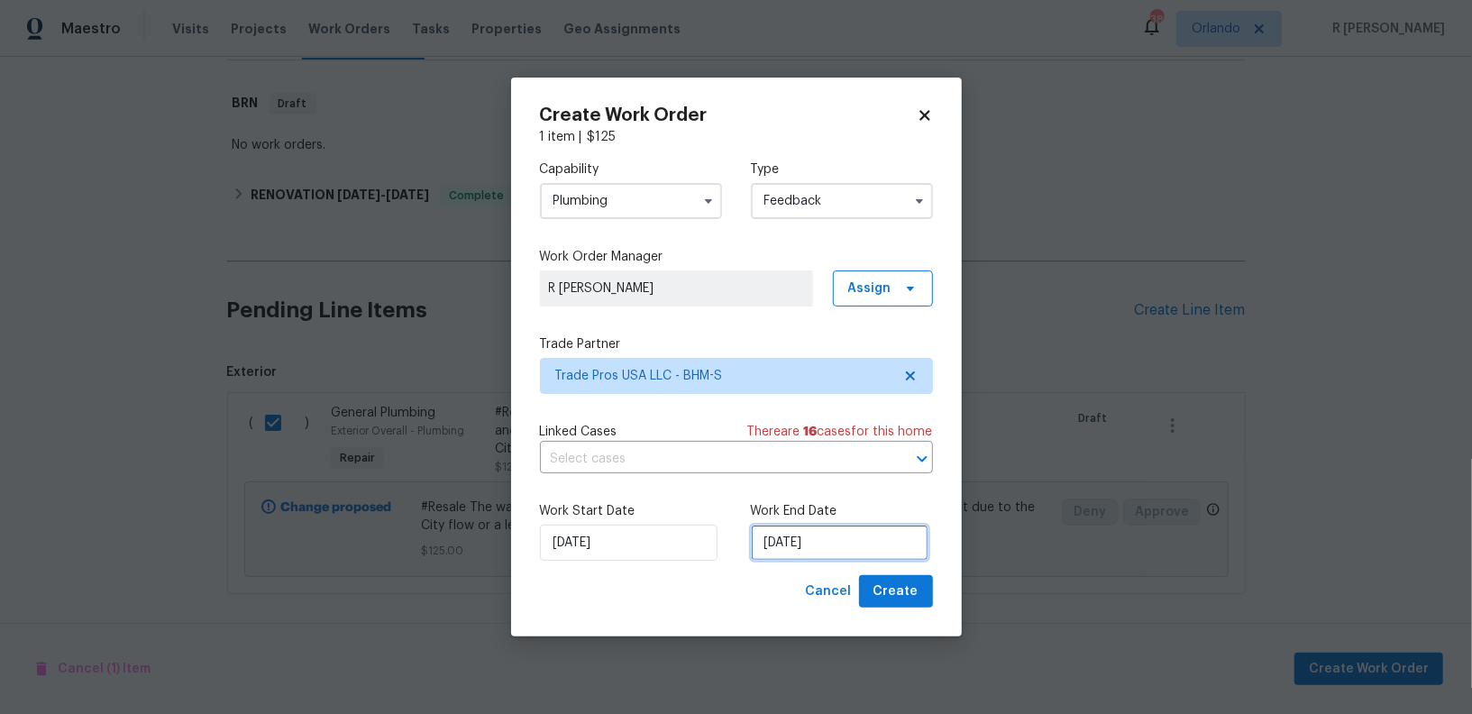
click at [795, 556] on input "[DATE]" at bounding box center [840, 542] width 178 height 36
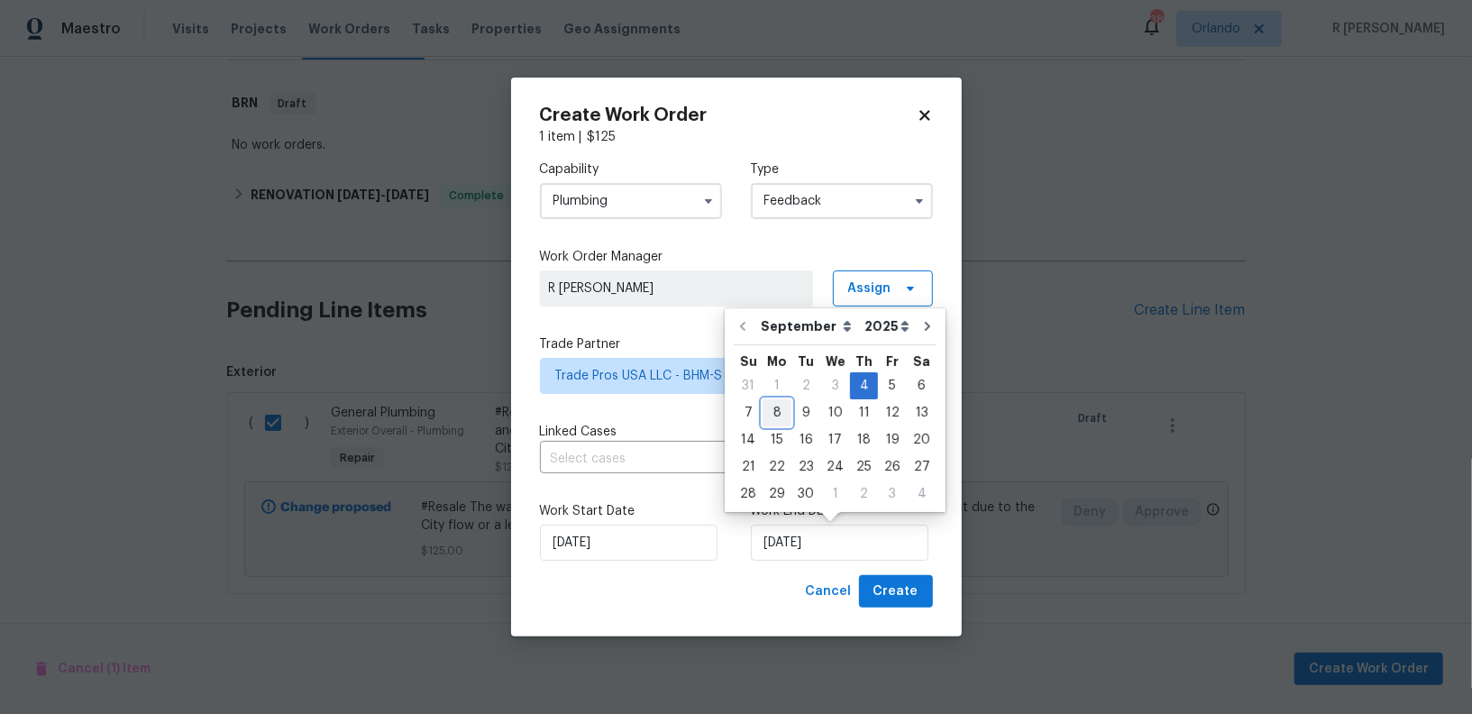
click at [768, 406] on div "8" at bounding box center [776, 412] width 29 height 25
type input "[DATE]"
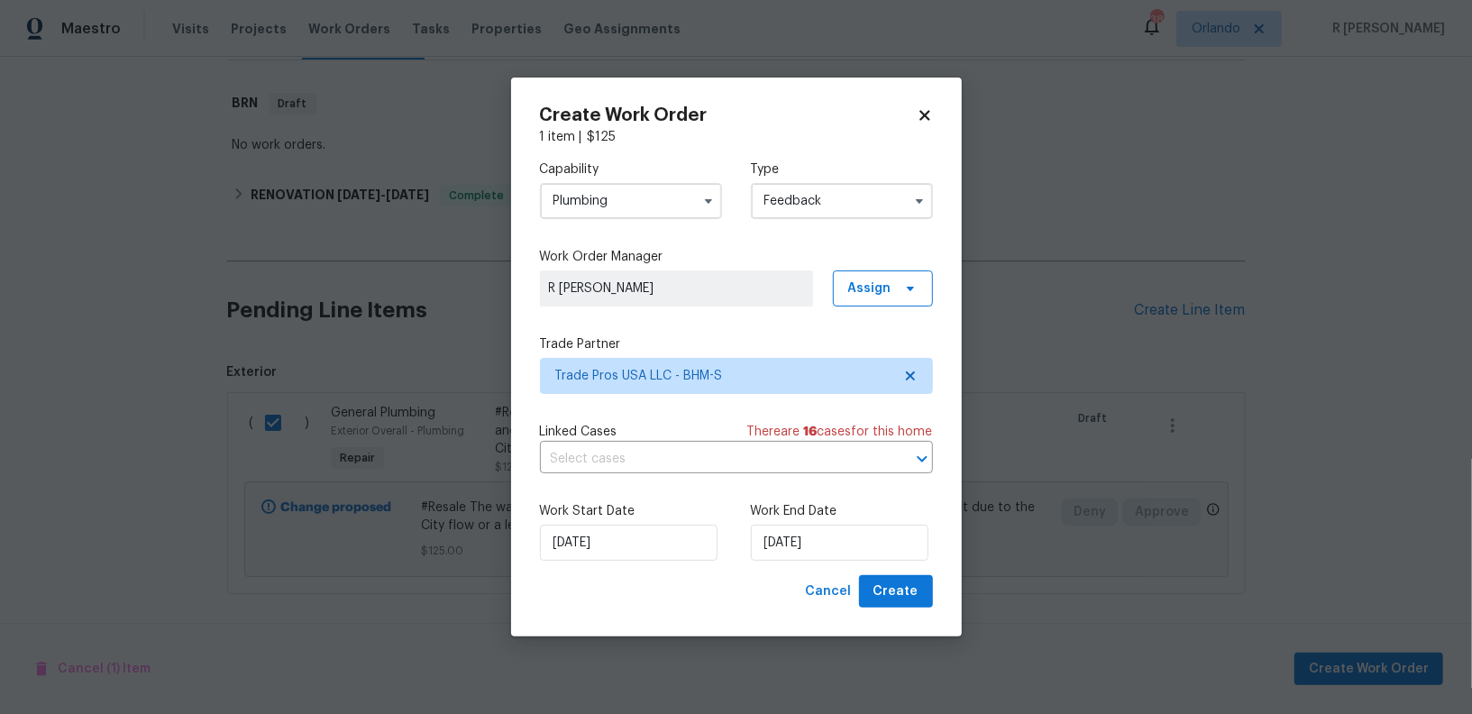
click at [886, 566] on div "Work Start Date [DATE] Work End Date [DATE]" at bounding box center [736, 531] width 393 height 87
click at [894, 586] on span "Create" at bounding box center [895, 591] width 45 height 23
checkbox input "false"
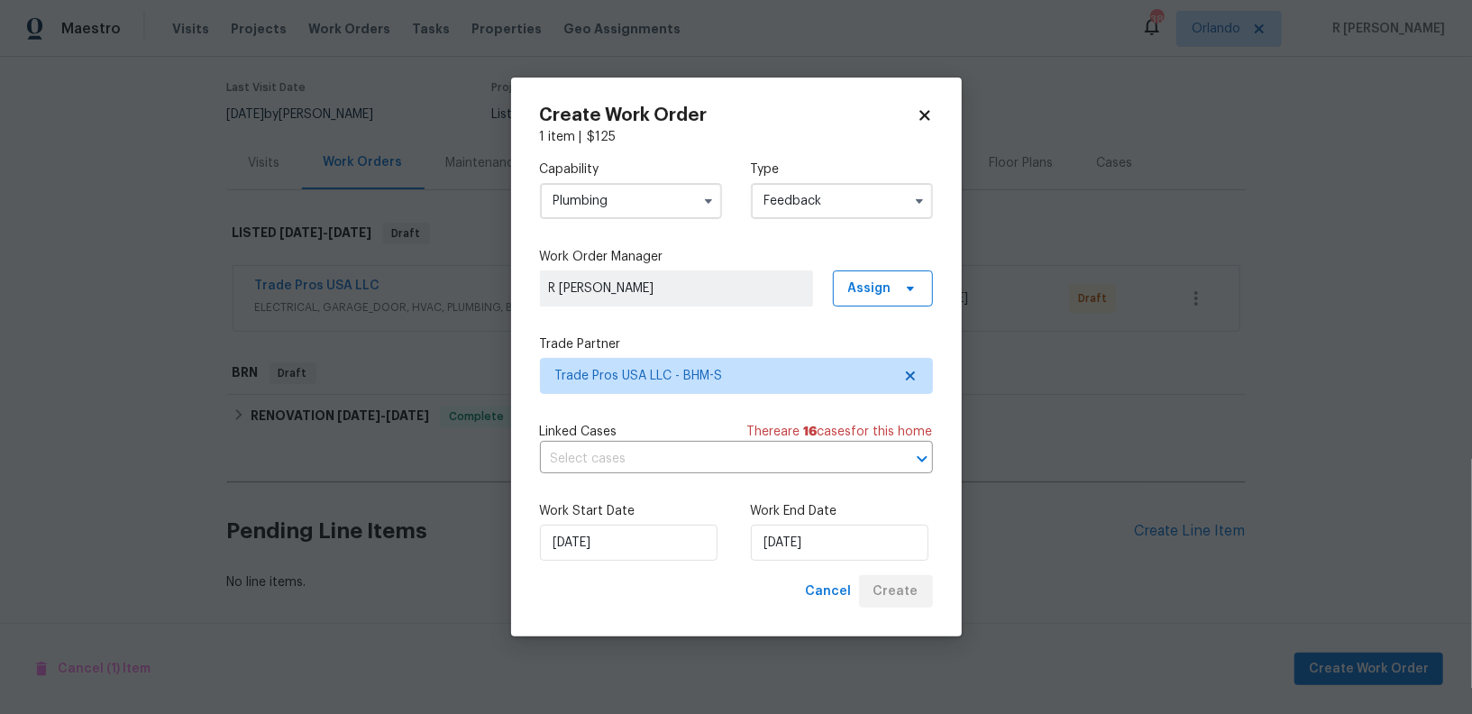
scroll to position [134, 0]
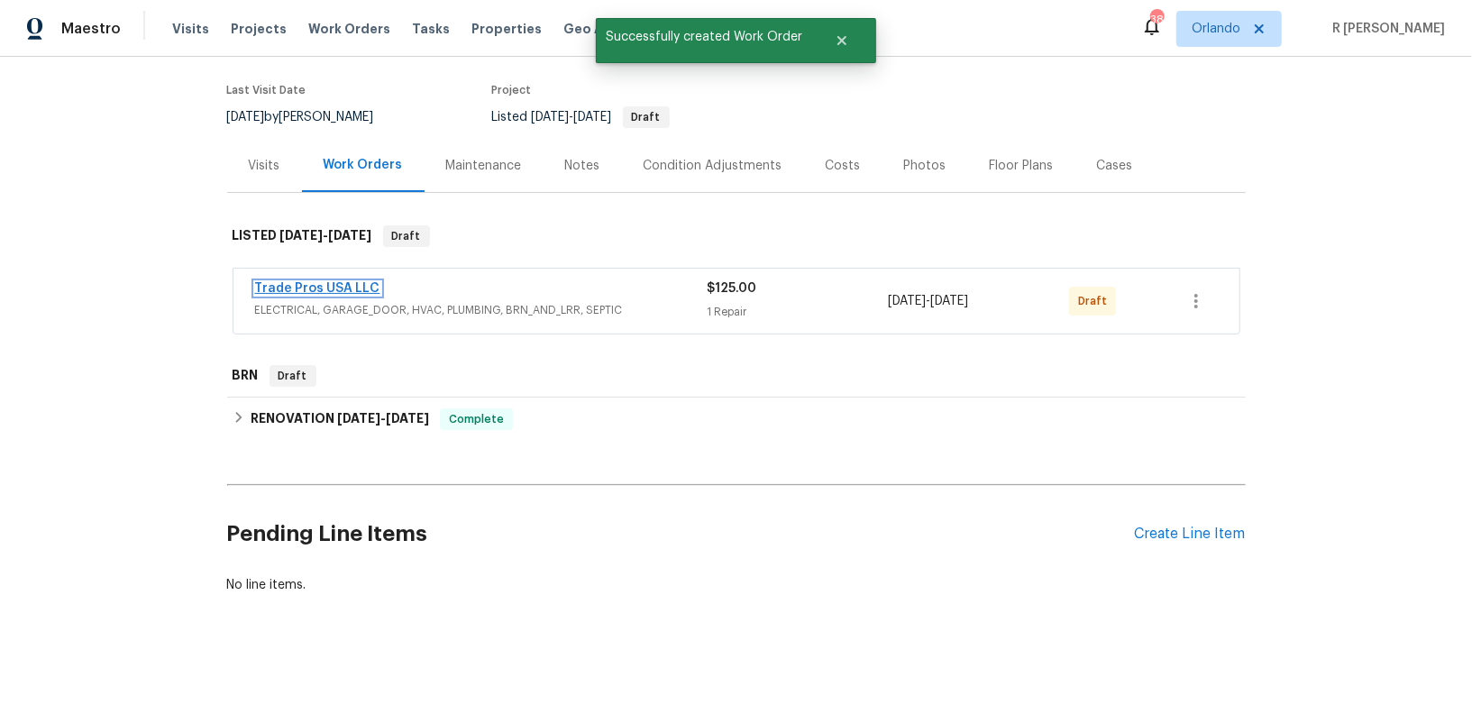
click at [326, 284] on link "Trade Pros USA LLC" at bounding box center [317, 288] width 125 height 13
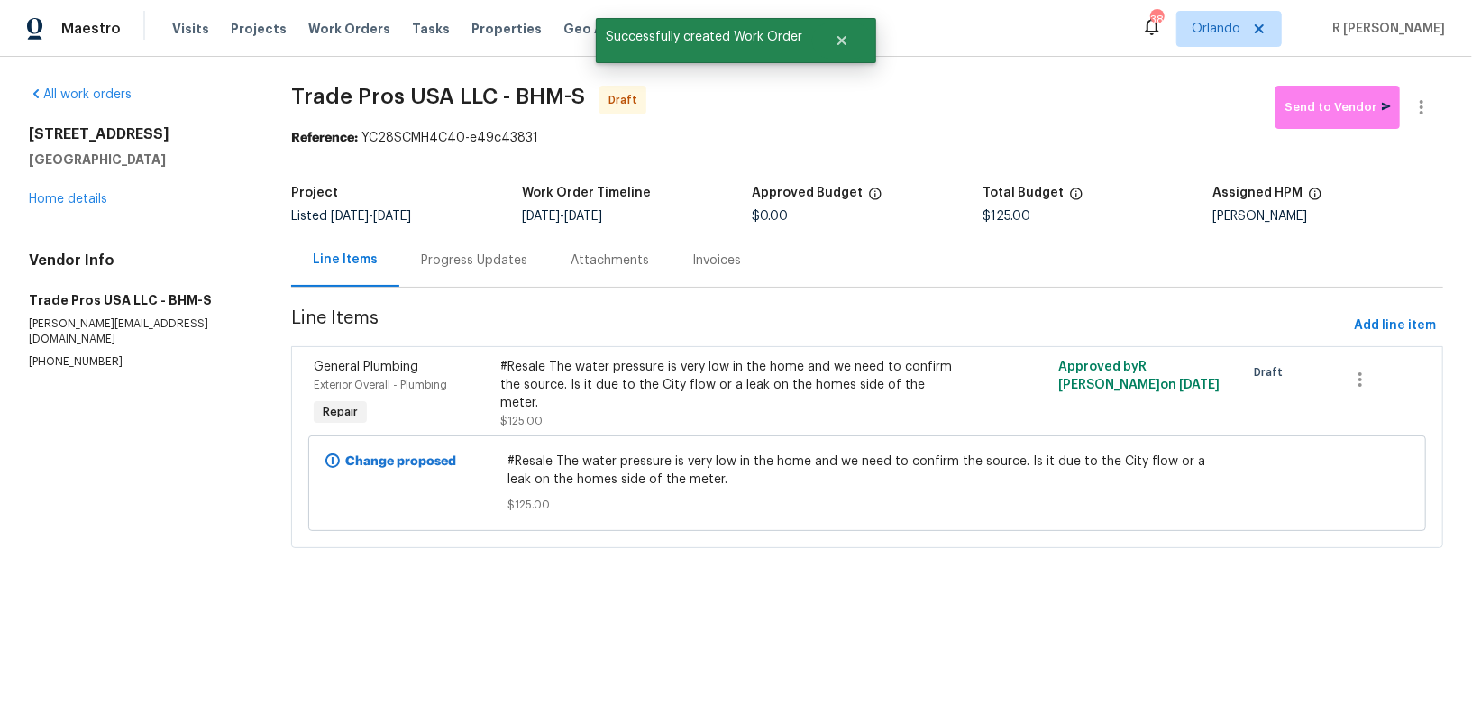
click at [462, 255] on div "Progress Updates" at bounding box center [474, 260] width 106 height 18
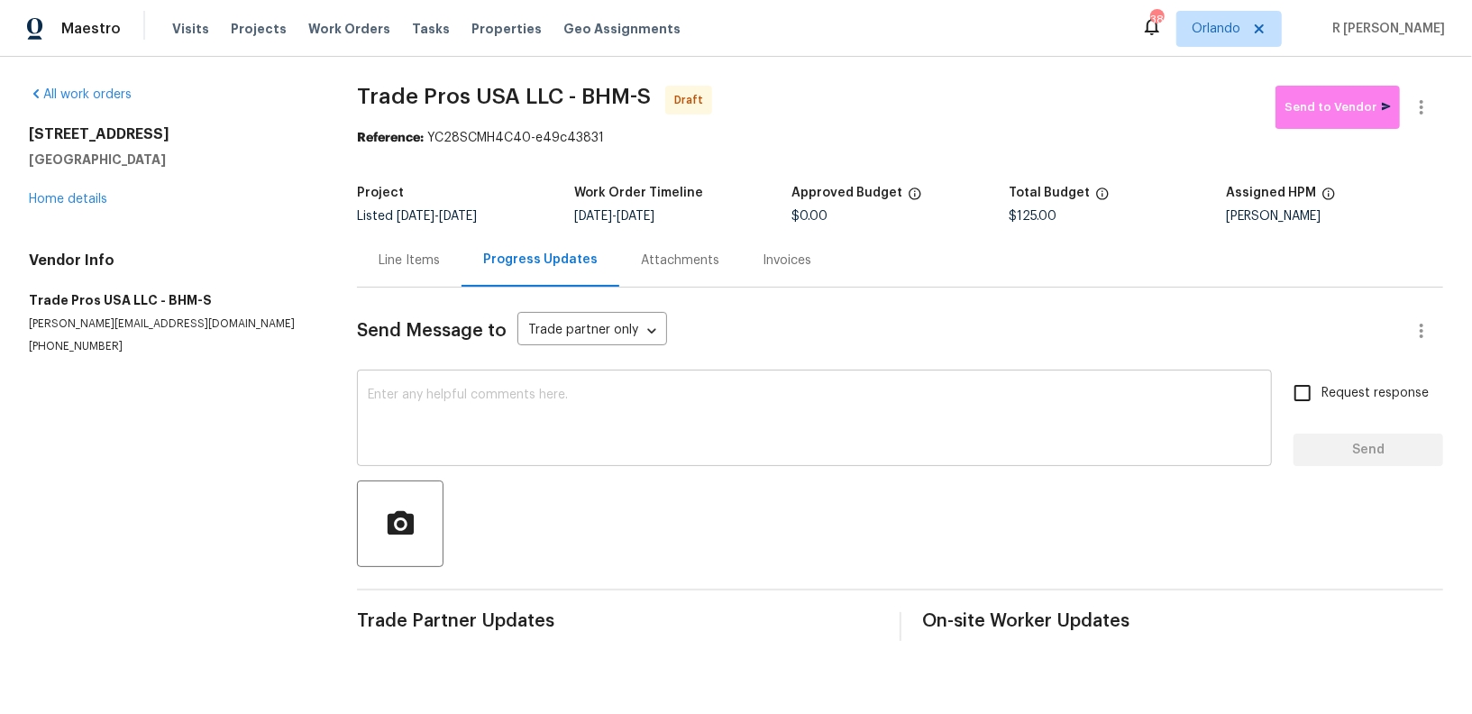
click at [606, 422] on textarea at bounding box center [814, 419] width 893 height 63
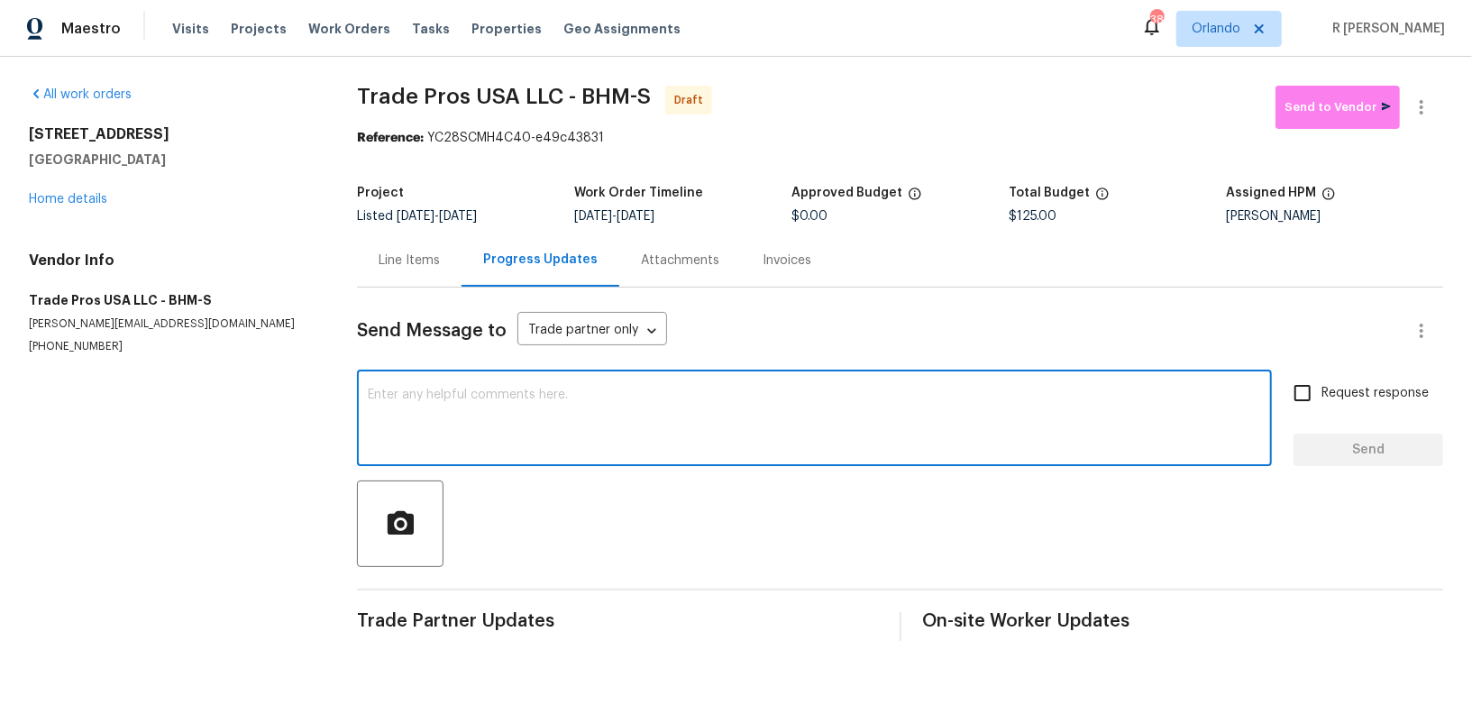
paste textarea "Hi this is (Yogesh) with Opendoor. I’m confirming you received the WO for the p…"
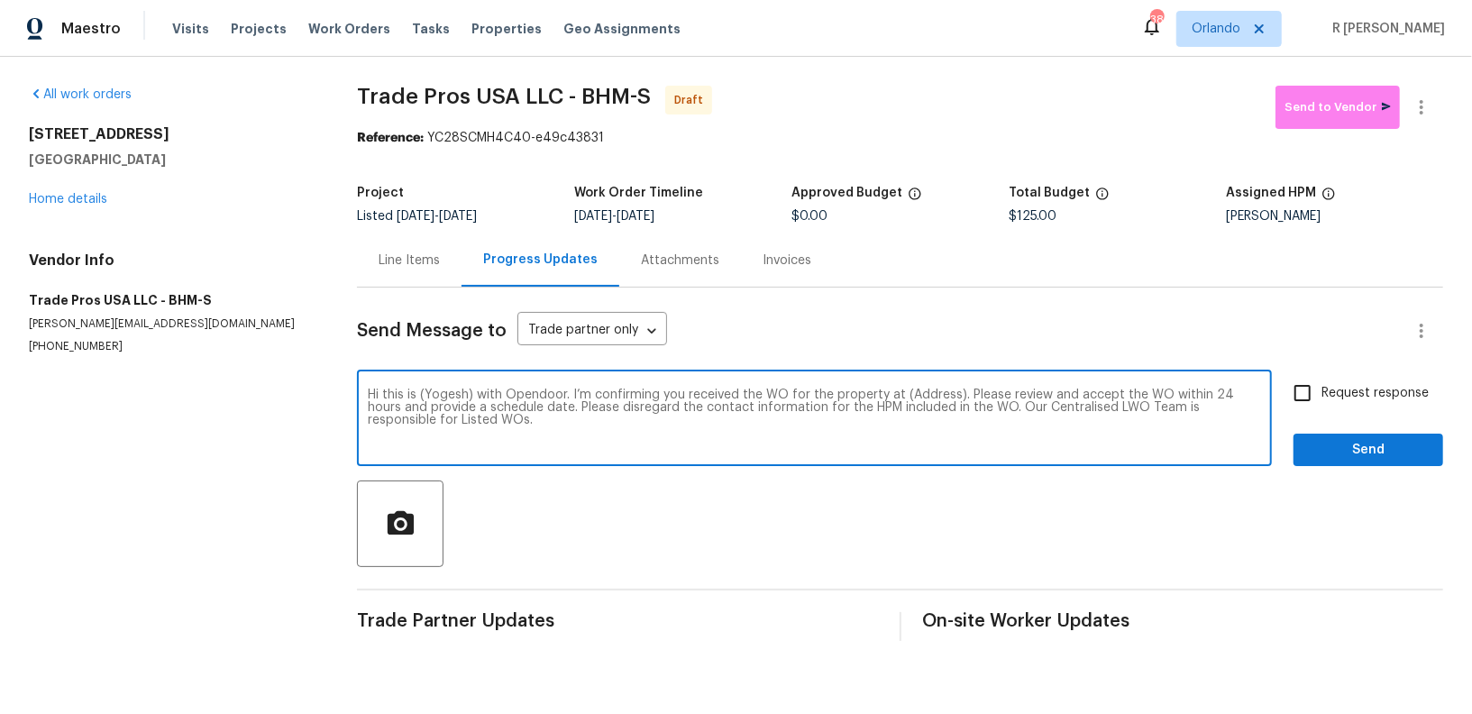
click at [922, 390] on textarea "Hi this is (Yogesh) with Opendoor. I’m confirming you received the WO for the p…" at bounding box center [814, 419] width 893 height 63
paste textarea "[STREET_ADDRESS]"
type textarea "Hi this is (Yogesh) with Opendoor. I’m confirming you received the WO for the p…"
click at [1360, 381] on label "Request response" at bounding box center [1355, 393] width 145 height 38
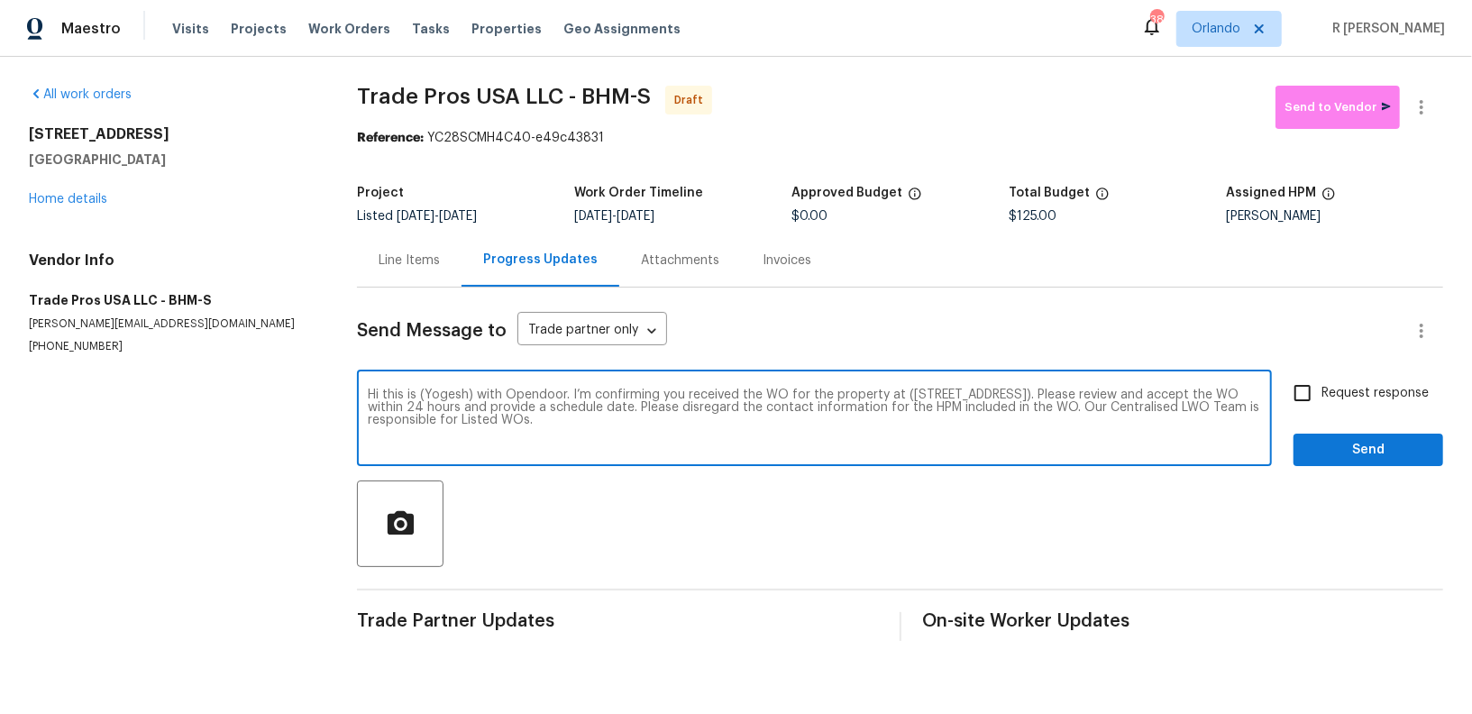
click at [1321, 381] on input "Request response" at bounding box center [1302, 393] width 38 height 38
checkbox input "true"
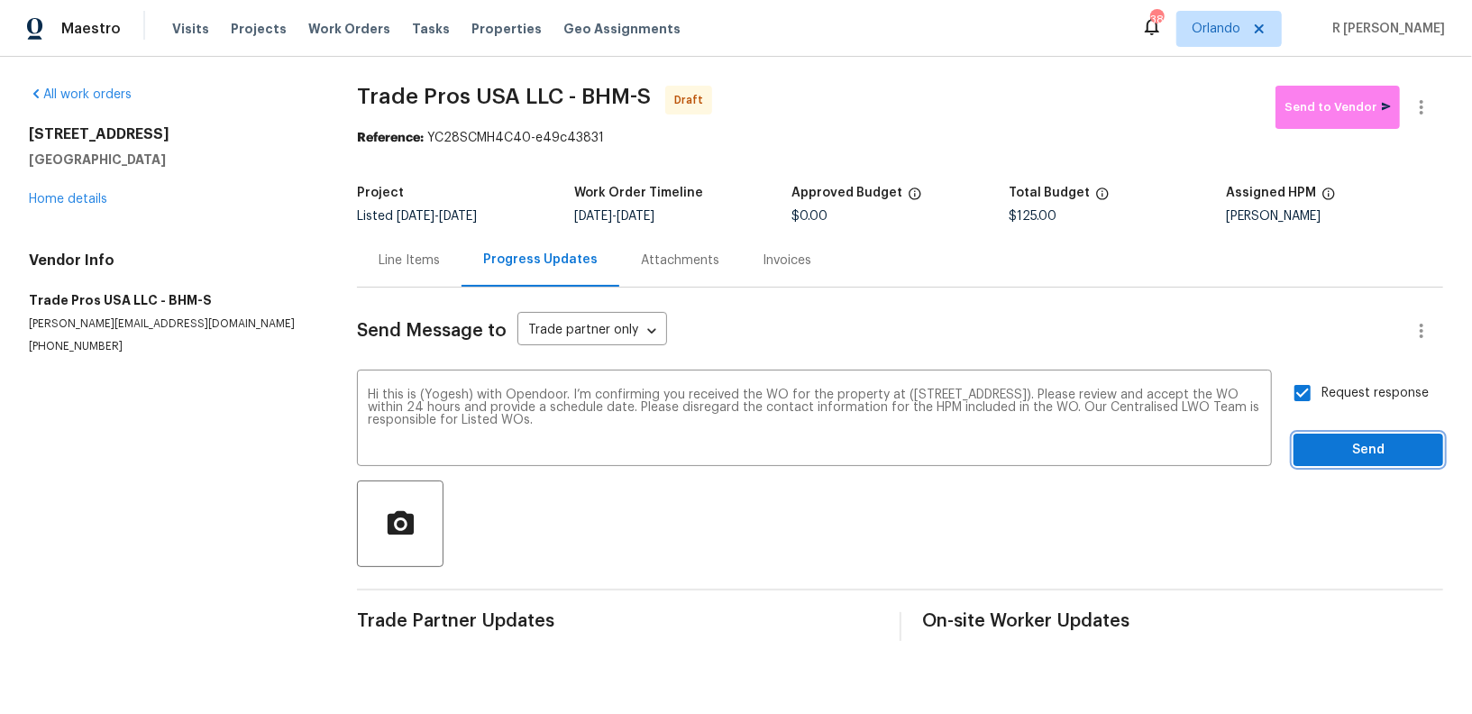
click at [1372, 447] on span "Send" at bounding box center [1368, 450] width 121 height 23
click at [1423, 135] on div "Reference: YC28SCMH4C40-e49c43831" at bounding box center [900, 138] width 1086 height 18
click at [1419, 101] on icon "button" at bounding box center [1421, 107] width 4 height 14
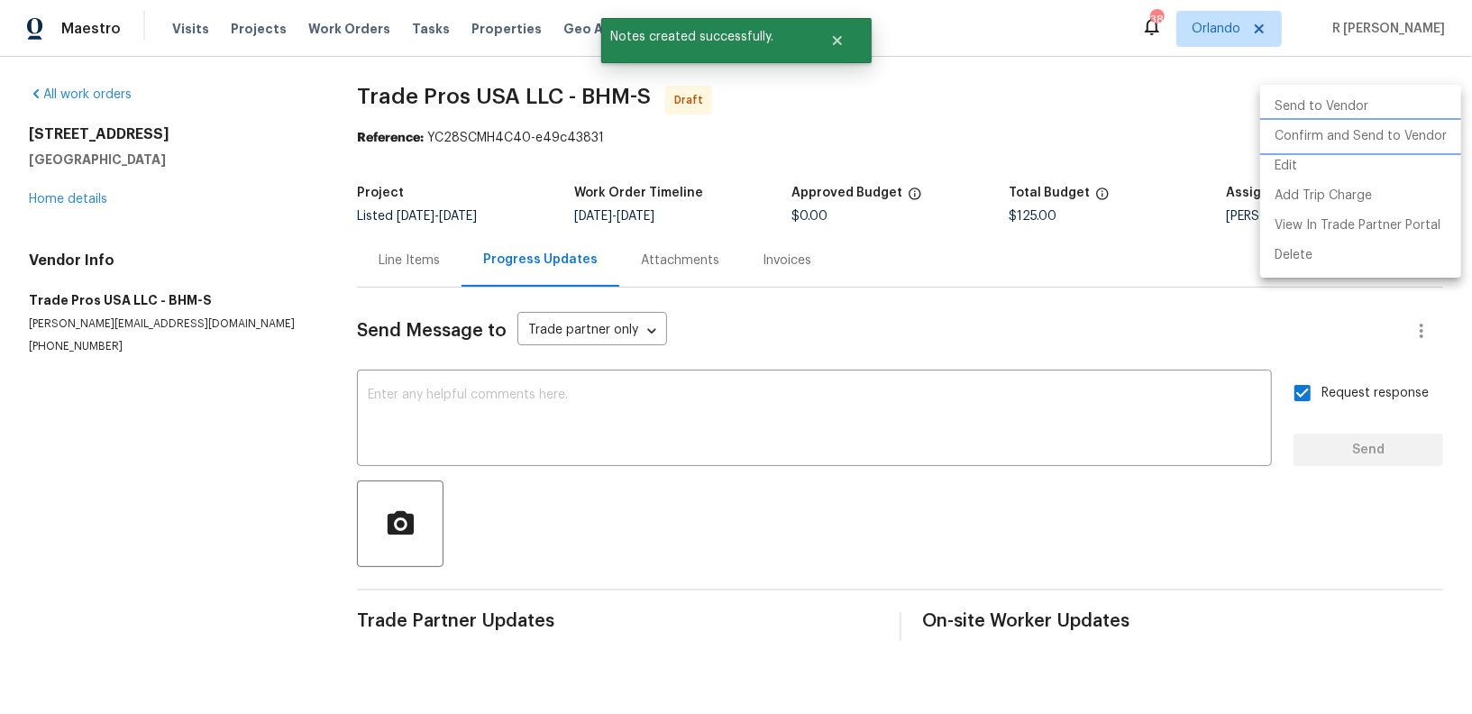
click at [1333, 137] on li "Confirm and Send to Vendor" at bounding box center [1360, 137] width 201 height 30
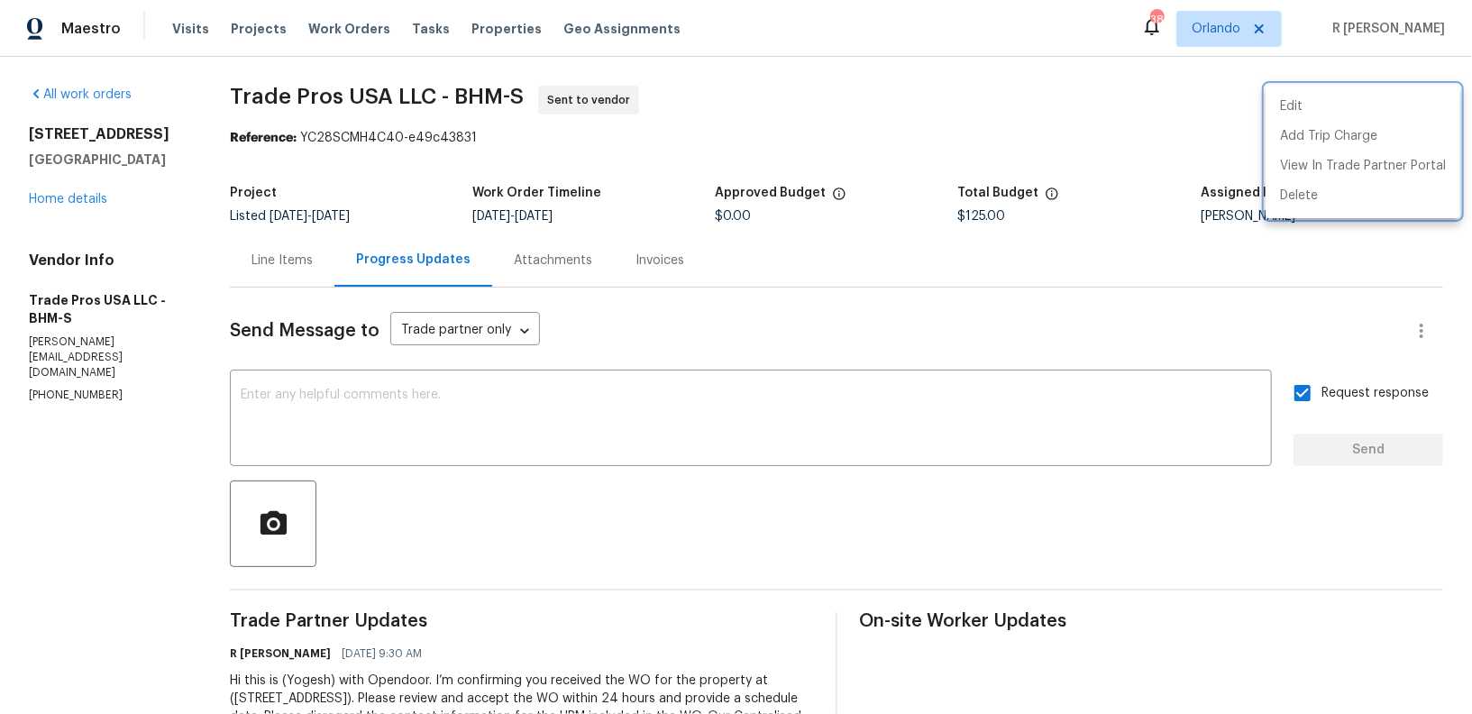
click at [424, 102] on div at bounding box center [736, 357] width 1472 height 714
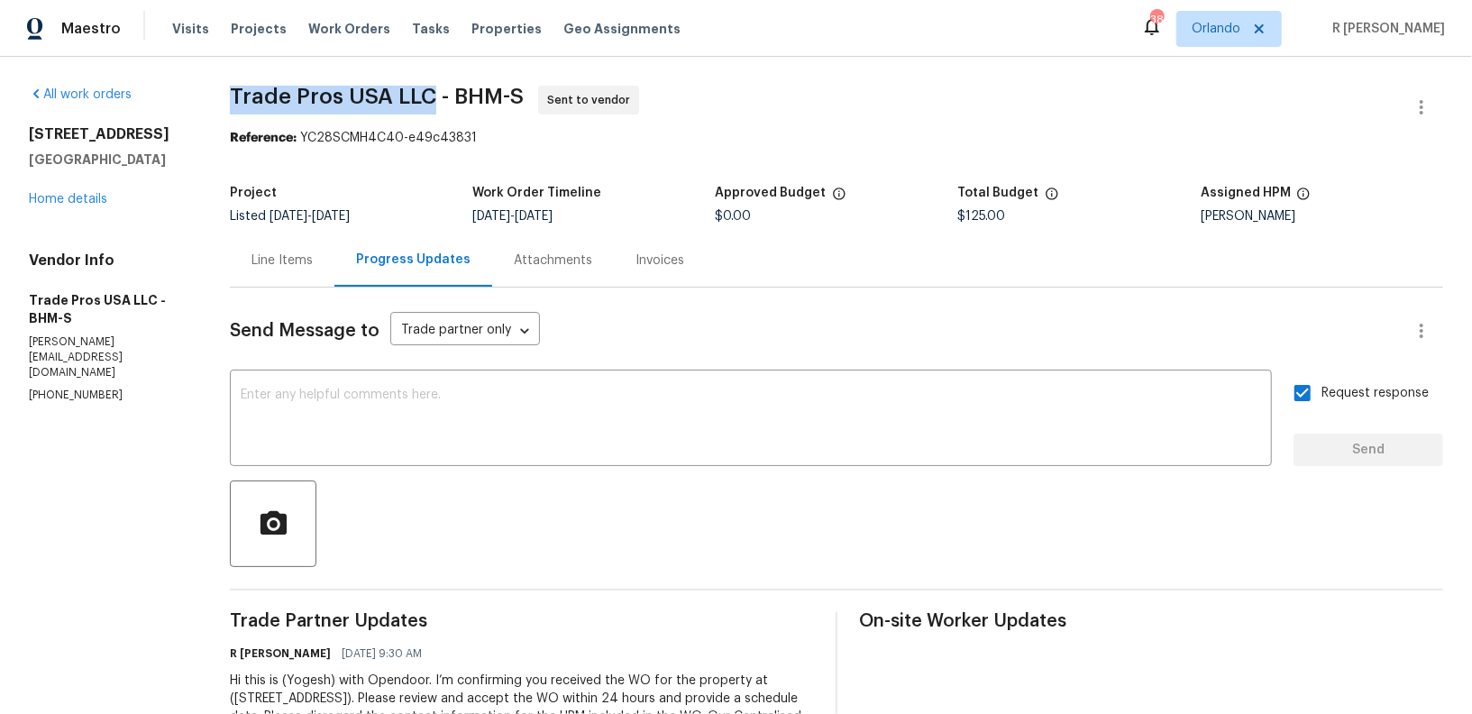
drag, startPoint x: 424, startPoint y: 102, endPoint x: 218, endPoint y: 108, distance: 206.5
click at [218, 108] on div "All work orders [STREET_ADDRESS] Home details Vendor Info Trade Pros USA LLC - …" at bounding box center [736, 425] width 1472 height 737
copy span "Trade Pros USA LLC"
click at [69, 189] on div "[STREET_ADDRESS] Home details" at bounding box center [108, 166] width 158 height 83
click at [70, 205] on link "Home details" at bounding box center [68, 199] width 78 height 13
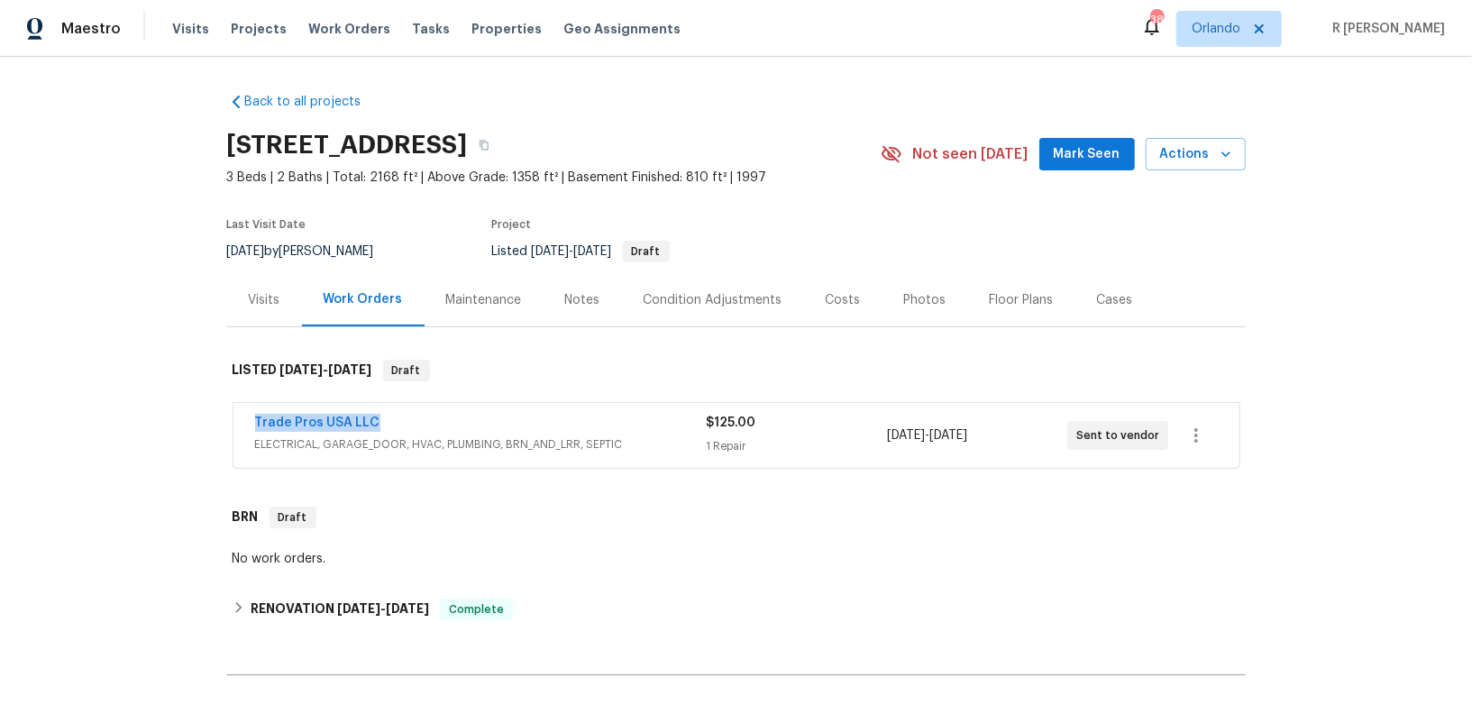
drag, startPoint x: 384, startPoint y: 416, endPoint x: 170, endPoint y: 416, distance: 213.6
click at [170, 416] on div "Back to all projects [STREET_ADDRESS] 3 Beds | 2 Baths | Total: 2168 ft² | Abov…" at bounding box center [736, 385] width 1472 height 657
copy link "Trade Pros USA LLC"
click at [489, 150] on icon "button" at bounding box center [483, 145] width 11 height 11
copy link "Trade Pros USA LLC"
